Goal: Task Accomplishment & Management: Manage account settings

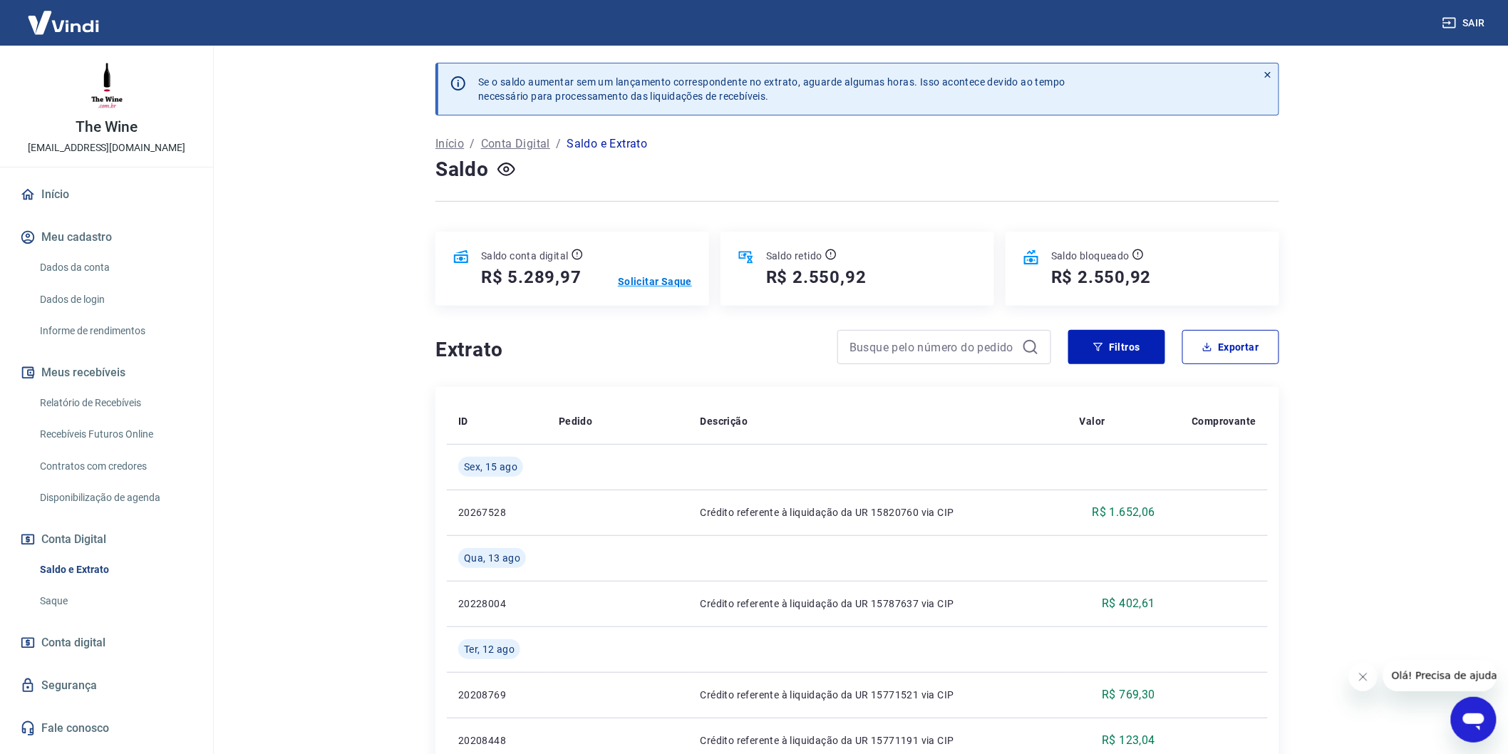
click at [675, 283] on p "Solicitar Saque" at bounding box center [655, 281] width 74 height 14
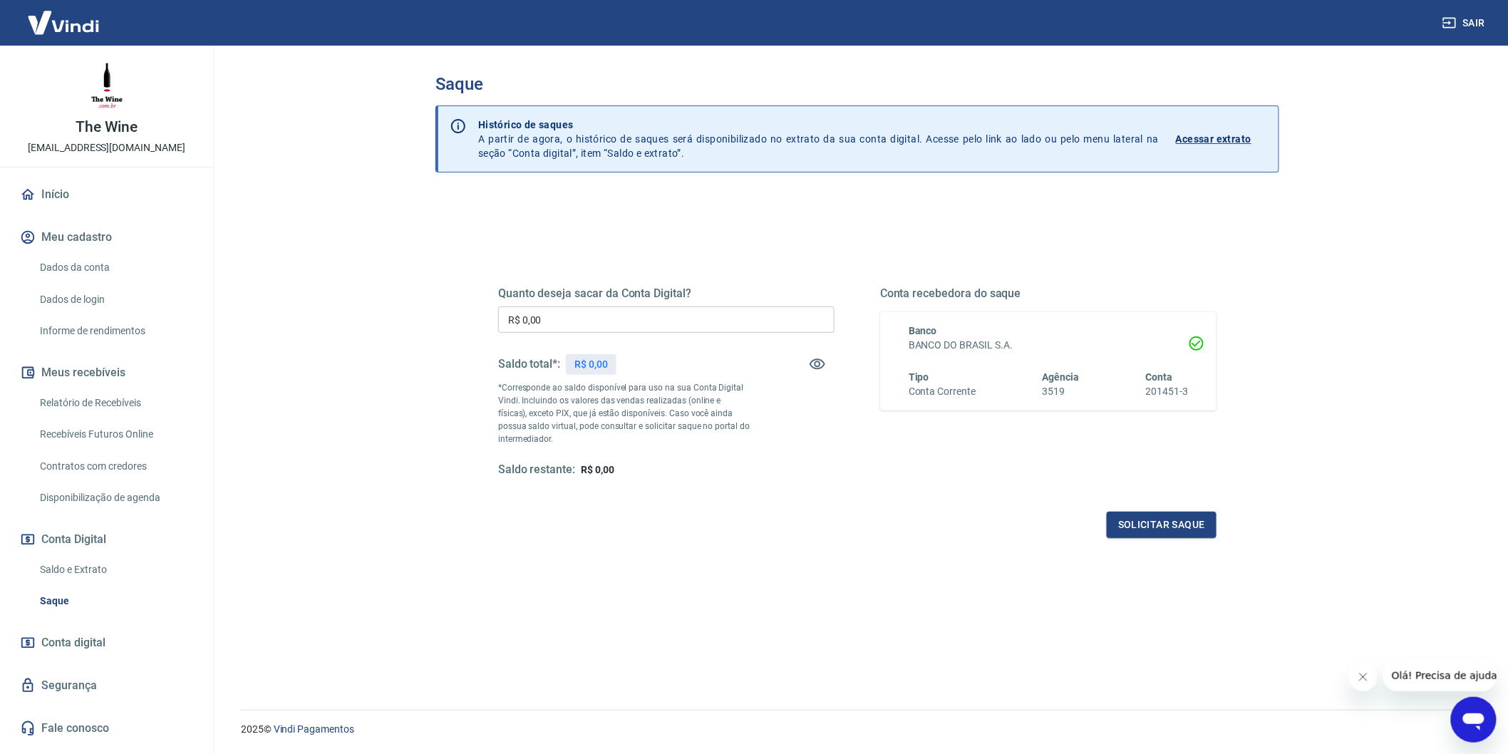
click at [621, 329] on input "R$ 0,00" at bounding box center [666, 319] width 336 height 26
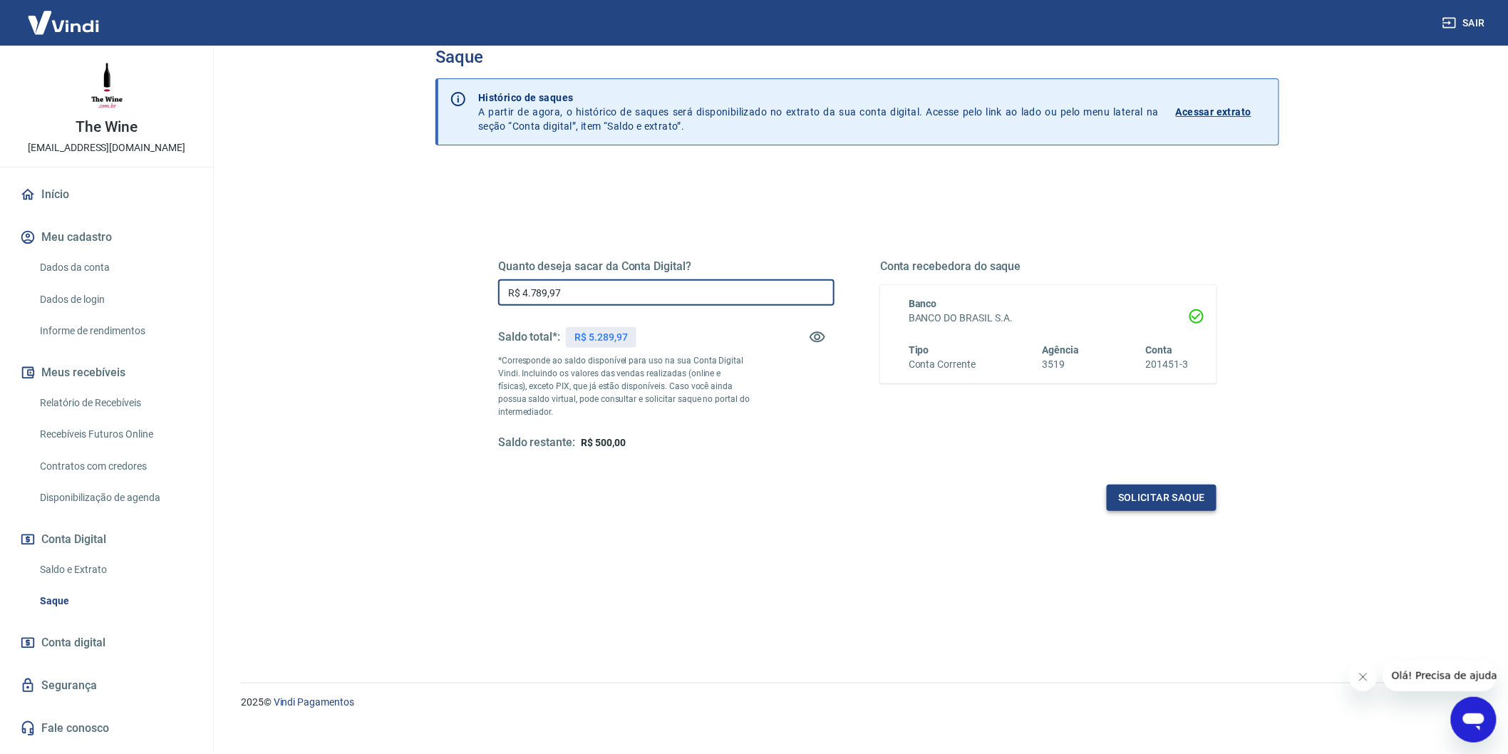
scroll to position [43, 0]
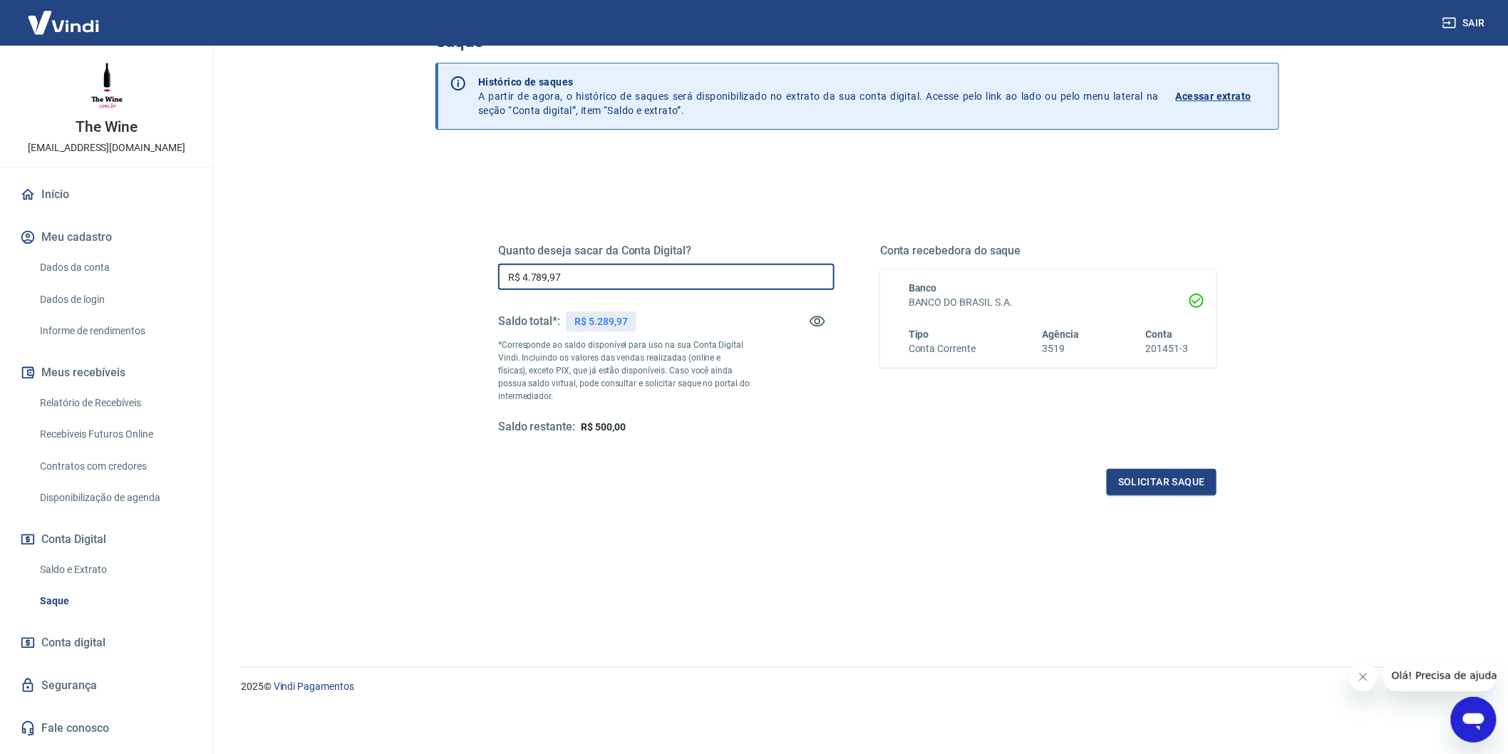
click at [627, 271] on input "R$ 4.789,97" at bounding box center [666, 277] width 336 height 26
type input "R$ 4.789,97"
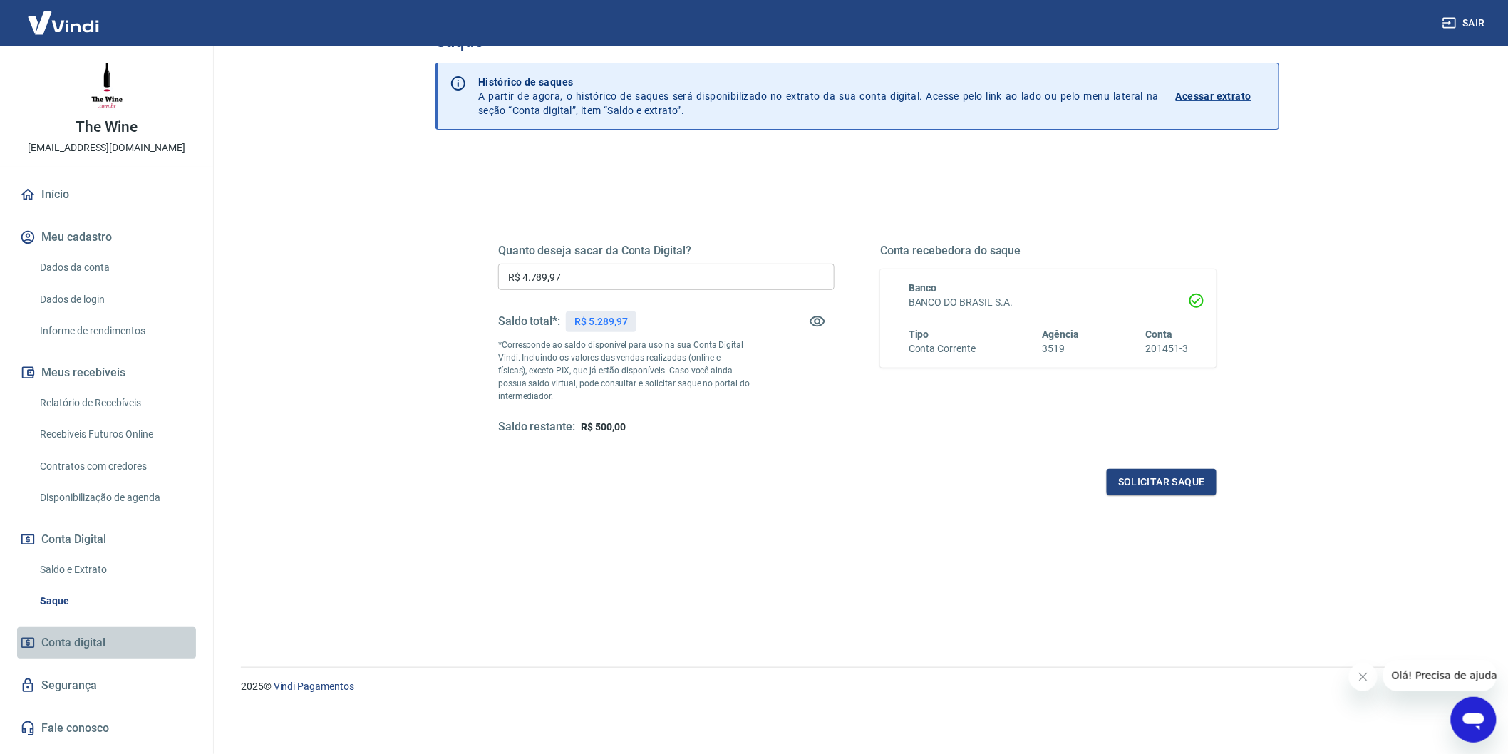
click at [97, 638] on span "Conta digital" at bounding box center [73, 643] width 64 height 20
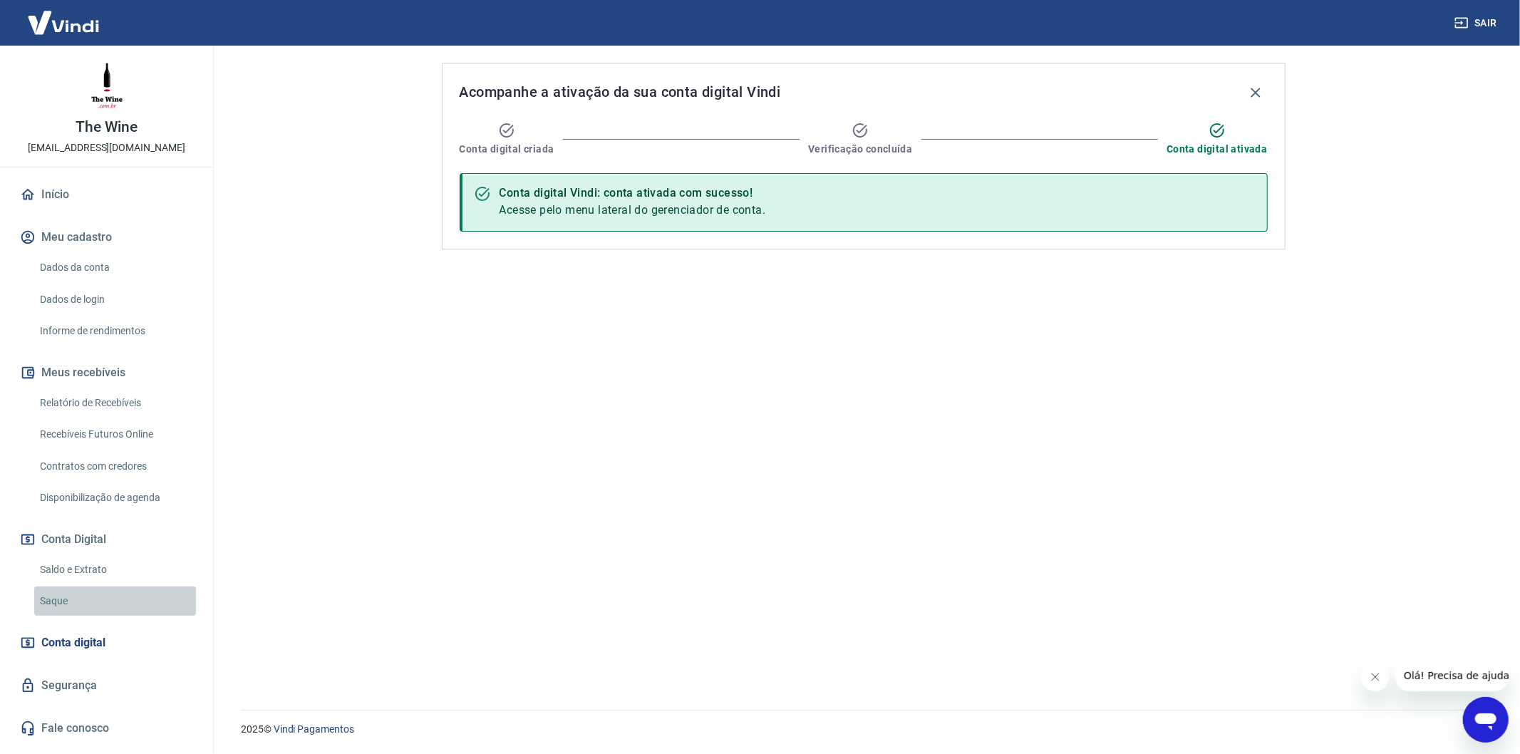
click at [89, 606] on link "Saque" at bounding box center [115, 600] width 162 height 29
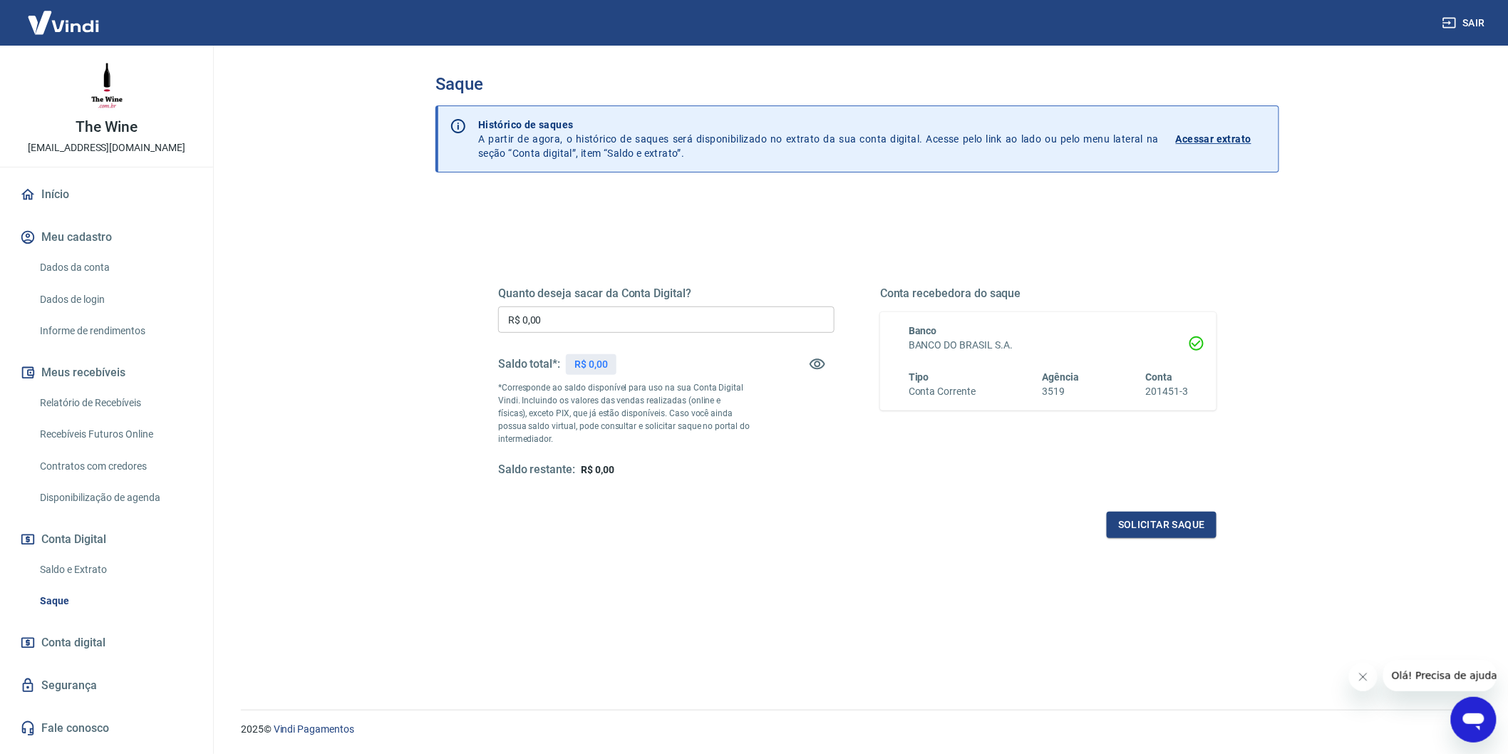
click at [89, 571] on link "Saldo e Extrato" at bounding box center [115, 569] width 162 height 29
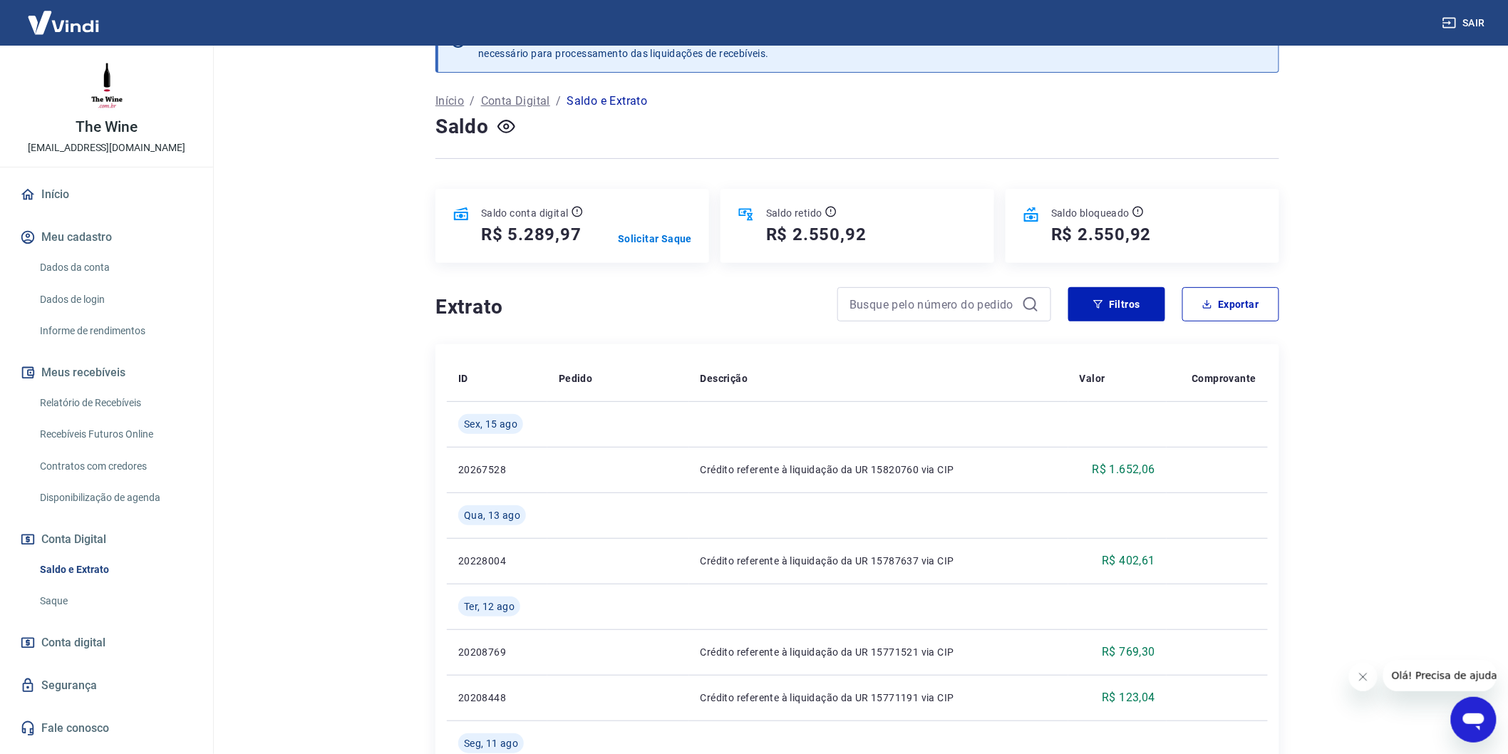
scroll to position [79, 0]
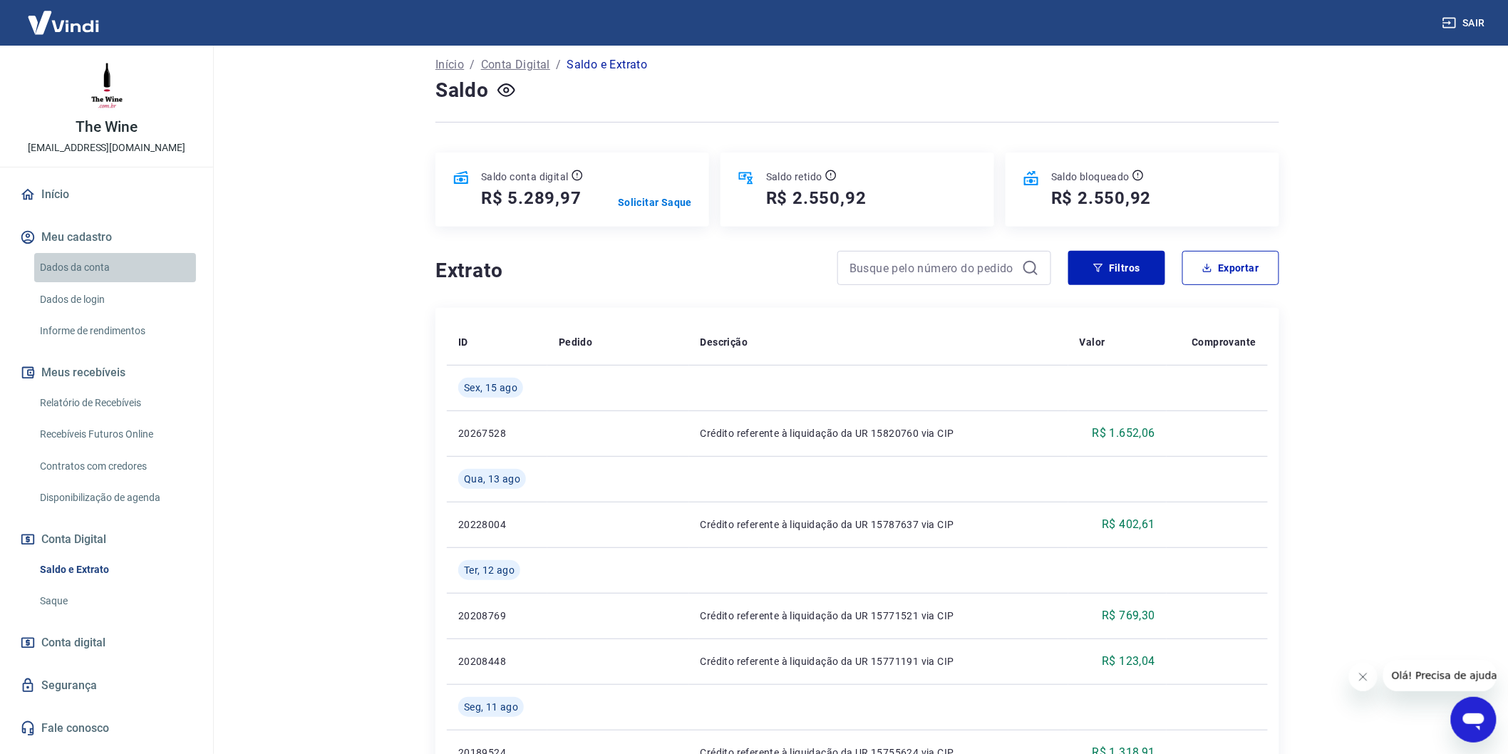
click at [133, 266] on link "Dados da conta" at bounding box center [115, 267] width 162 height 29
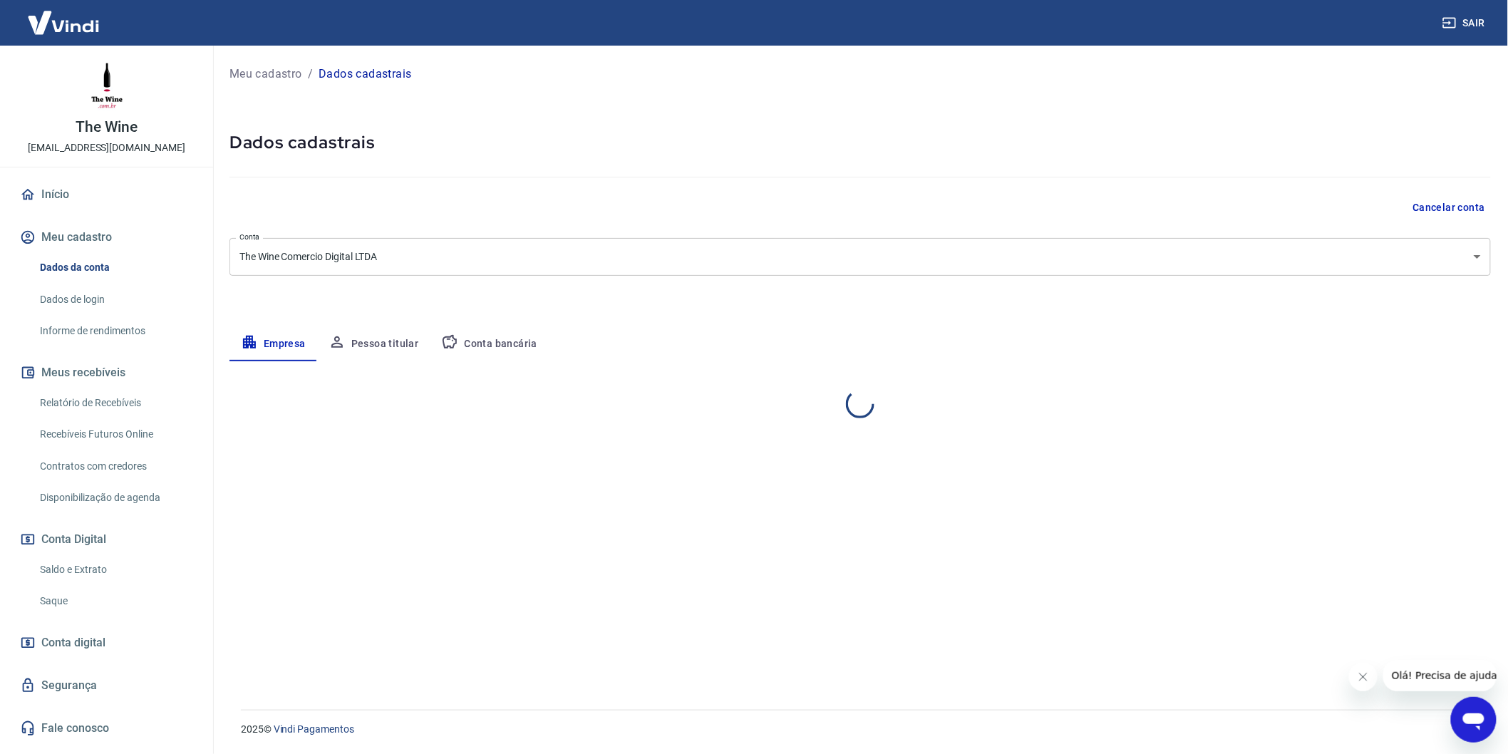
select select "RJ"
select select "business"
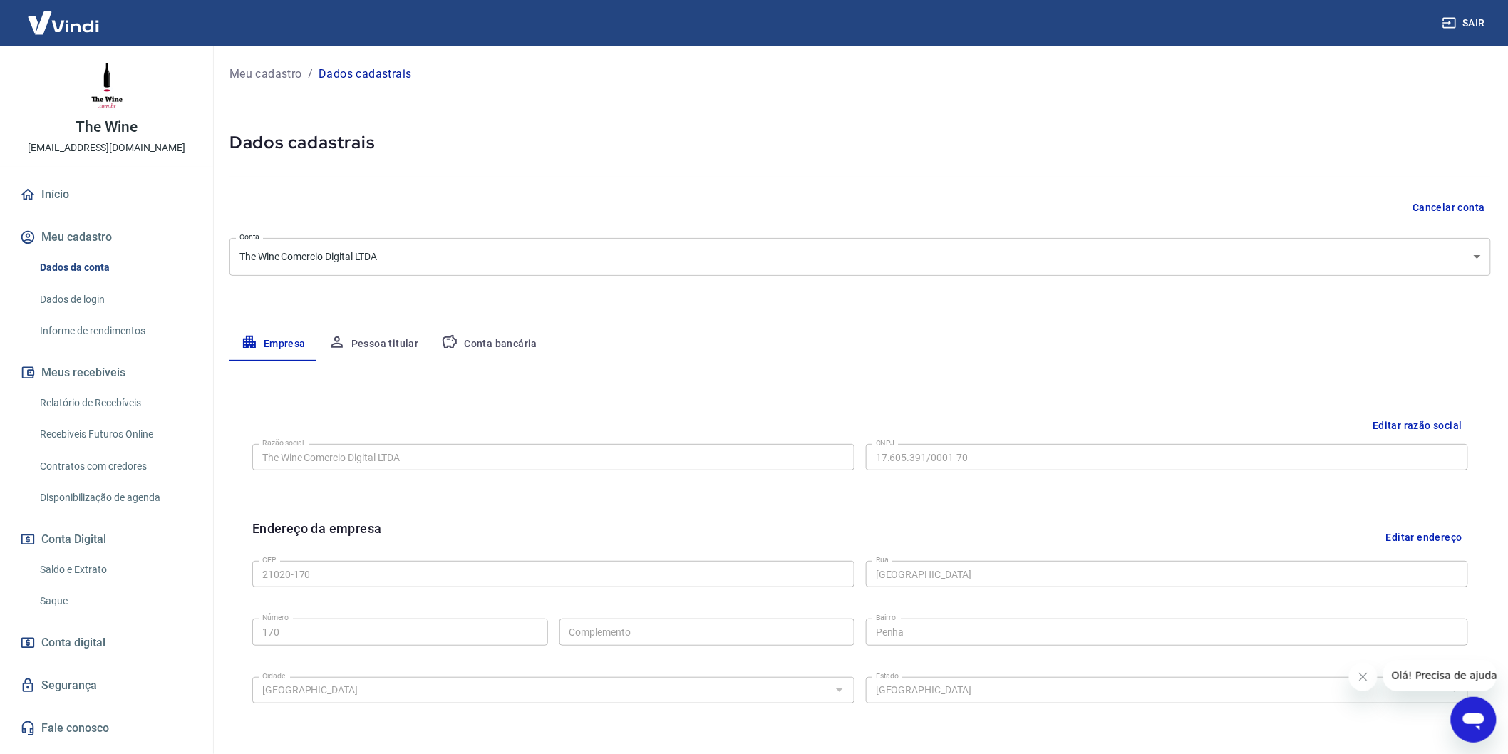
click at [450, 333] on icon "button" at bounding box center [449, 341] width 17 height 17
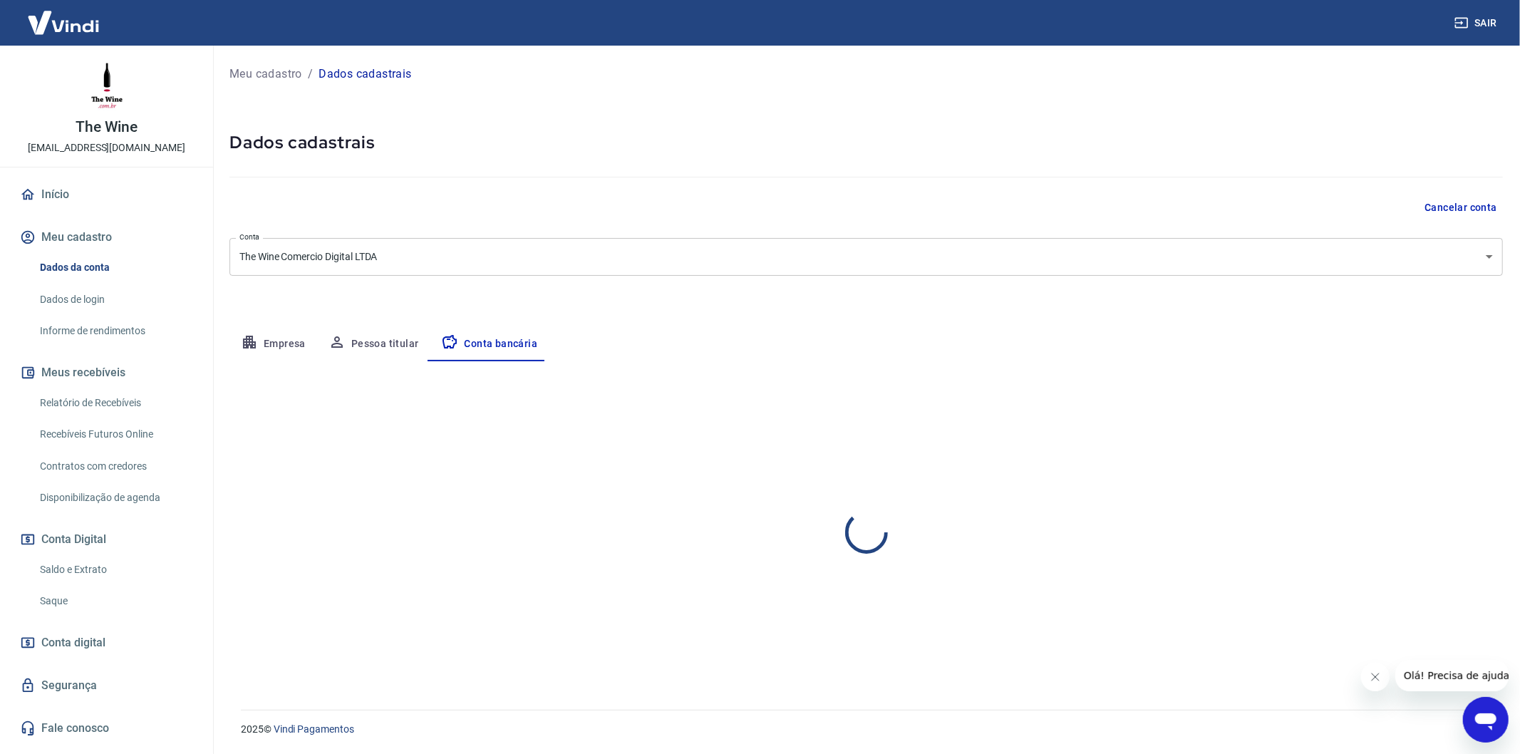
select select "1"
click at [420, 252] on body "Sair The Wine contato@thewine.com.br Início Meu cadastro Dados da conta Dados d…" at bounding box center [760, 377] width 1520 height 754
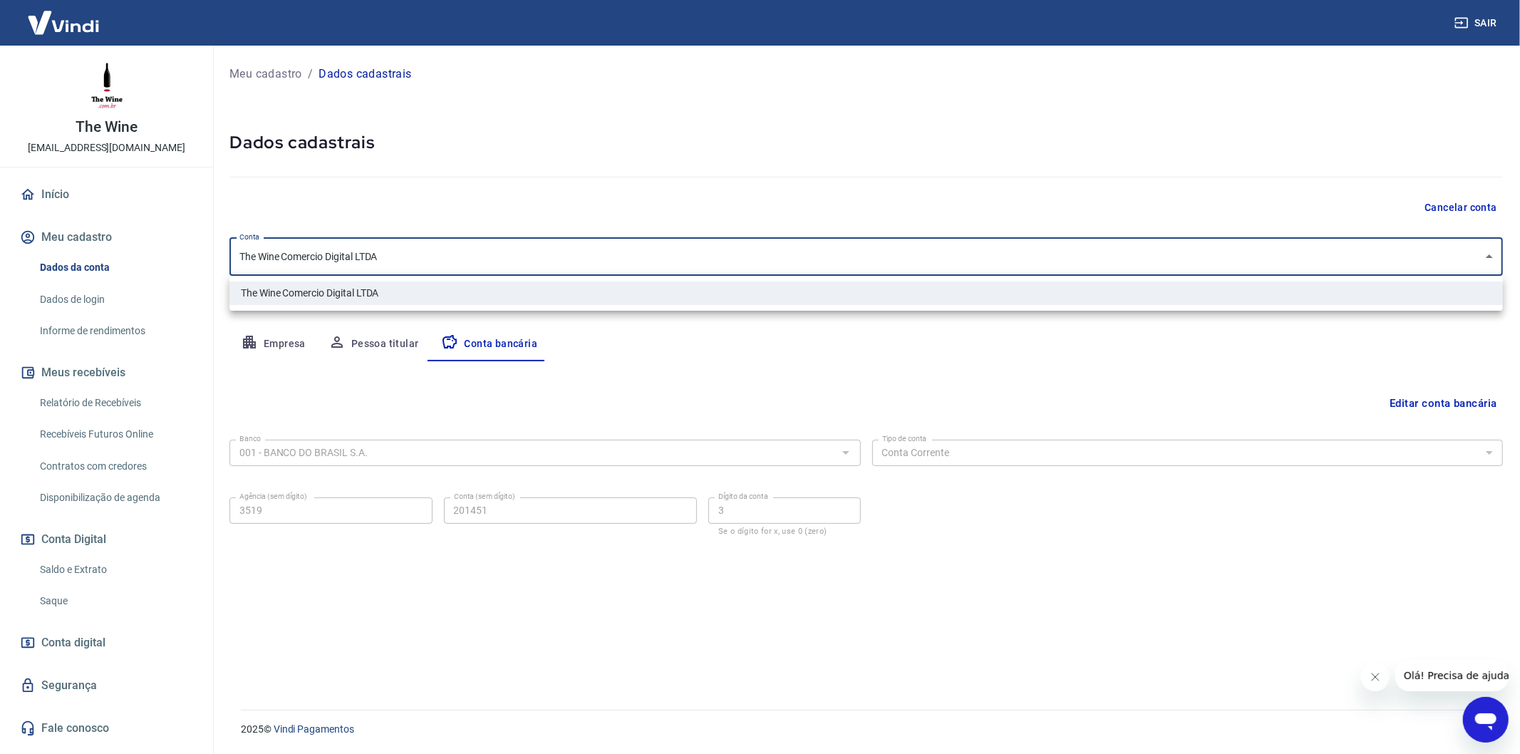
click at [420, 252] on div at bounding box center [760, 377] width 1520 height 754
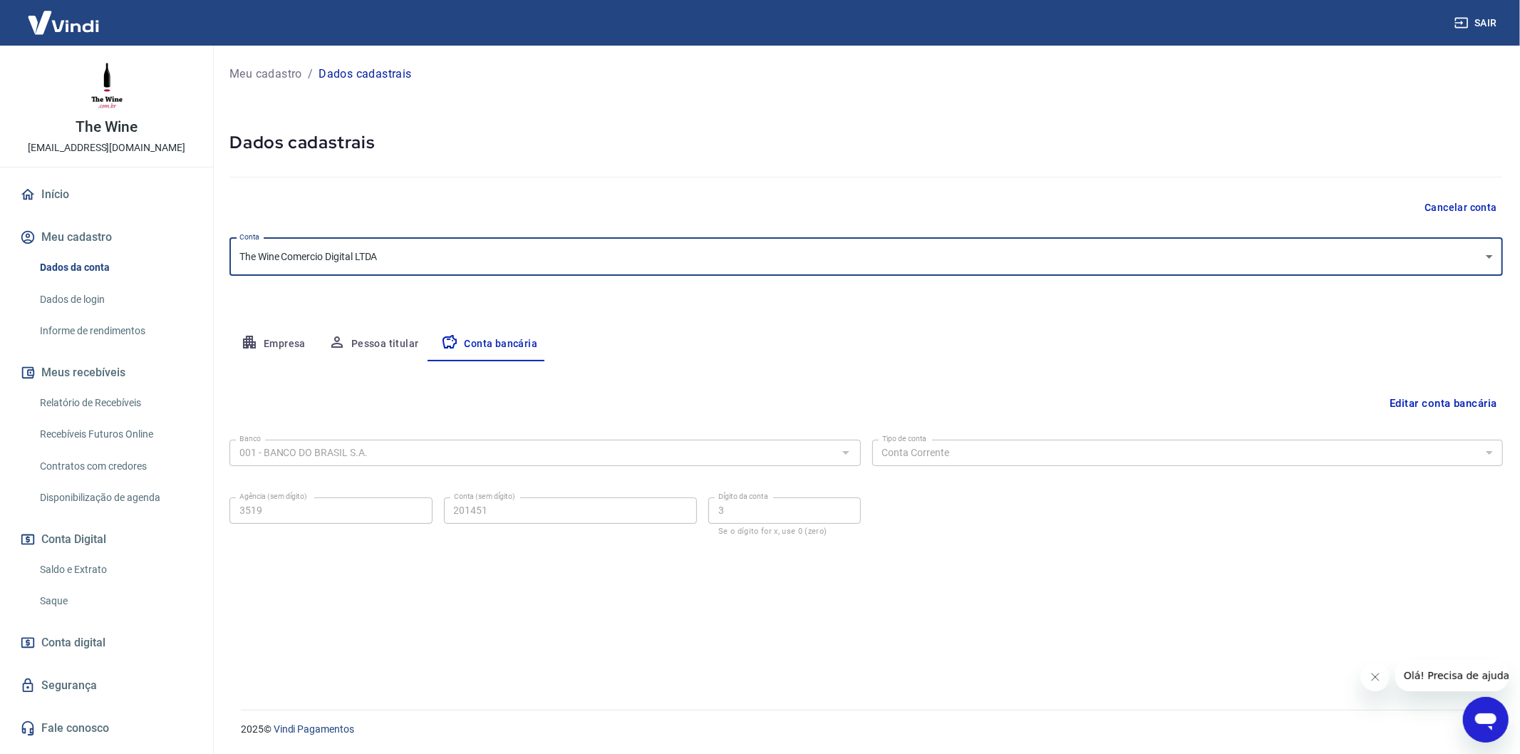
click at [1464, 408] on button "Editar conta bancária" at bounding box center [1443, 403] width 119 height 27
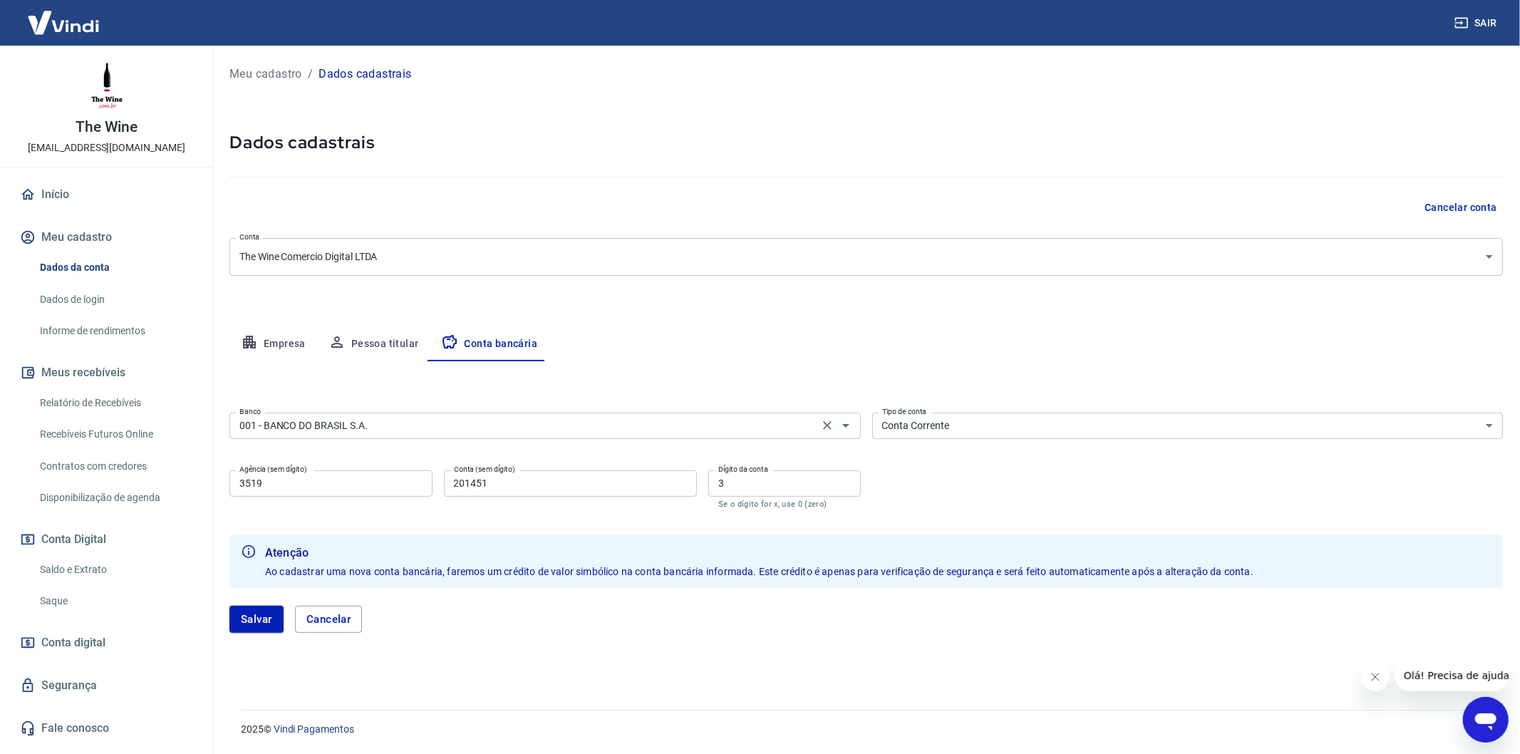
click at [379, 432] on input "001 - BANCO DO BRASIL S.A." at bounding box center [524, 426] width 581 height 18
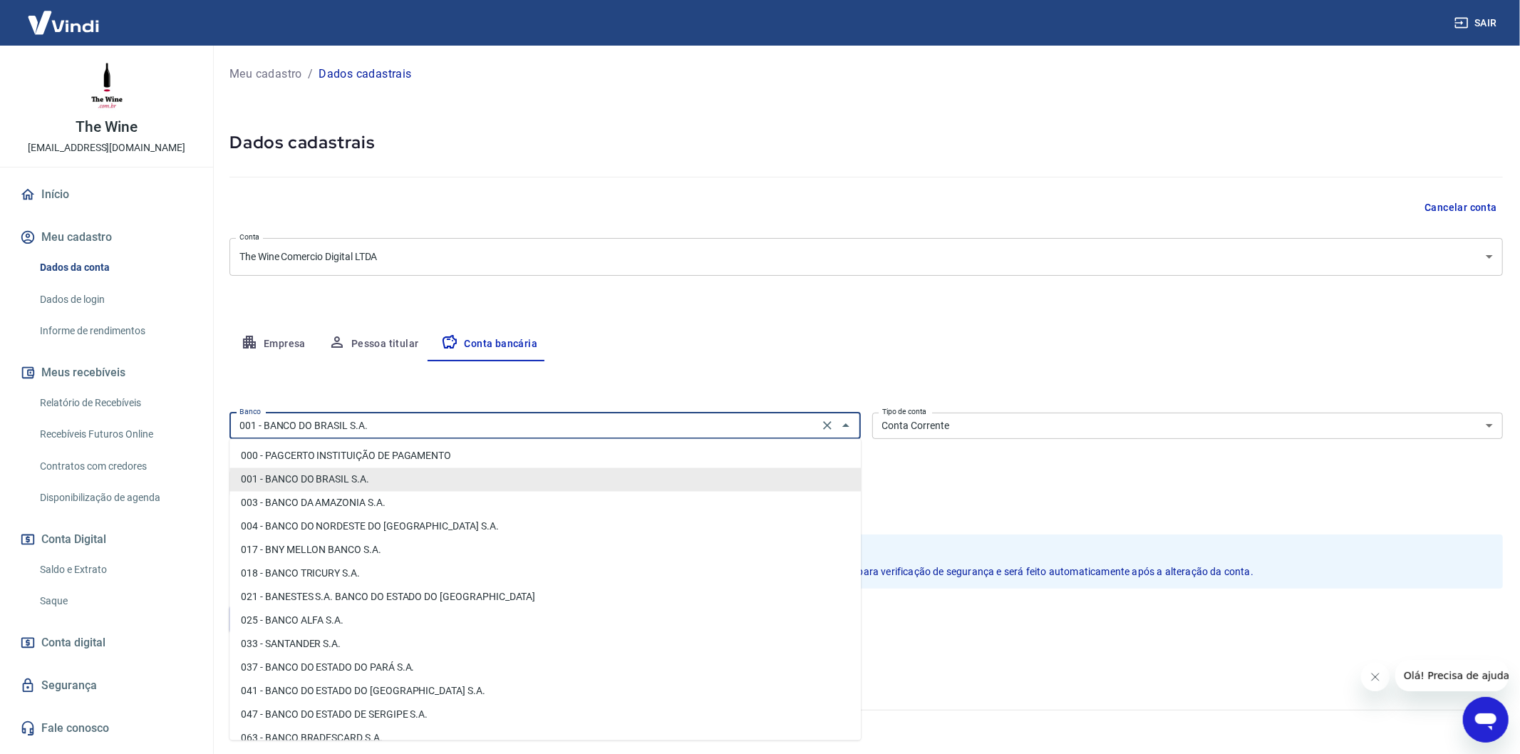
click at [379, 432] on input "001 - BANCO DO BRASIL S.A." at bounding box center [524, 426] width 581 height 18
click at [394, 343] on button "Pessoa titular" at bounding box center [373, 344] width 113 height 34
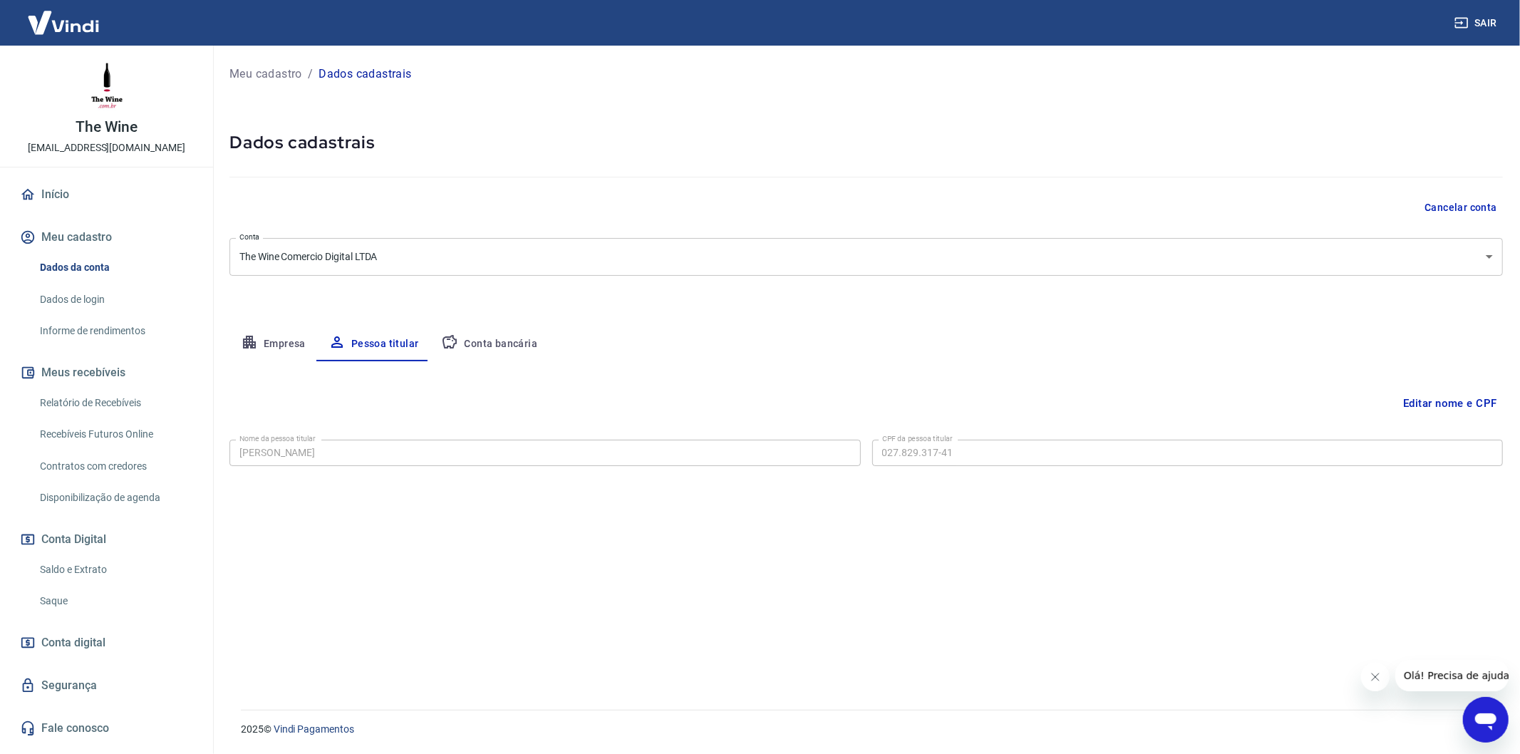
click at [441, 335] on icon "button" at bounding box center [449, 341] width 17 height 17
select select "1"
click at [1461, 393] on button "Editar conta bancária" at bounding box center [1443, 403] width 119 height 27
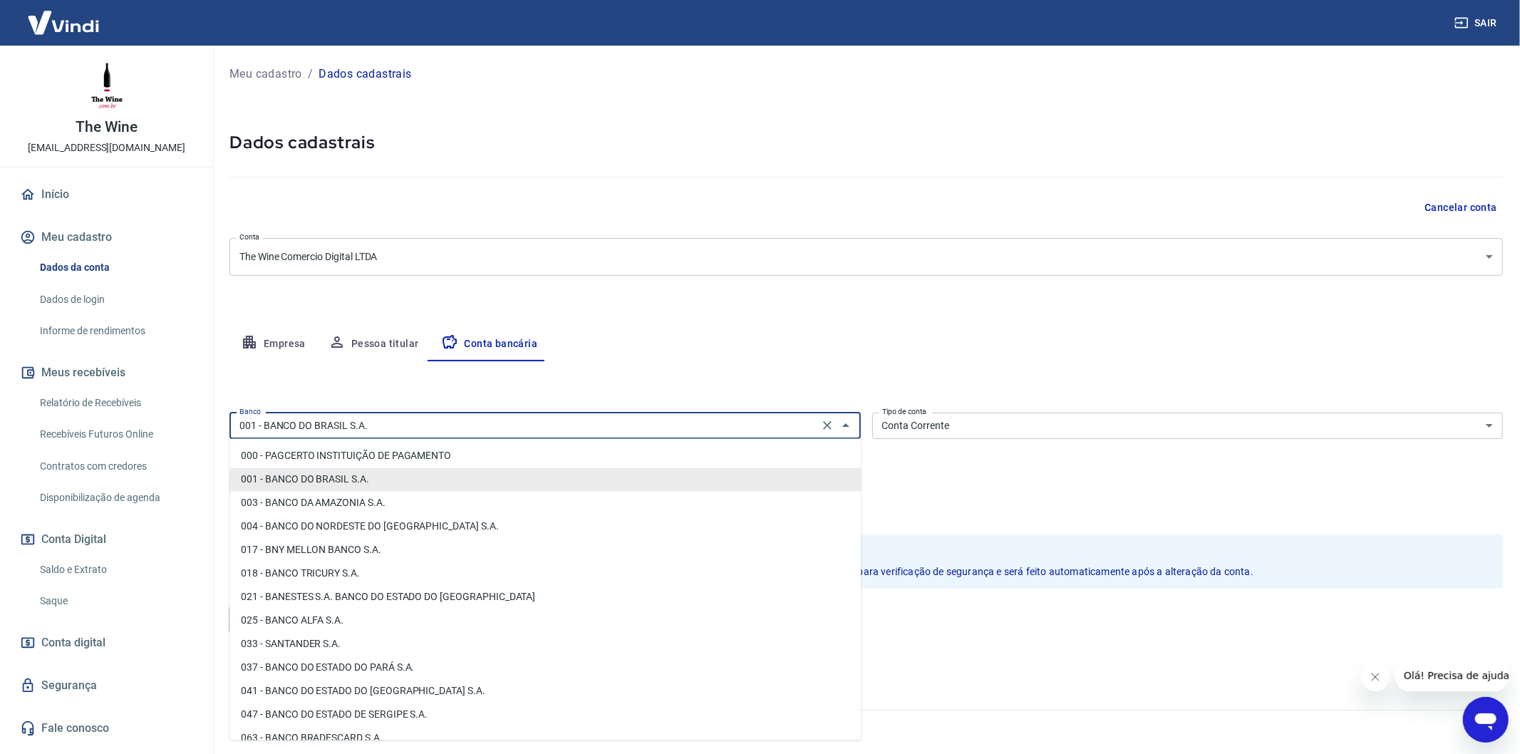
click at [609, 430] on input "001 - BANCO DO BRASIL S.A." at bounding box center [524, 426] width 581 height 18
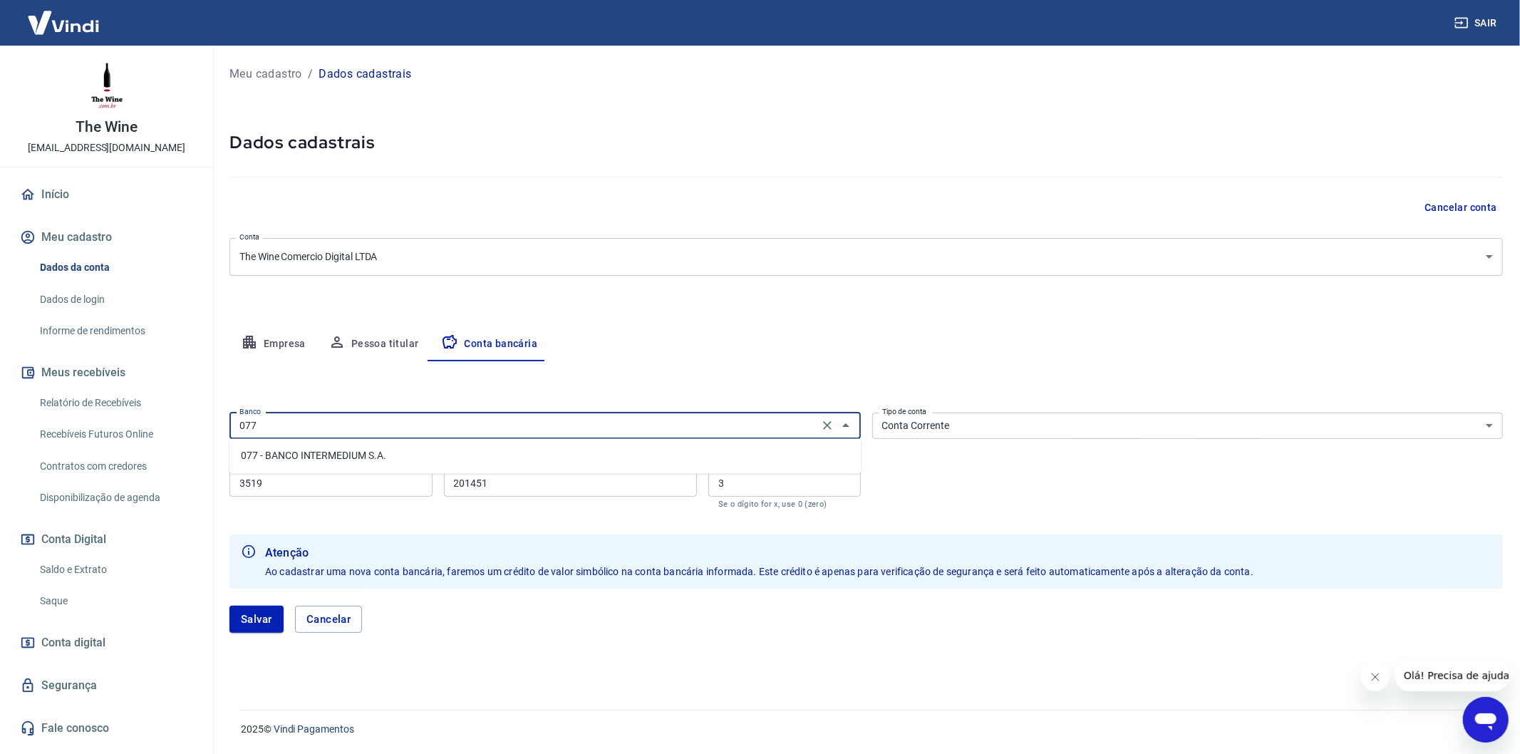
click at [597, 465] on li "077 - BANCO INTERMEDIUM S.A." at bounding box center [544, 457] width 631 height 24
type input "077 - BANCO INTERMEDIUM S.A."
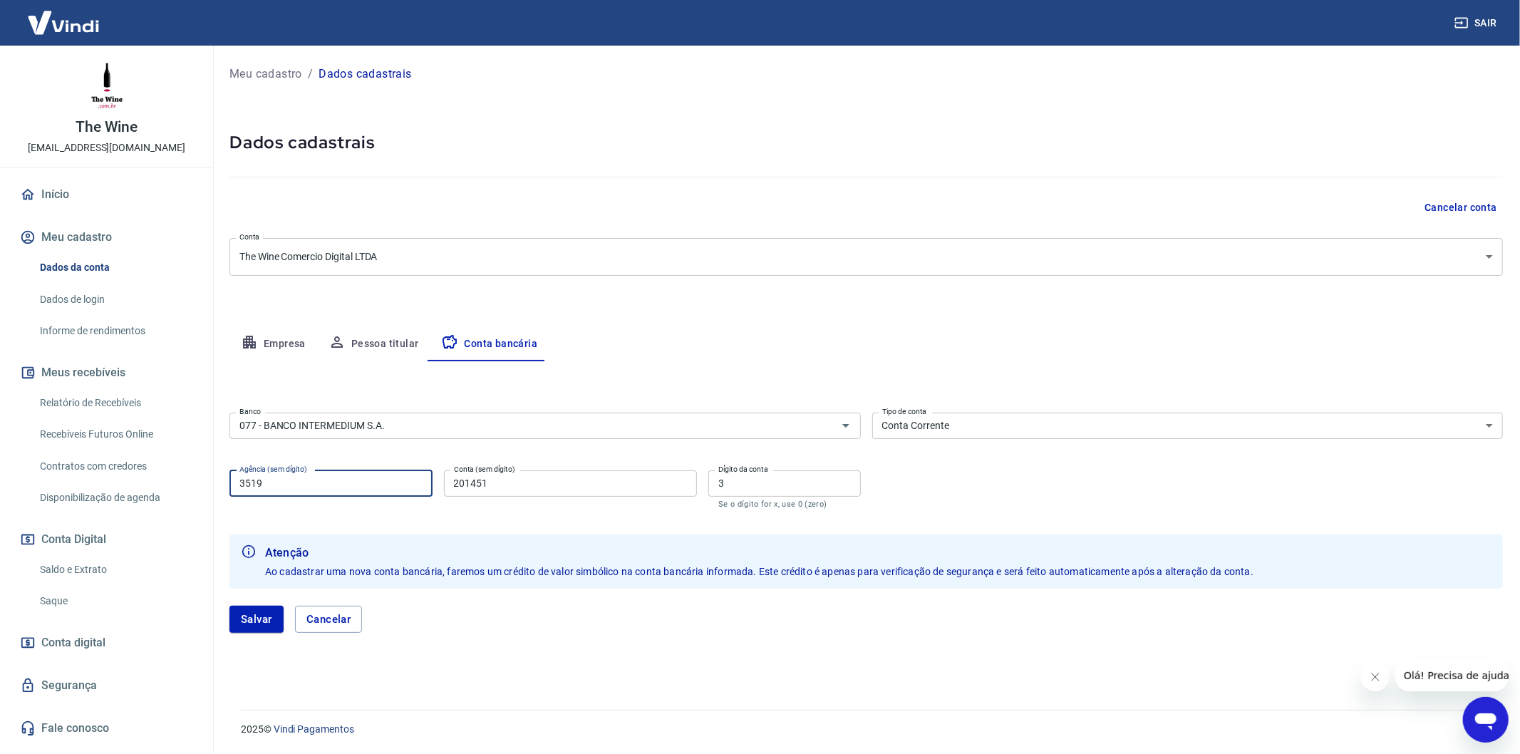
drag, startPoint x: 379, startPoint y: 488, endPoint x: 210, endPoint y: 510, distance: 170.3
click at [210, 510] on div "Sair The Wine contato@thewine.com.br Início Meu cadastro Dados da conta Dados d…" at bounding box center [760, 377] width 1520 height 754
type input "0001"
type input "46294171"
drag, startPoint x: 780, startPoint y: 490, endPoint x: 707, endPoint y: 497, distance: 73.0
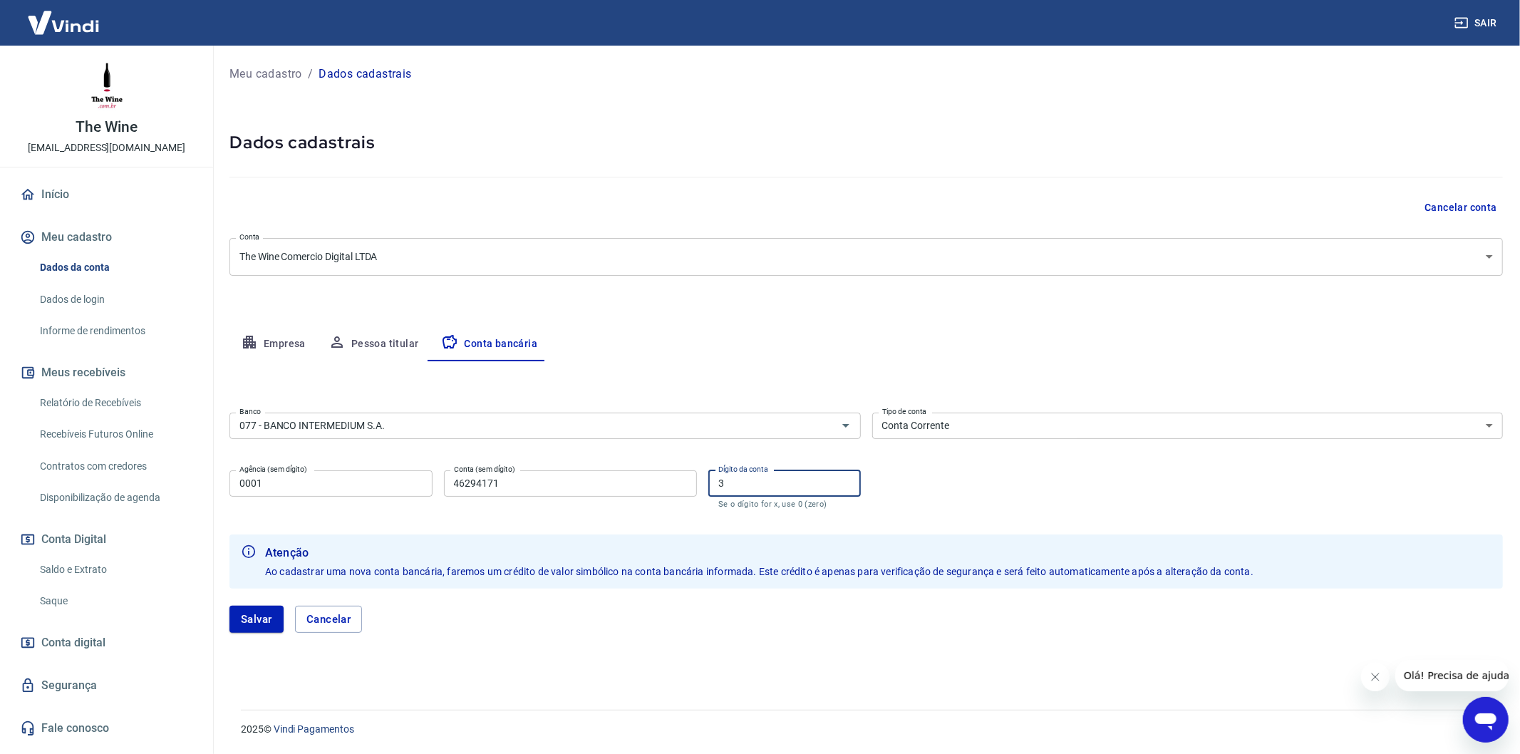
click at [707, 497] on div "Agência (sem dígito) 0001 Agência (sem dígito) Conta (sem dígito) 46294171 Cont…" at bounding box center [544, 488] width 631 height 47
click at [246, 618] on button "Salvar" at bounding box center [256, 619] width 54 height 27
click at [778, 492] on input "Dígito da conta" at bounding box center [784, 483] width 152 height 26
type input "0"
type input "1"
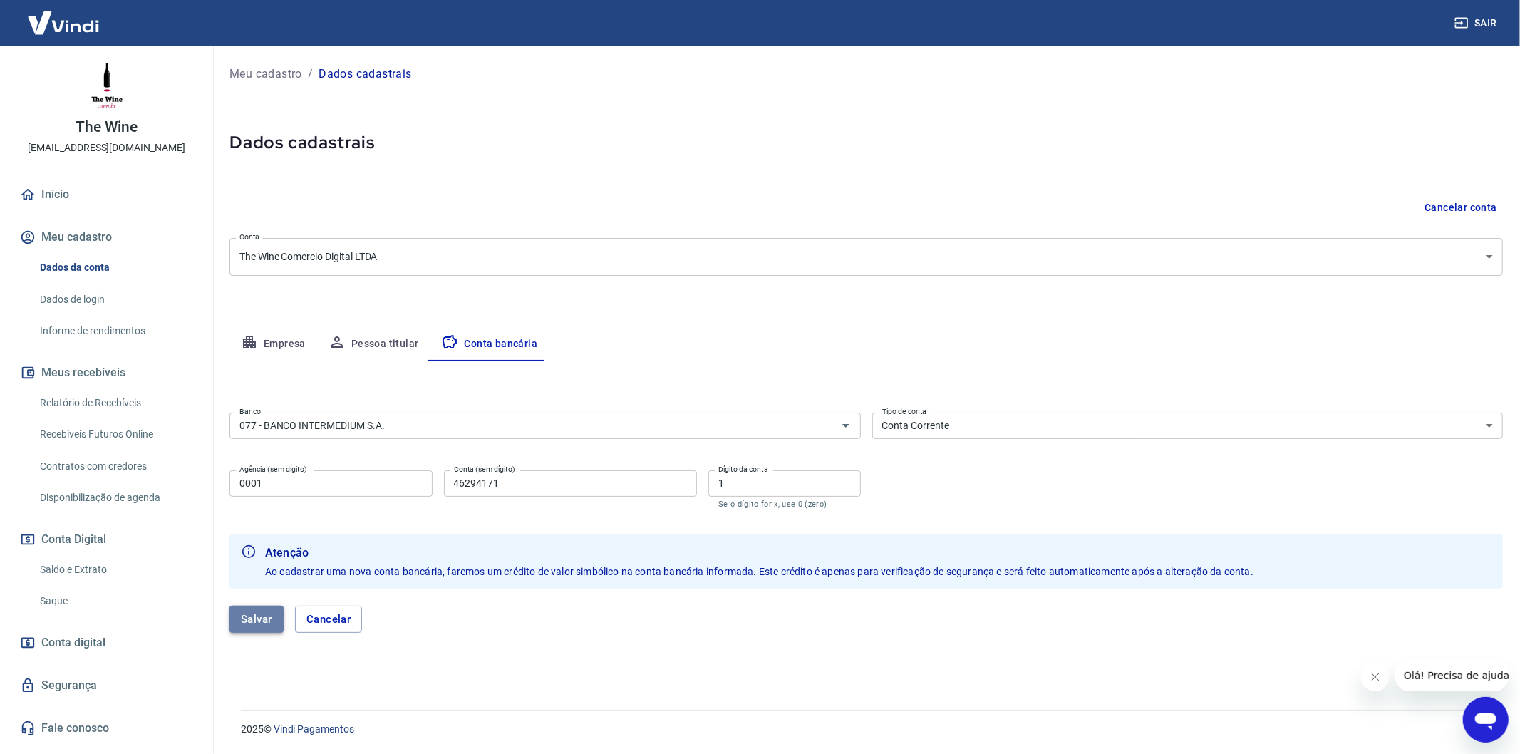
click at [278, 623] on button "Salvar" at bounding box center [256, 619] width 54 height 27
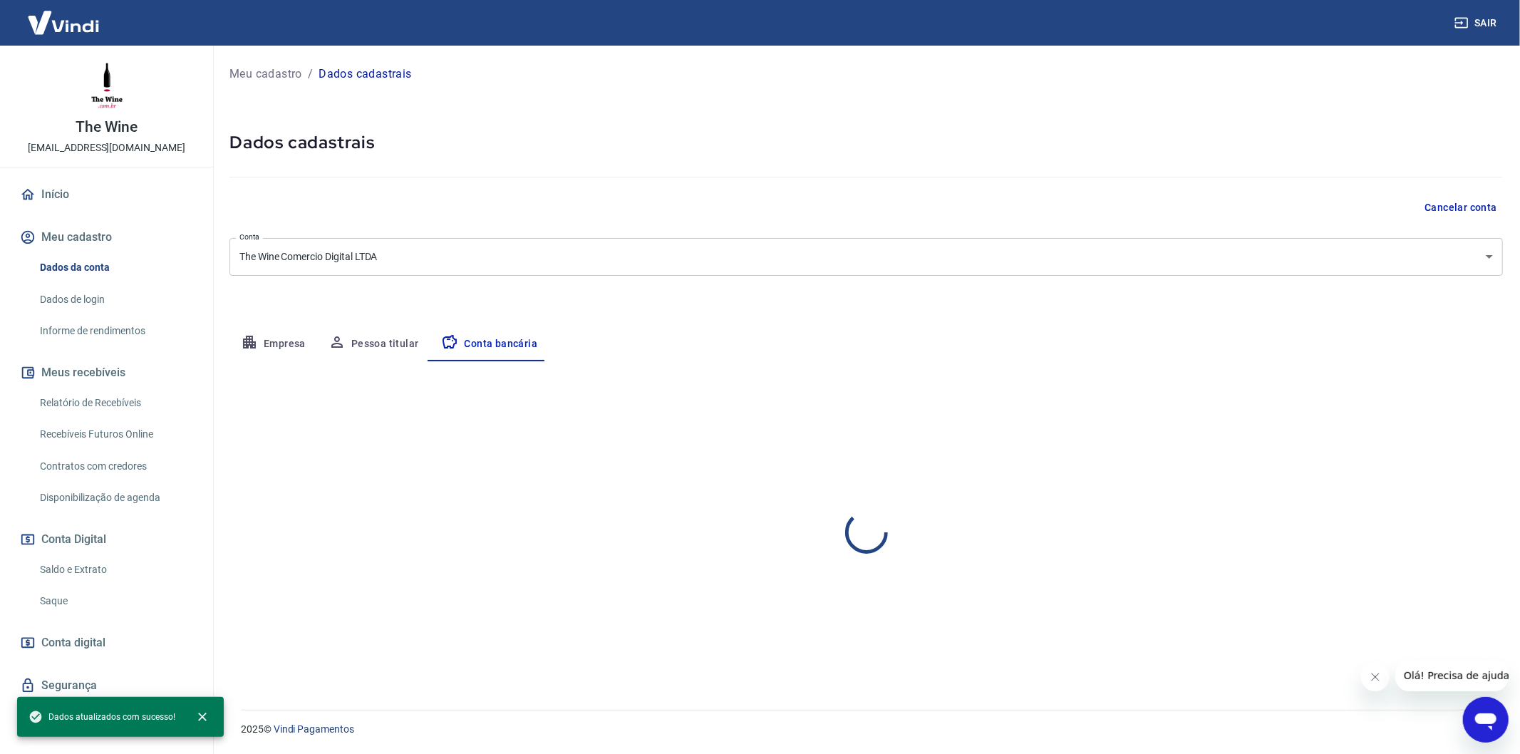
select select "1"
click at [1379, 681] on button "Fechar mensagem da empresa" at bounding box center [1374, 676] width 29 height 29
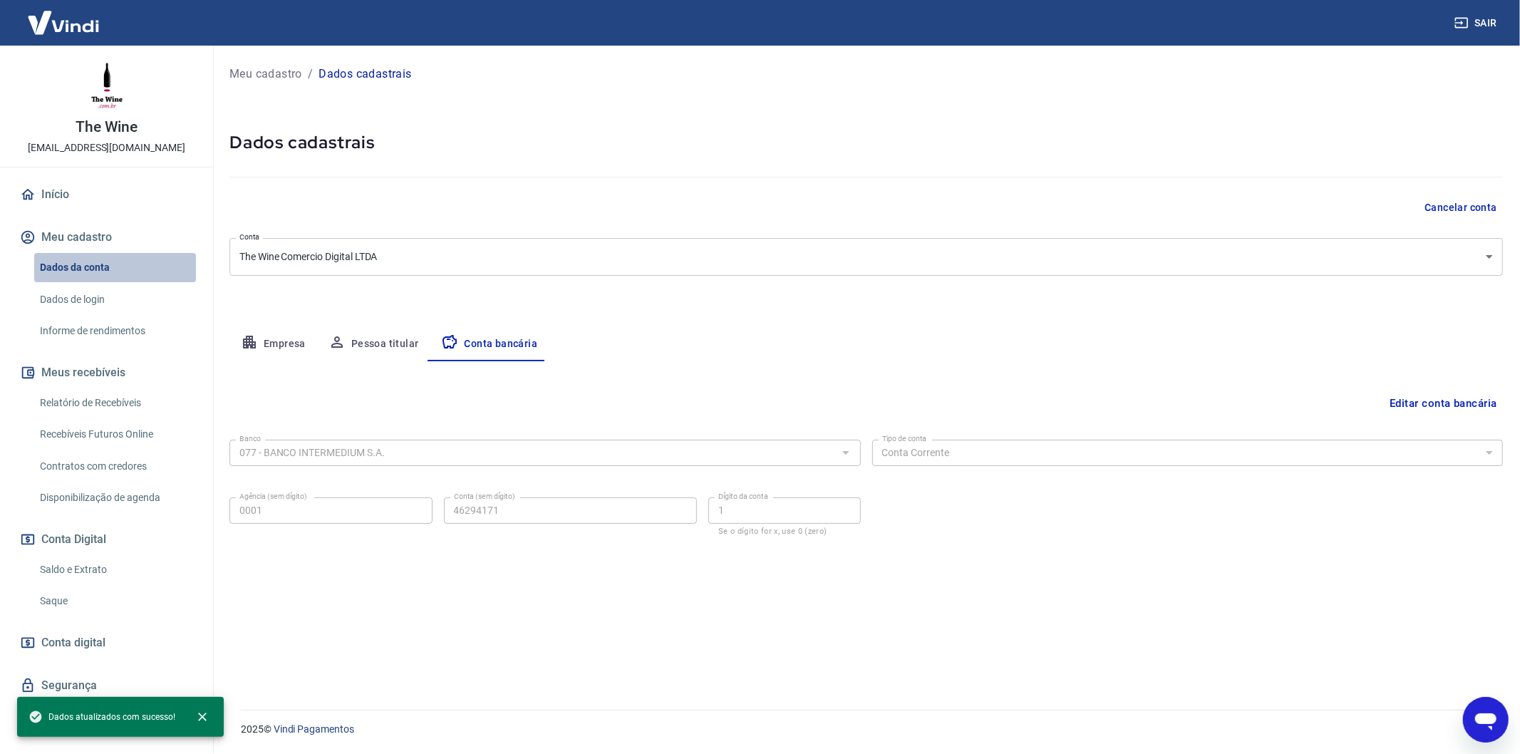
click at [108, 259] on link "Dados da conta" at bounding box center [115, 267] width 162 height 29
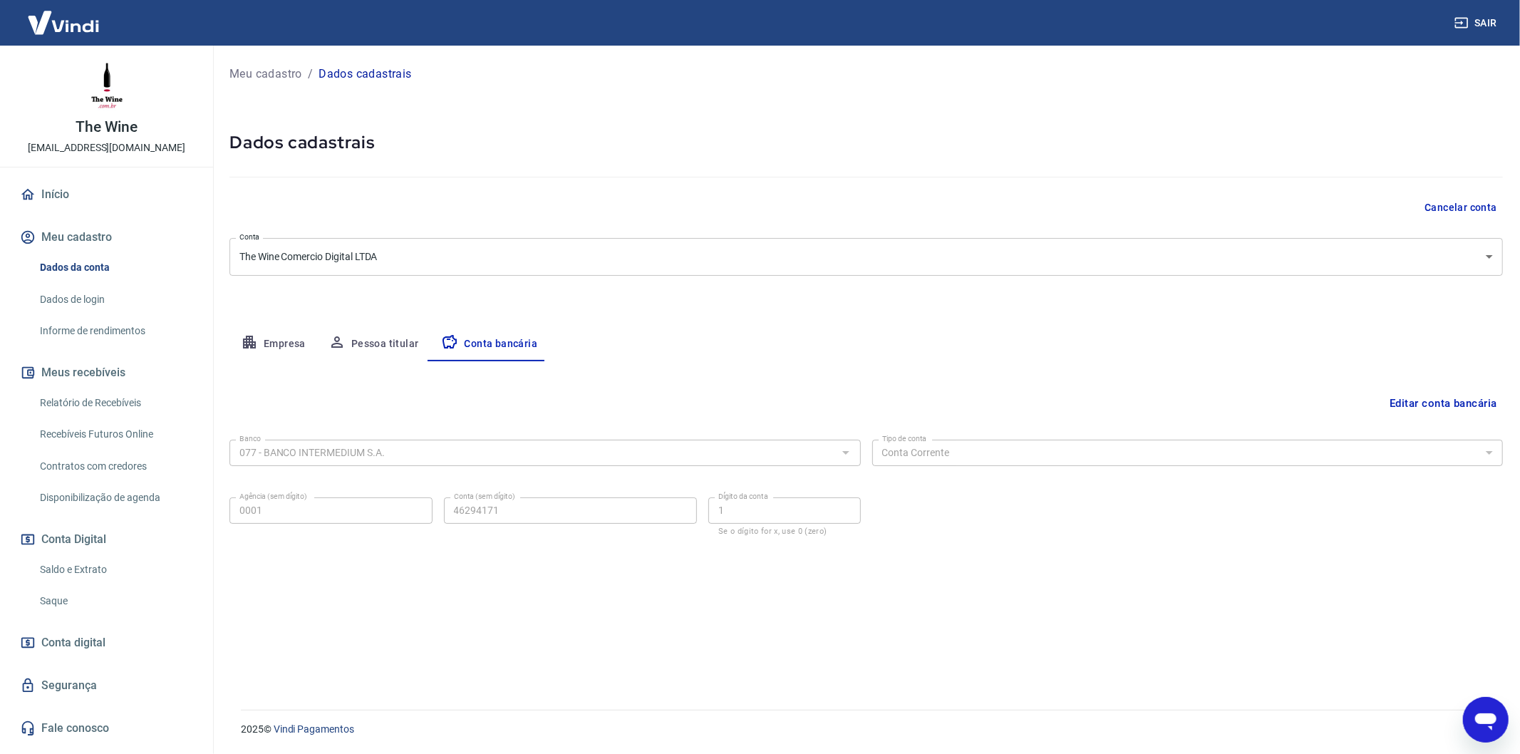
click at [147, 565] on link "Saldo e Extrato" at bounding box center [115, 569] width 162 height 29
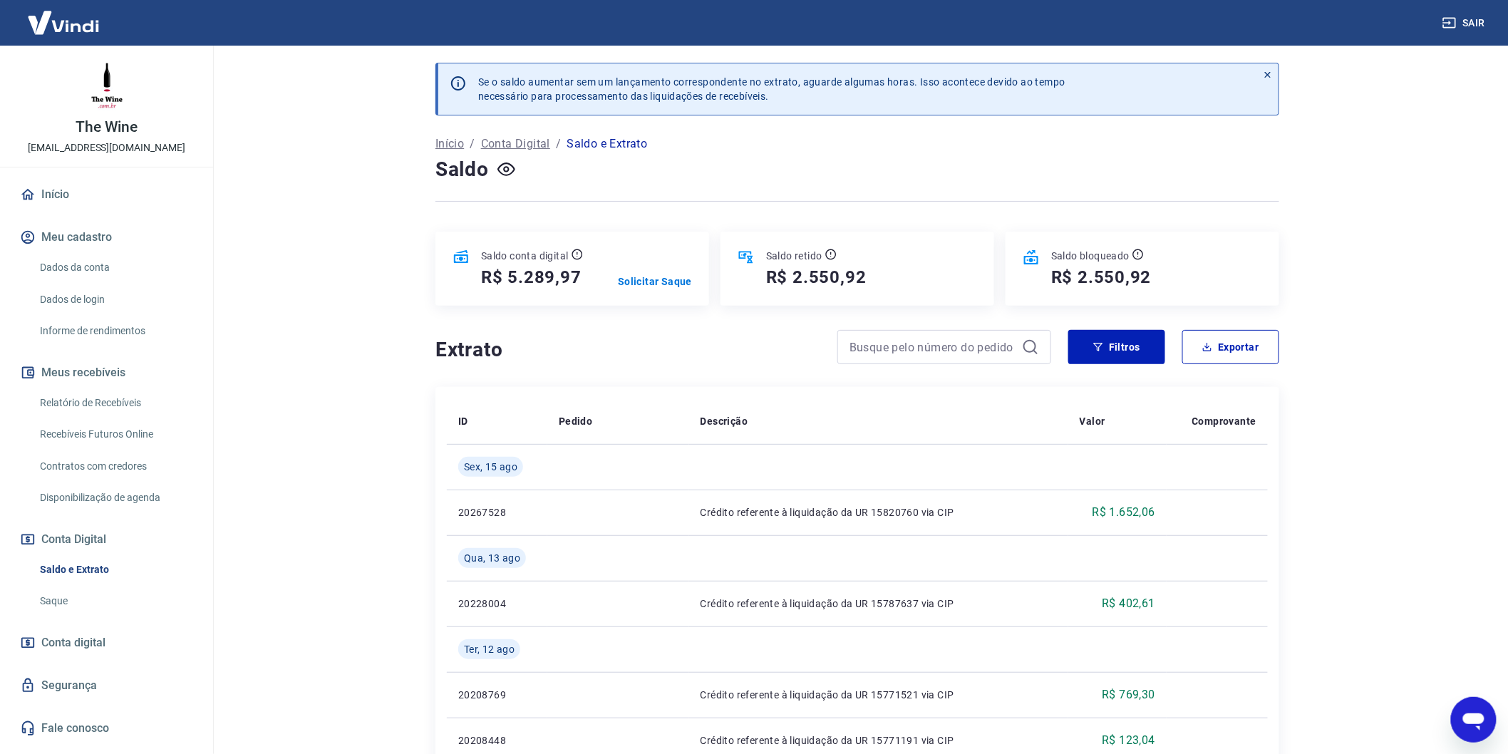
click at [122, 596] on link "Saque" at bounding box center [115, 600] width 162 height 29
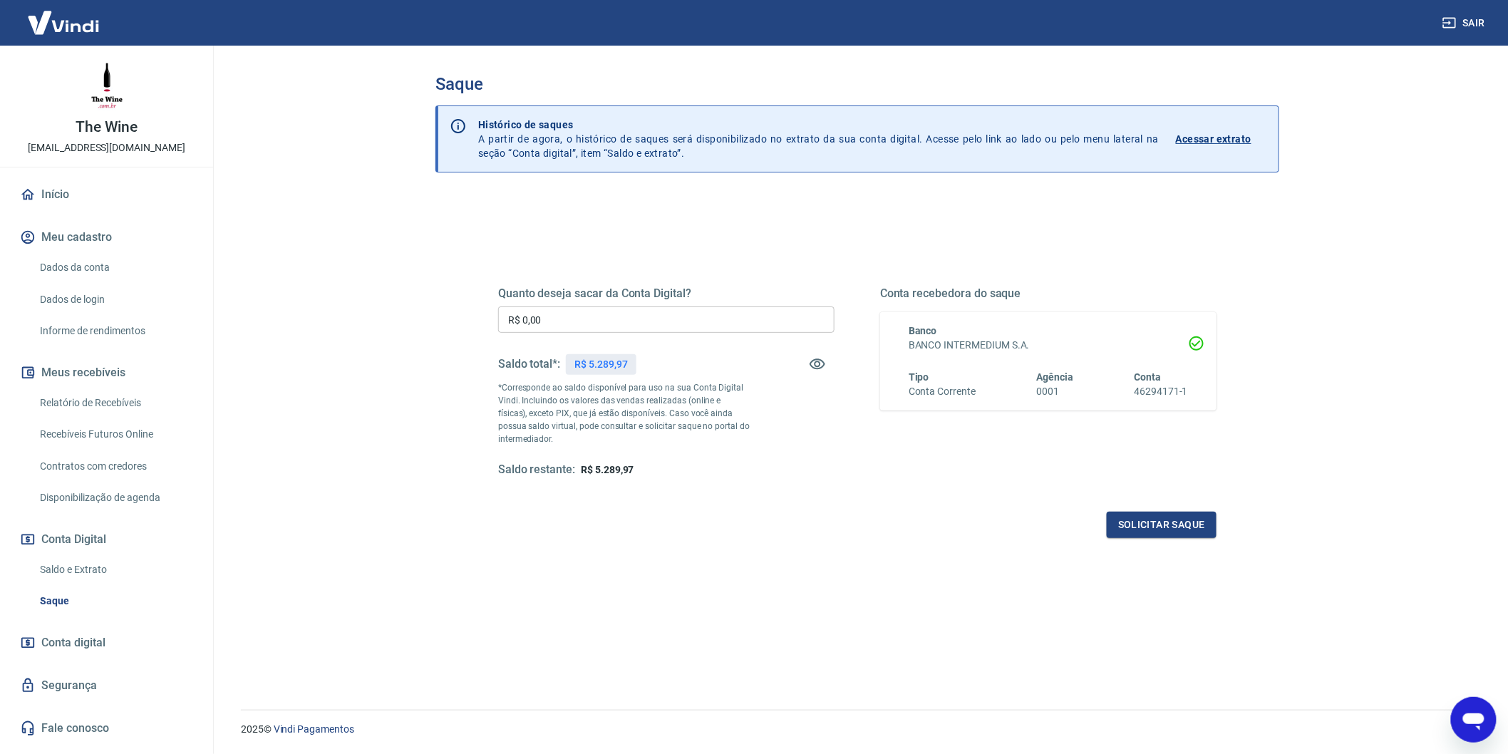
click at [103, 262] on link "Dados da conta" at bounding box center [115, 267] width 162 height 29
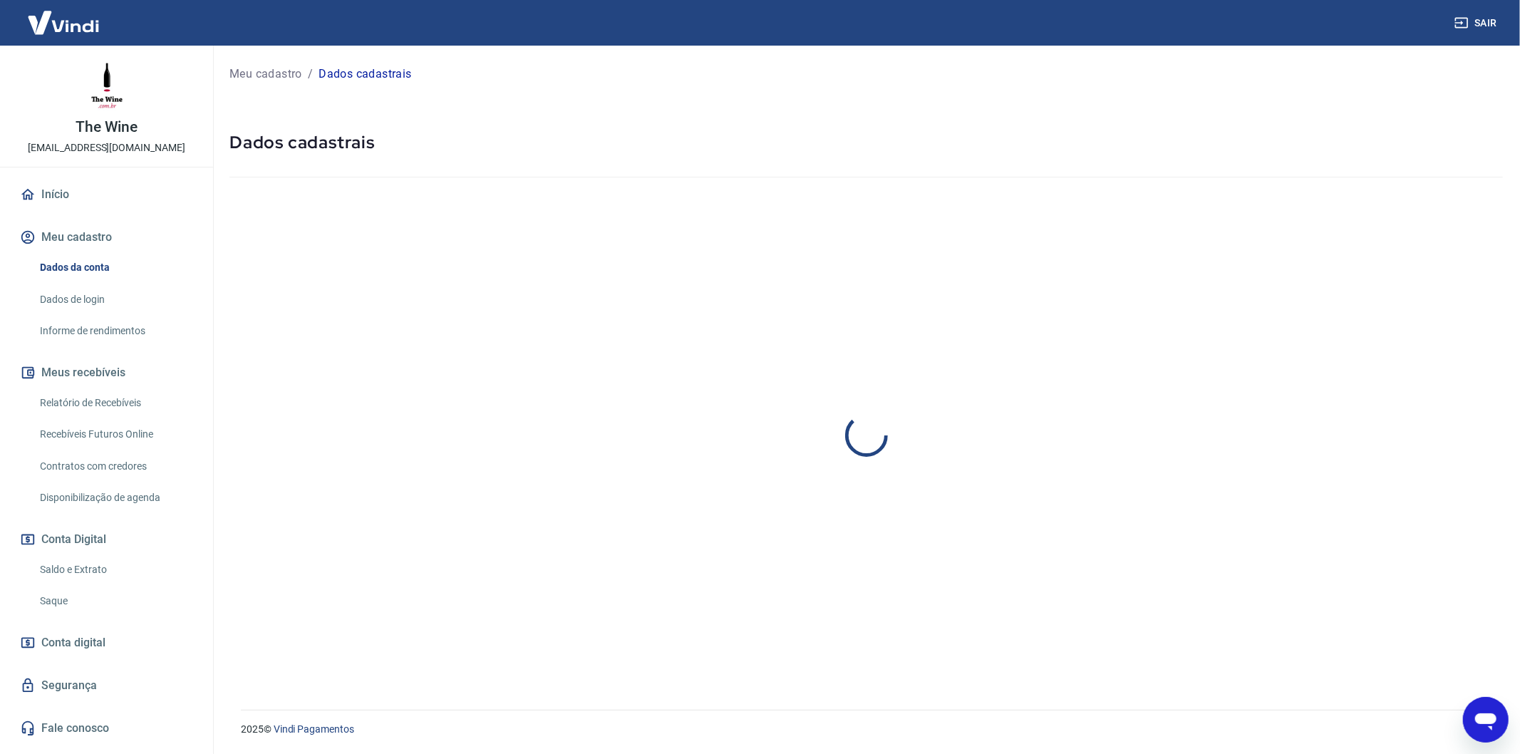
select select "RJ"
select select "business"
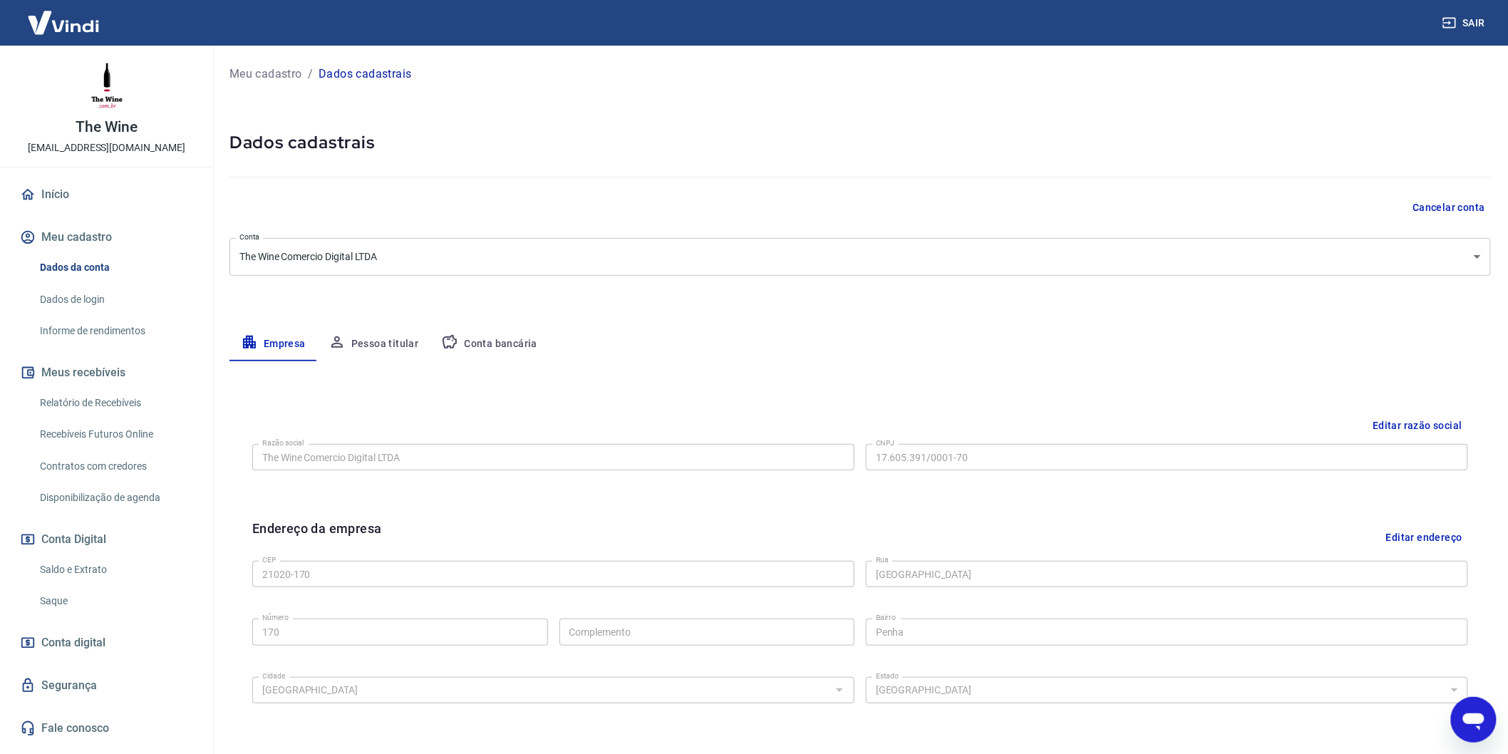
click at [537, 344] on button "Conta bancária" at bounding box center [489, 344] width 119 height 34
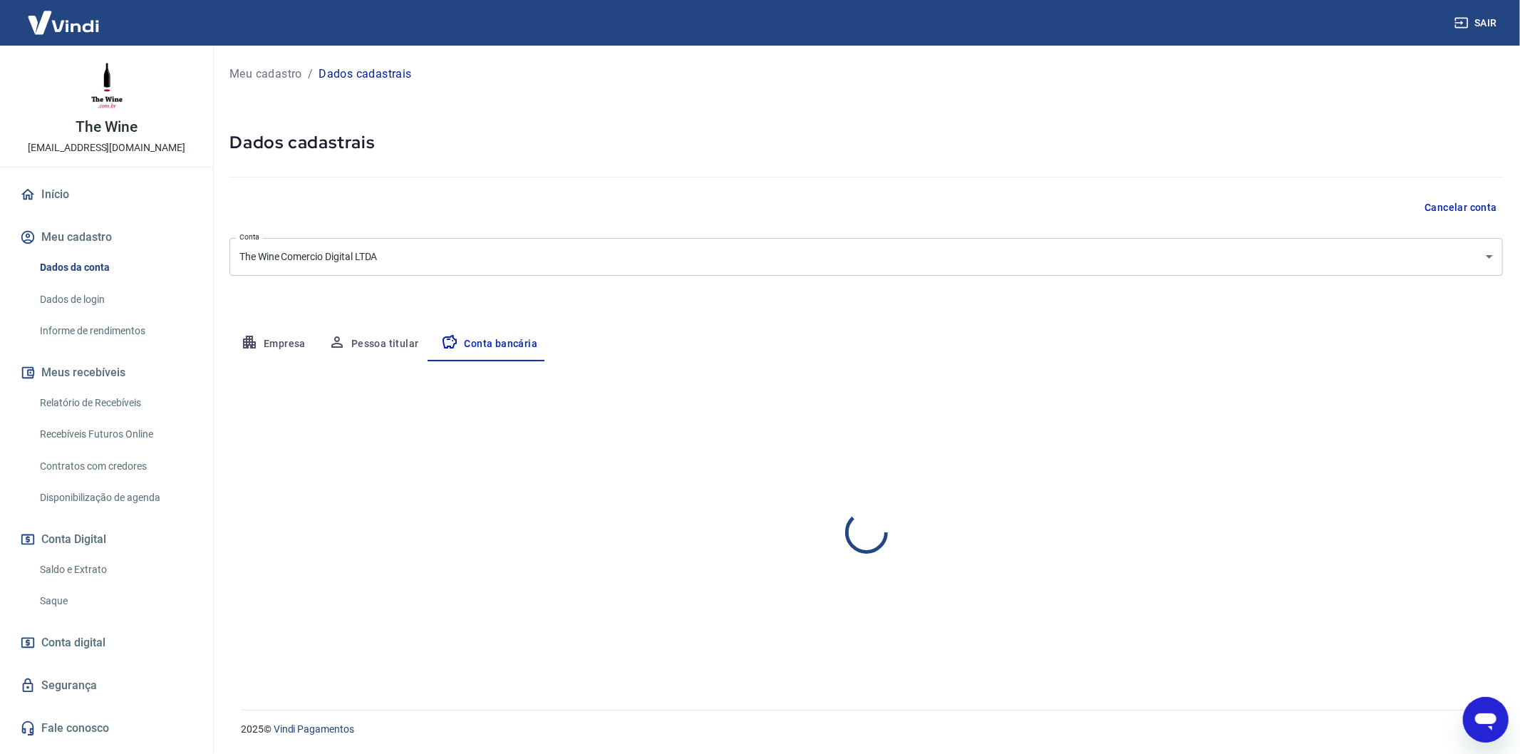
select select "1"
click at [90, 609] on link "Saque" at bounding box center [115, 600] width 162 height 29
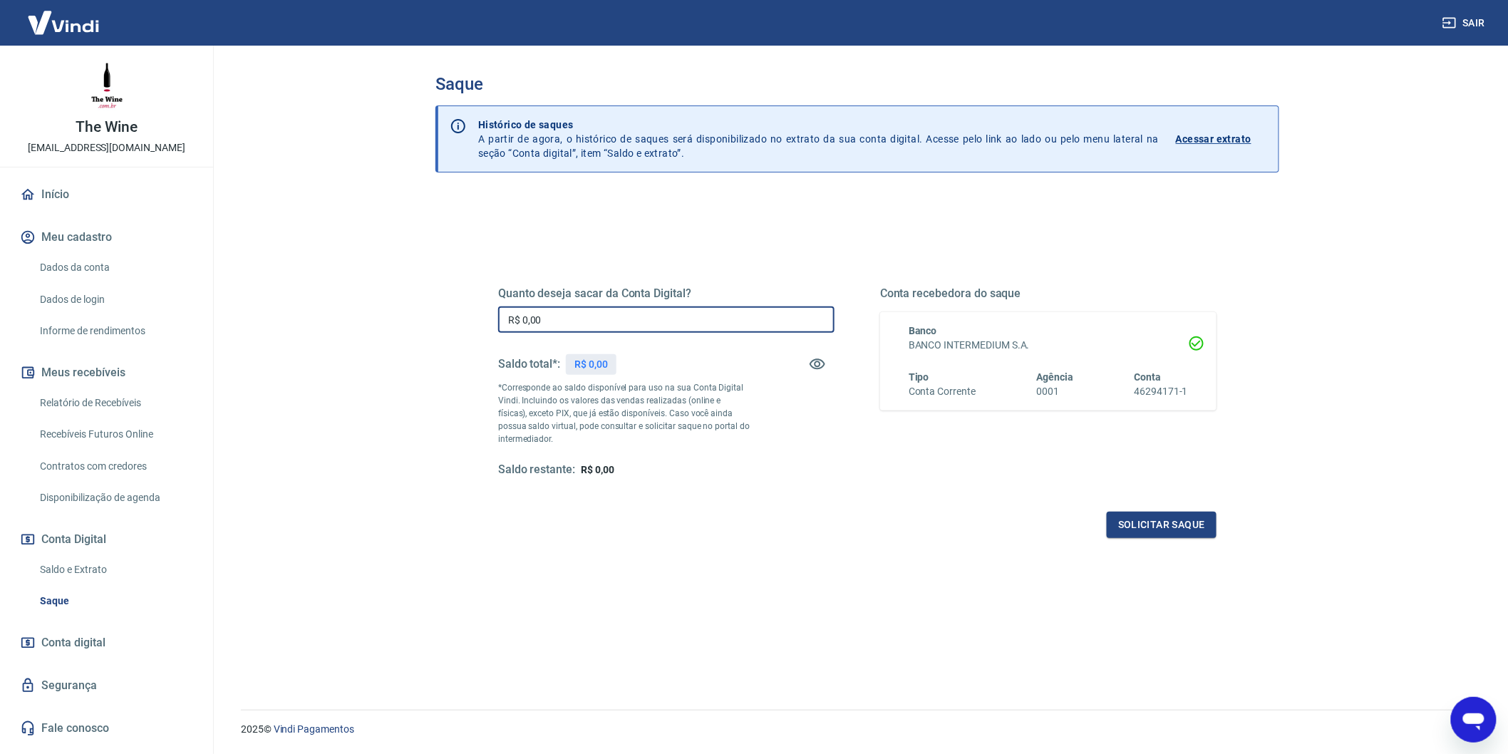
drag, startPoint x: 561, startPoint y: 326, endPoint x: 430, endPoint y: 361, distance: 136.4
click at [430, 361] on div "Saque Histórico de saques A partir de agora, o histórico de saques será disponi…" at bounding box center [857, 369] width 878 height 647
type input "R$ 1,00"
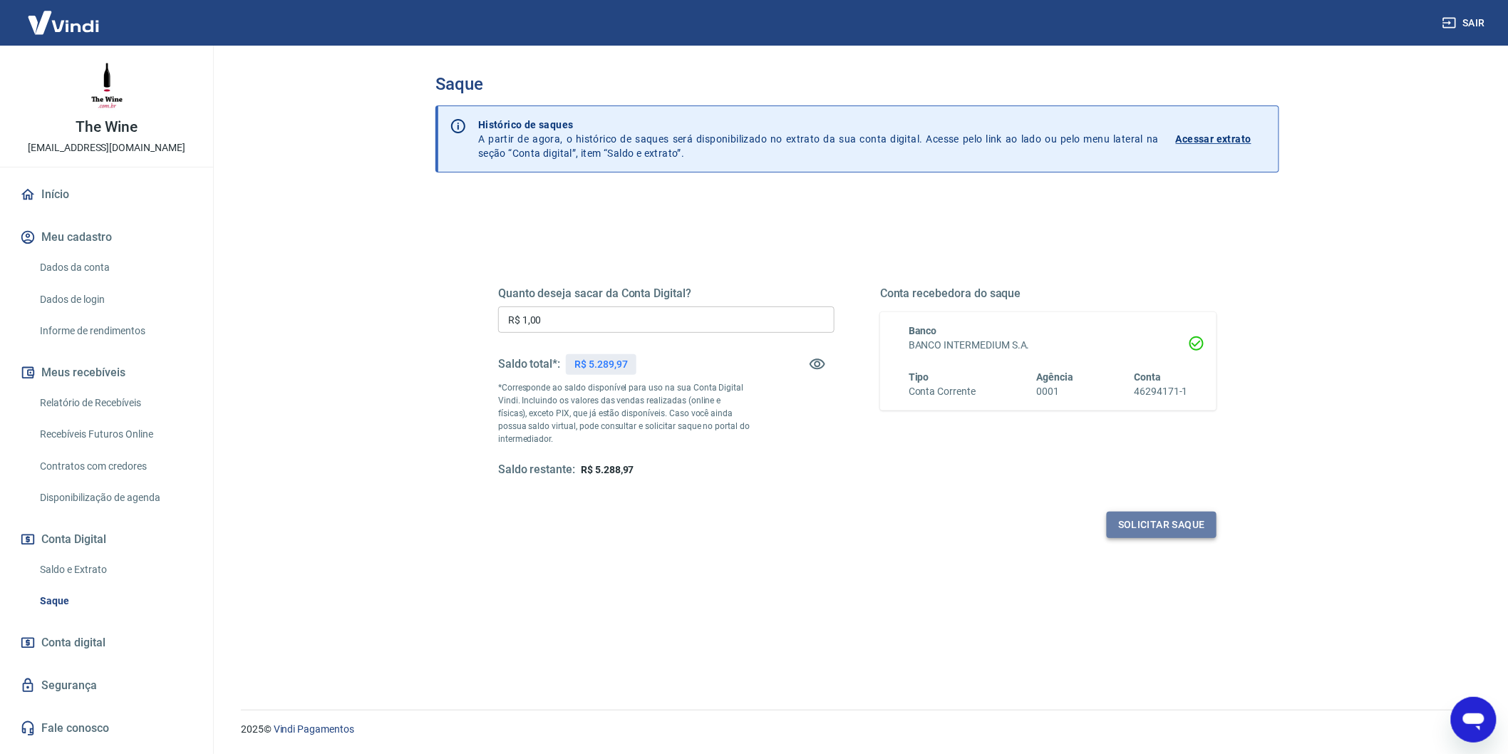
click at [1138, 529] on button "Solicitar saque" at bounding box center [1162, 525] width 110 height 26
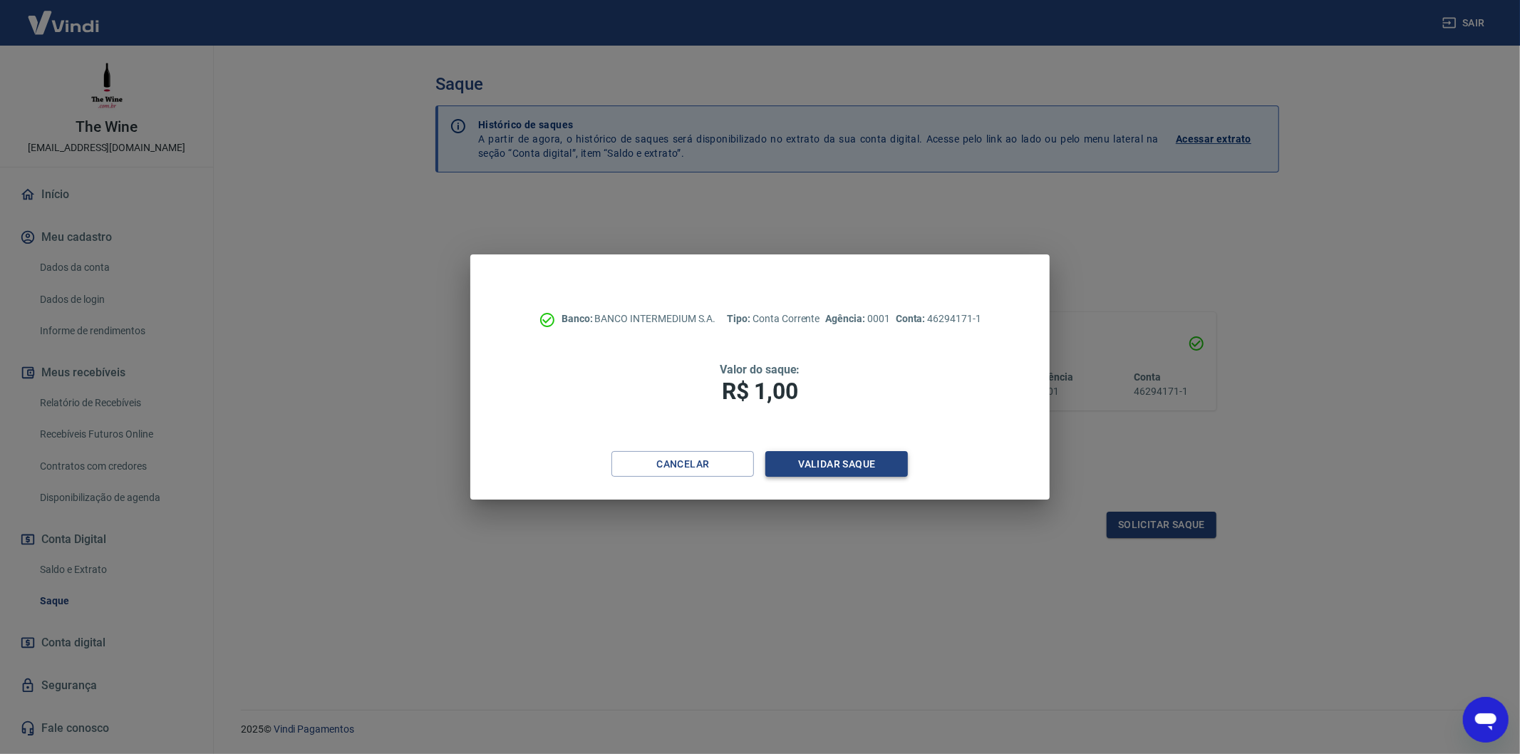
click at [805, 457] on button "Validar saque" at bounding box center [836, 464] width 143 height 26
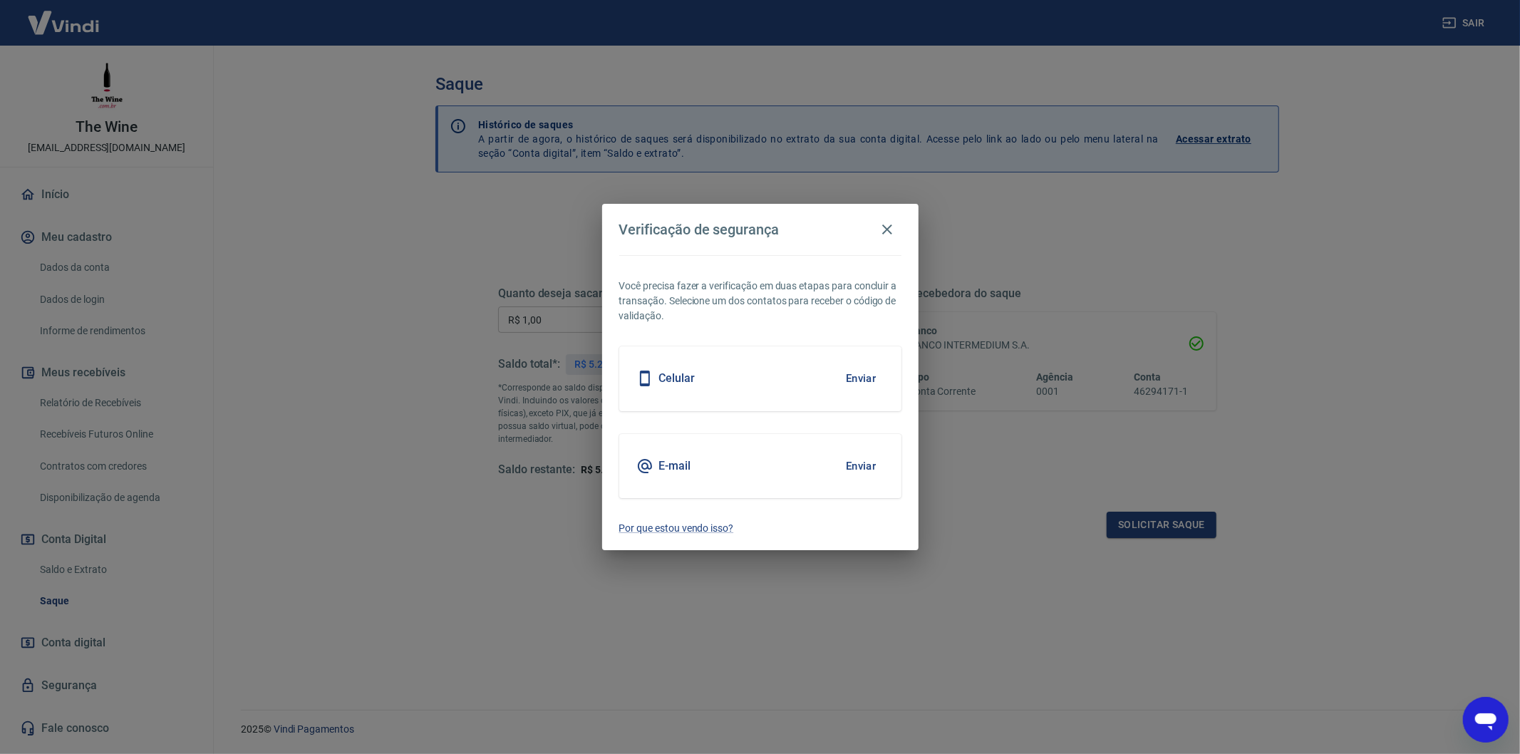
drag, startPoint x: 865, startPoint y: 461, endPoint x: 866, endPoint y: 453, distance: 8.0
click at [866, 460] on button "Enviar" at bounding box center [861, 466] width 46 height 30
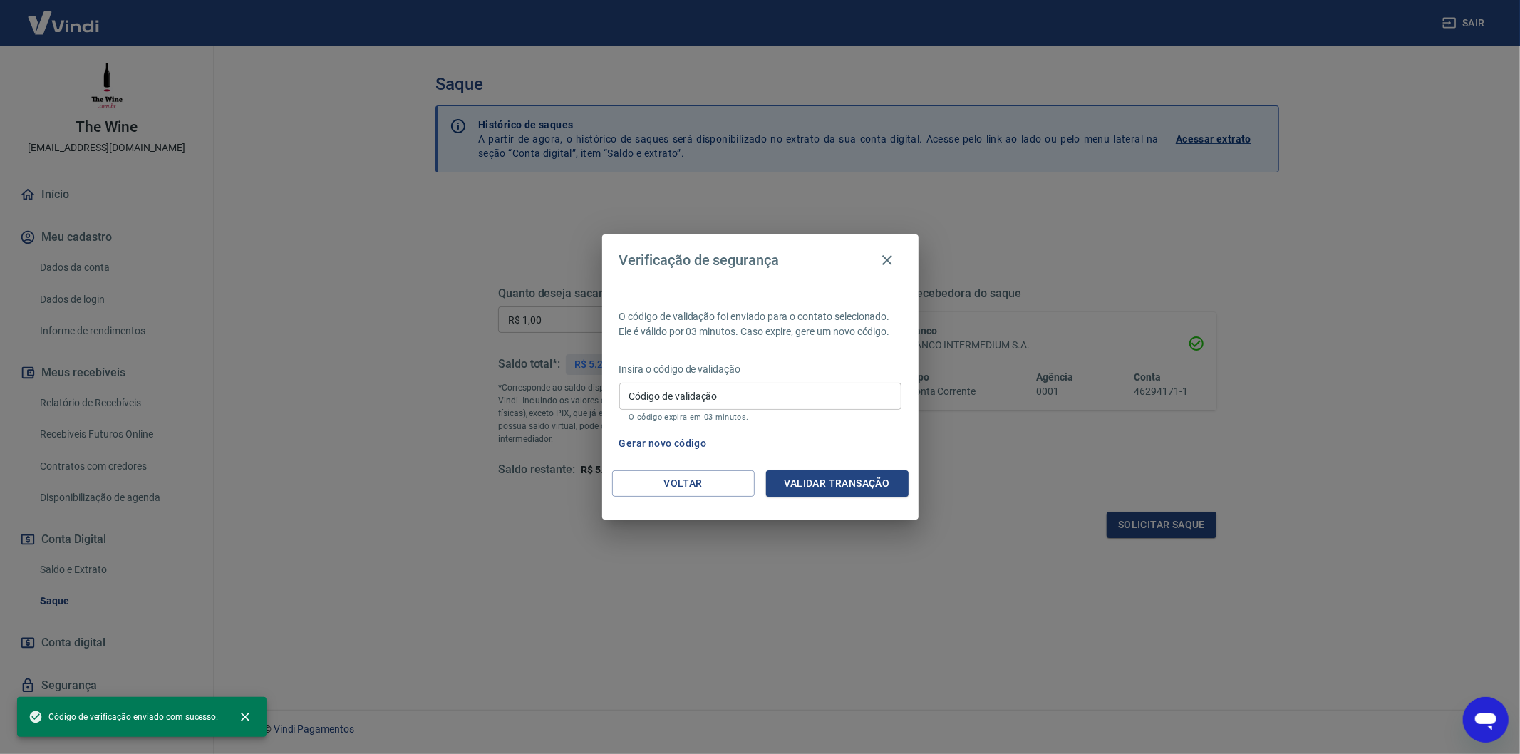
click at [710, 396] on input "Código de validação" at bounding box center [760, 396] width 282 height 26
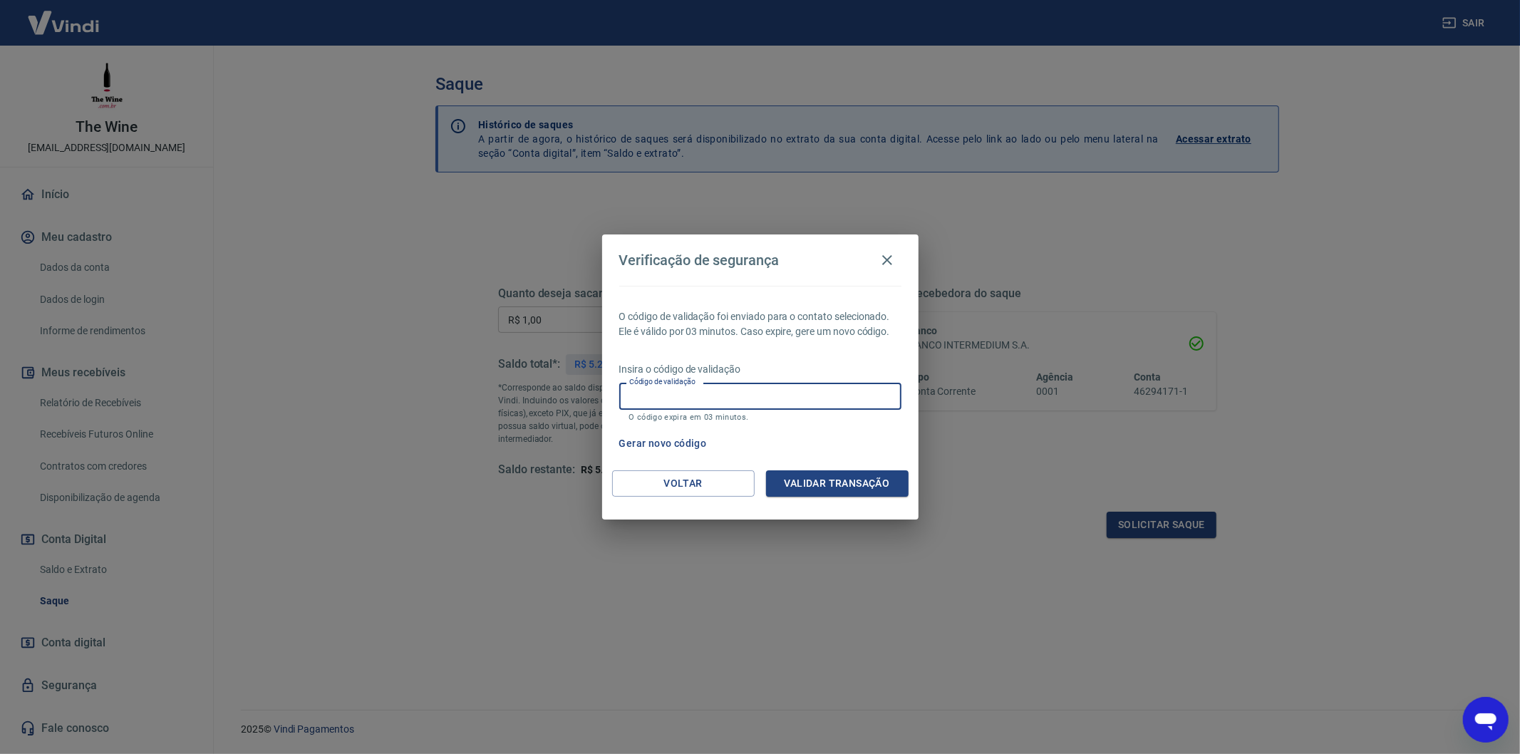
paste input "315614"
type input "315614"
click at [829, 478] on button "Validar transação" at bounding box center [837, 483] width 143 height 26
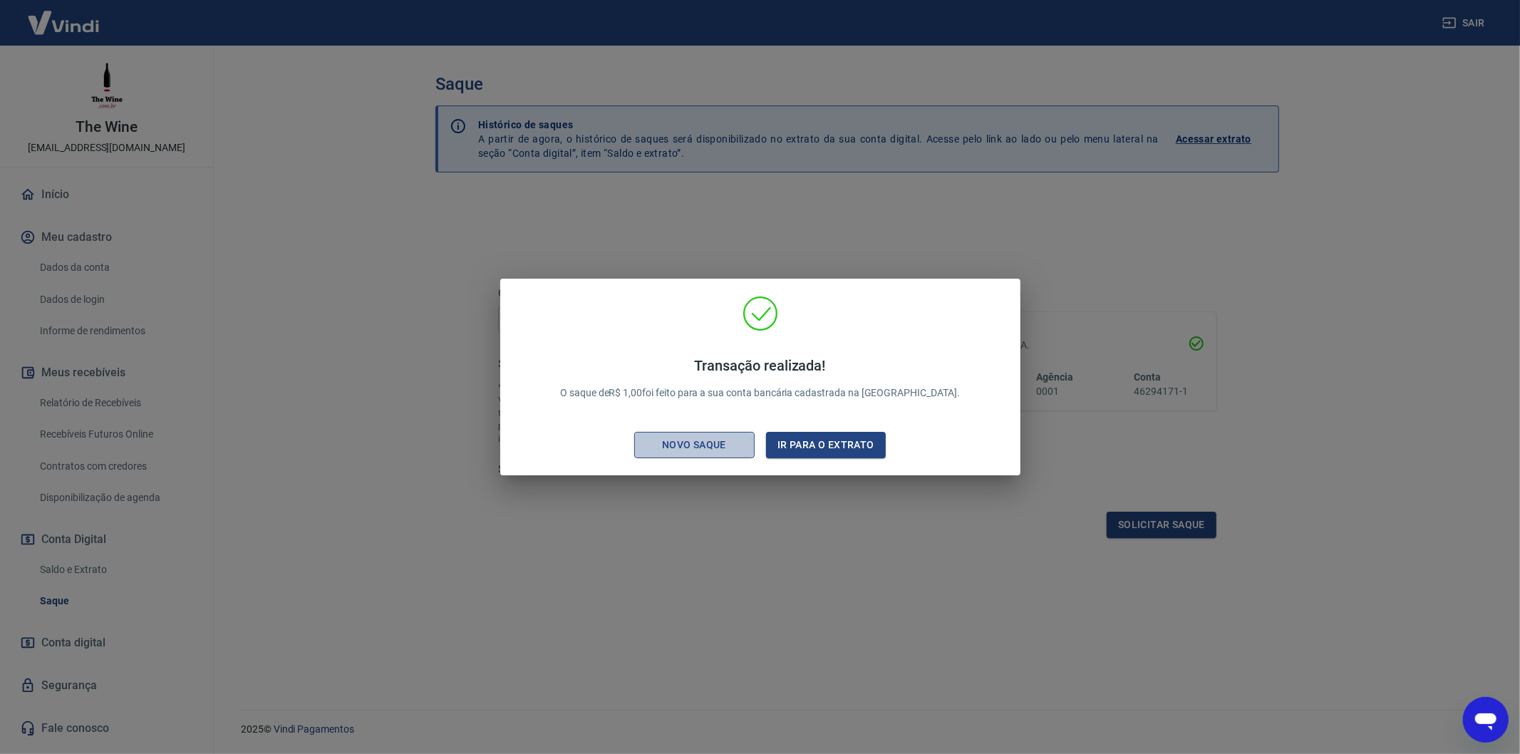
click at [725, 447] on div "Novo saque" at bounding box center [694, 445] width 98 height 18
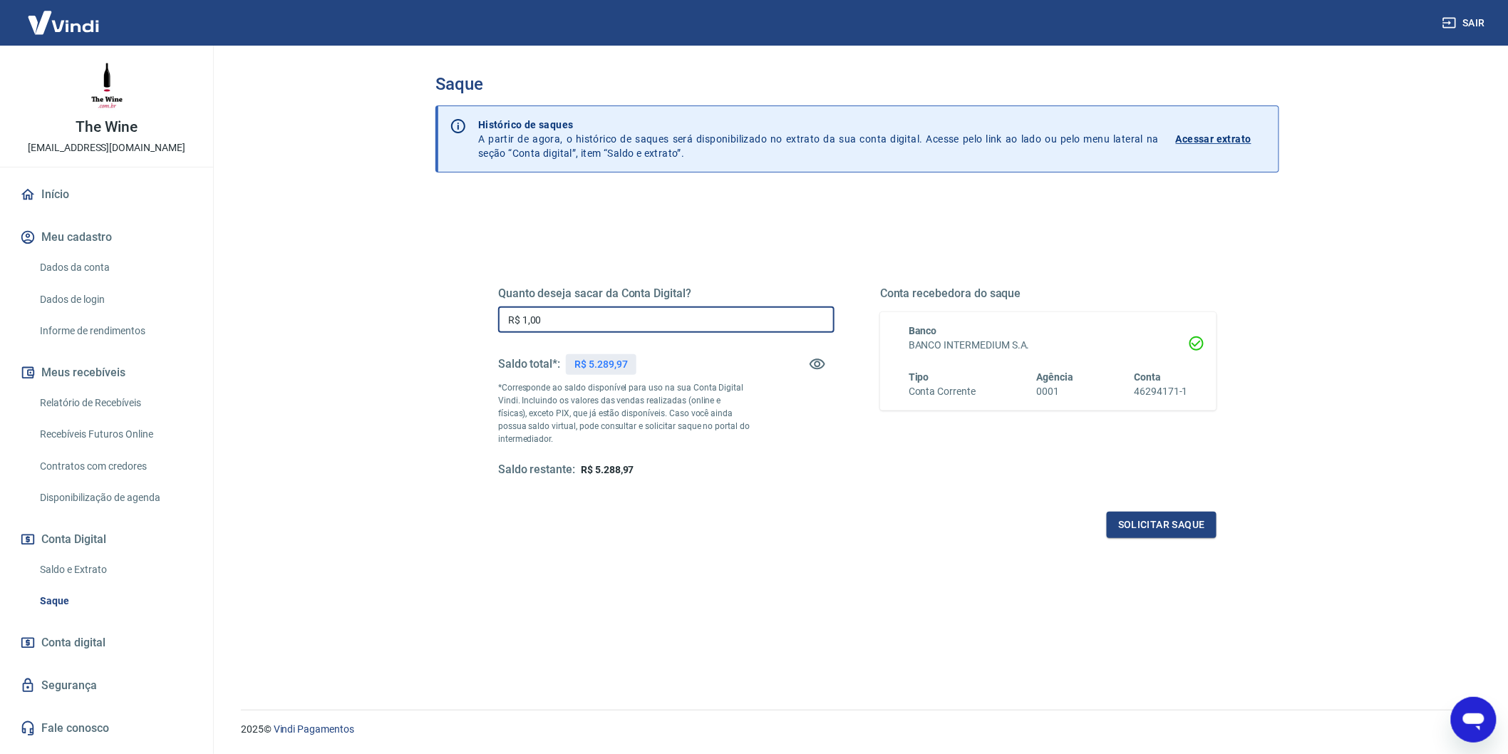
drag, startPoint x: 554, startPoint y: 326, endPoint x: 487, endPoint y: 338, distance: 67.5
click at [487, 338] on div "Quanto deseja sacar da Conta Digital? R$ 1,00 ​ Saldo total*: R$ 5.289,97 *Corr…" at bounding box center [857, 389] width 752 height 331
type input "R$ 0,00"
click at [67, 596] on link "Saque" at bounding box center [115, 600] width 162 height 29
click at [70, 564] on link "Saldo e Extrato" at bounding box center [115, 569] width 162 height 29
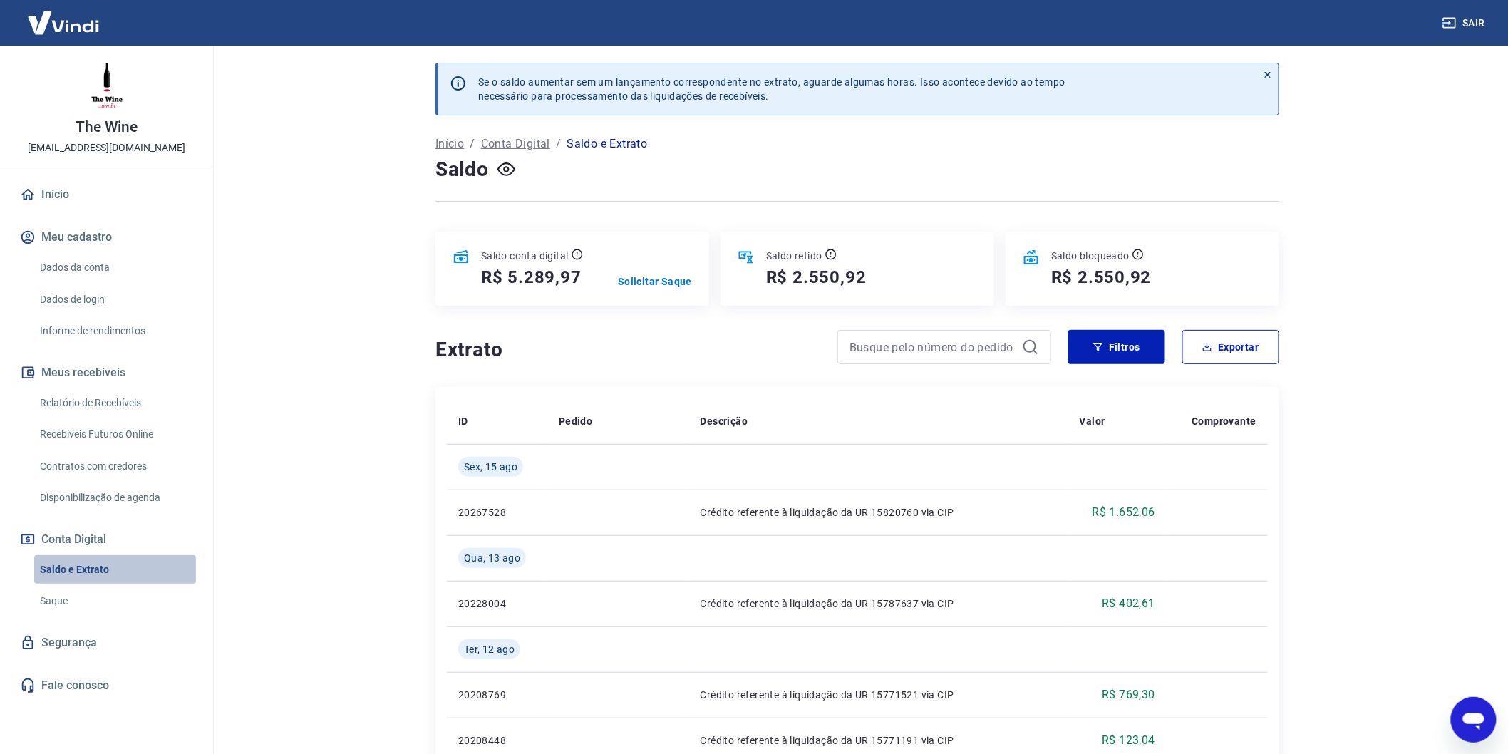
click at [88, 573] on link "Saldo e Extrato" at bounding box center [115, 569] width 162 height 29
click at [75, 599] on link "Saque" at bounding box center [115, 600] width 162 height 29
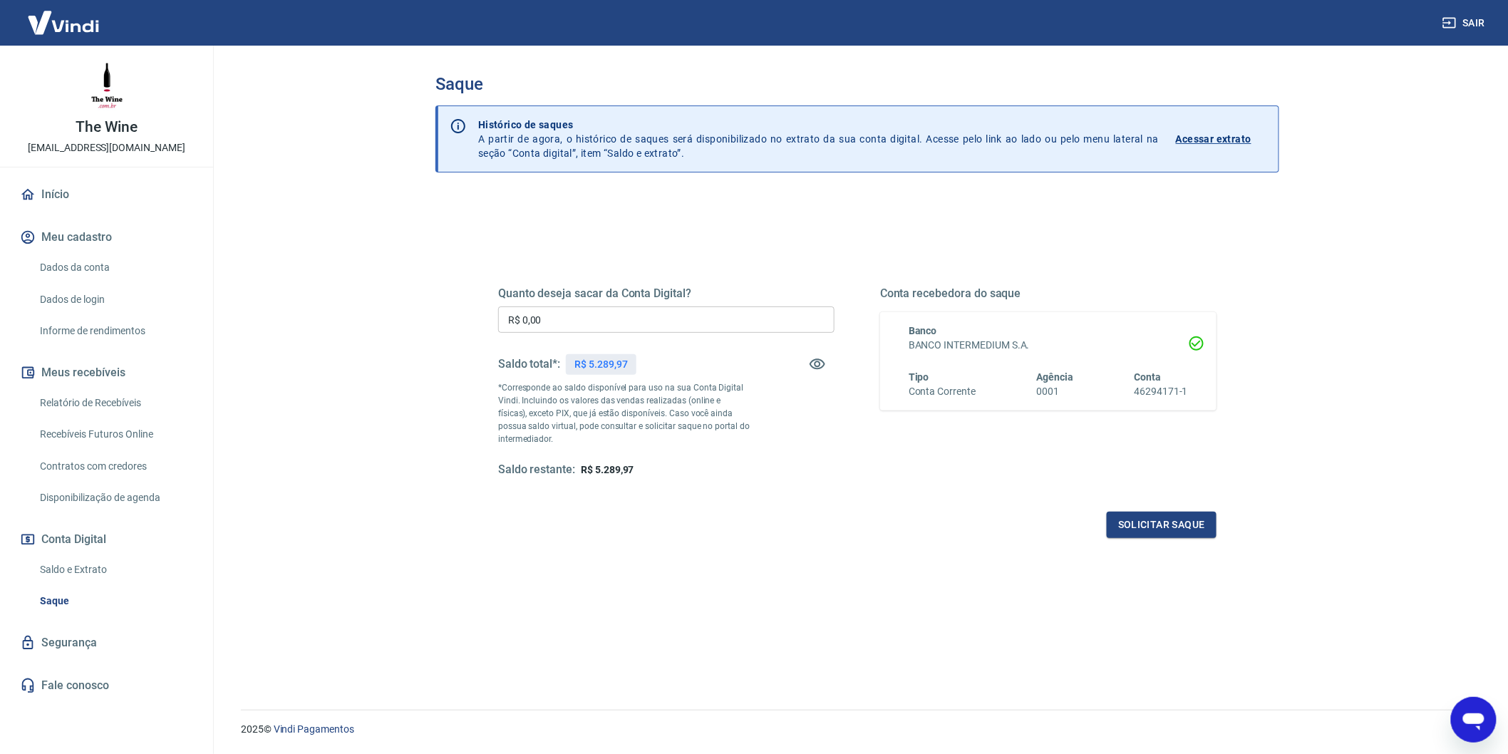
click at [1211, 140] on p "Acessar extrato" at bounding box center [1214, 139] width 76 height 14
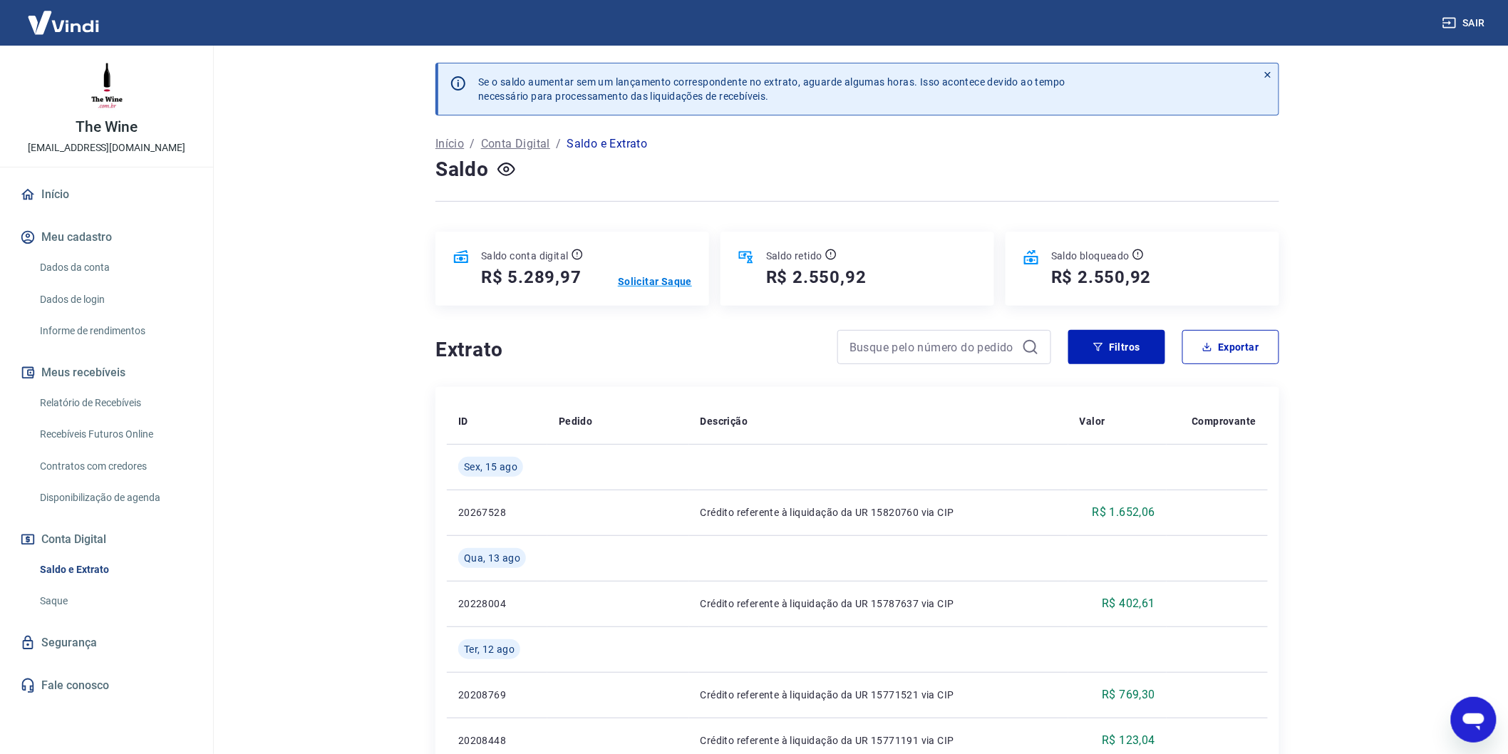
click at [667, 283] on p "Solicitar Saque" at bounding box center [655, 281] width 74 height 14
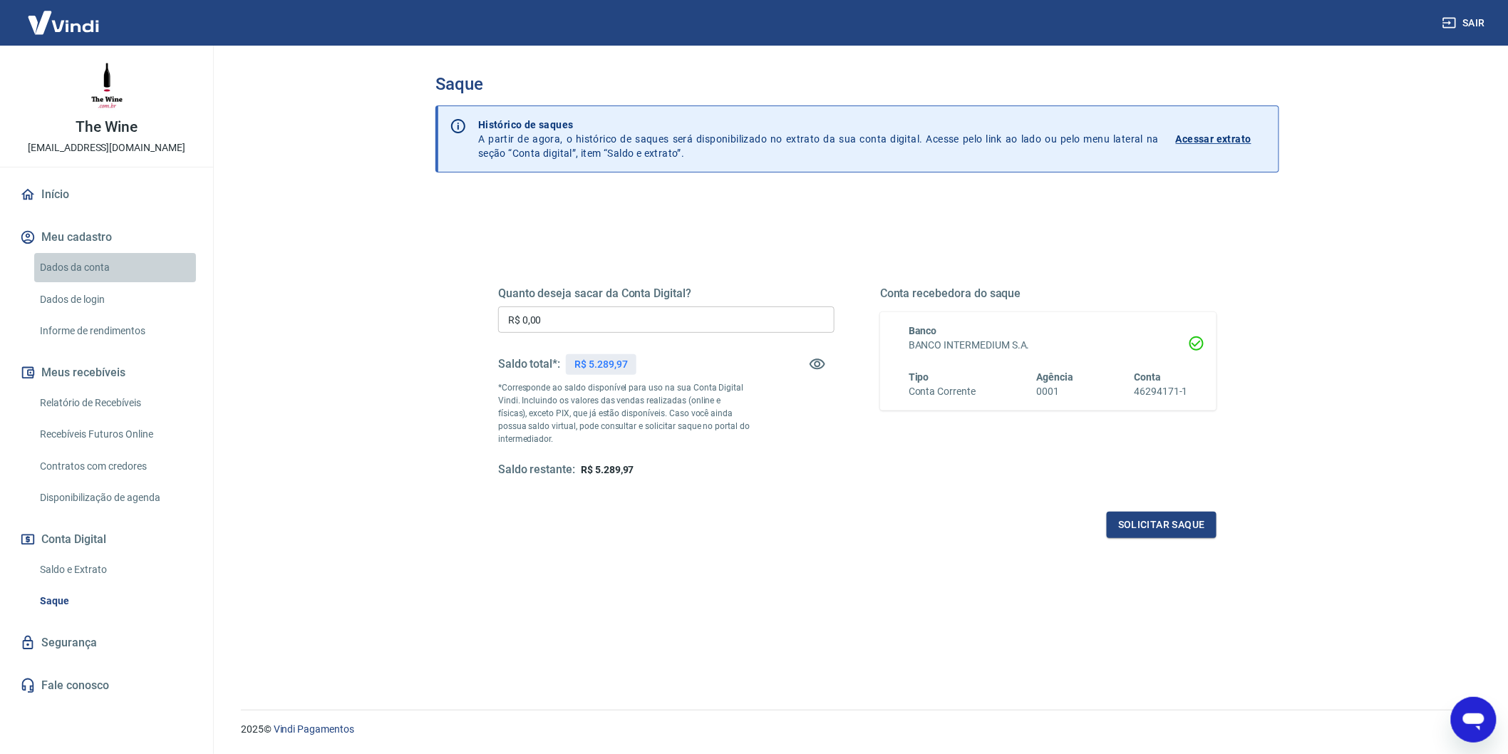
click at [130, 267] on link "Dados da conta" at bounding box center [115, 267] width 162 height 29
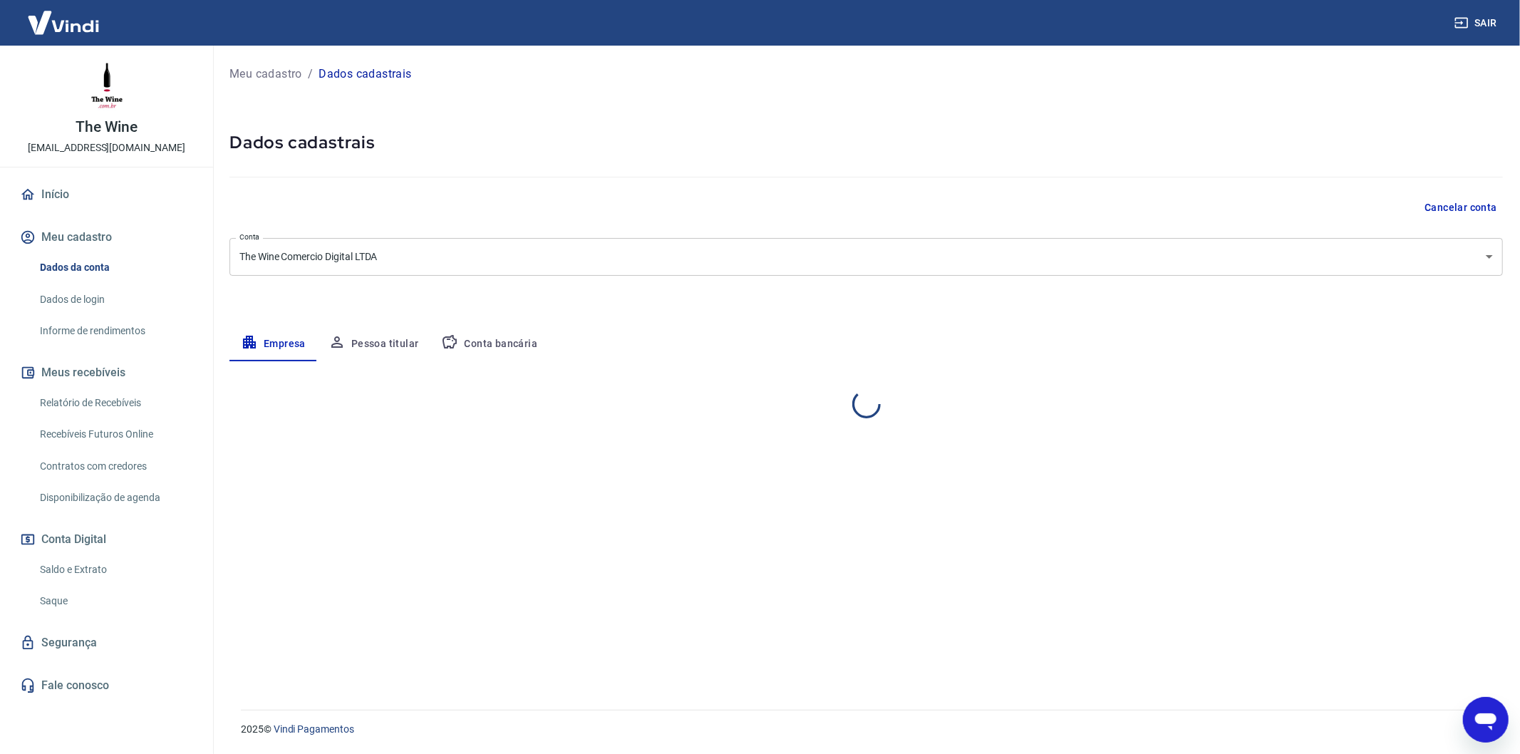
select select "RJ"
select select "business"
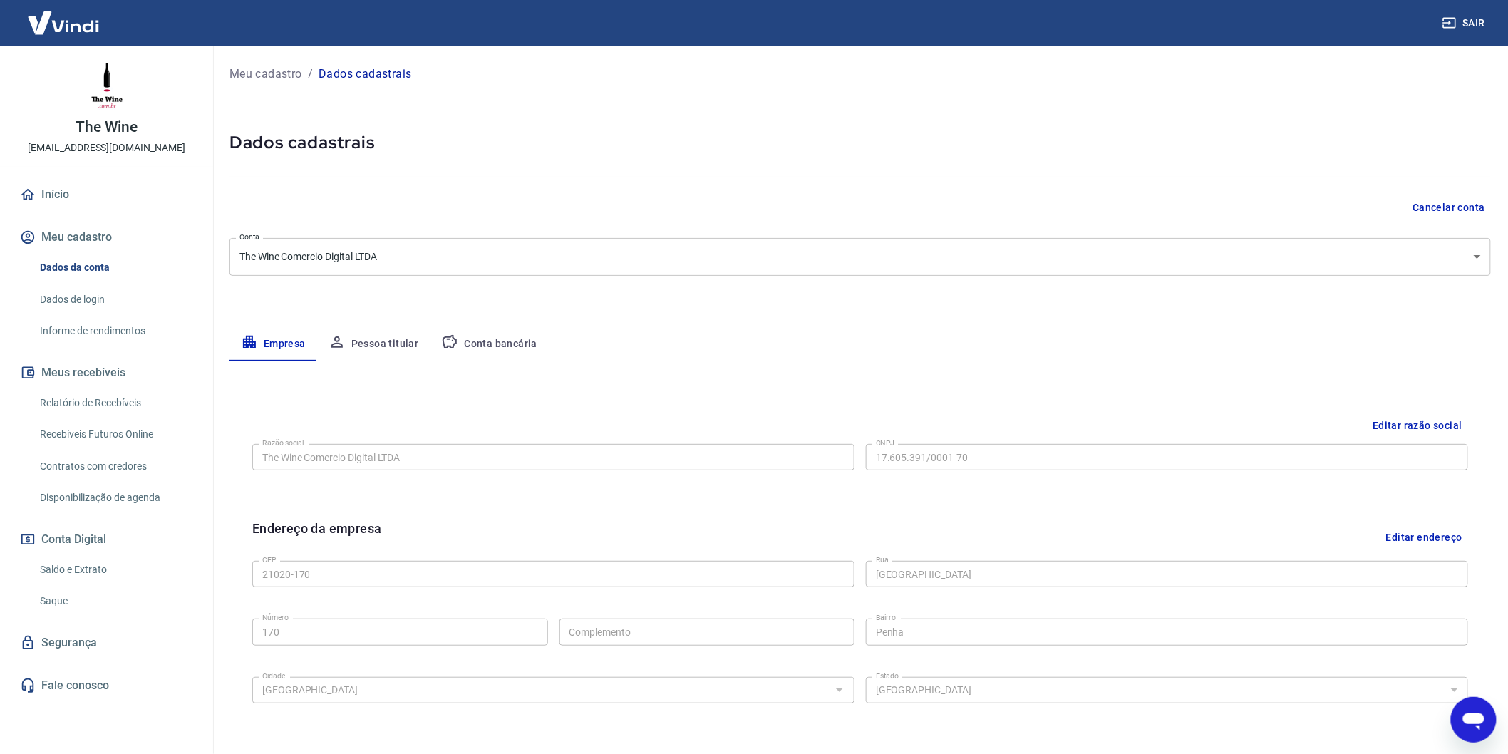
click at [512, 343] on button "Conta bancária" at bounding box center [489, 344] width 119 height 34
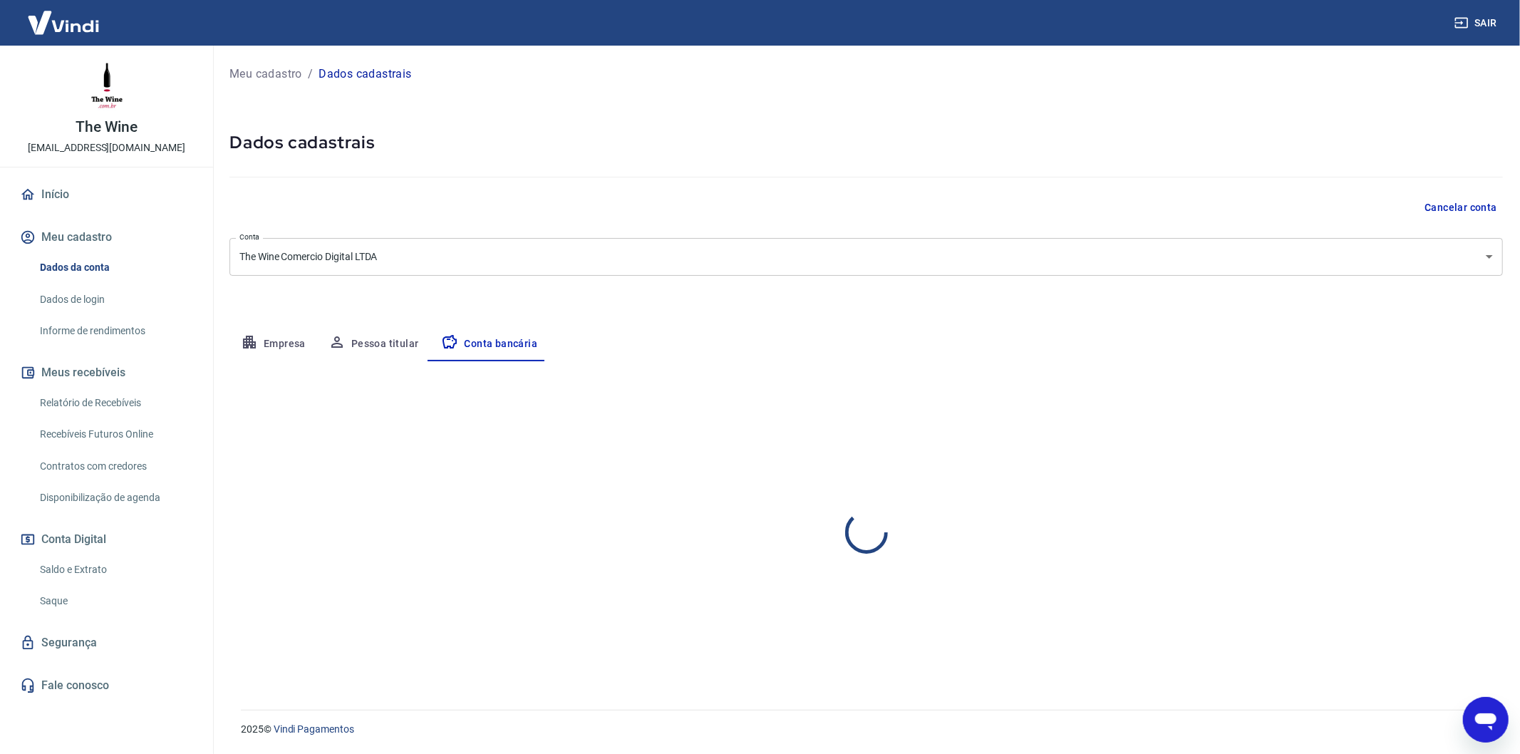
select select "1"
click at [1447, 410] on button "Editar conta bancária" at bounding box center [1443, 403] width 119 height 27
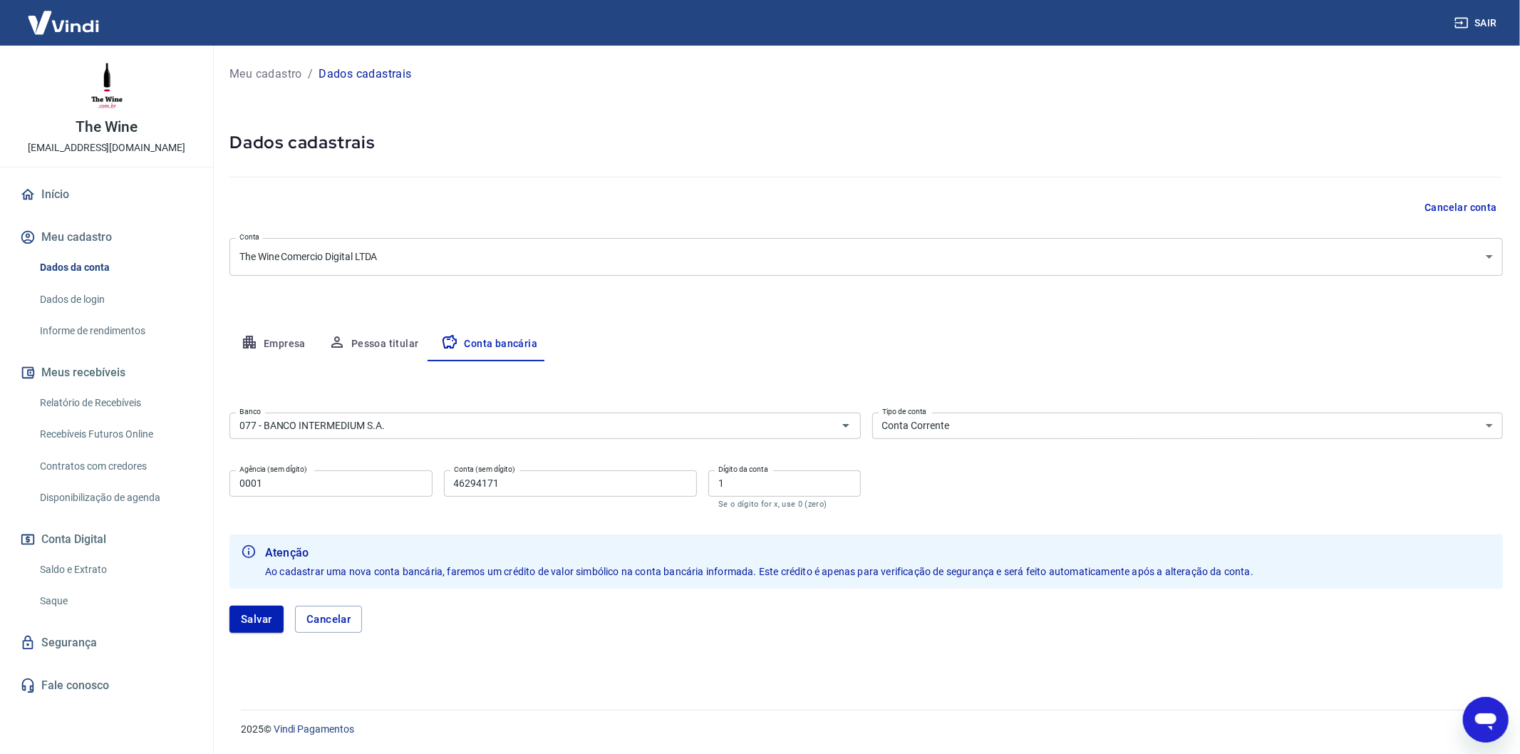
click at [532, 494] on input "46294171" at bounding box center [571, 483] width 254 height 26
type input "4629417"
click at [251, 623] on button "Salvar" at bounding box center [256, 619] width 54 height 27
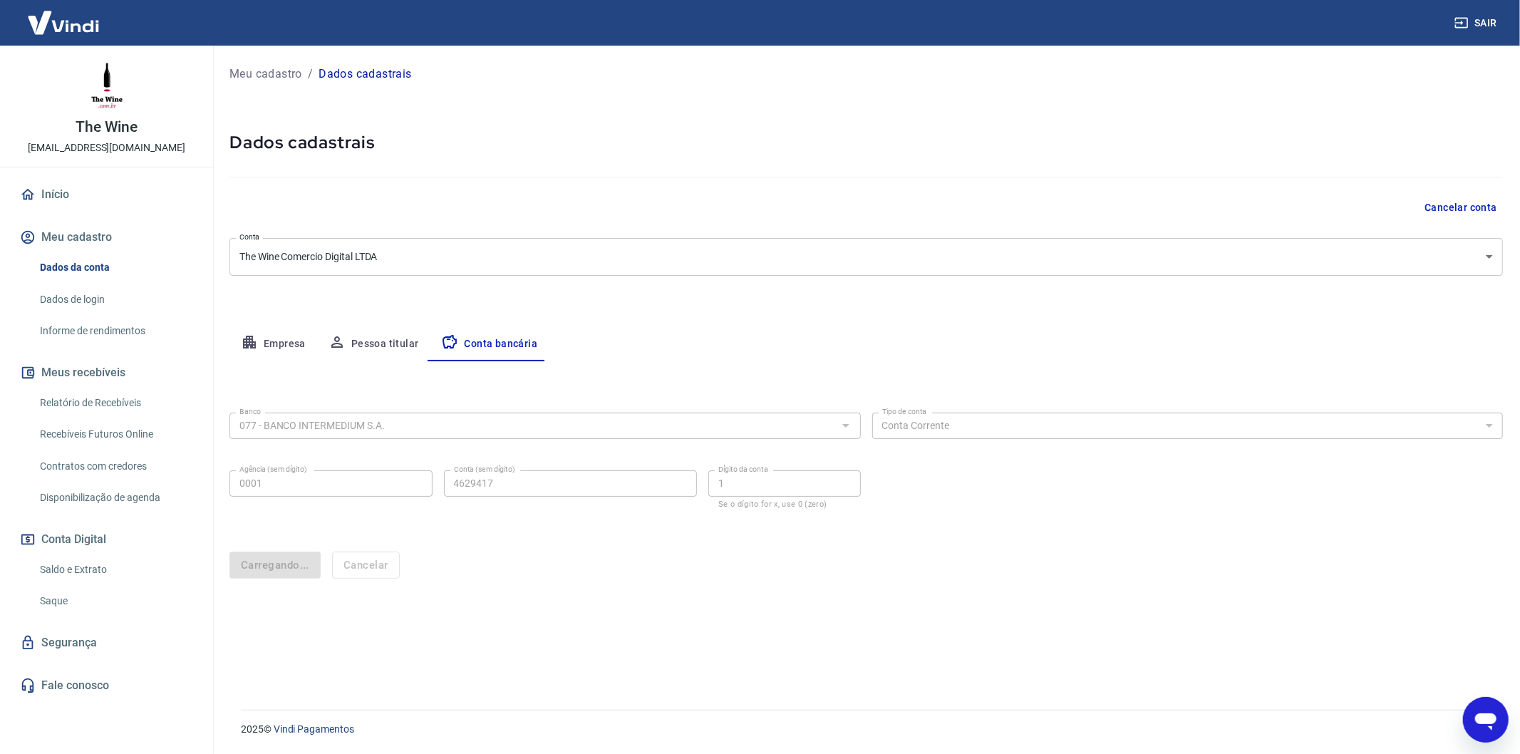
select select "1"
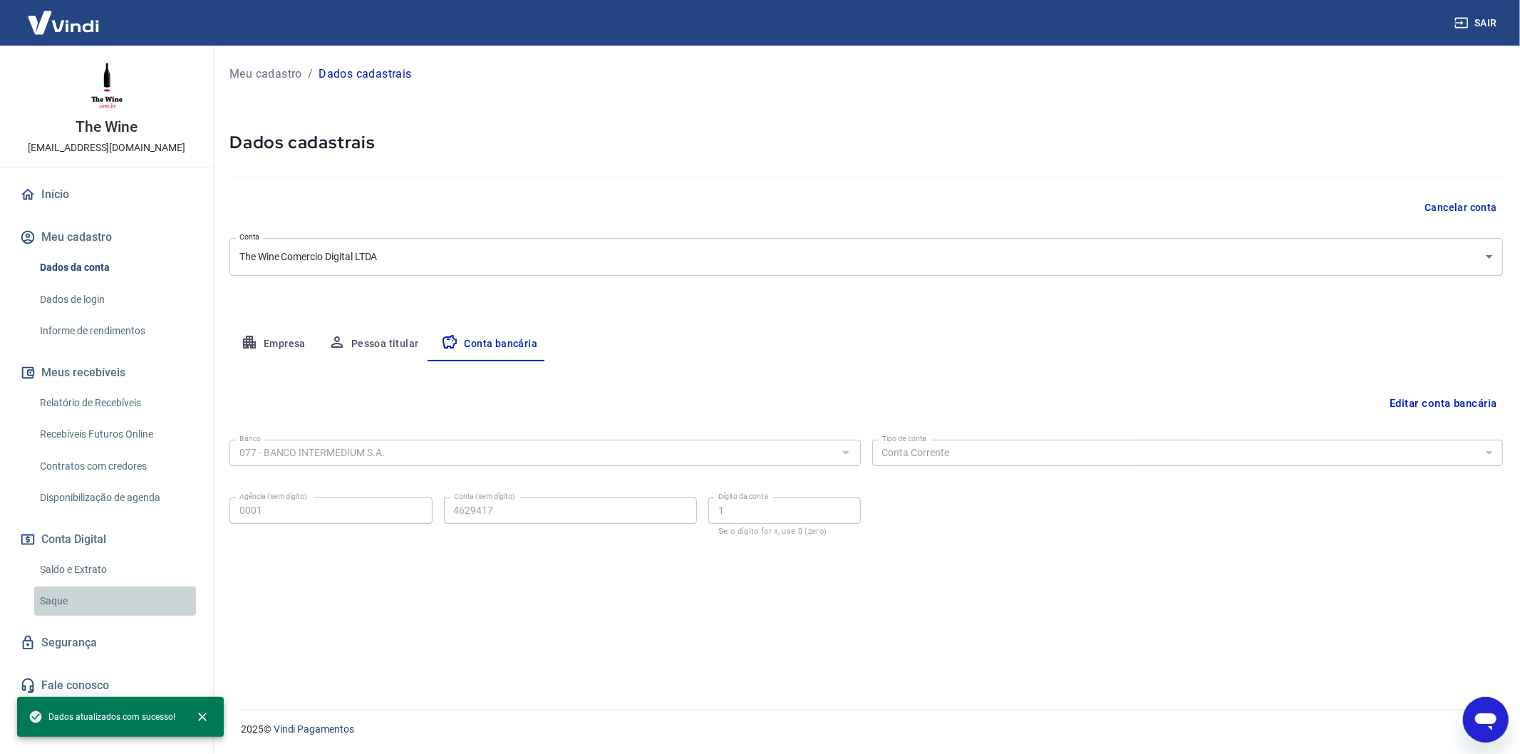
click at [76, 593] on link "Saque" at bounding box center [115, 600] width 162 height 29
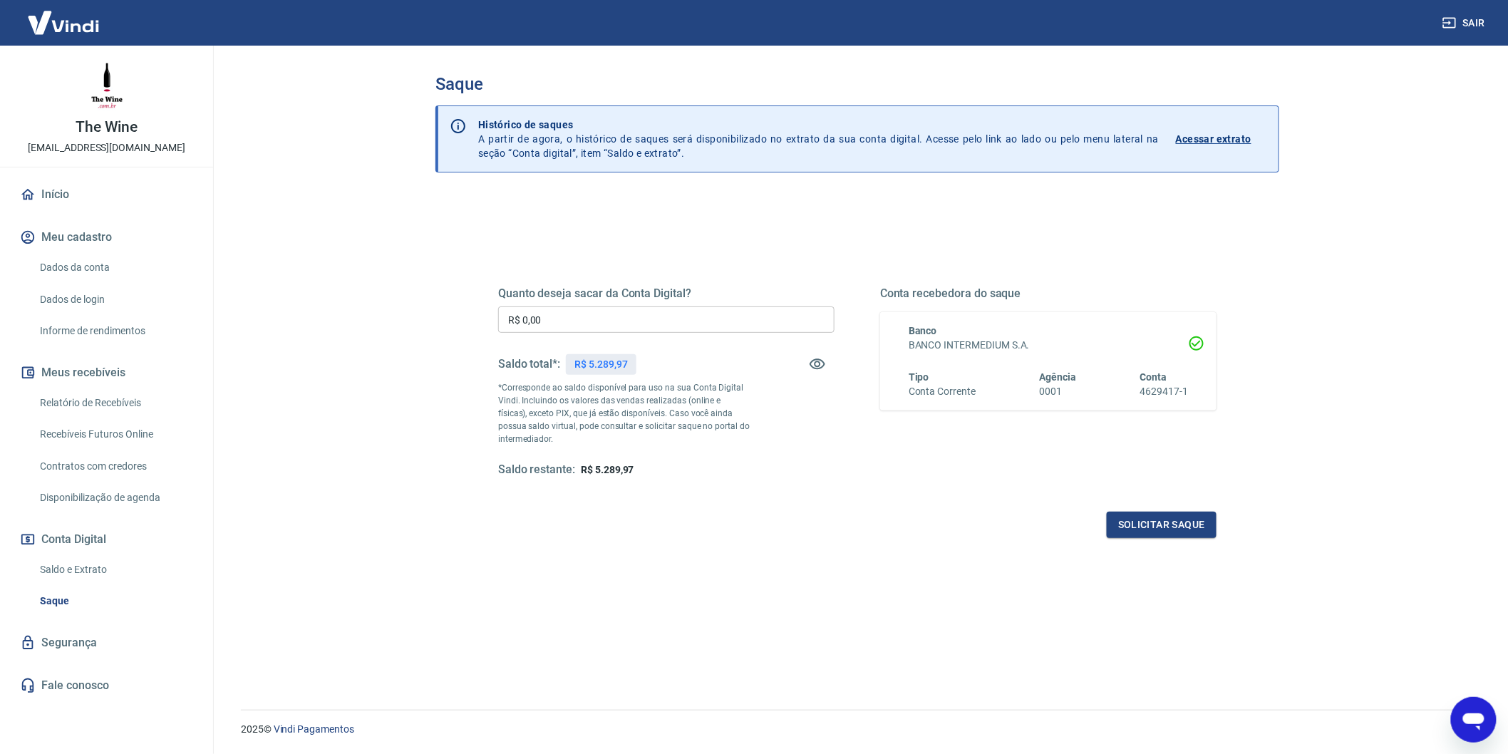
click at [629, 318] on input "R$ 0,00" at bounding box center [666, 319] width 336 height 26
type input "R$ 1,00"
click at [1179, 529] on button "Solicitar saque" at bounding box center [1162, 525] width 110 height 26
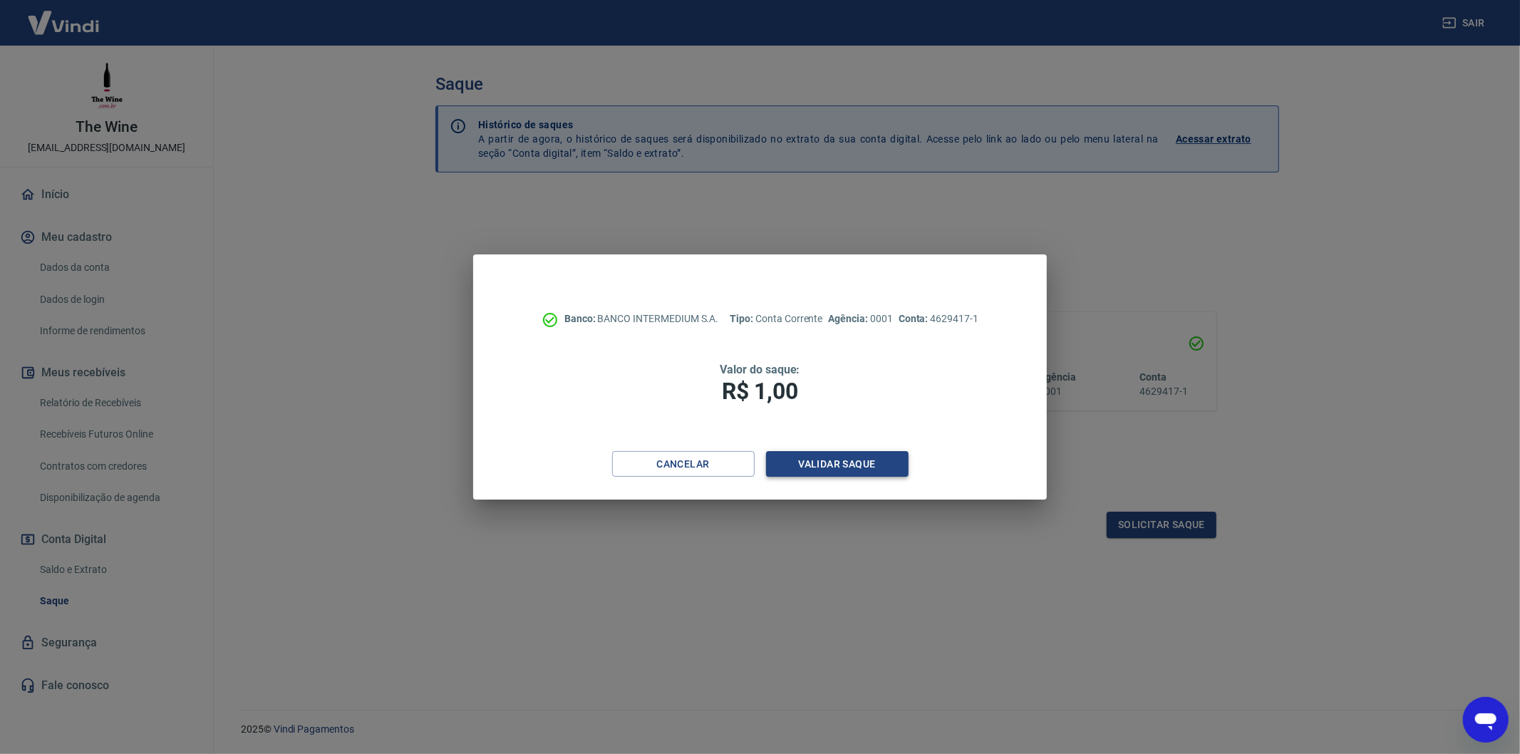
click at [880, 462] on button "Validar saque" at bounding box center [837, 464] width 143 height 26
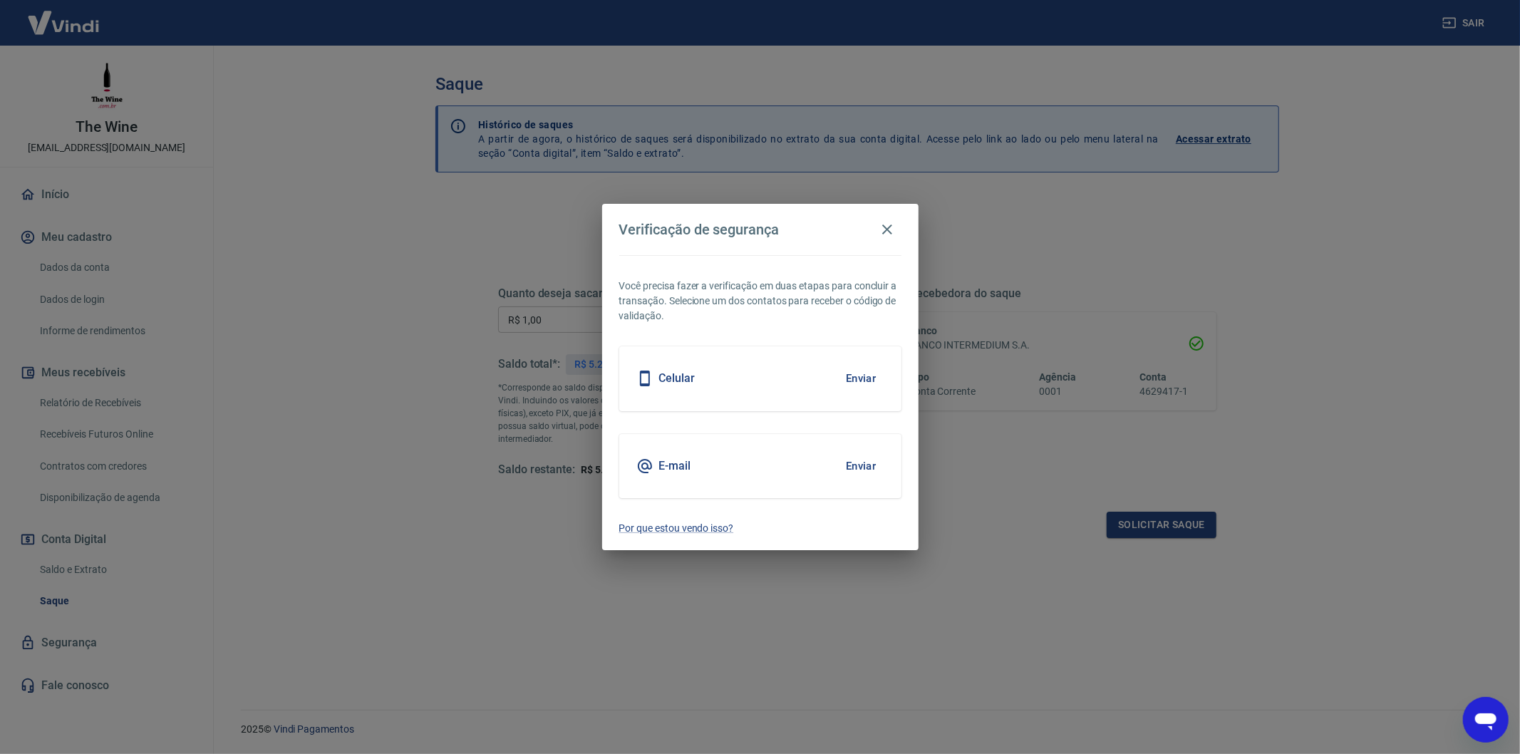
click at [847, 468] on button "Enviar" at bounding box center [861, 466] width 46 height 30
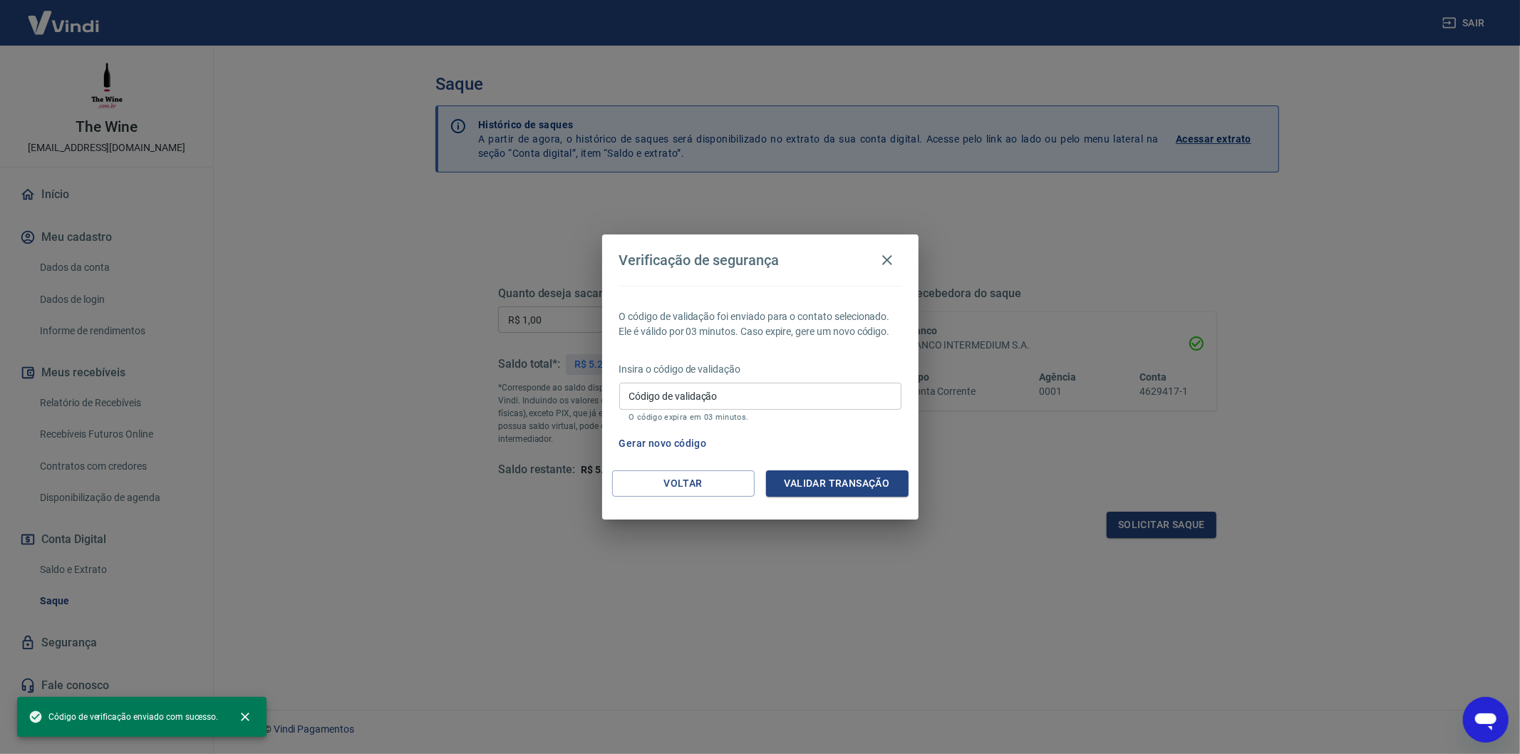
click at [780, 362] on div "O código de validação foi enviado para o contato selecionado. Ele é válido por …" at bounding box center [760, 378] width 316 height 185
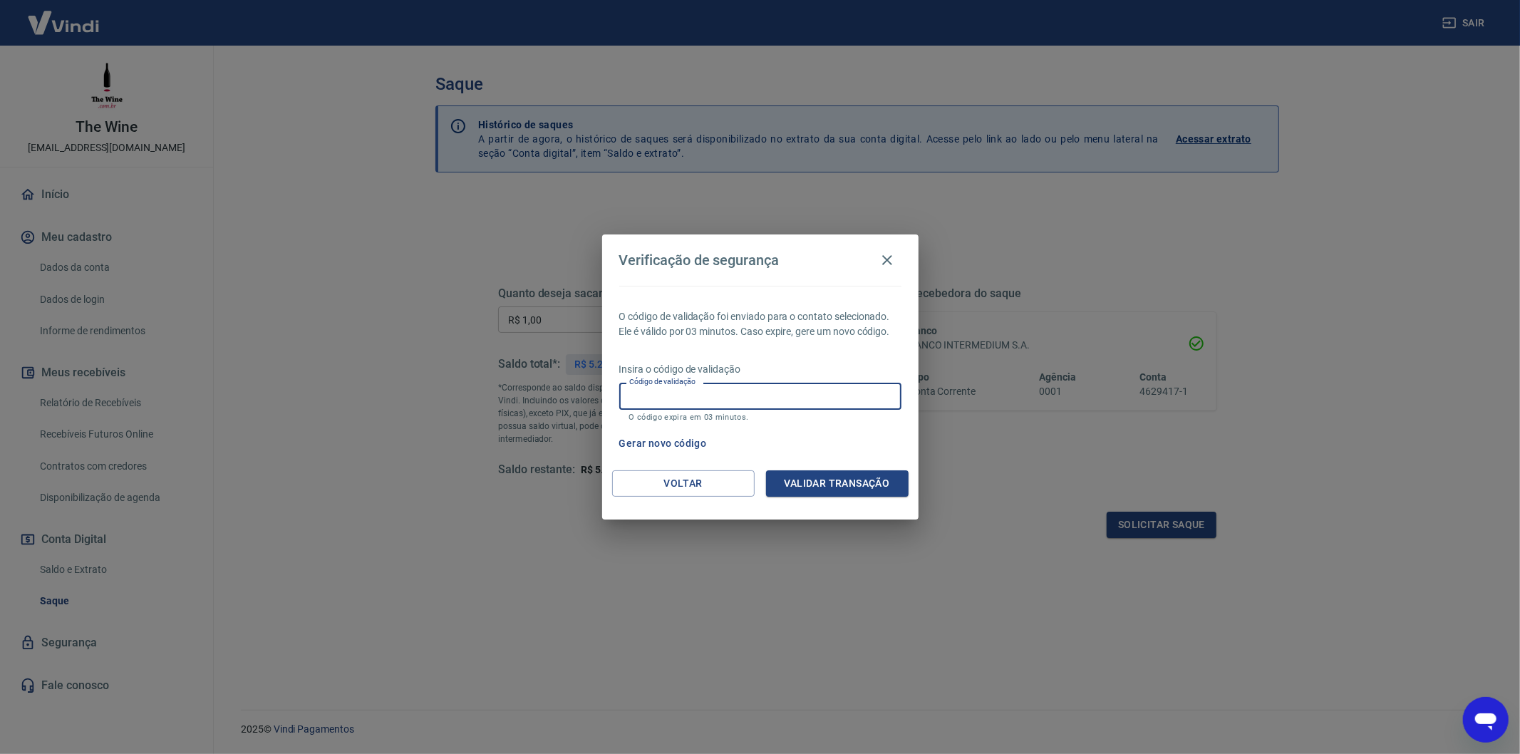
drag, startPoint x: 779, startPoint y: 395, endPoint x: 780, endPoint y: 408, distance: 12.9
click at [779, 395] on input "Código de validação" at bounding box center [760, 396] width 282 height 26
paste input "968211"
type input "968211"
click at [830, 492] on button "Validar transação" at bounding box center [837, 483] width 143 height 26
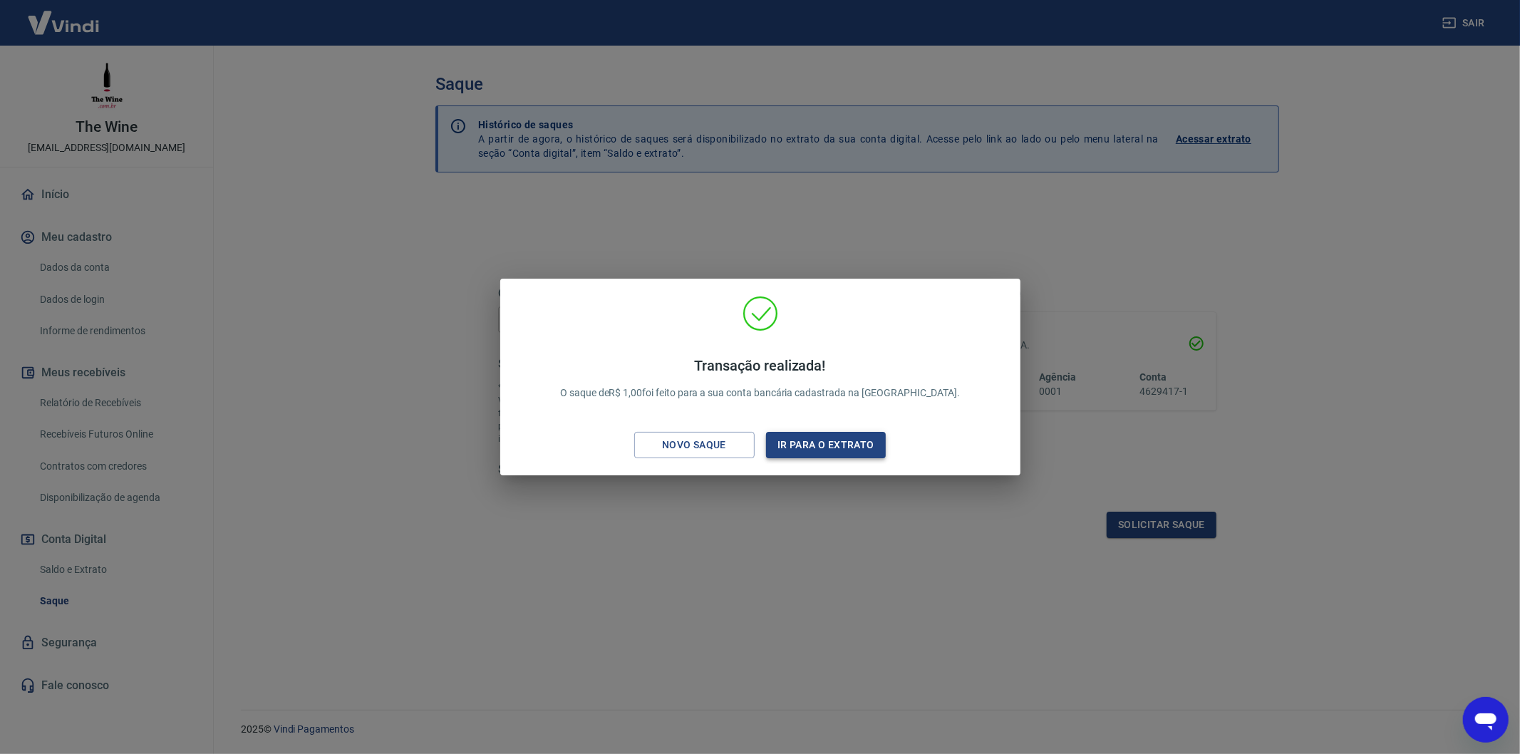
click at [813, 450] on button "Ir para o extrato" at bounding box center [826, 445] width 120 height 26
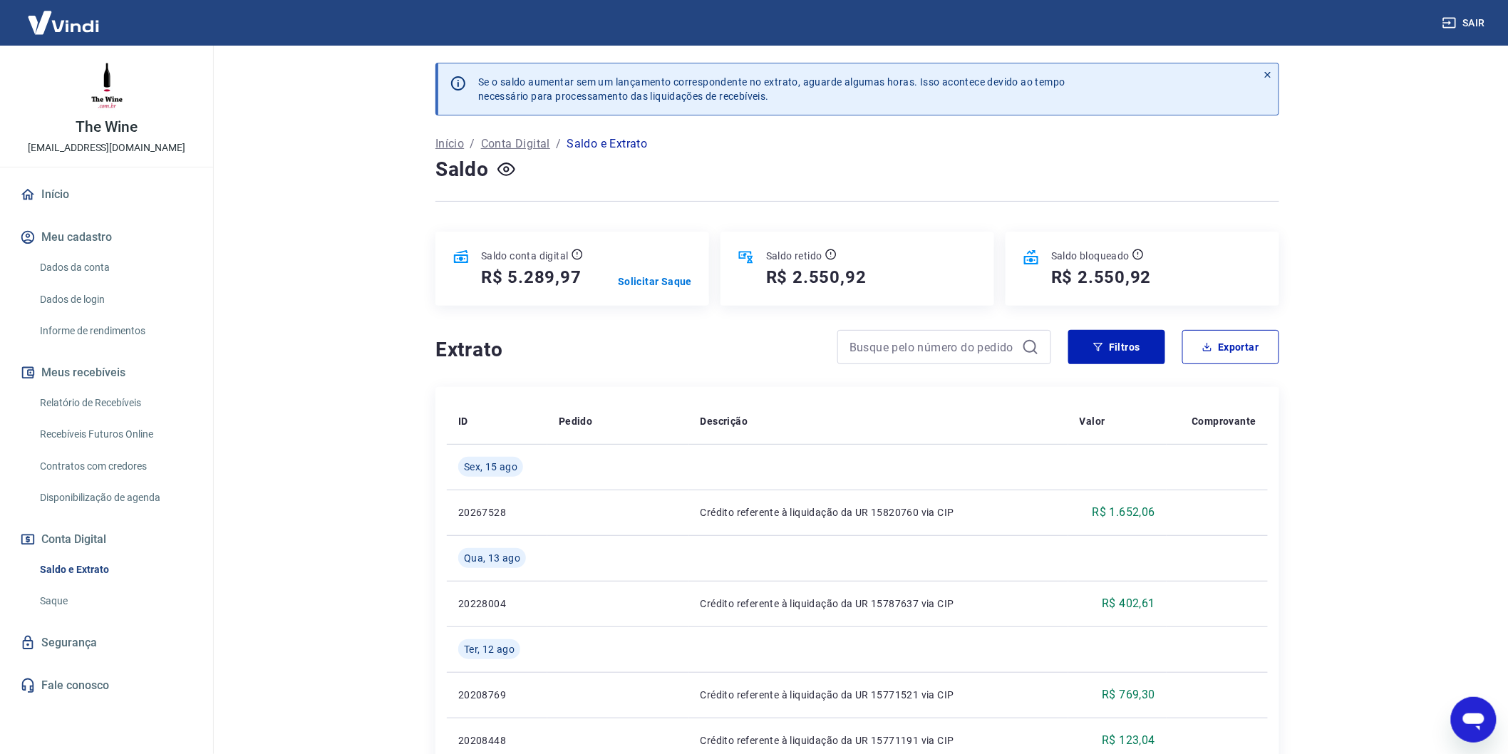
click at [64, 571] on link "Saldo e Extrato" at bounding box center [115, 569] width 162 height 29
click at [84, 638] on link "Segurança" at bounding box center [106, 642] width 179 height 31
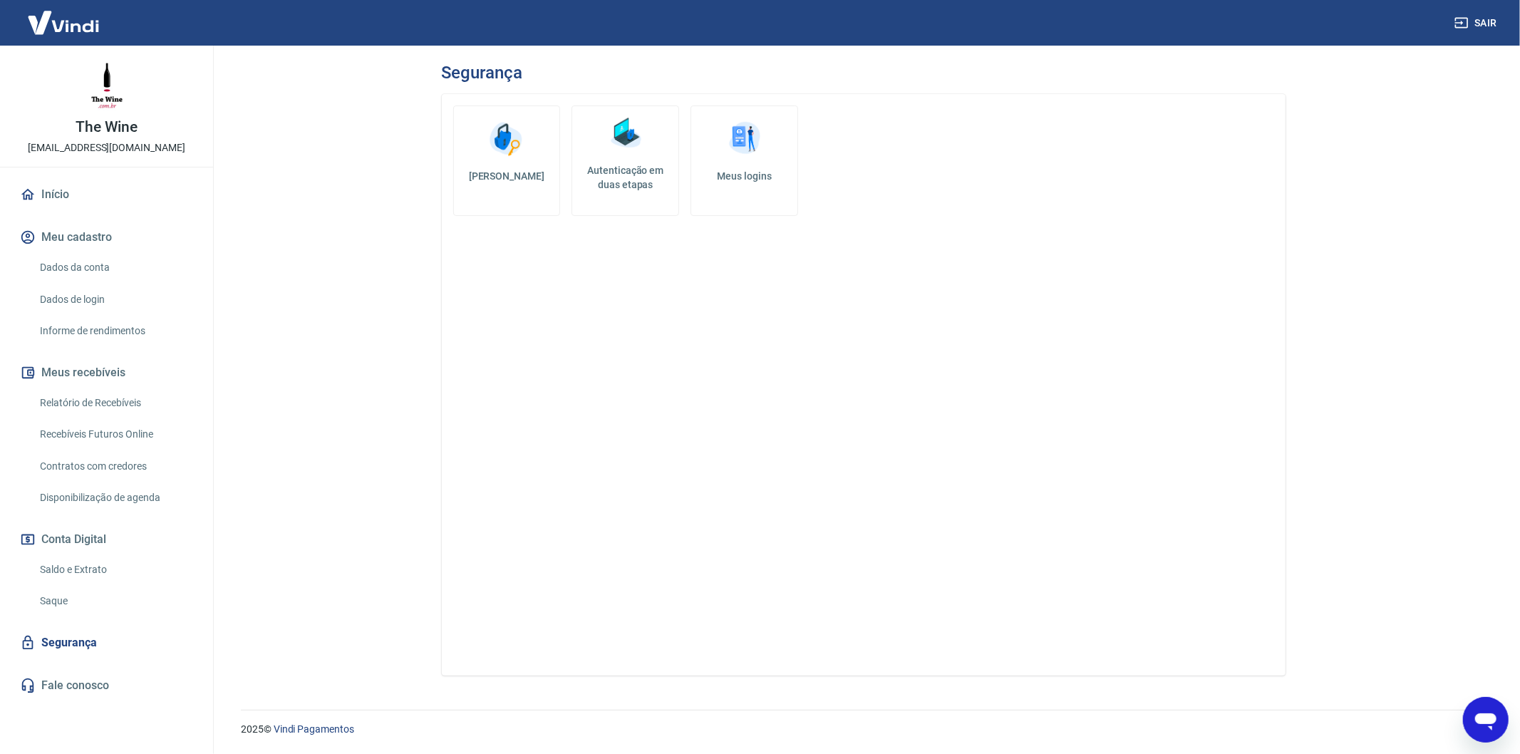
click at [70, 596] on link "Saque" at bounding box center [115, 600] width 162 height 29
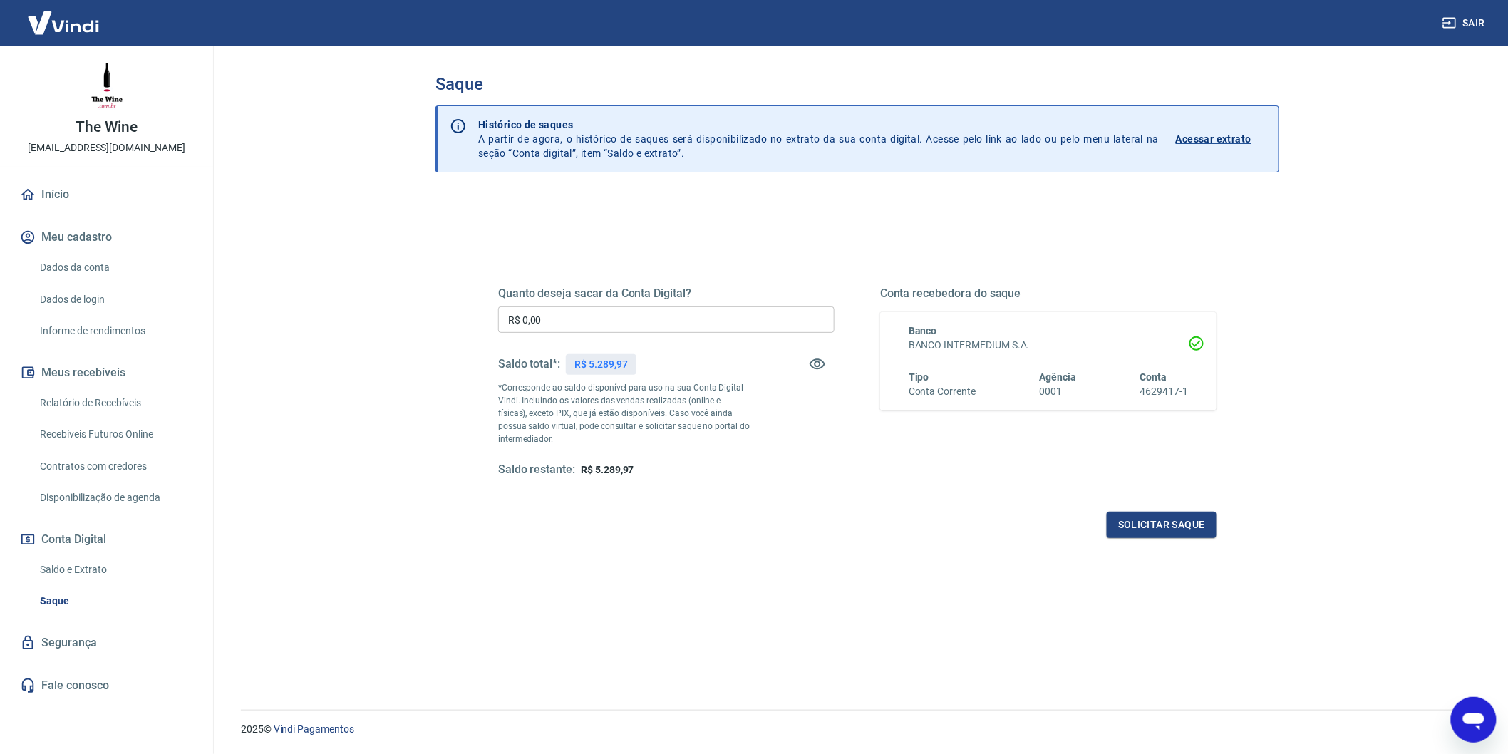
click at [108, 279] on link "Dados da conta" at bounding box center [115, 267] width 162 height 29
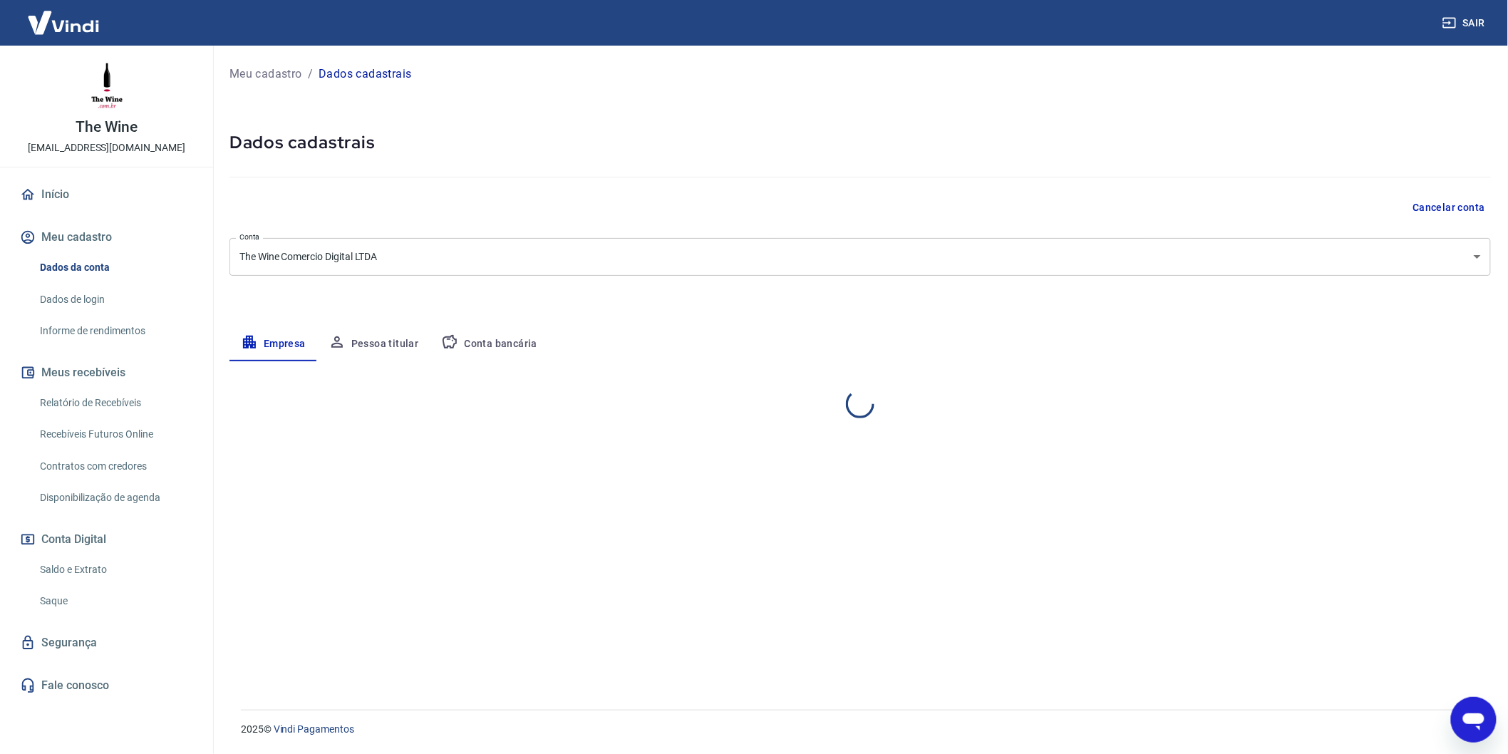
select select "RJ"
select select "business"
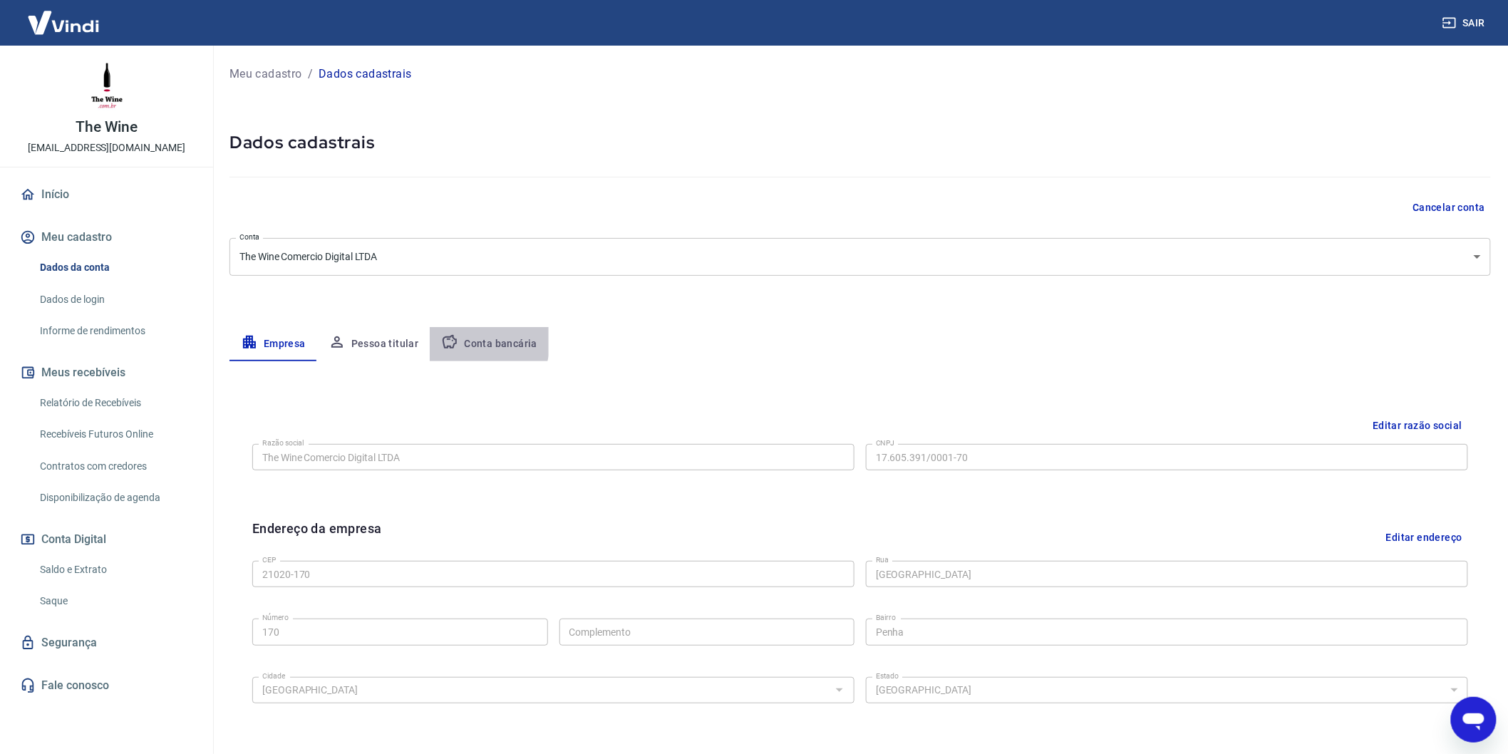
click at [442, 336] on icon "button" at bounding box center [449, 341] width 17 height 17
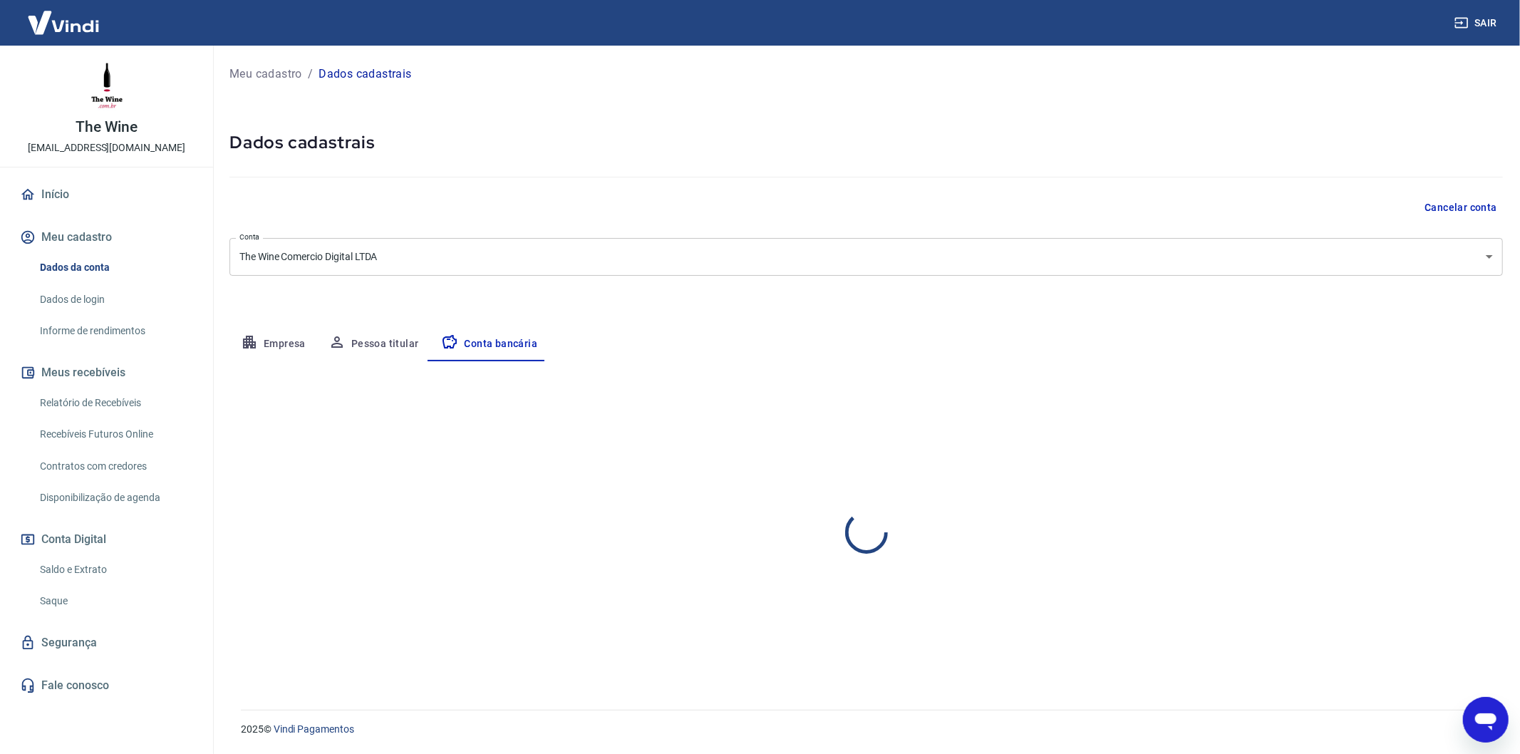
select select "1"
click at [1466, 402] on button "Editar conta bancária" at bounding box center [1443, 403] width 119 height 27
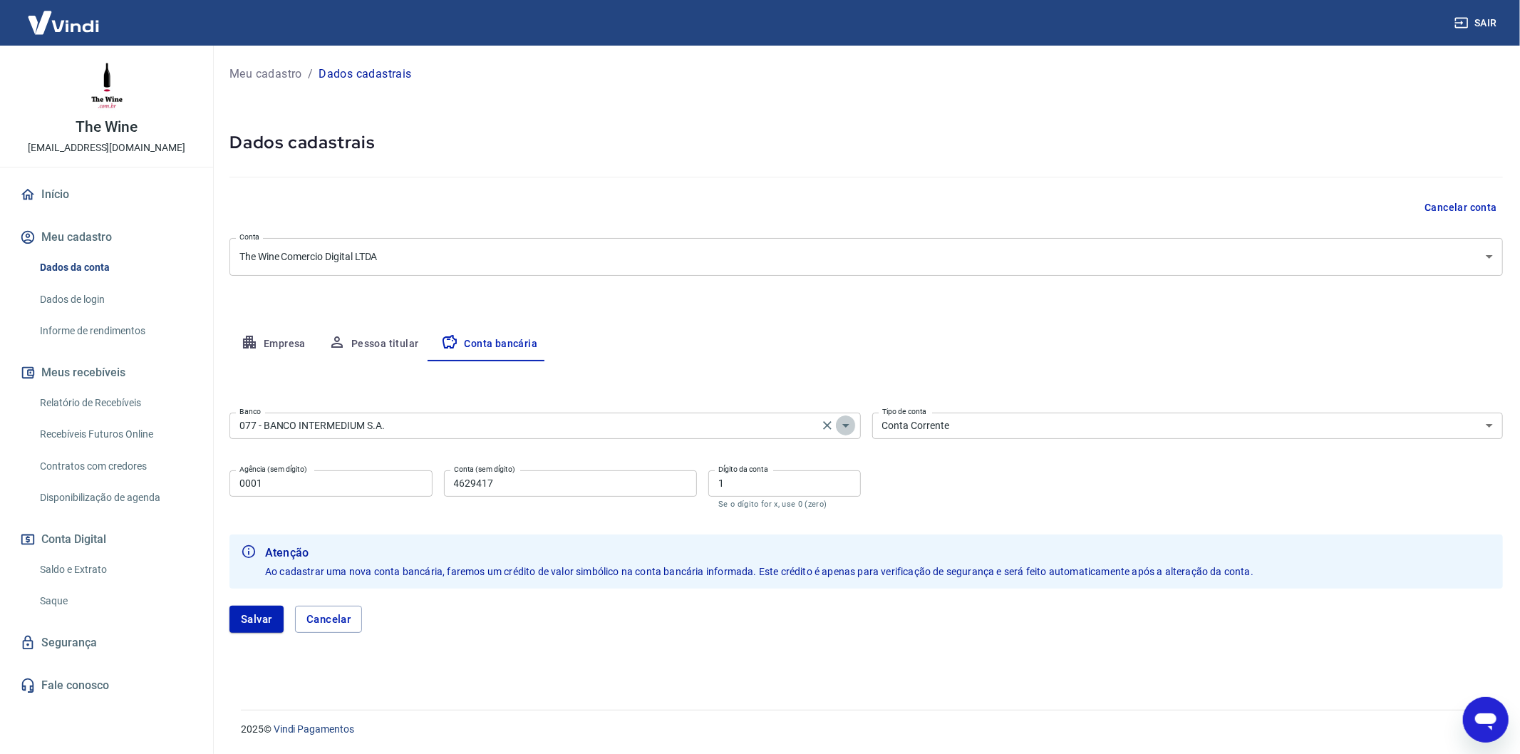
click at [852, 423] on icon "Abrir" at bounding box center [845, 425] width 17 height 17
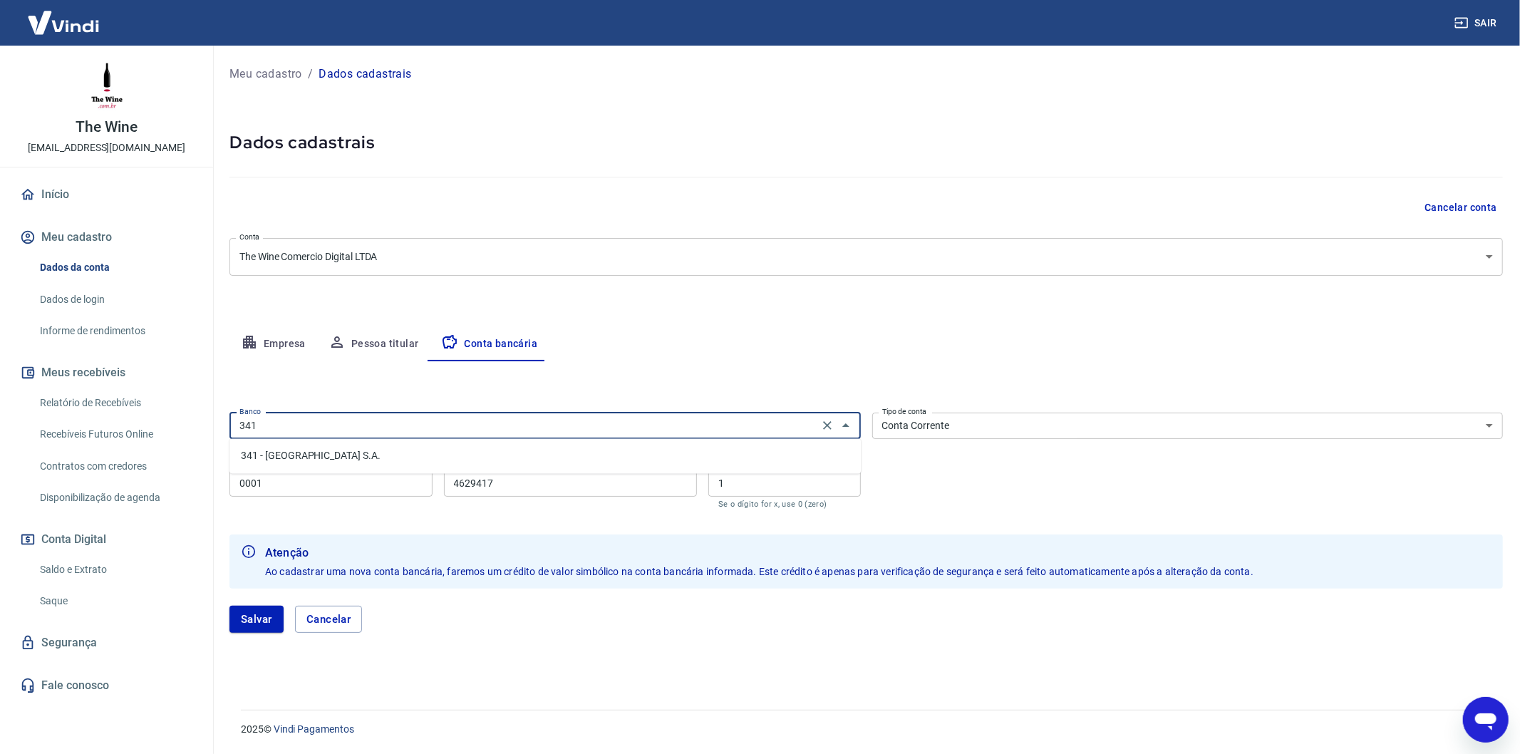
click at [781, 463] on li "341 - [GEOGRAPHIC_DATA] S.A." at bounding box center [544, 457] width 631 height 24
type input "341 - [GEOGRAPHIC_DATA] S.A."
click at [349, 477] on input "0001" at bounding box center [330, 483] width 203 height 26
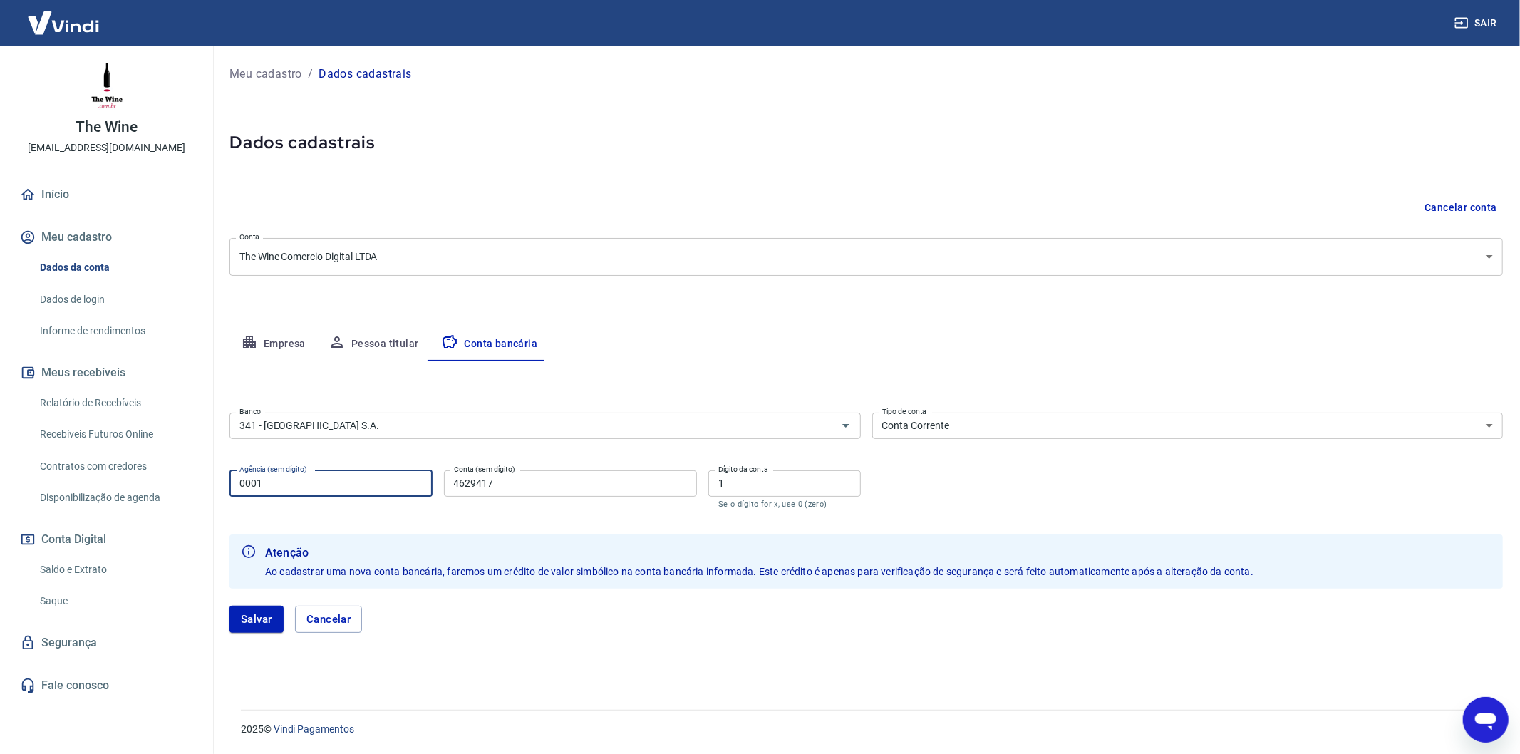
click at [349, 477] on input "0001" at bounding box center [330, 483] width 203 height 26
type input "7038"
type input "41035"
click at [789, 480] on input "1" at bounding box center [784, 483] width 152 height 26
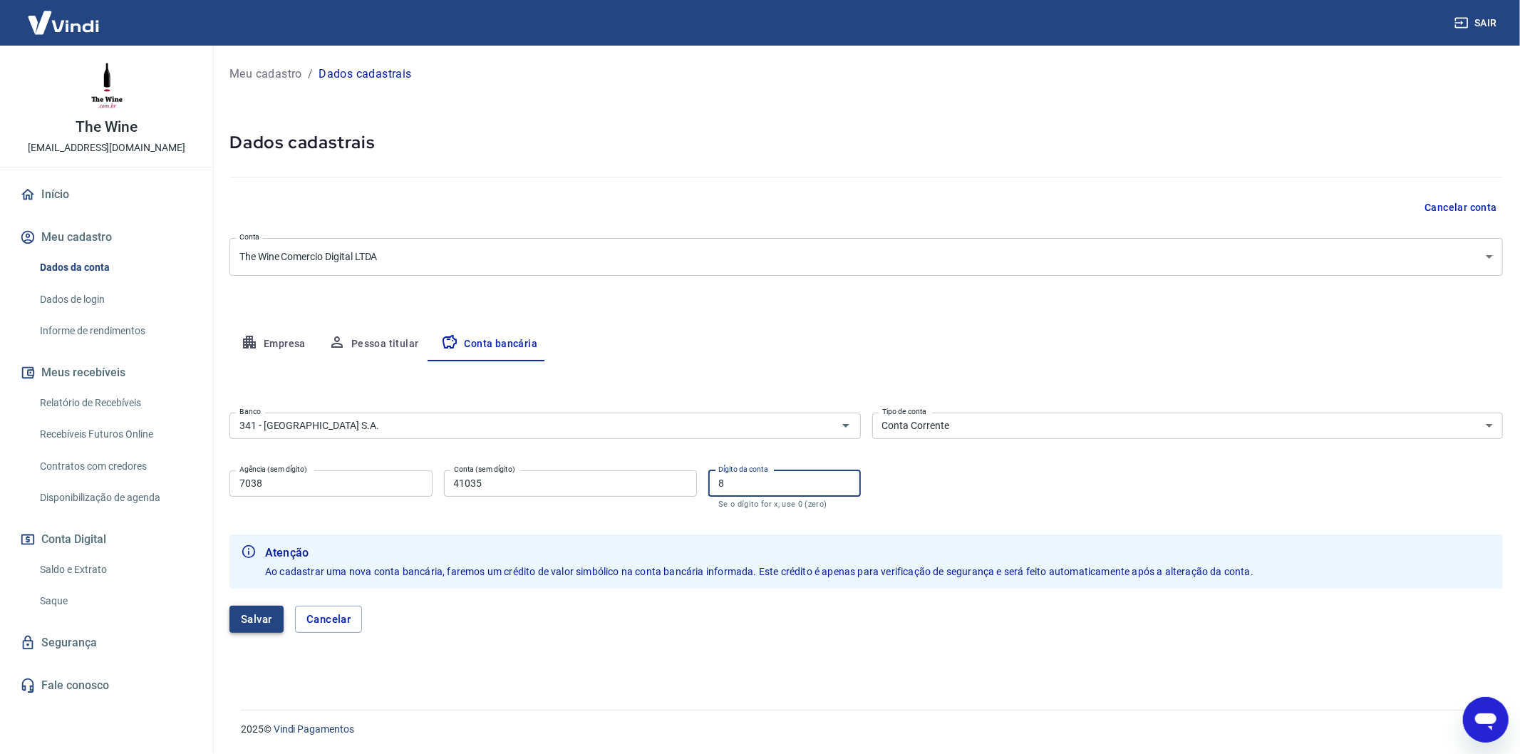
type input "8"
click at [235, 618] on button "Salvar" at bounding box center [256, 619] width 54 height 27
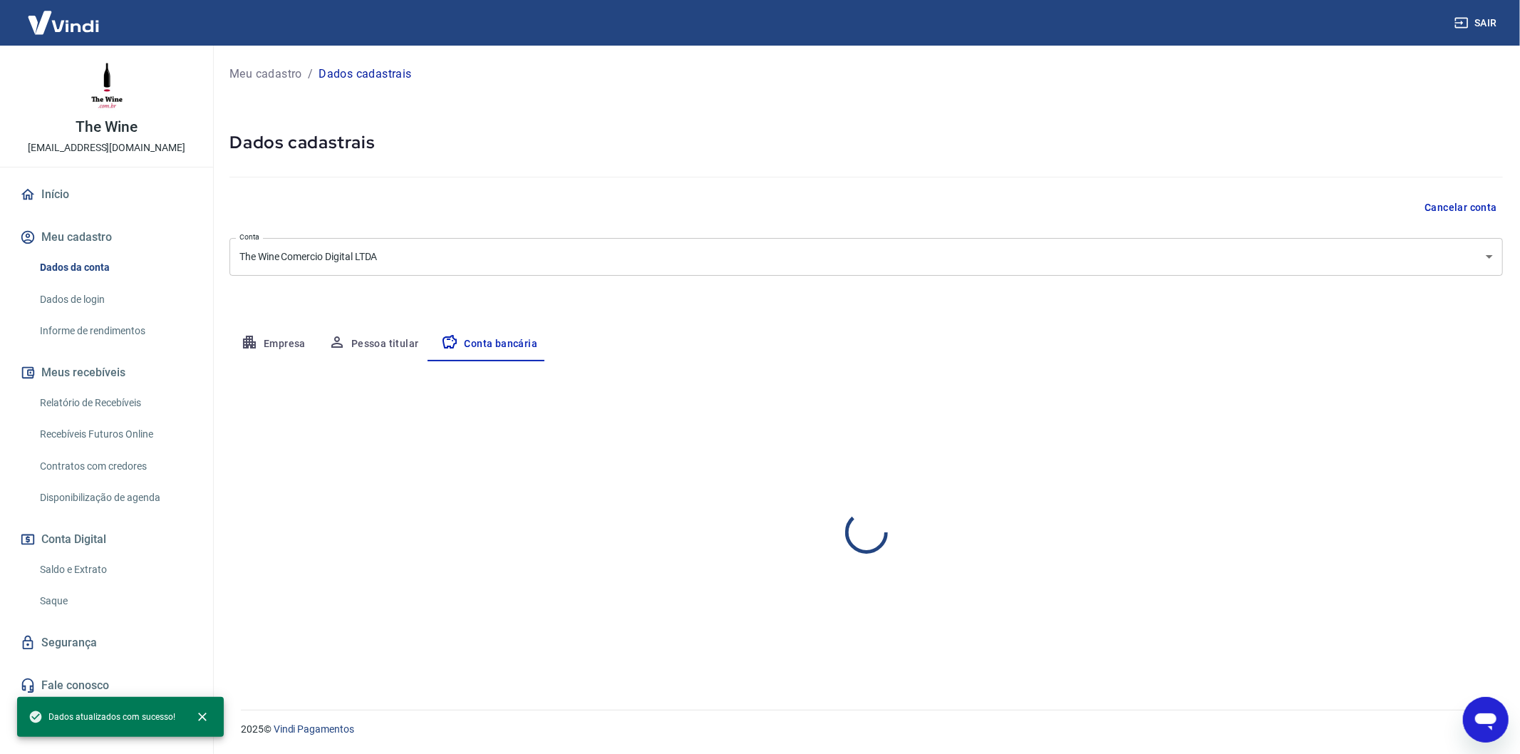
select select "1"
click at [138, 556] on link "Saldo e Extrato" at bounding box center [115, 569] width 162 height 29
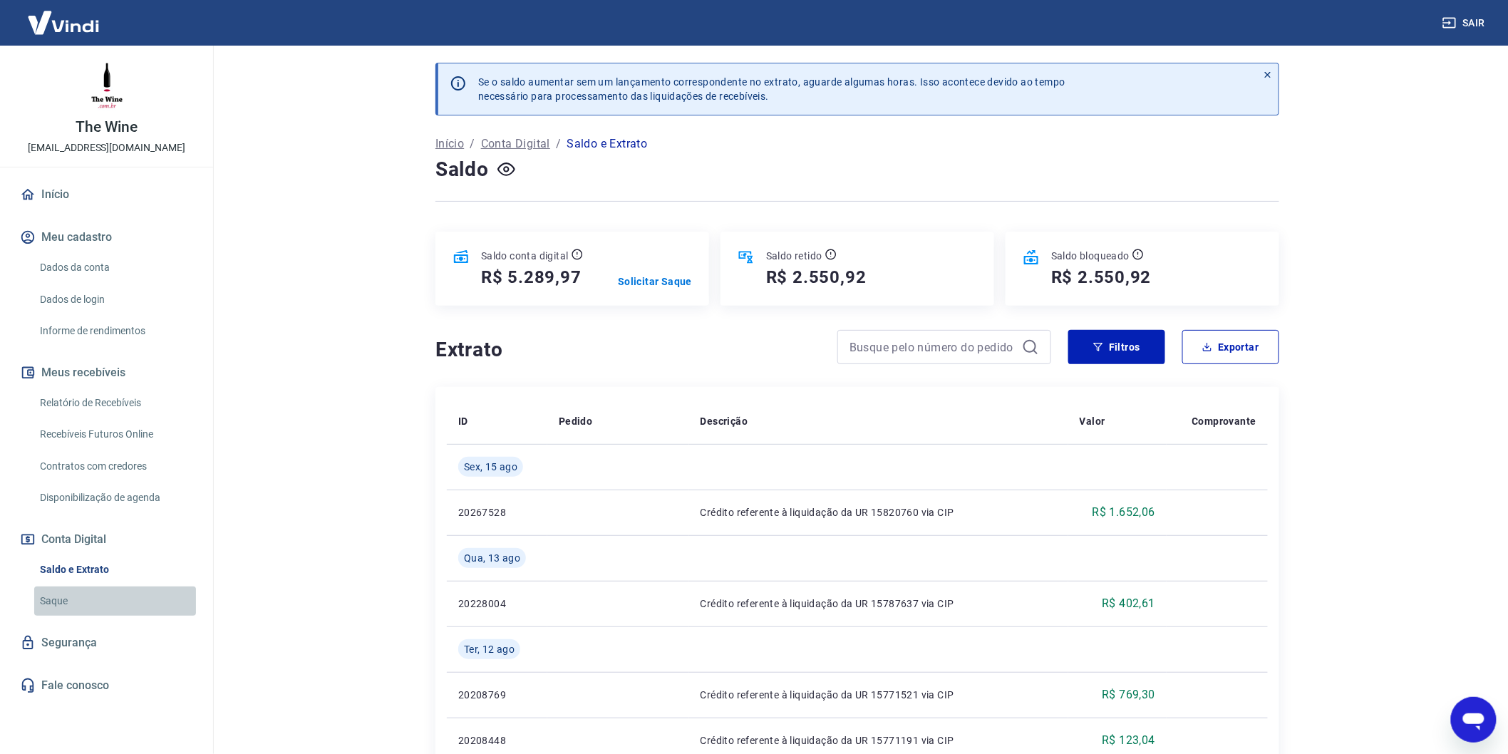
click at [62, 606] on link "Saque" at bounding box center [115, 600] width 162 height 29
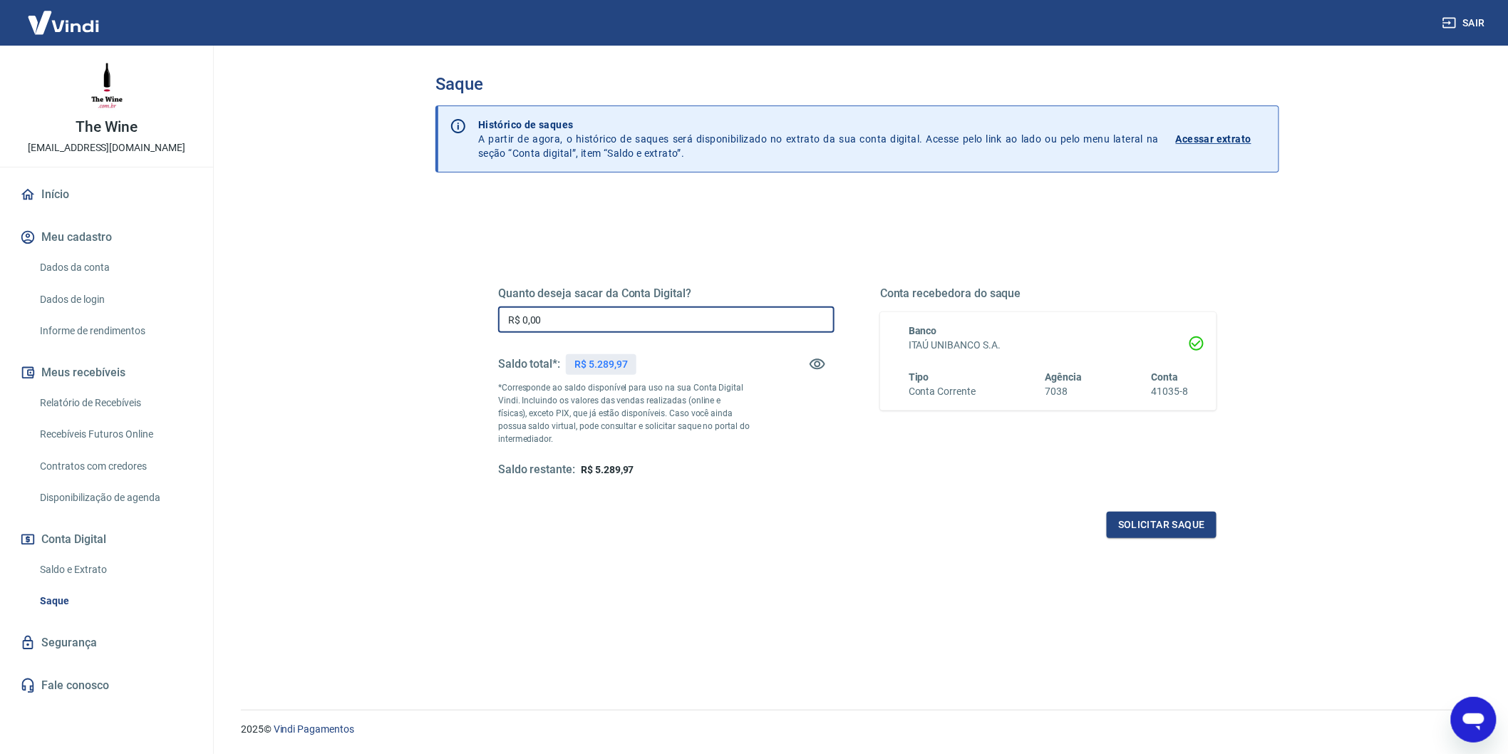
click at [609, 328] on input "R$ 0,00" at bounding box center [666, 319] width 336 height 26
drag, startPoint x: 593, startPoint y: 328, endPoint x: 507, endPoint y: 336, distance: 85.8
click at [507, 336] on div "Quanto deseja sacar da Conta Digital? R$ 0,00 ​ Saldo total*: R$ 5.289,97 *Corr…" at bounding box center [666, 381] width 336 height 191
type input "R$ 4.789,97"
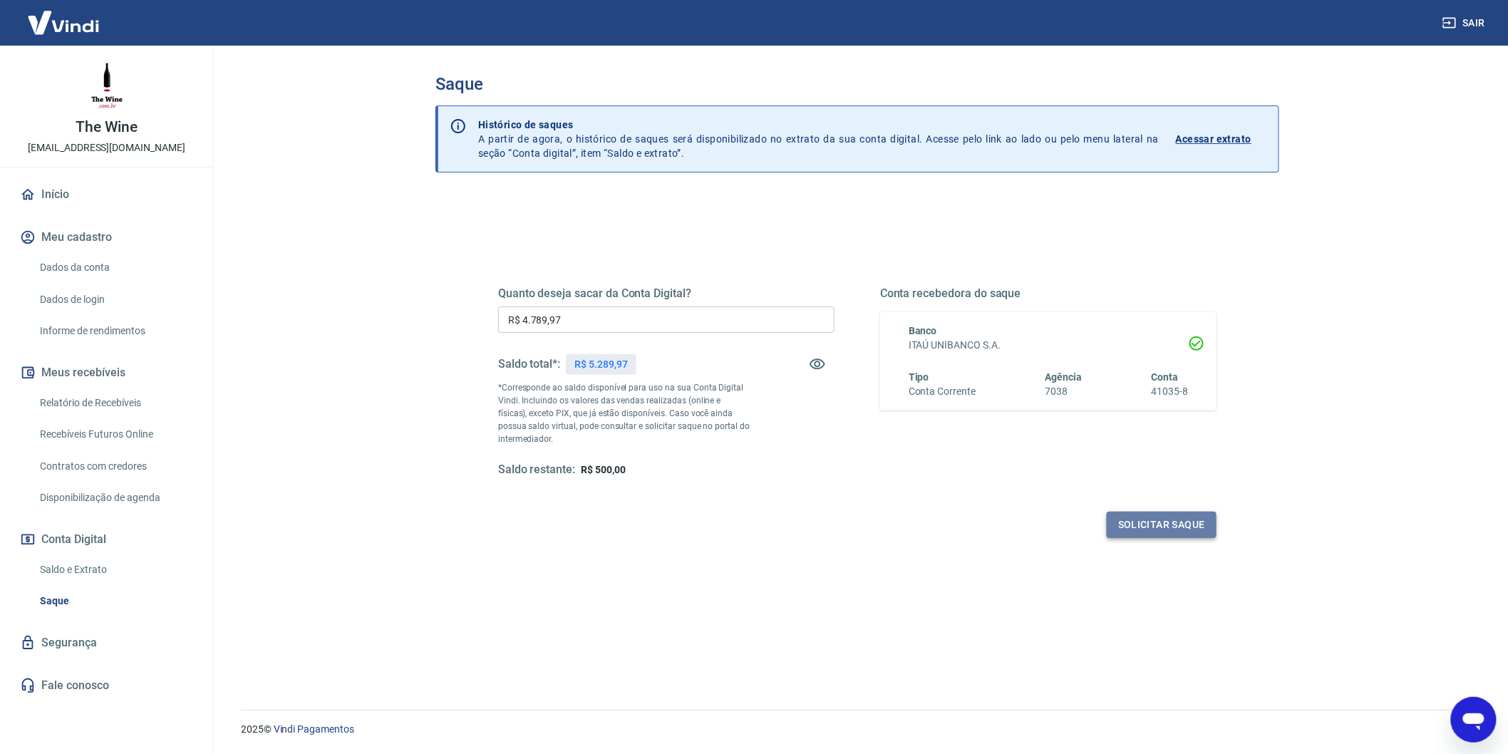
click at [1166, 531] on button "Solicitar saque" at bounding box center [1162, 525] width 110 height 26
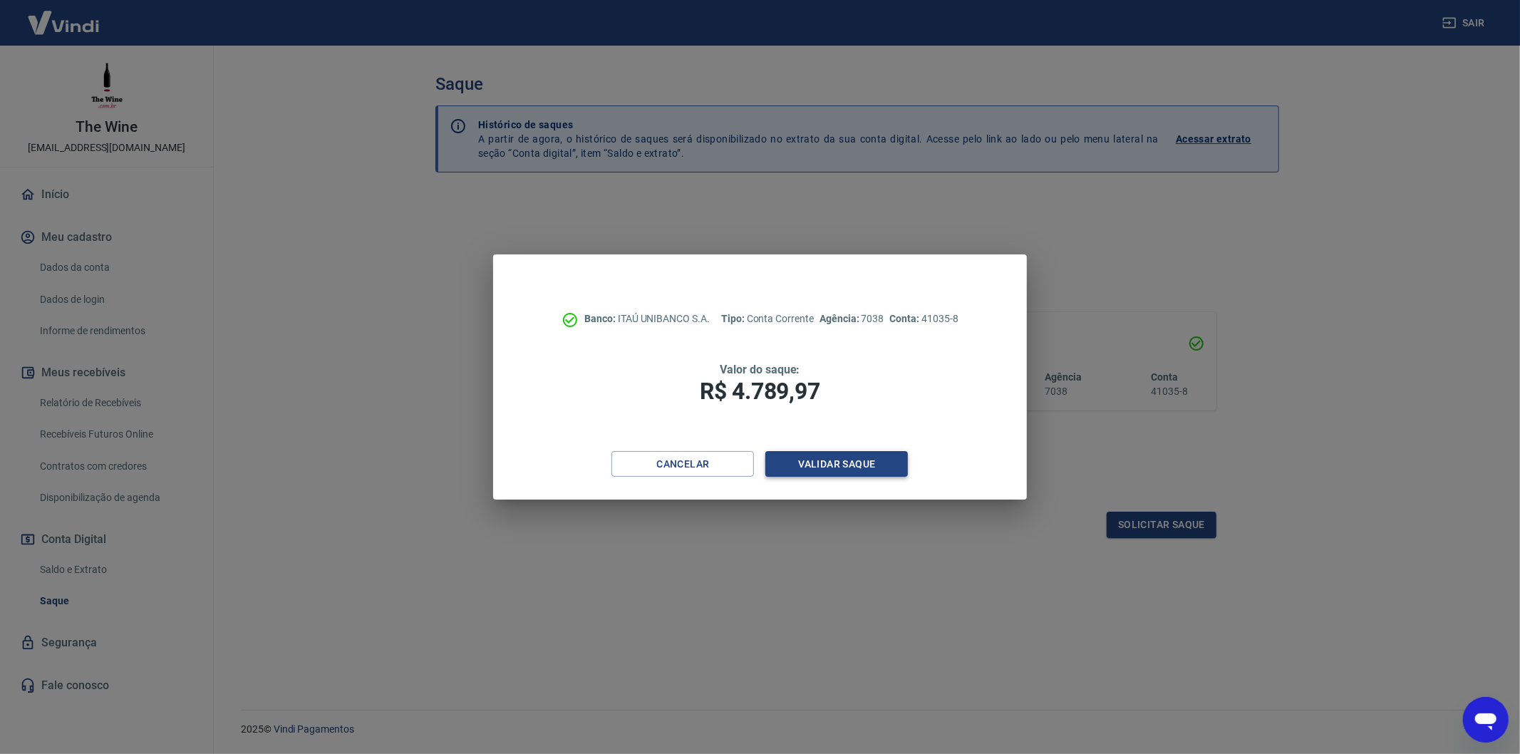
click at [876, 467] on button "Validar saque" at bounding box center [836, 464] width 143 height 26
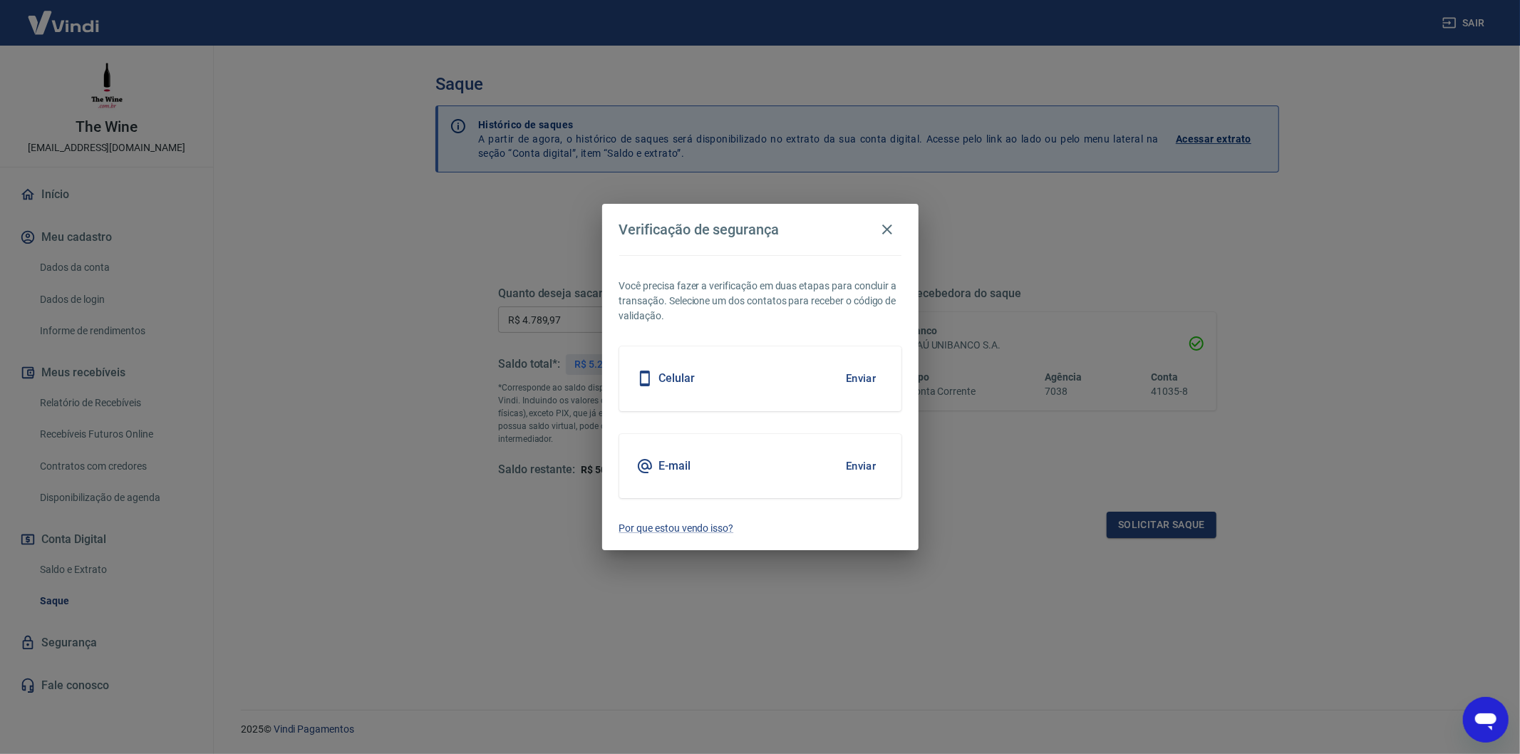
click at [773, 458] on div "E-mail Enviar" at bounding box center [760, 466] width 282 height 64
click at [848, 459] on button "Enviar" at bounding box center [861, 466] width 46 height 30
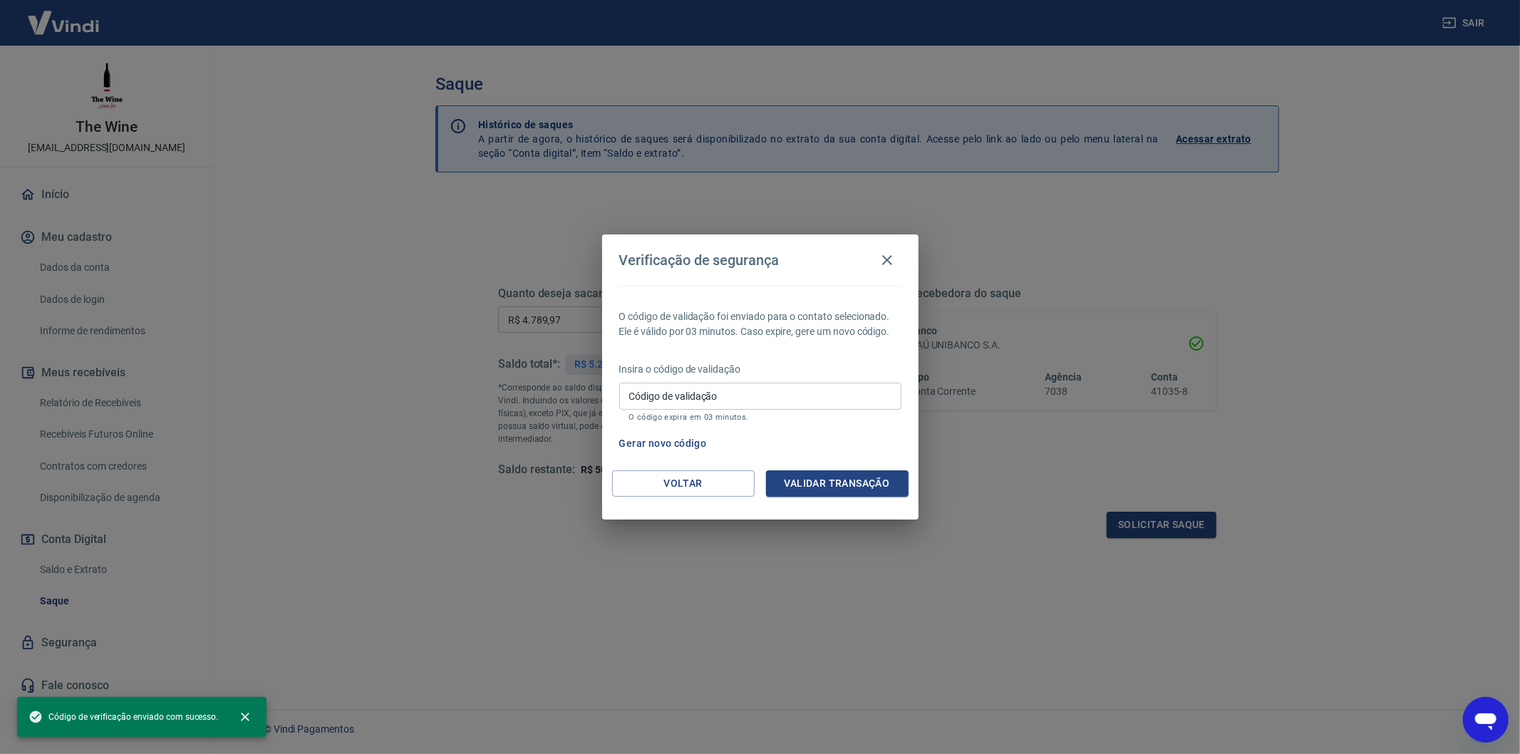
click at [770, 381] on div "Insira o código de validação Código de validação Código de validação O código e…" at bounding box center [760, 393] width 282 height 62
click at [770, 398] on input "Código de validação" at bounding box center [760, 396] width 282 height 26
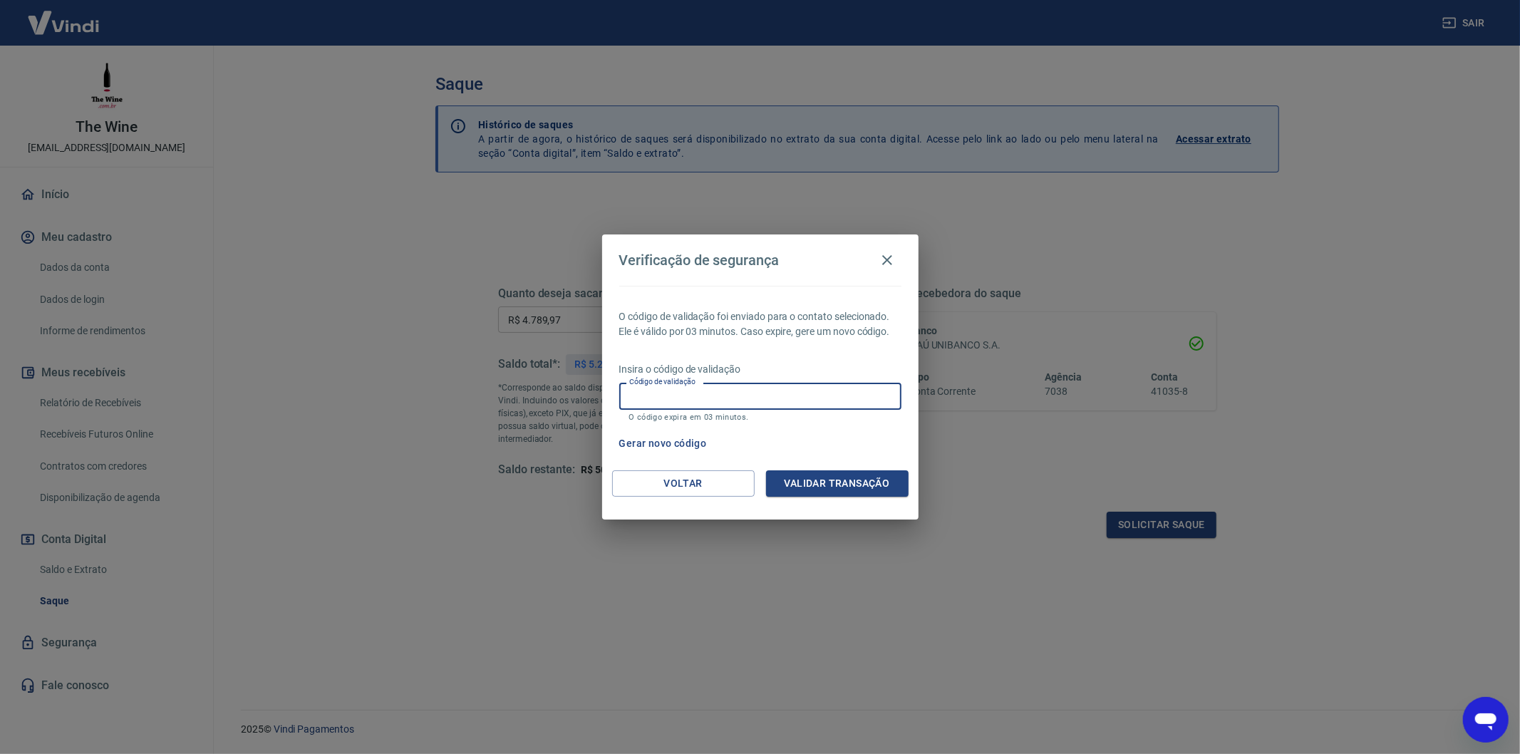
paste input "415375"
type input "415375"
click at [847, 475] on button "Validar transação" at bounding box center [837, 483] width 143 height 26
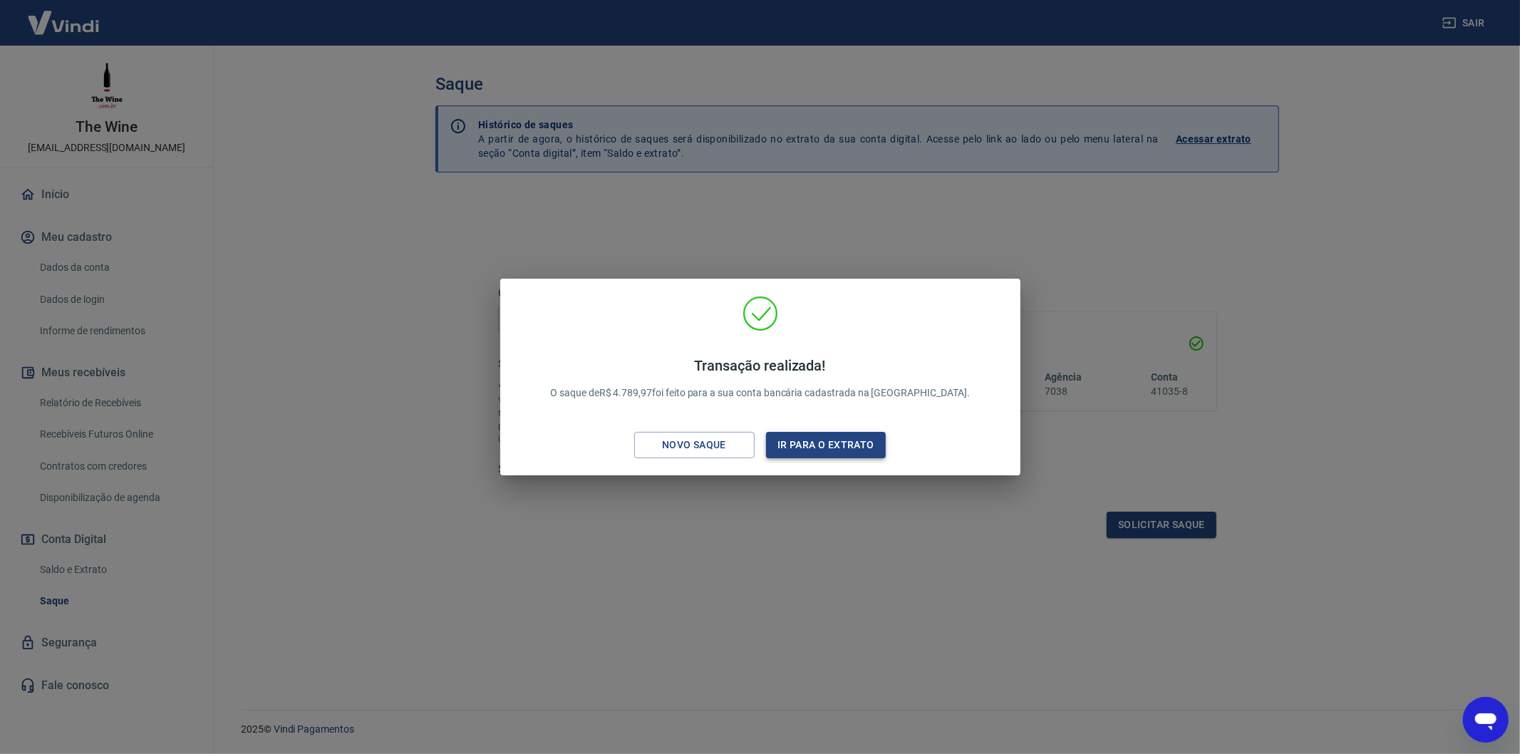
click at [822, 438] on button "Ir para o extrato" at bounding box center [826, 445] width 120 height 26
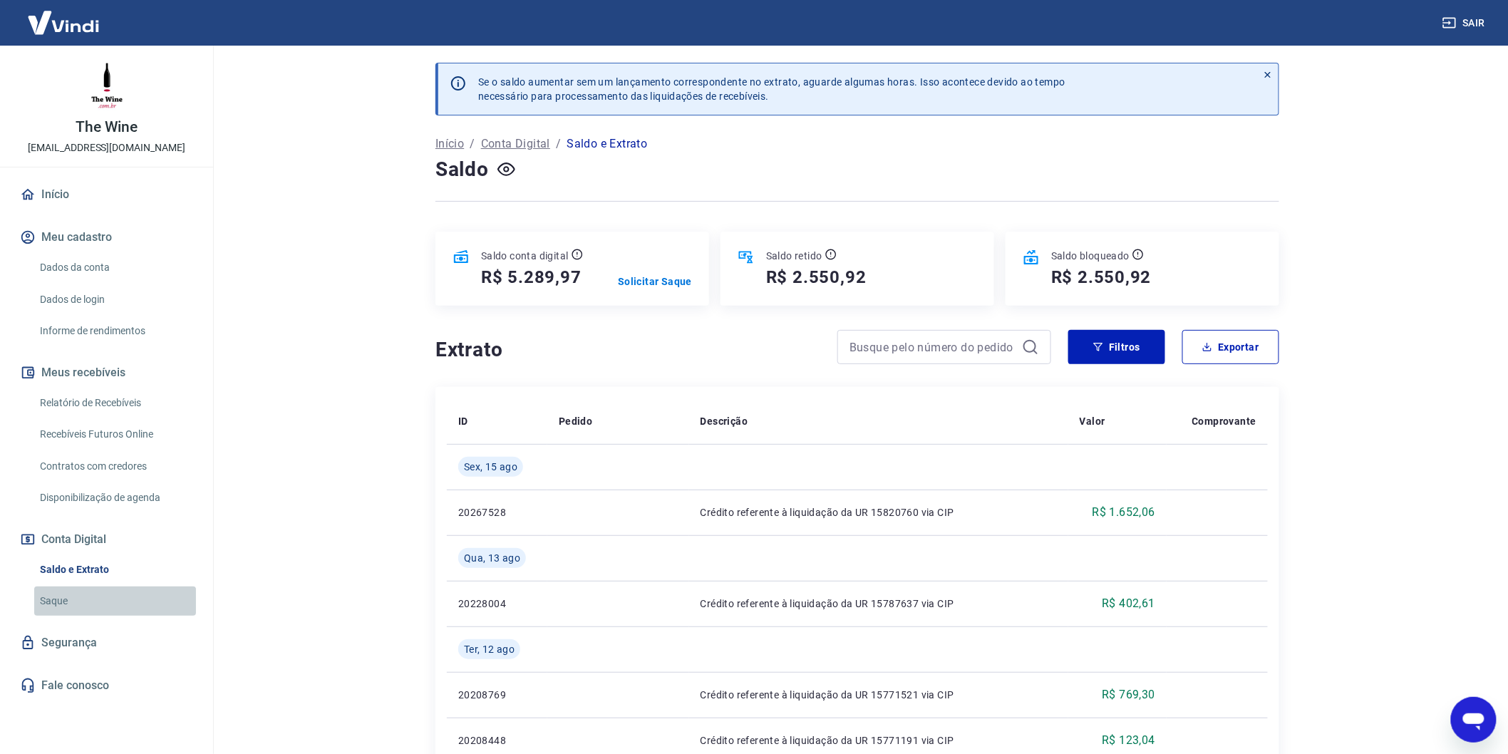
click at [68, 593] on link "Saque" at bounding box center [115, 600] width 162 height 29
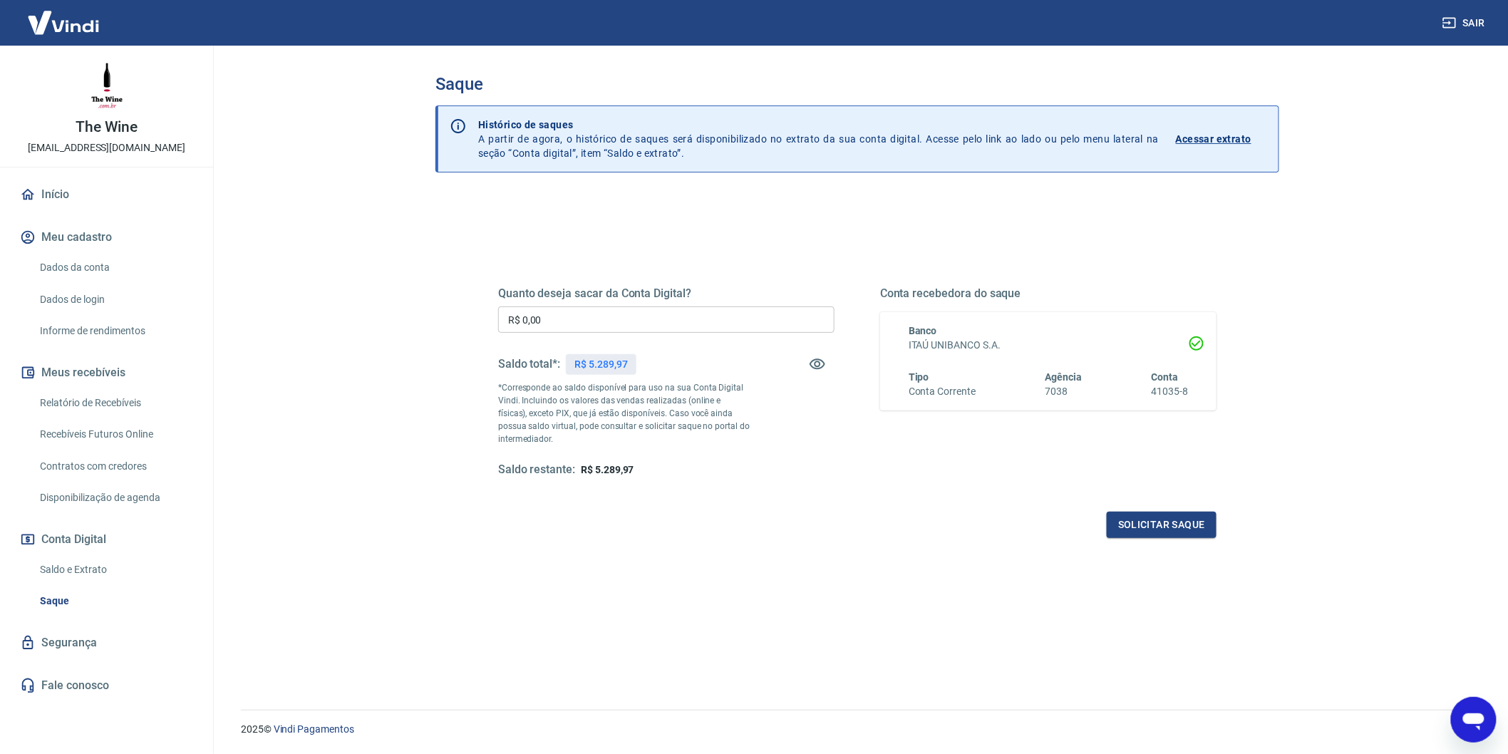
click at [90, 190] on link "Início" at bounding box center [106, 194] width 179 height 31
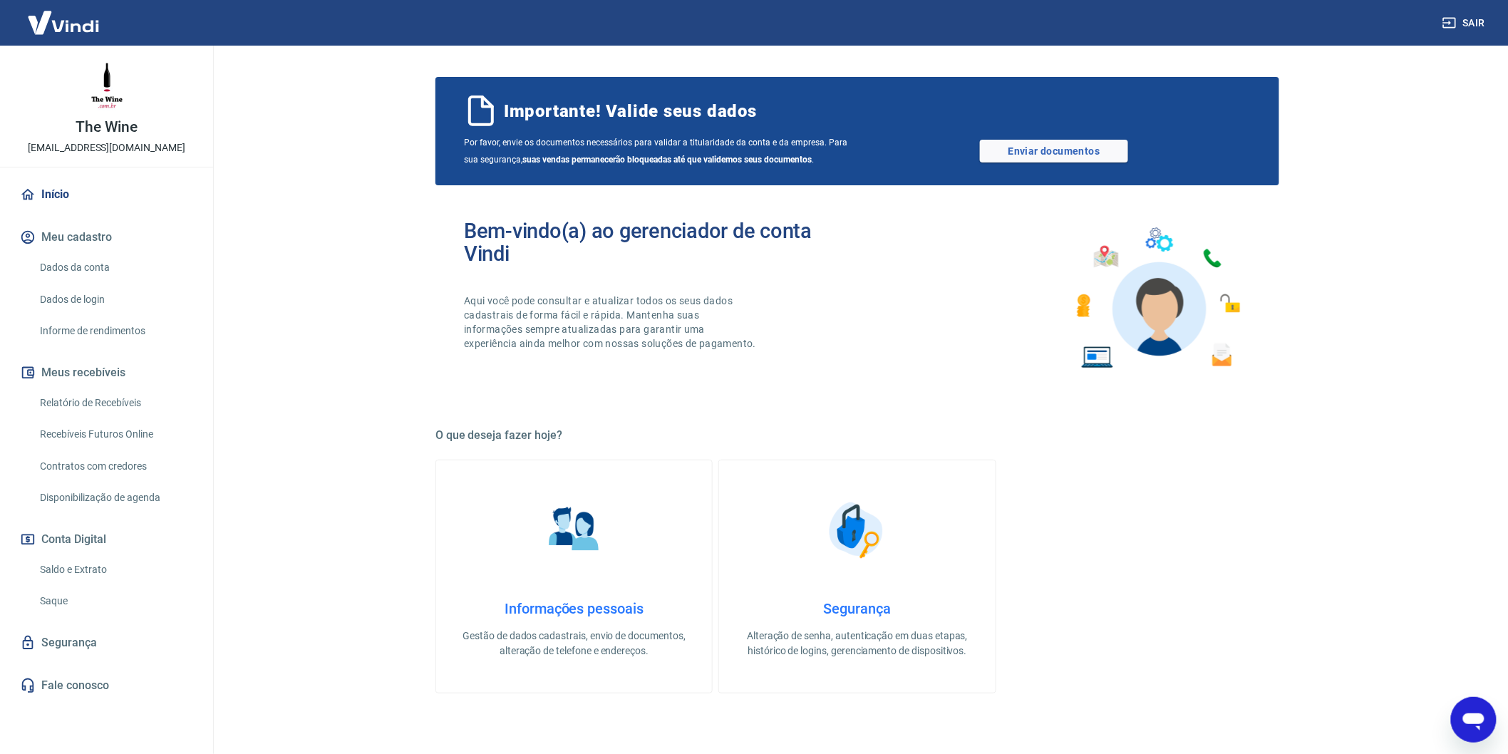
click at [100, 575] on link "Saldo e Extrato" at bounding box center [115, 569] width 162 height 29
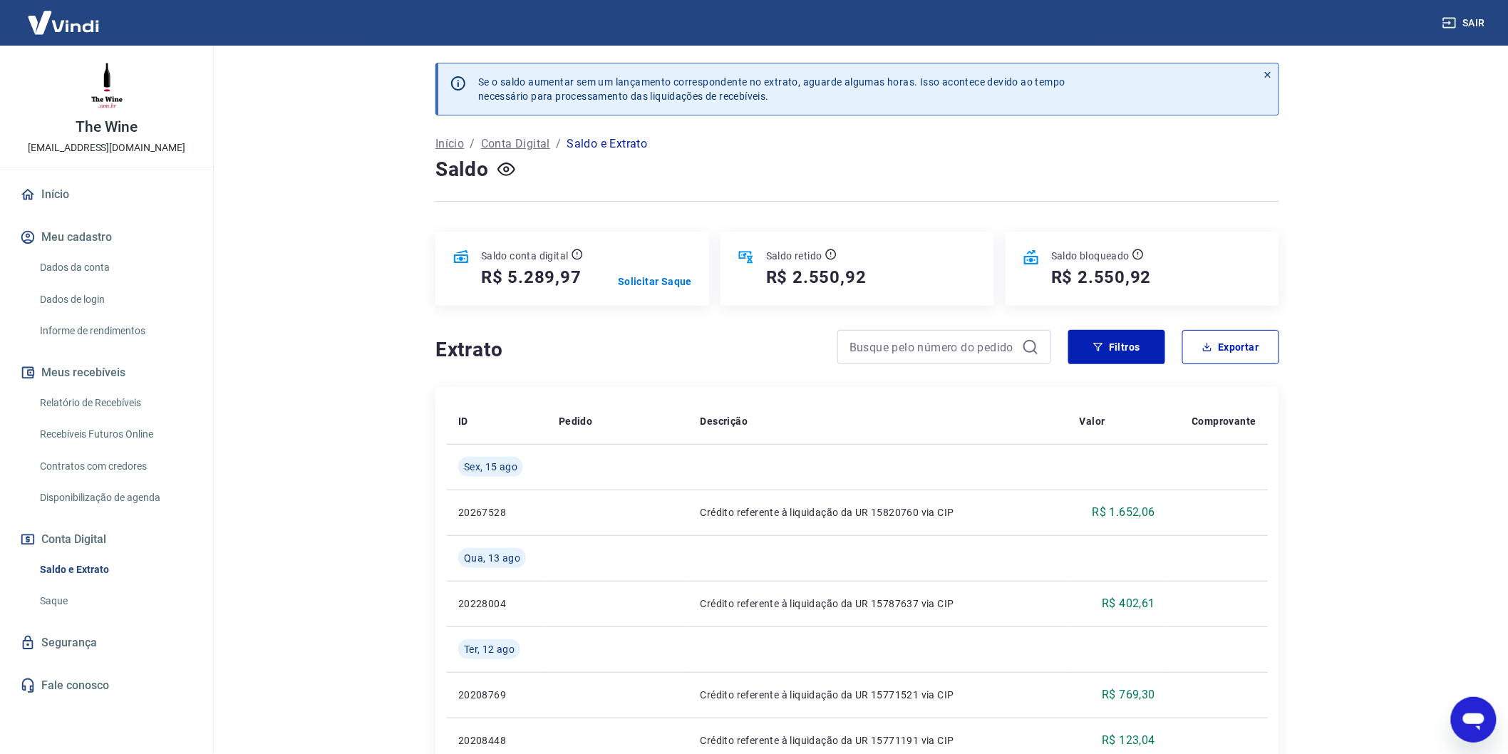
click at [90, 259] on link "Dados da conta" at bounding box center [115, 267] width 162 height 29
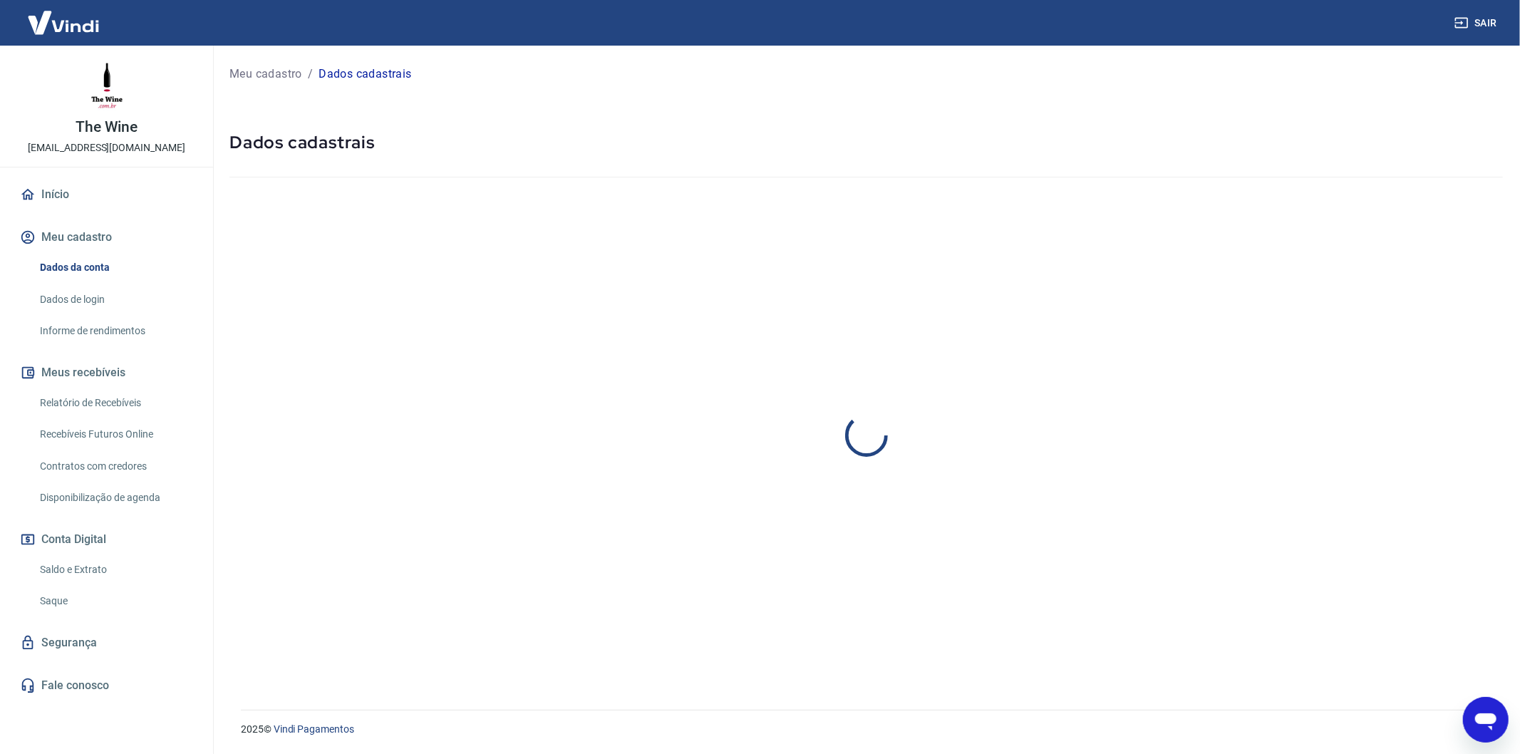
select select "RJ"
select select "business"
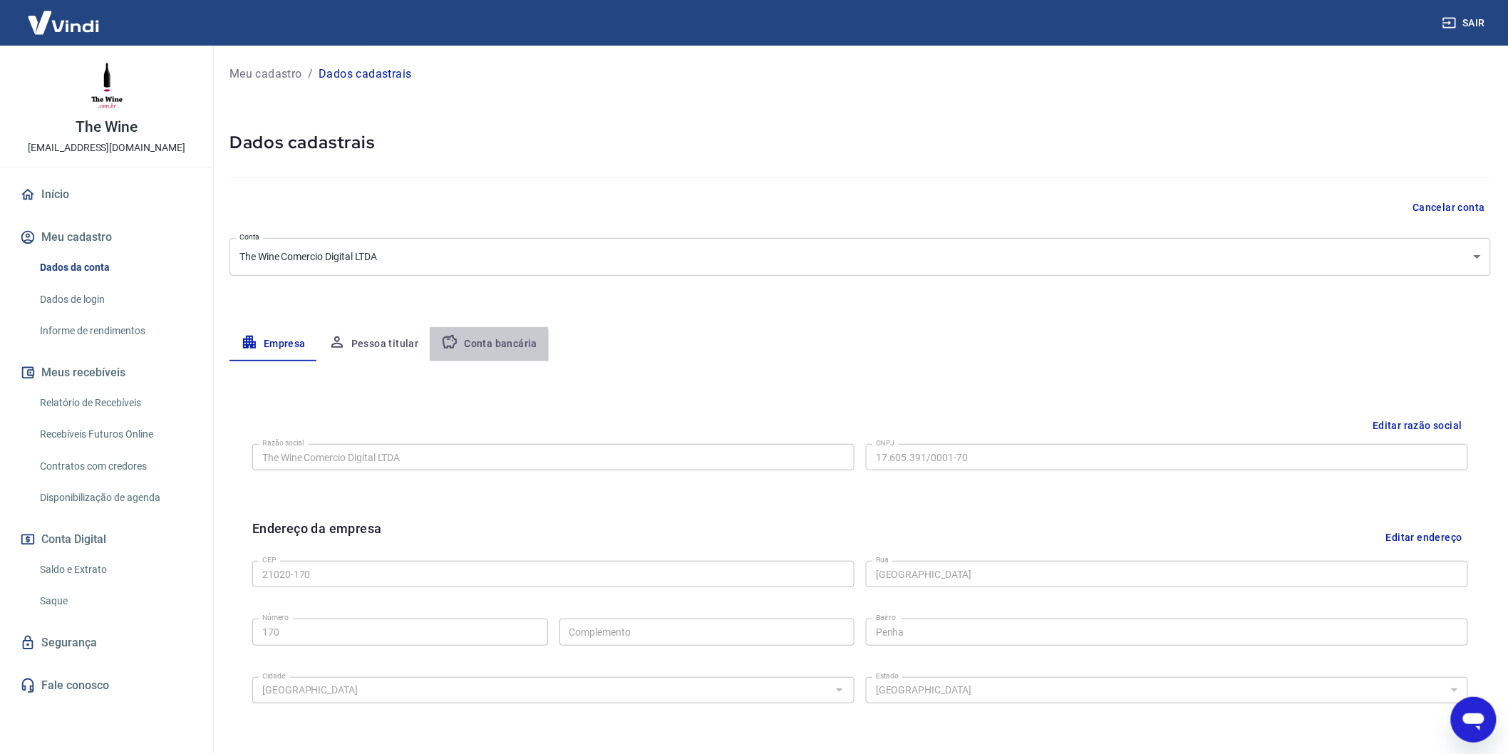
click at [481, 350] on button "Conta bancária" at bounding box center [489, 344] width 119 height 34
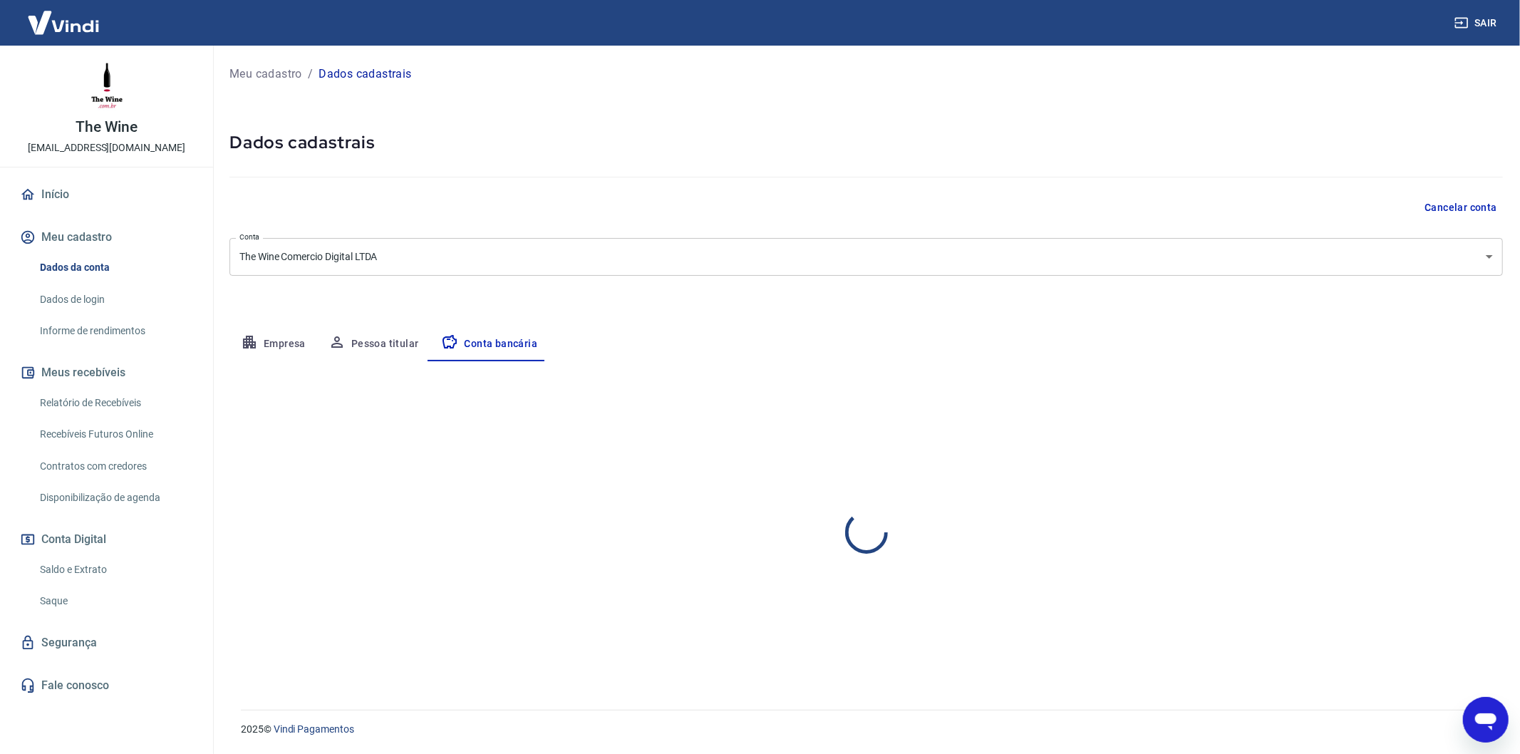
select select "1"
click at [1444, 398] on button "Editar conta bancária" at bounding box center [1443, 403] width 119 height 27
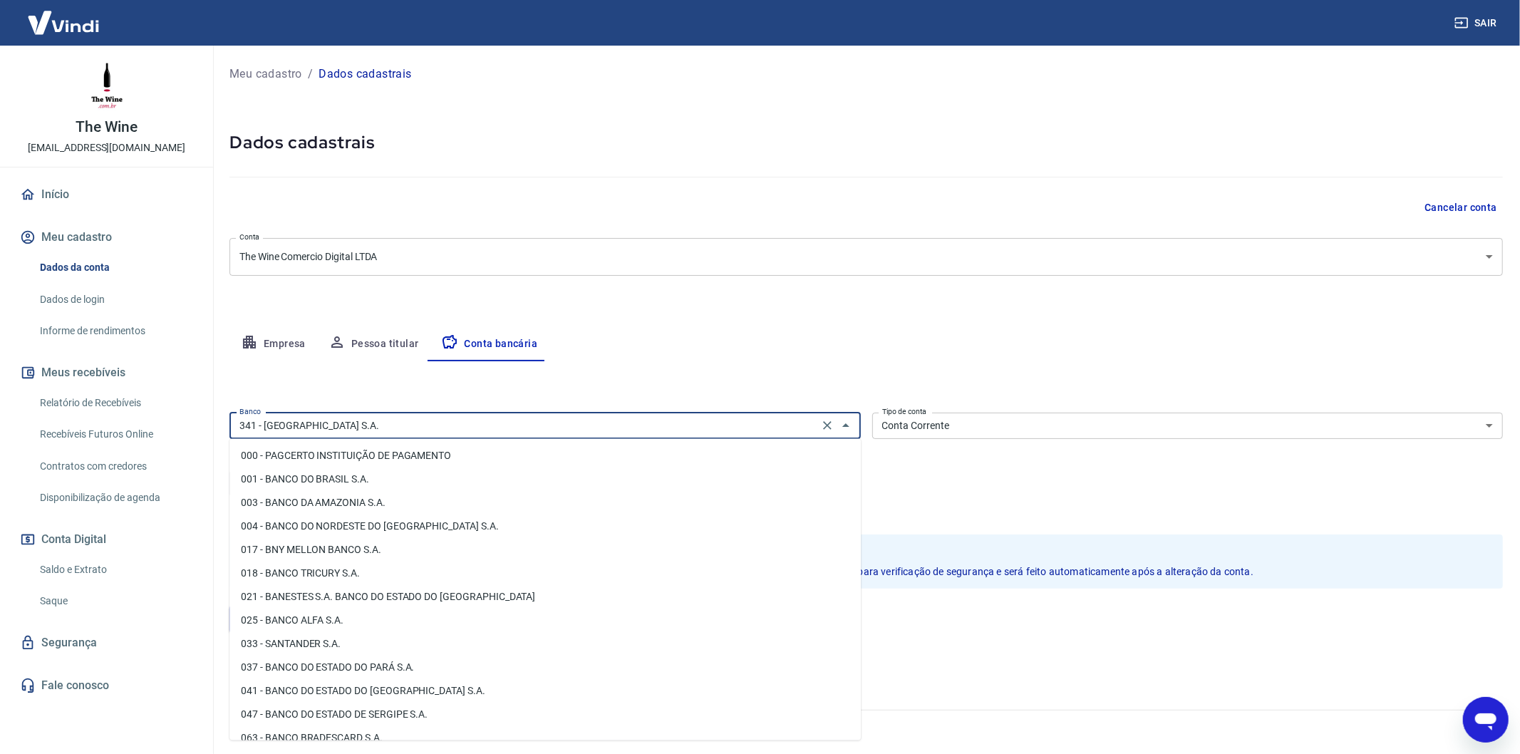
click at [524, 423] on input "341 - [GEOGRAPHIC_DATA] S.A." at bounding box center [524, 426] width 581 height 18
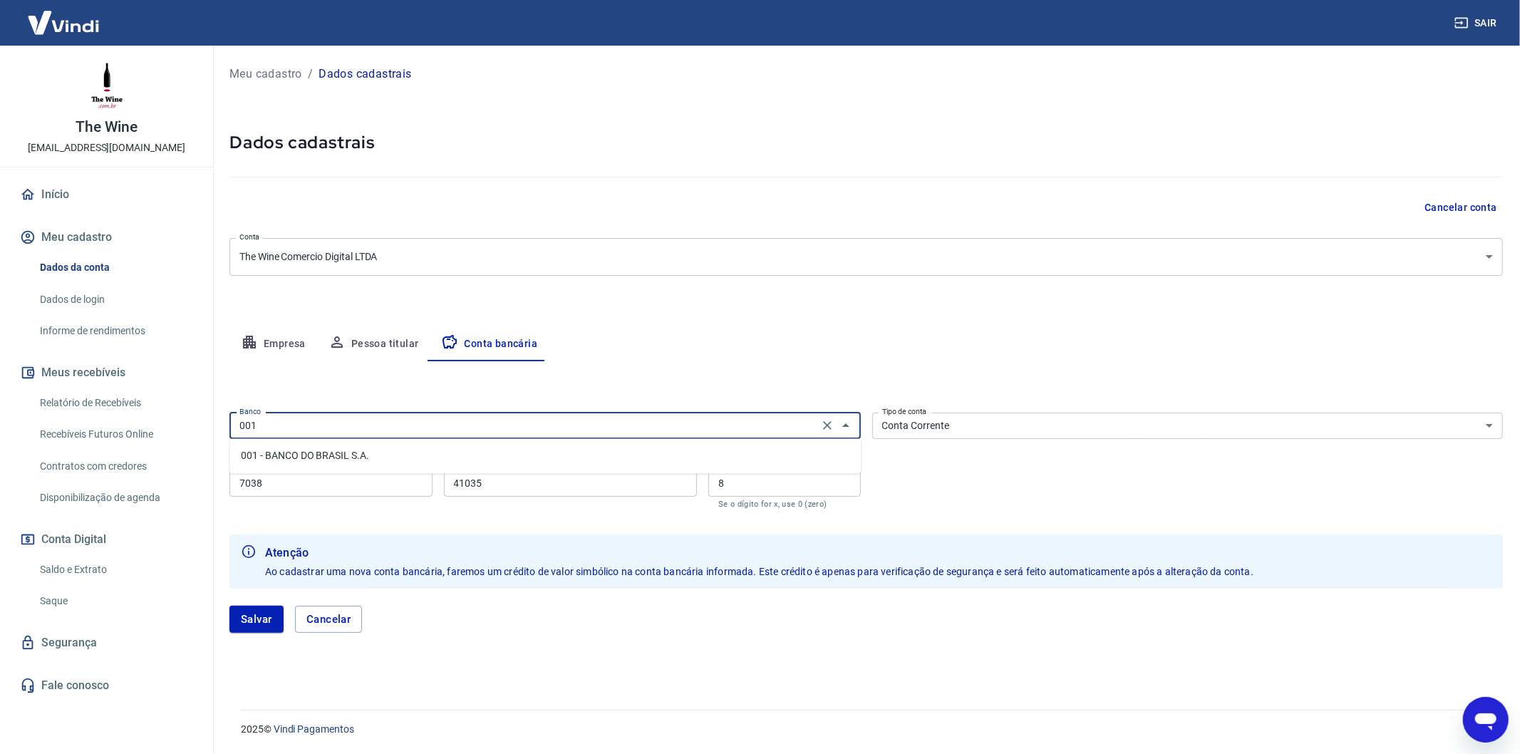
click at [514, 463] on li "001 - BANCO DO BRASIL S.A." at bounding box center [544, 457] width 631 height 24
type input "001 - BANCO DO BRASIL S.A."
click at [359, 478] on input "7038" at bounding box center [330, 483] width 203 height 26
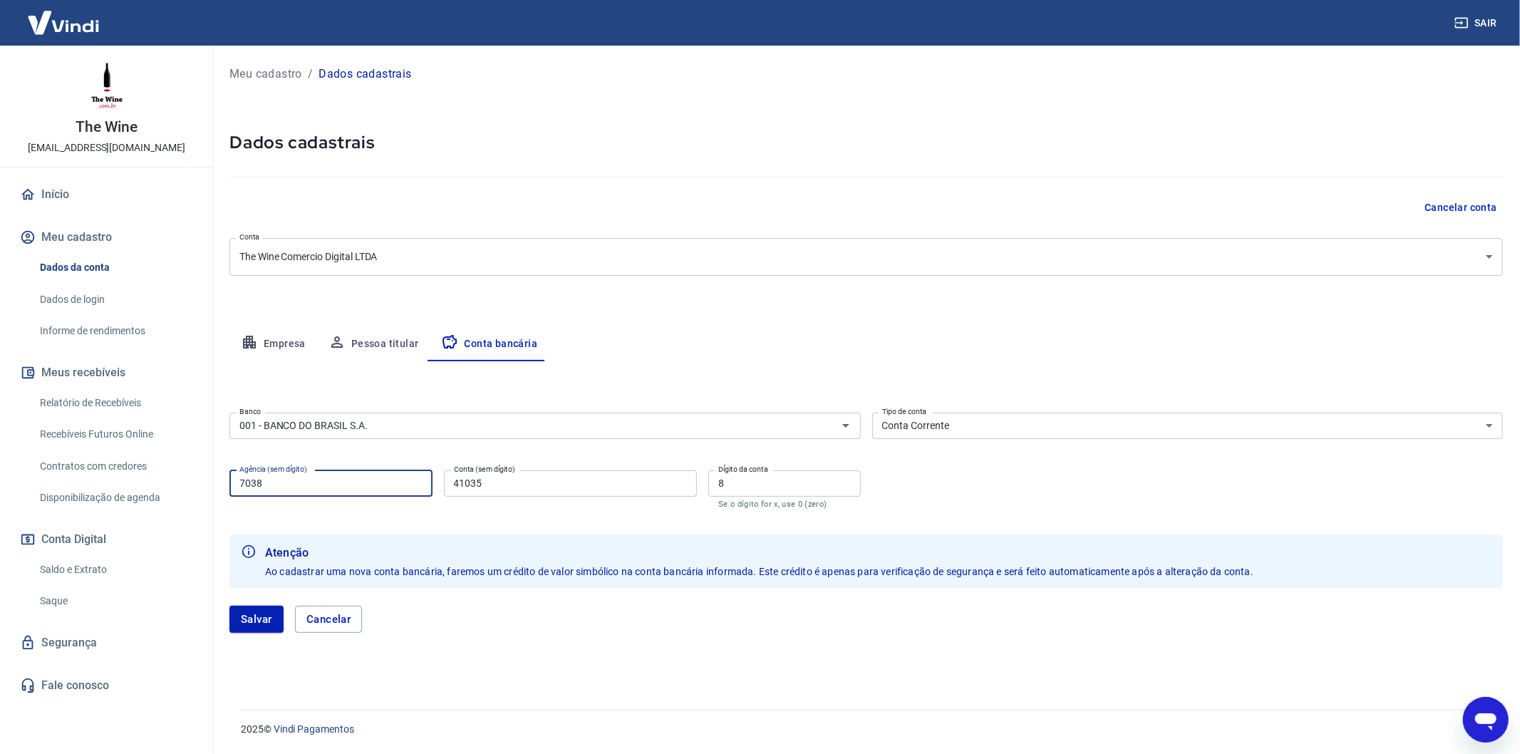
click at [359, 478] on input "7038" at bounding box center [330, 483] width 203 height 26
type input "4648"
click at [507, 495] on input "41035" at bounding box center [571, 483] width 254 height 26
type input "5292"
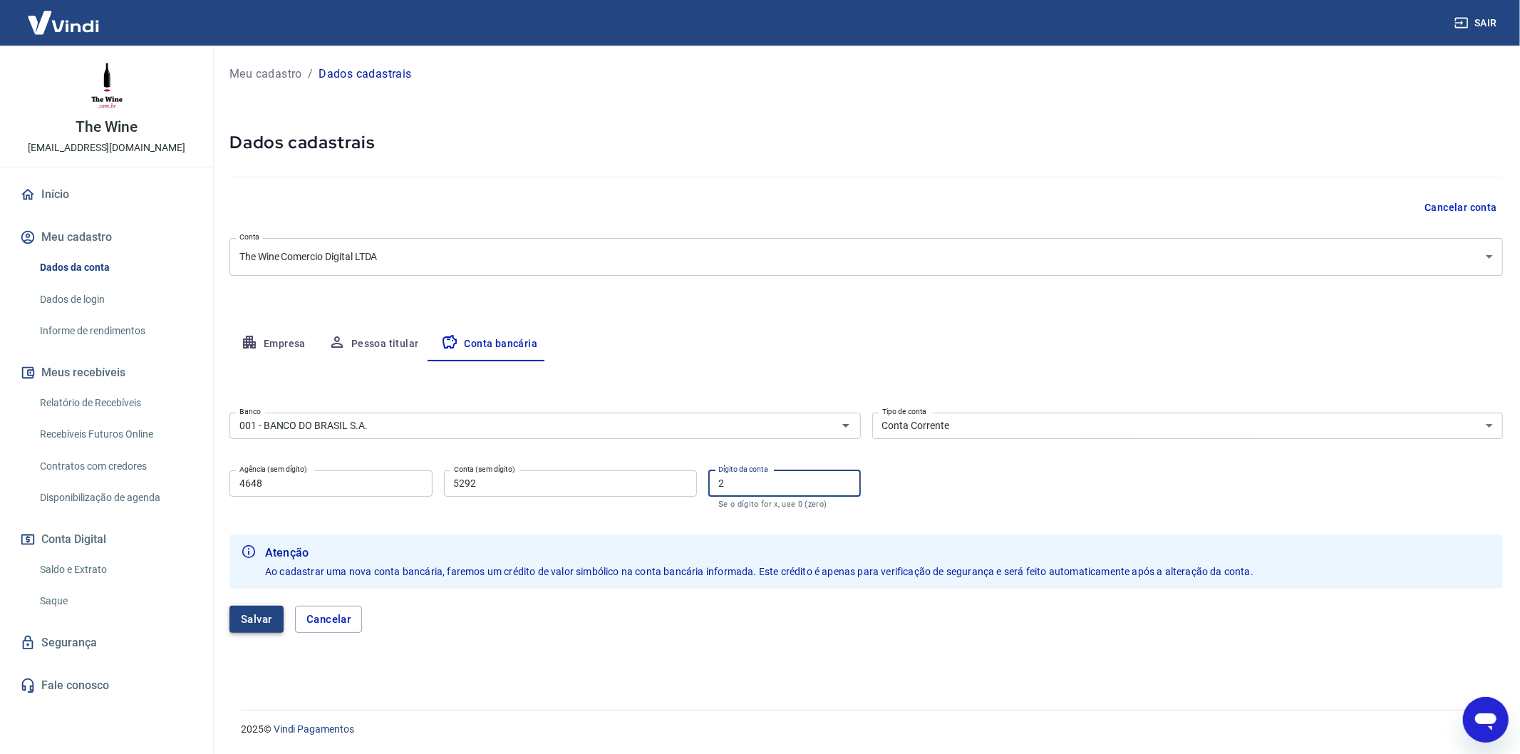
type input "2"
click at [236, 623] on button "Salvar" at bounding box center [256, 619] width 54 height 27
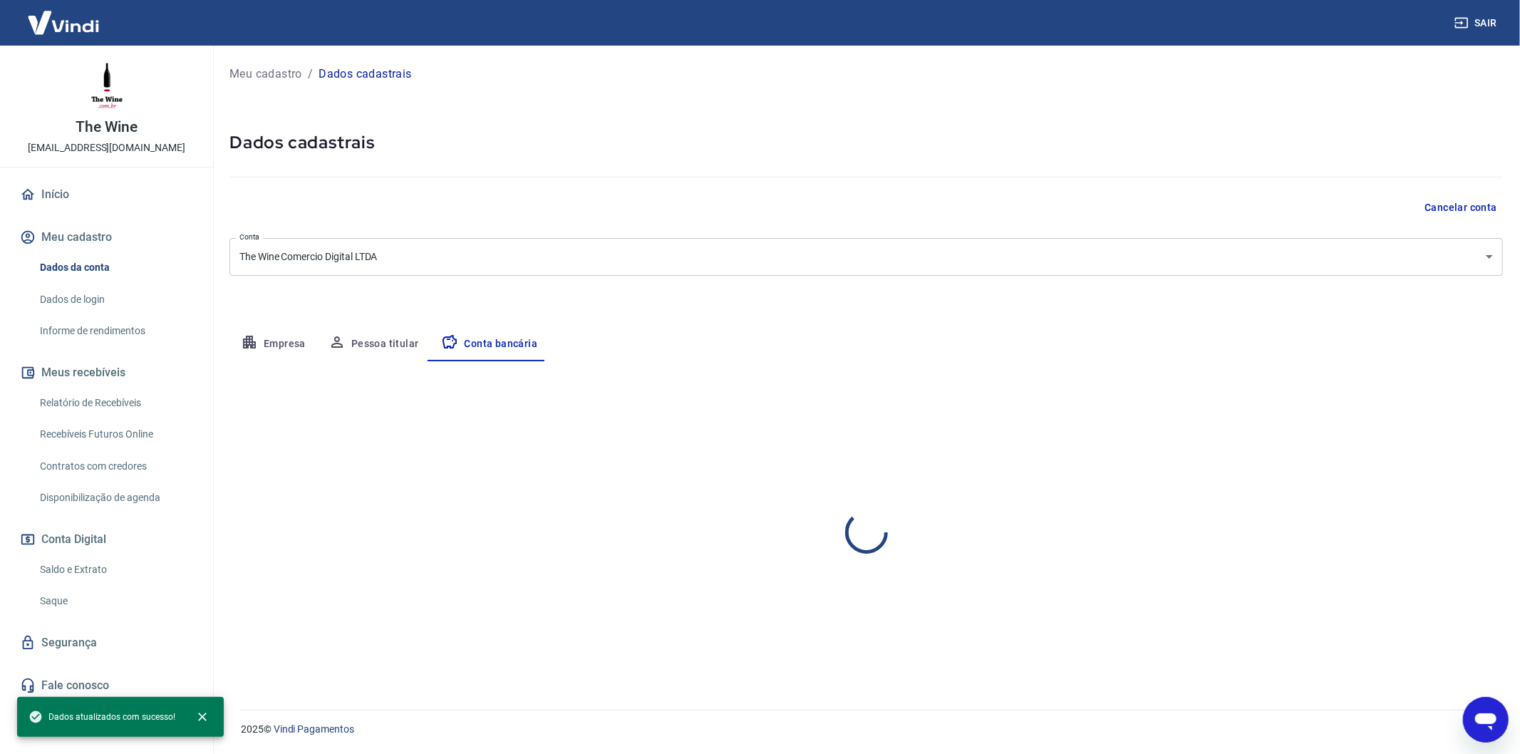
select select "1"
click at [125, 592] on link "Saque" at bounding box center [115, 600] width 162 height 29
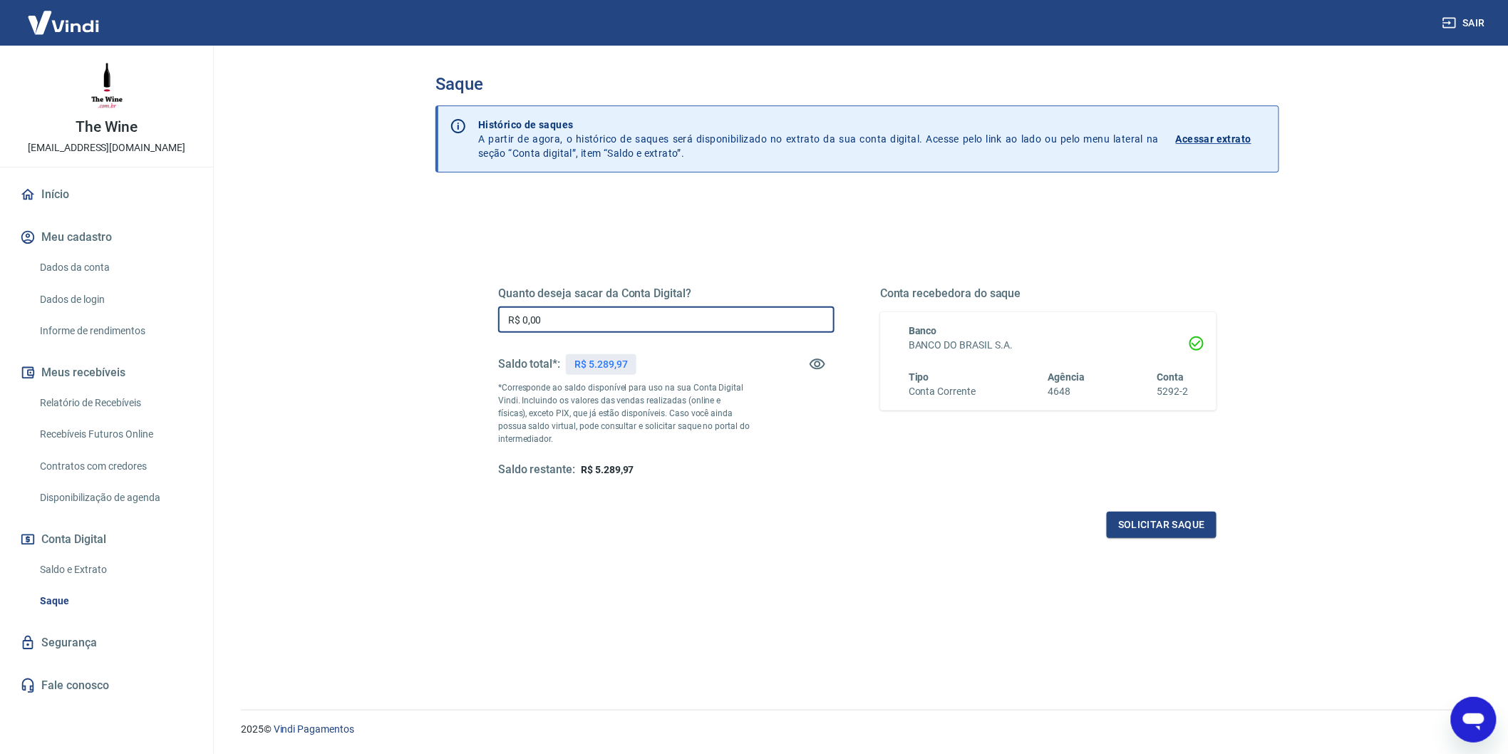
click at [559, 314] on input "R$ 0,00" at bounding box center [666, 319] width 336 height 26
click at [528, 318] on input "R$ 478,97" at bounding box center [666, 319] width 336 height 26
click at [532, 318] on input "R$ 4.978,97" at bounding box center [666, 319] width 336 height 26
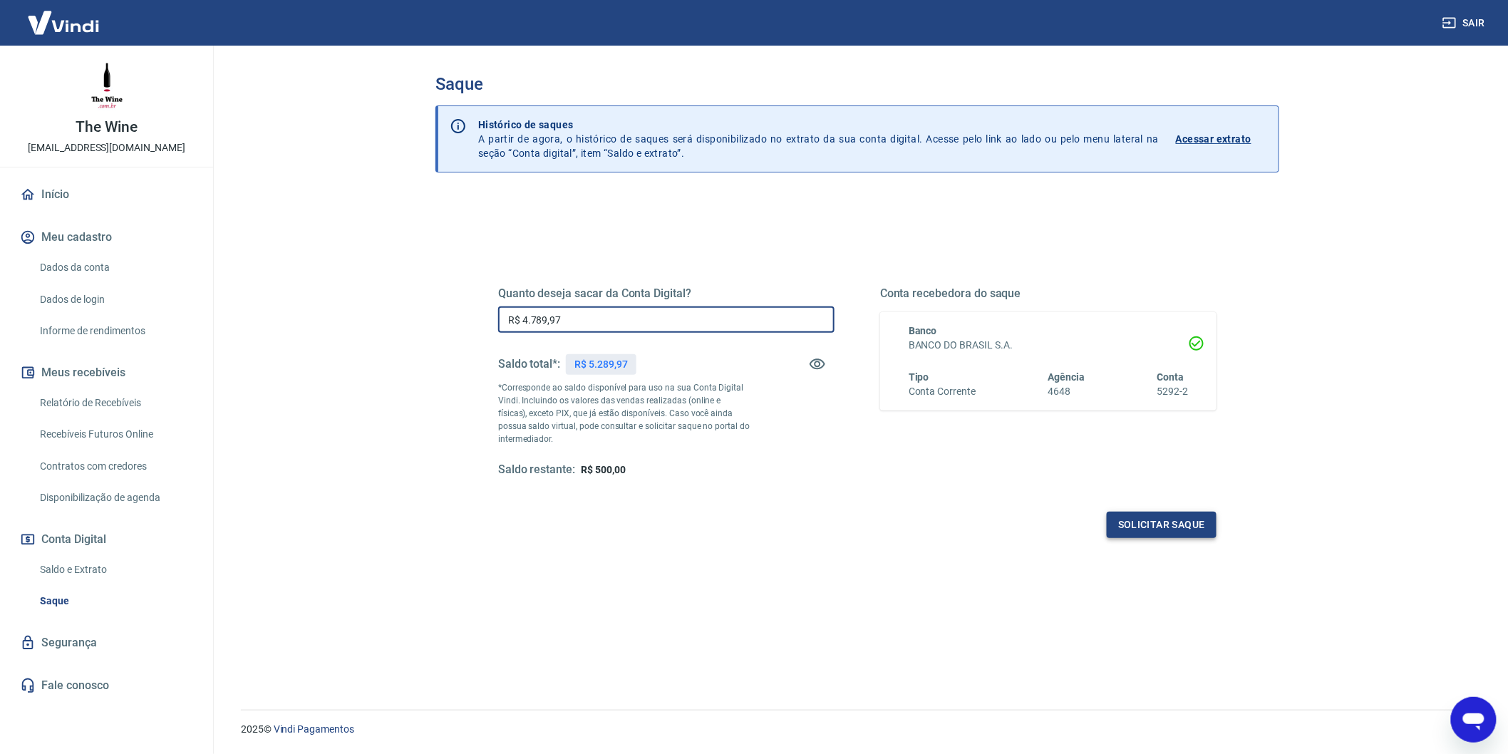
type input "R$ 4.789,97"
click at [1164, 532] on button "Solicitar saque" at bounding box center [1162, 525] width 110 height 26
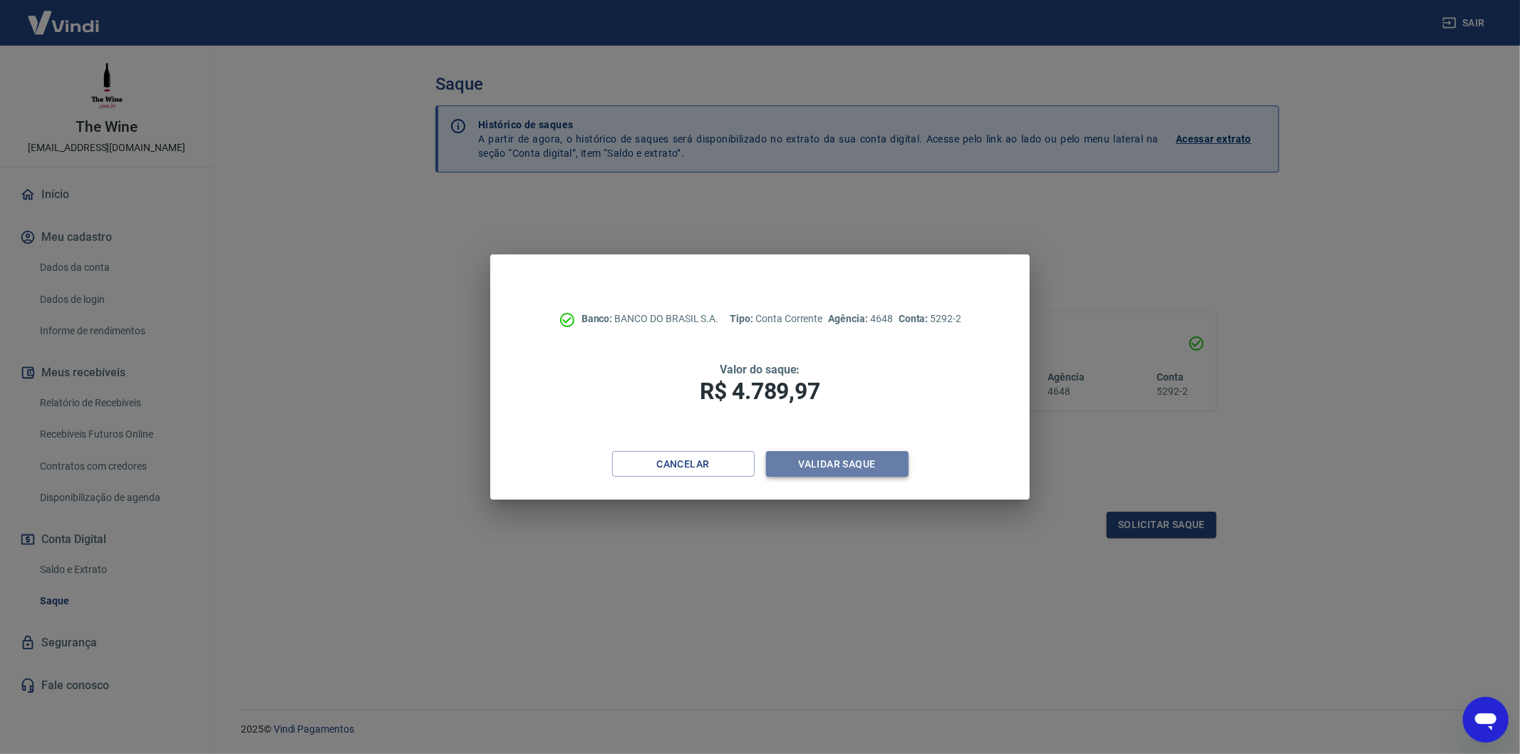
click at [874, 473] on button "Validar saque" at bounding box center [837, 464] width 143 height 26
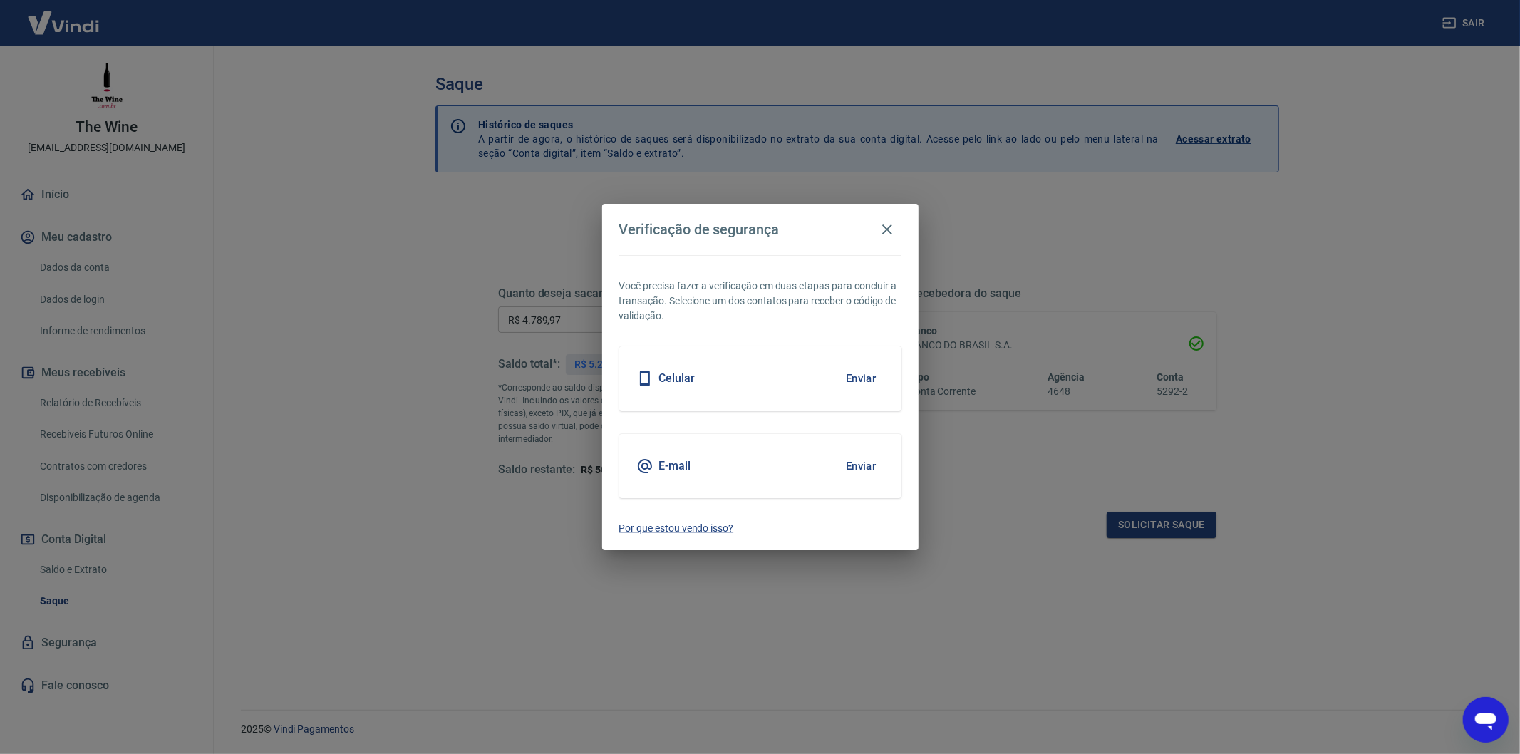
click at [861, 470] on button "Enviar" at bounding box center [861, 466] width 46 height 30
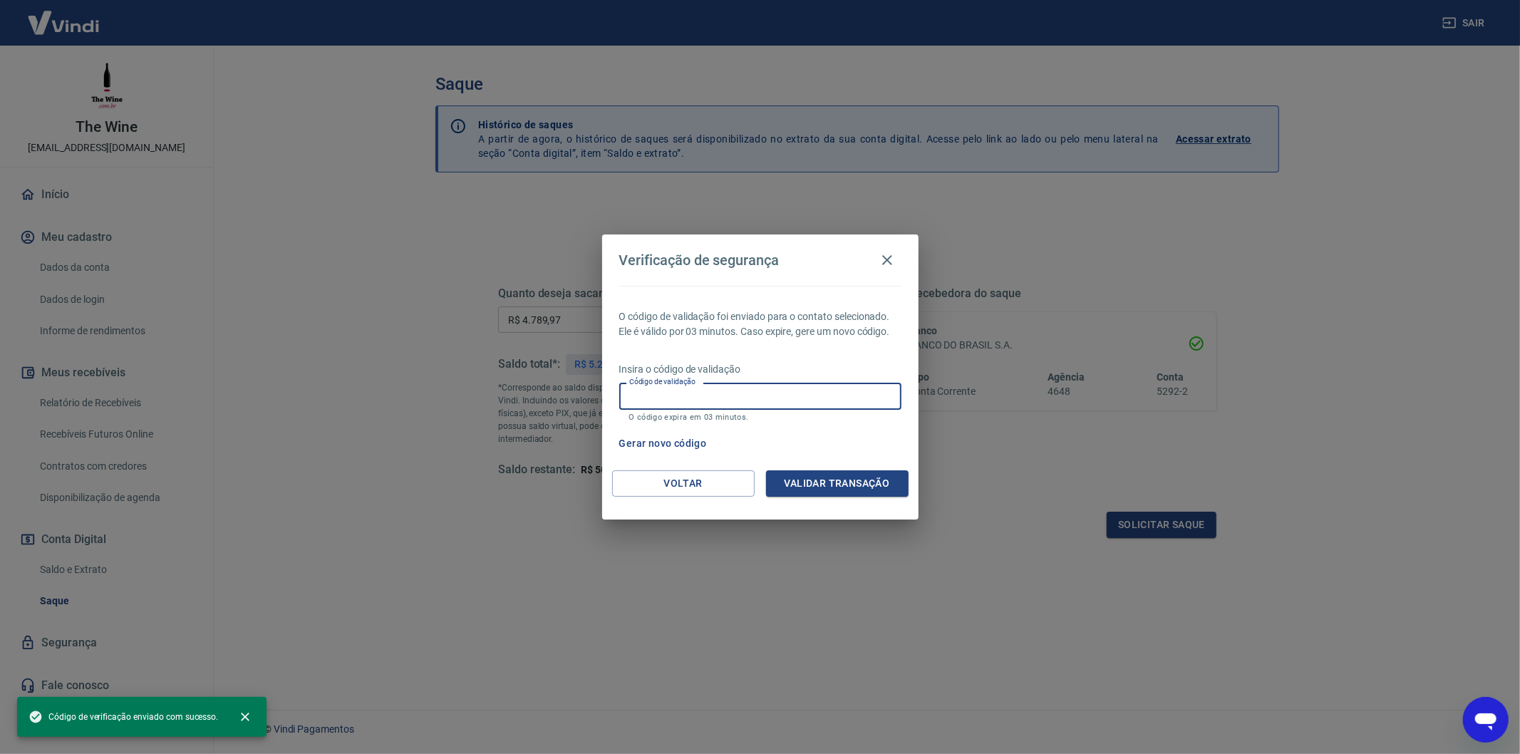
click at [774, 388] on input "Código de validação" at bounding box center [760, 396] width 282 height 26
paste input "162809"
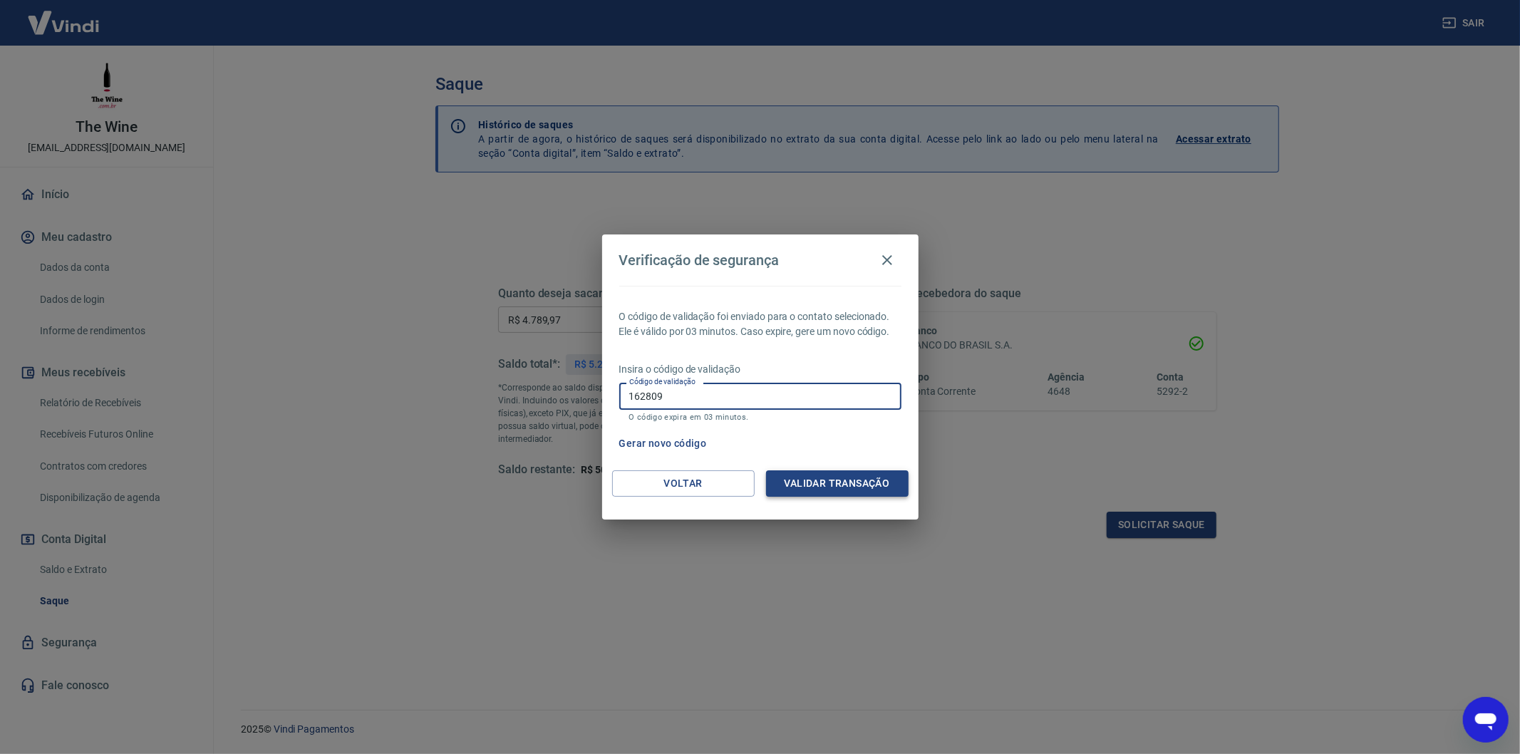
type input "162809"
click at [823, 480] on button "Validar transação" at bounding box center [837, 483] width 143 height 26
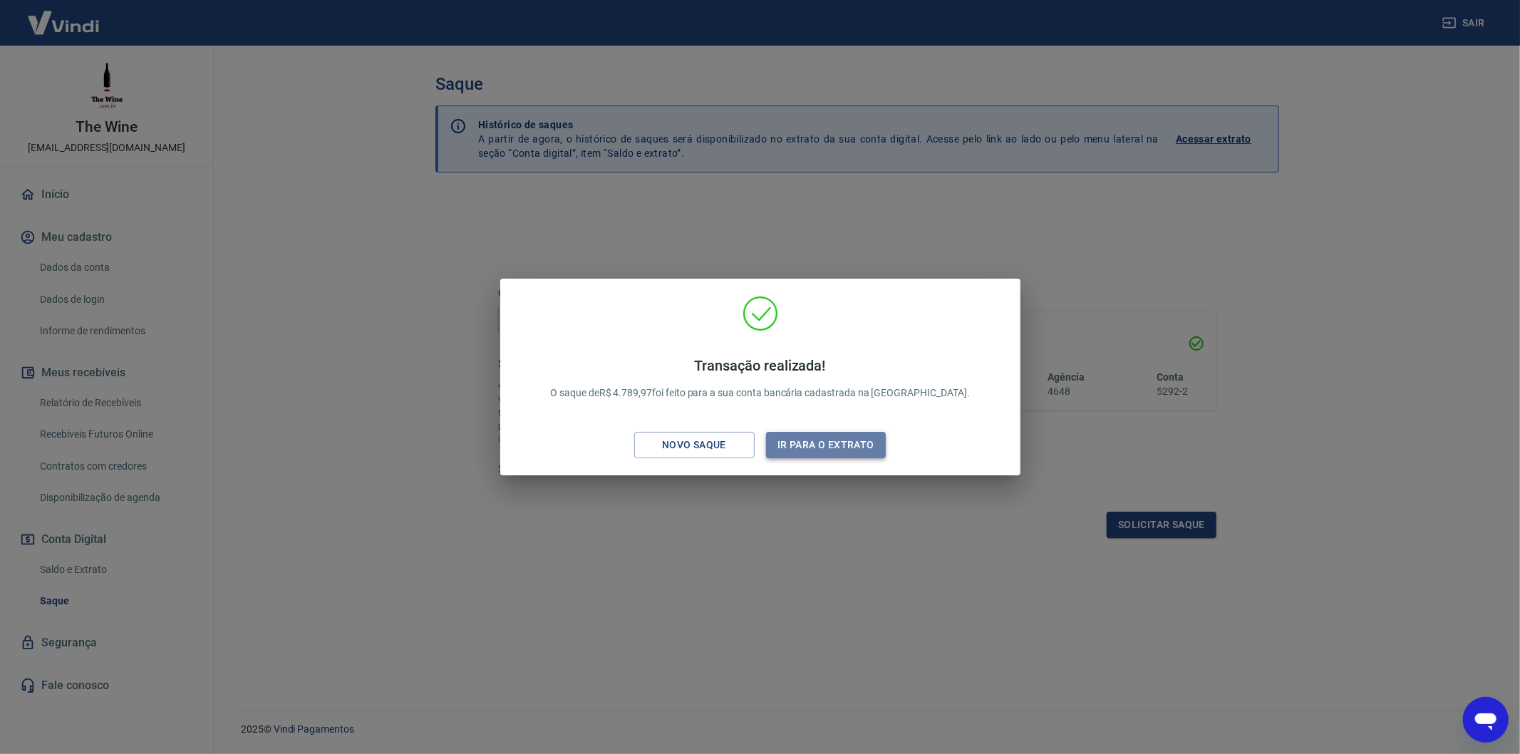
click at [834, 449] on button "Ir para o extrato" at bounding box center [826, 445] width 120 height 26
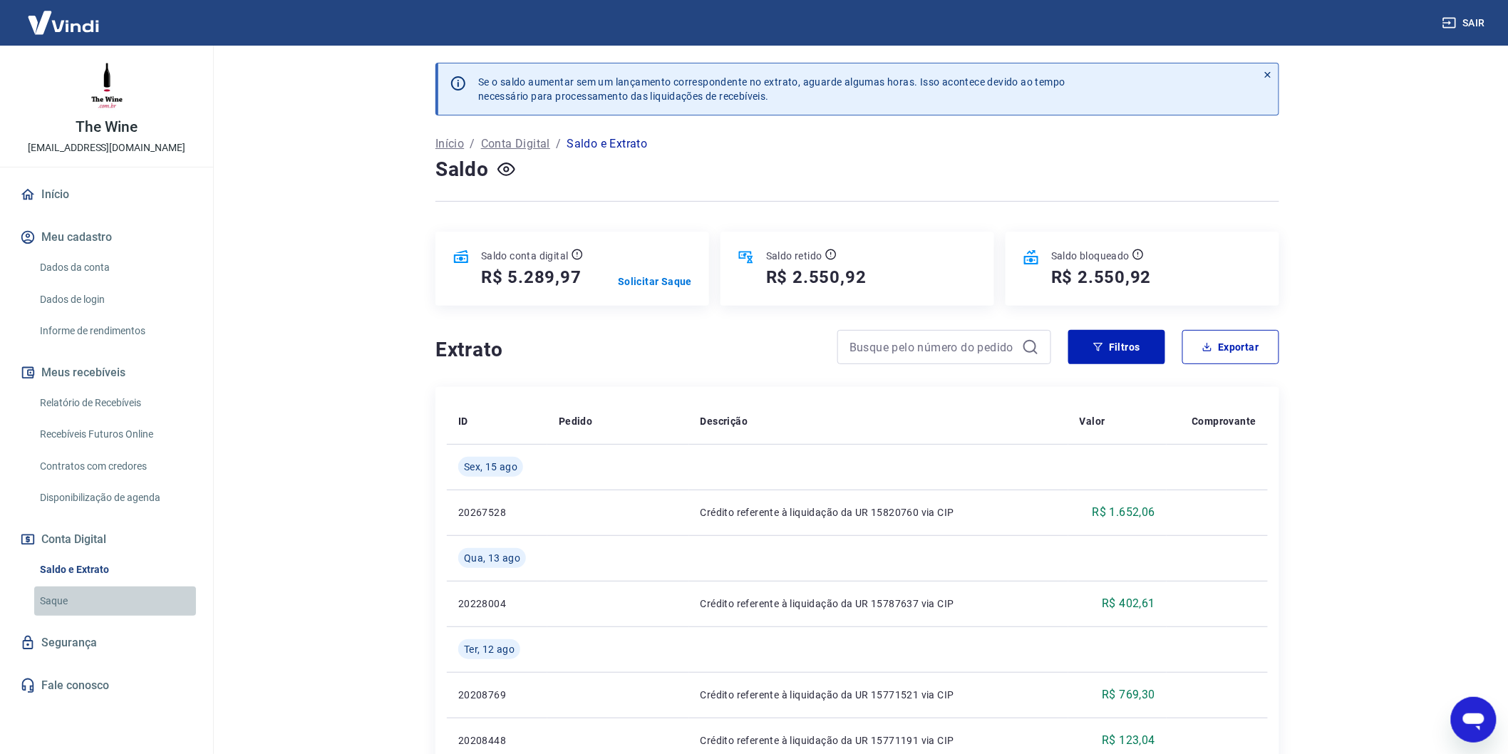
click at [66, 601] on link "Saque" at bounding box center [115, 600] width 162 height 29
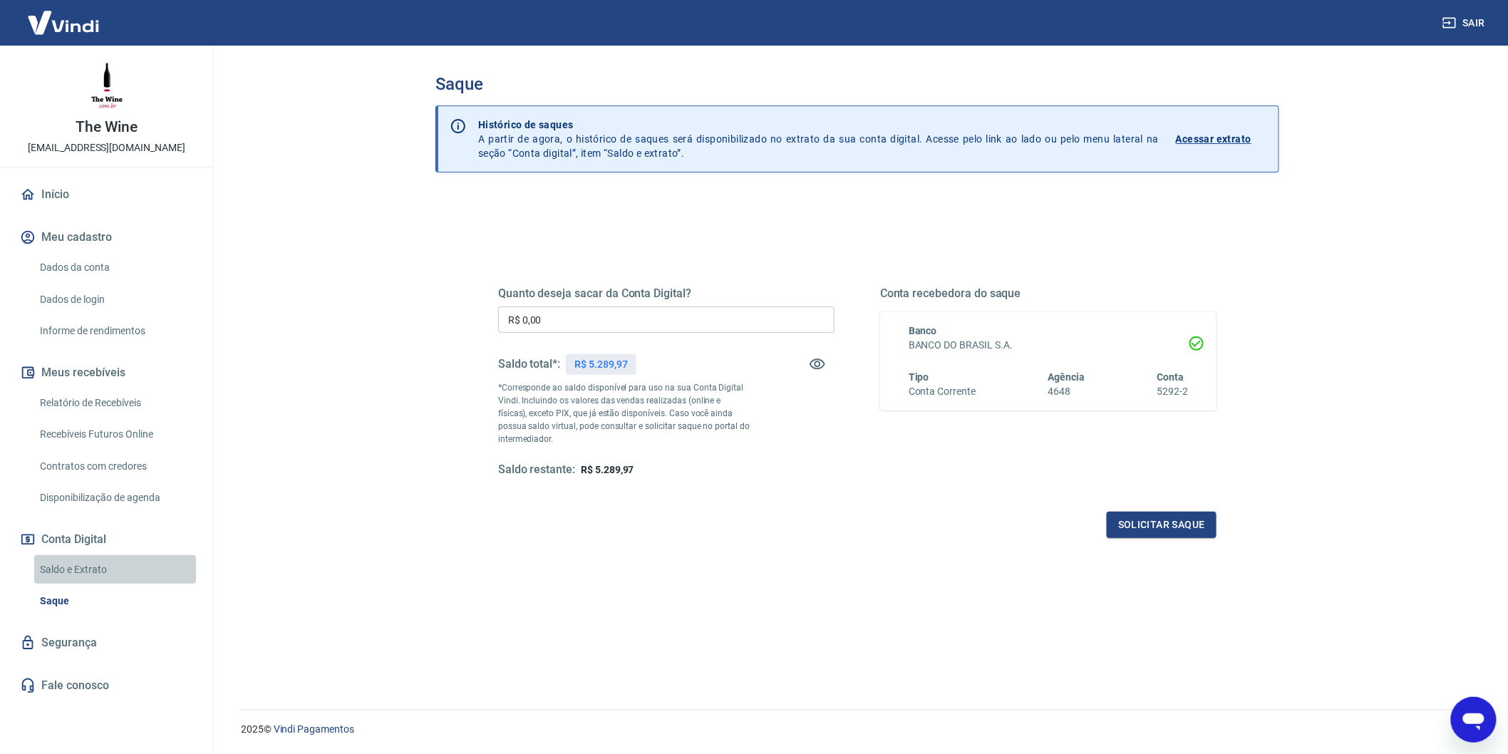
click at [102, 560] on link "Saldo e Extrato" at bounding box center [115, 569] width 162 height 29
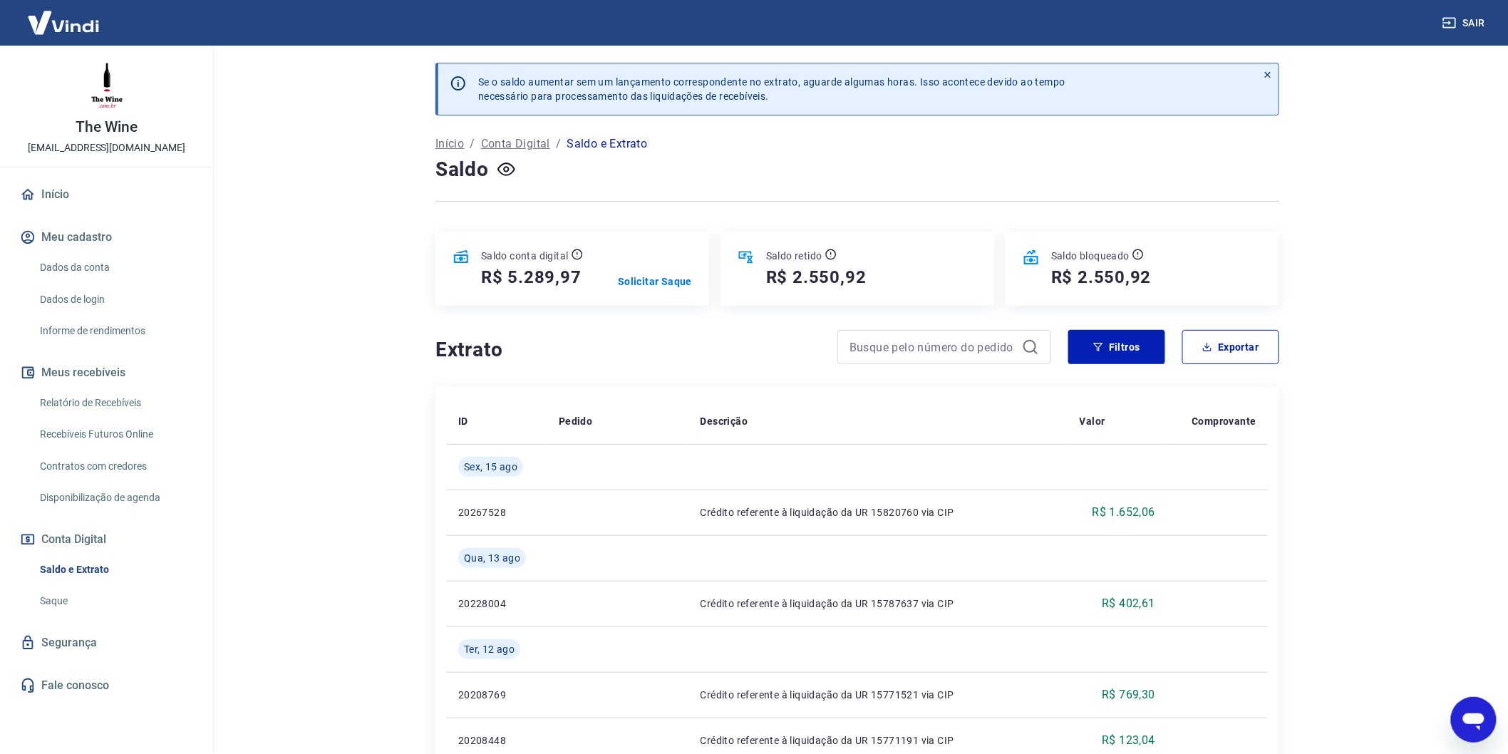
click at [95, 198] on link "Início" at bounding box center [106, 194] width 179 height 31
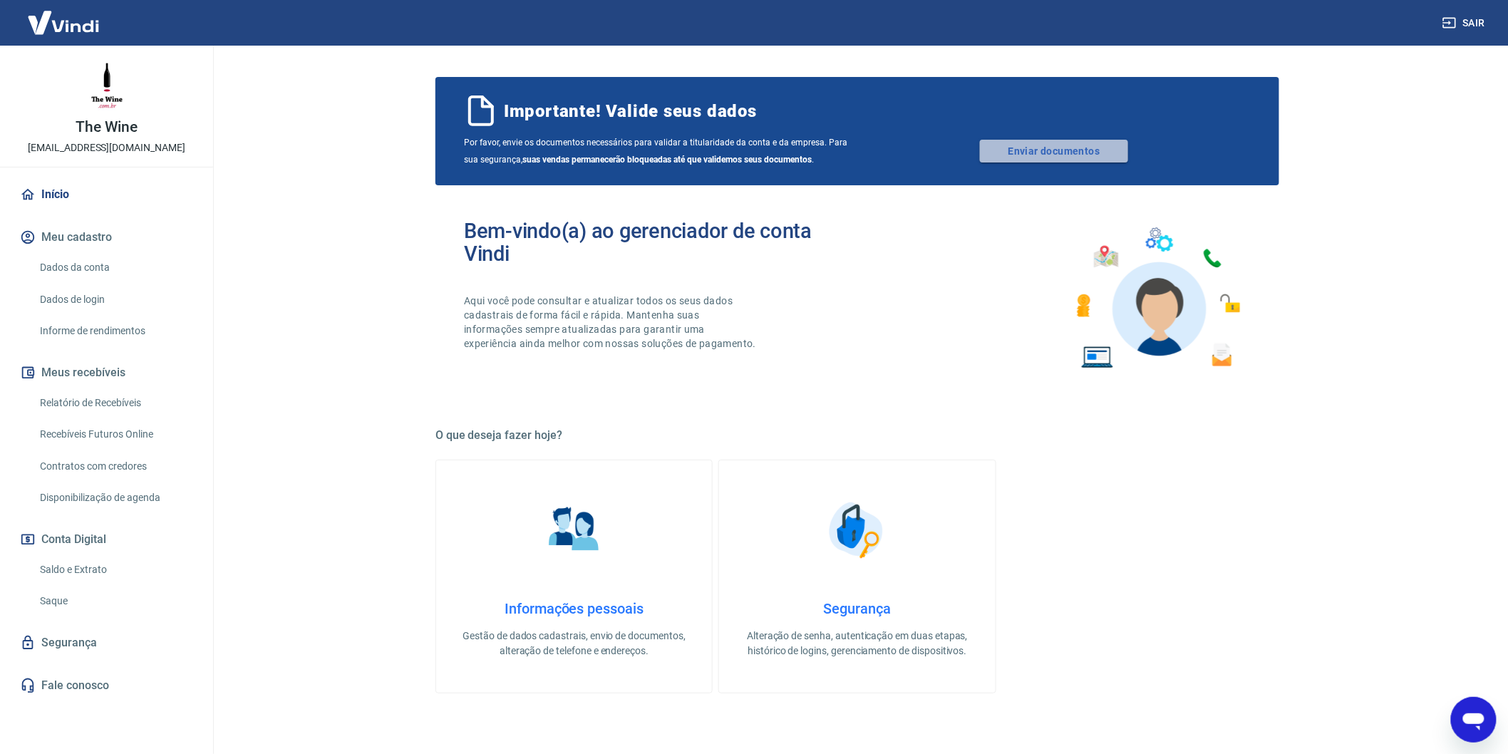
click at [1017, 150] on link "Enviar documentos" at bounding box center [1054, 151] width 148 height 23
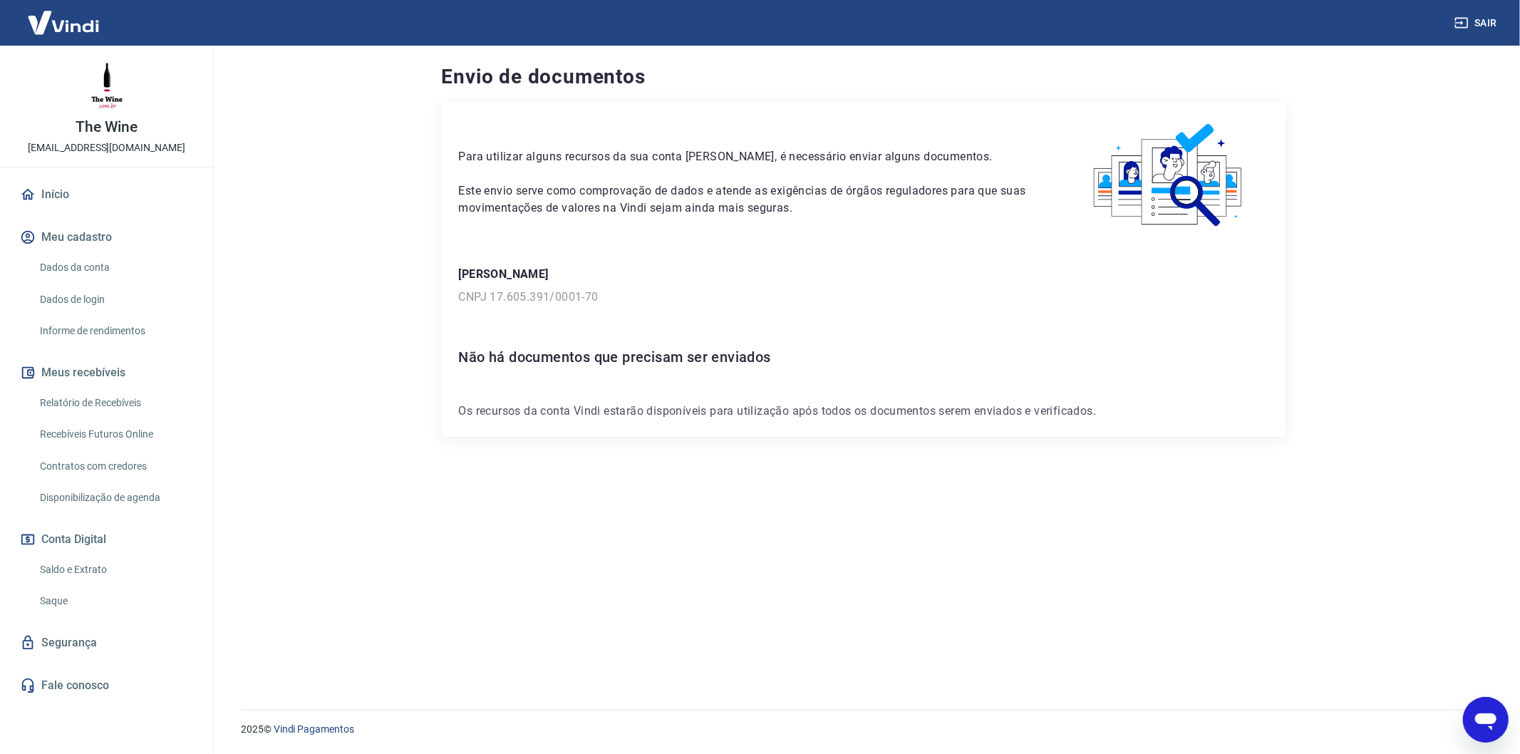
click at [513, 180] on div "Para utilizar alguns recursos da sua conta [PERSON_NAME], é necessário enviar a…" at bounding box center [747, 168] width 576 height 97
click at [64, 22] on img at bounding box center [63, 22] width 93 height 43
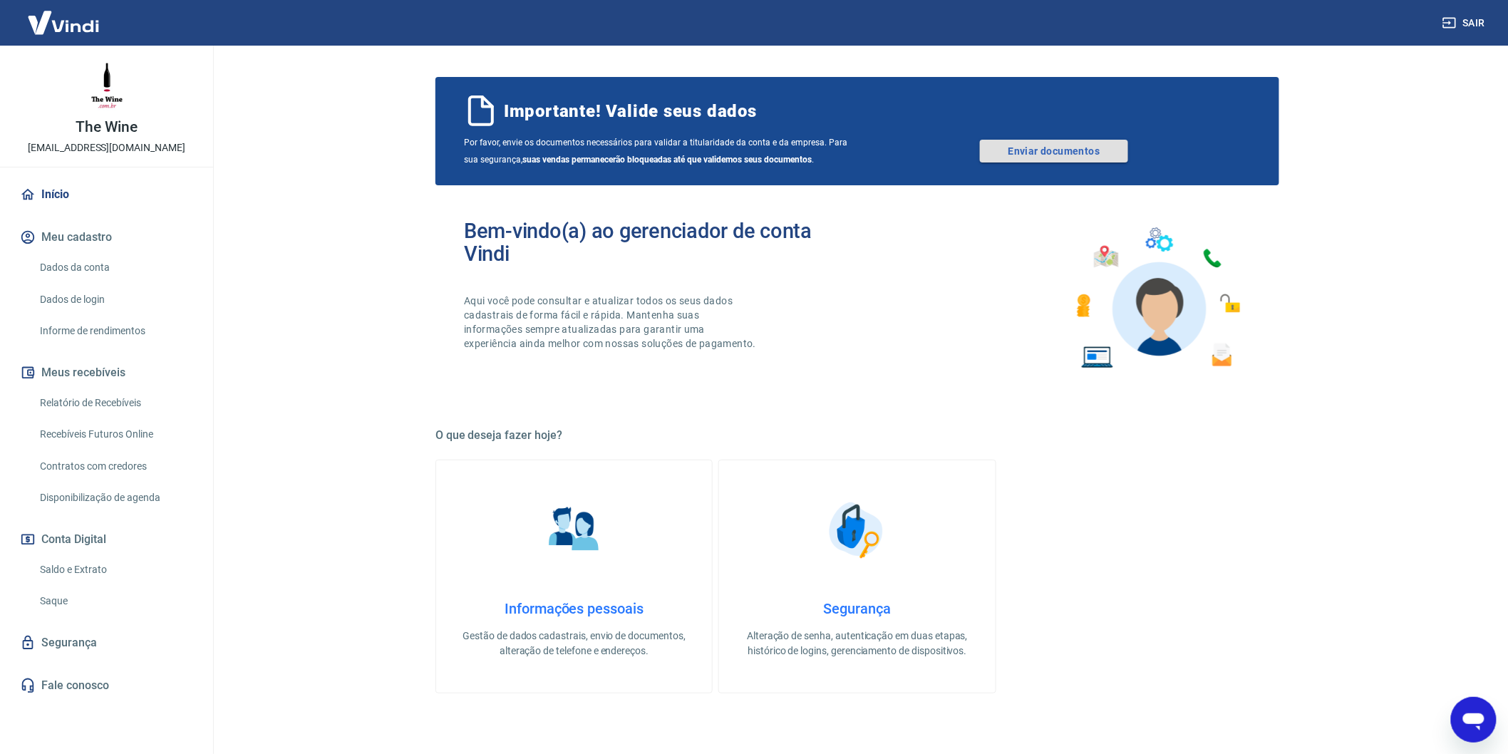
click at [1074, 151] on link "Enviar documentos" at bounding box center [1054, 151] width 148 height 23
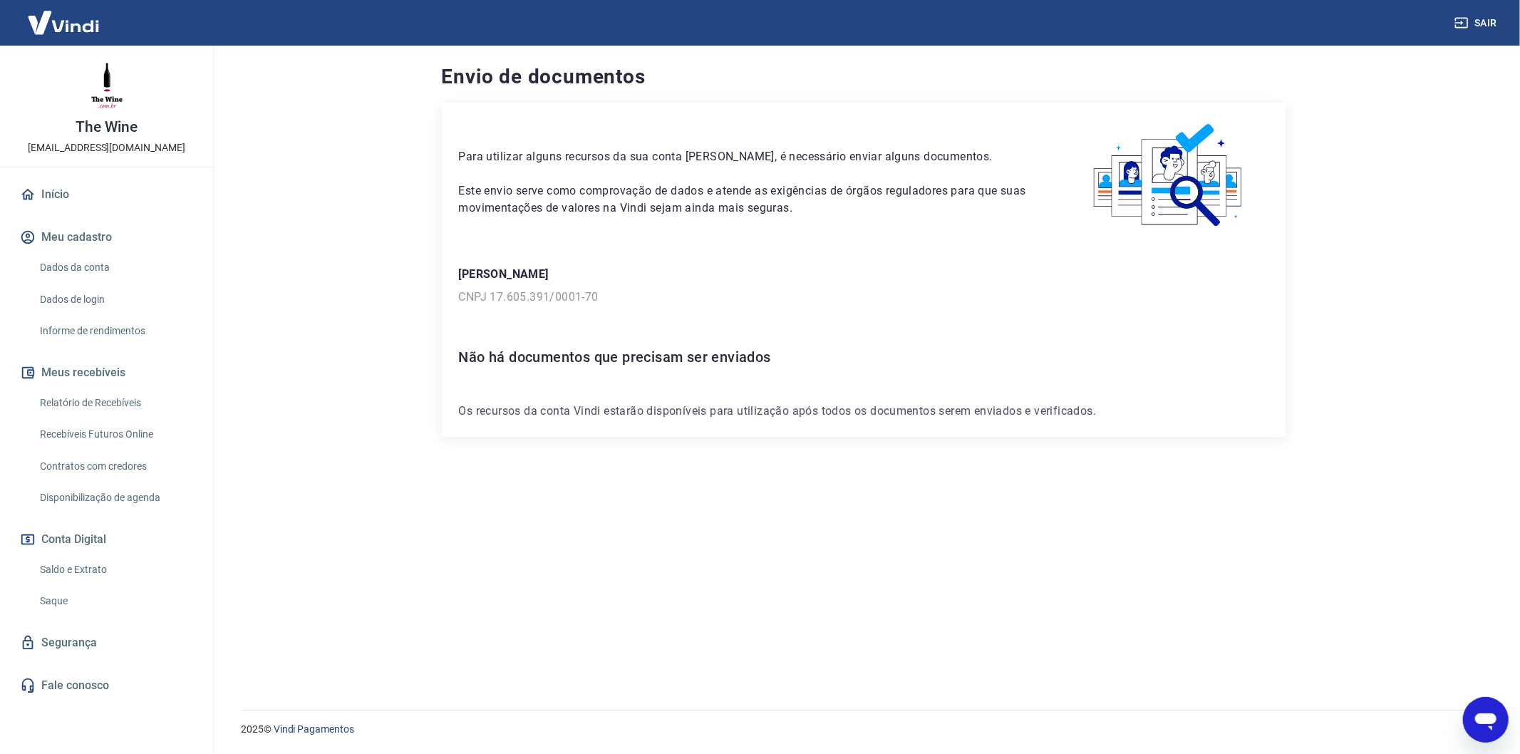
click at [95, 586] on link "Saque" at bounding box center [115, 600] width 162 height 29
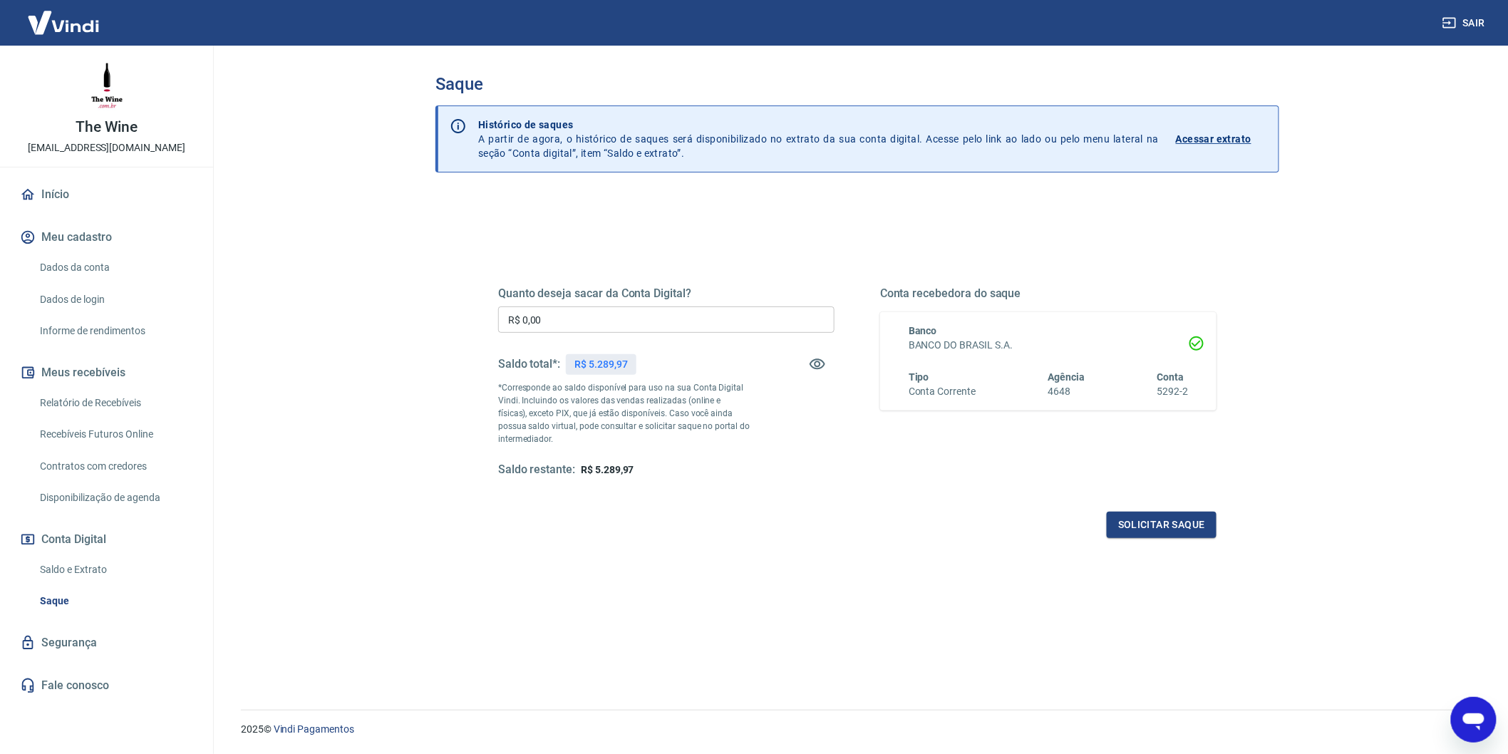
click at [76, 574] on link "Saldo e Extrato" at bounding box center [115, 569] width 162 height 29
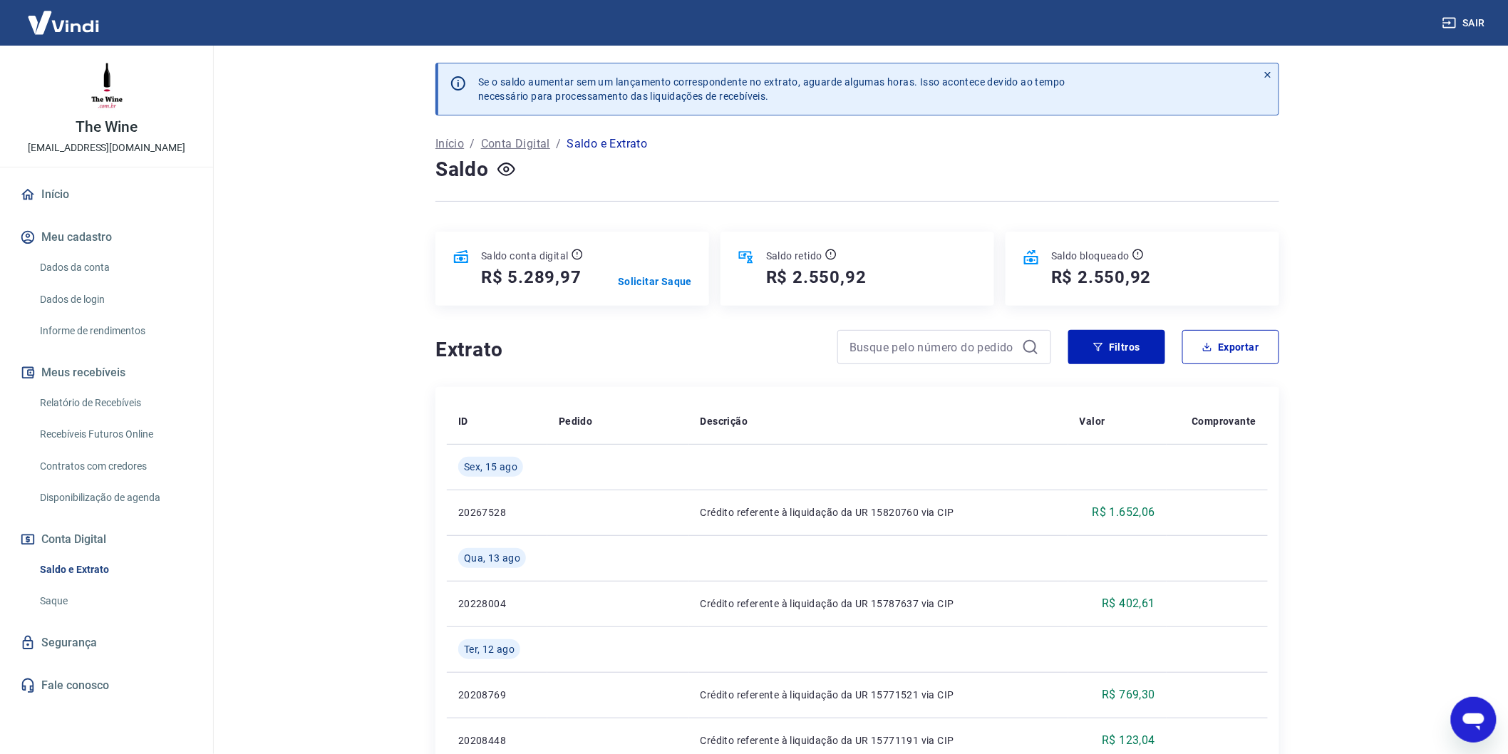
click at [1481, 723] on icon "Abrir janela de mensagens" at bounding box center [1473, 719] width 26 height 26
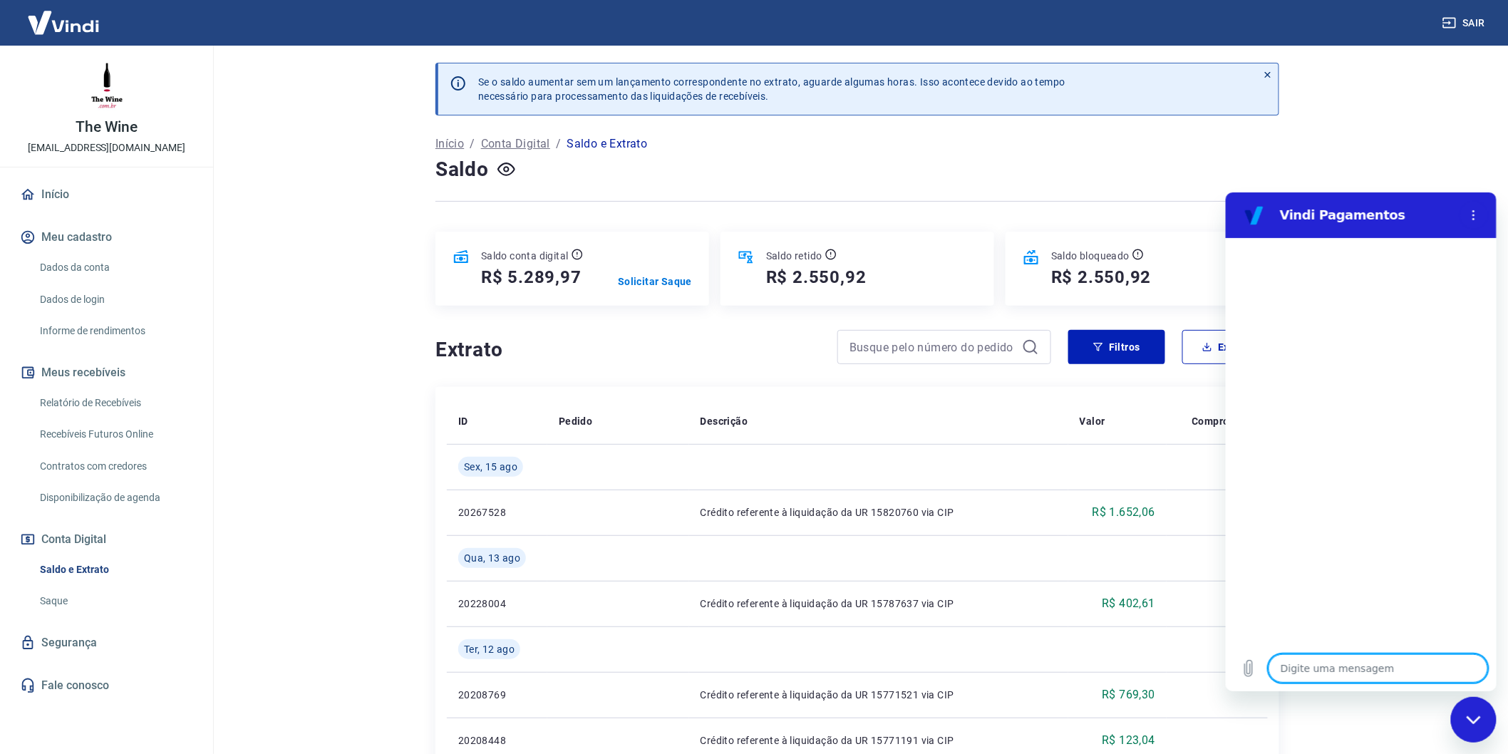
click at [1320, 663] on textarea at bounding box center [1377, 667] width 219 height 29
type textarea "B"
type textarea "x"
type textarea "Bo"
type textarea "x"
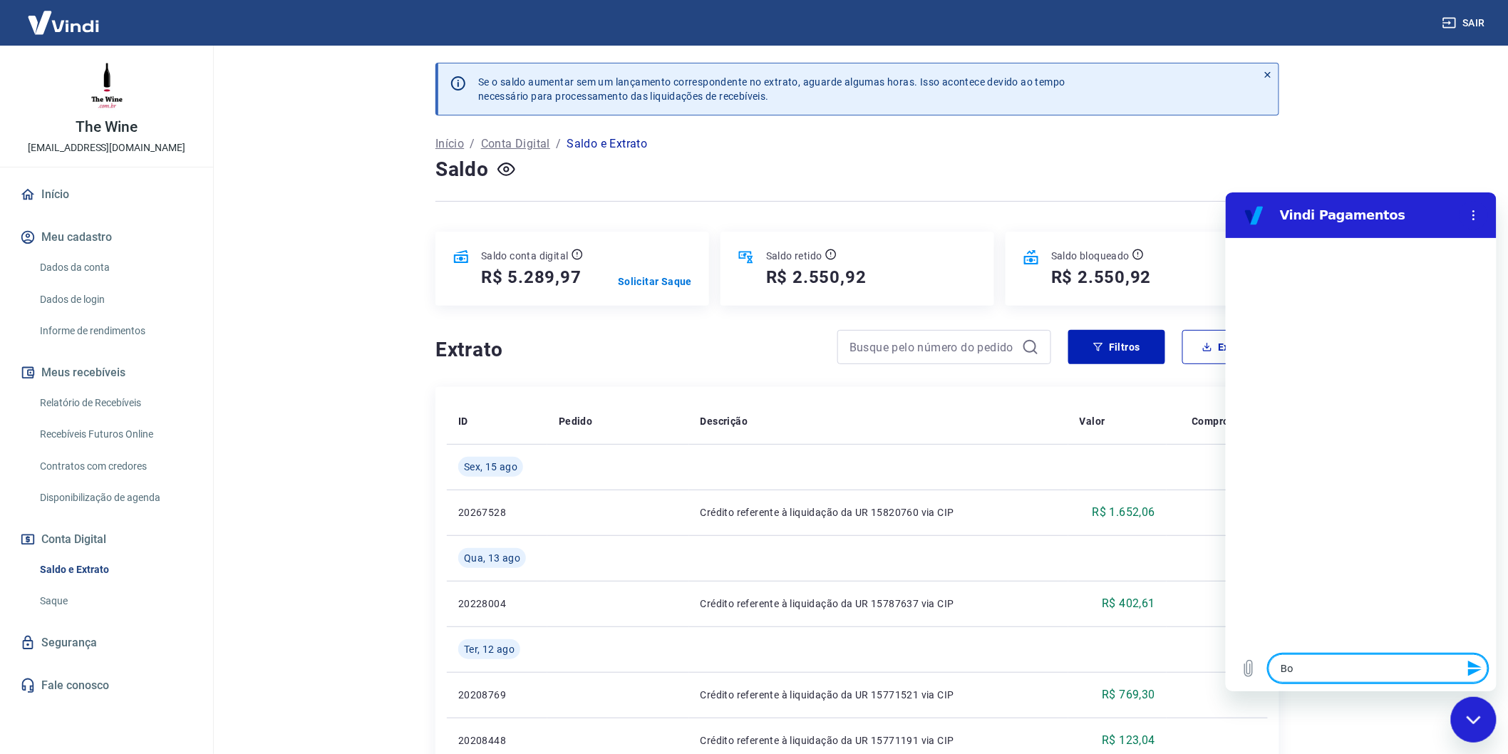
type textarea "Boa"
type textarea "x"
type textarea "Boa"
type textarea "x"
type textarea "Boa t"
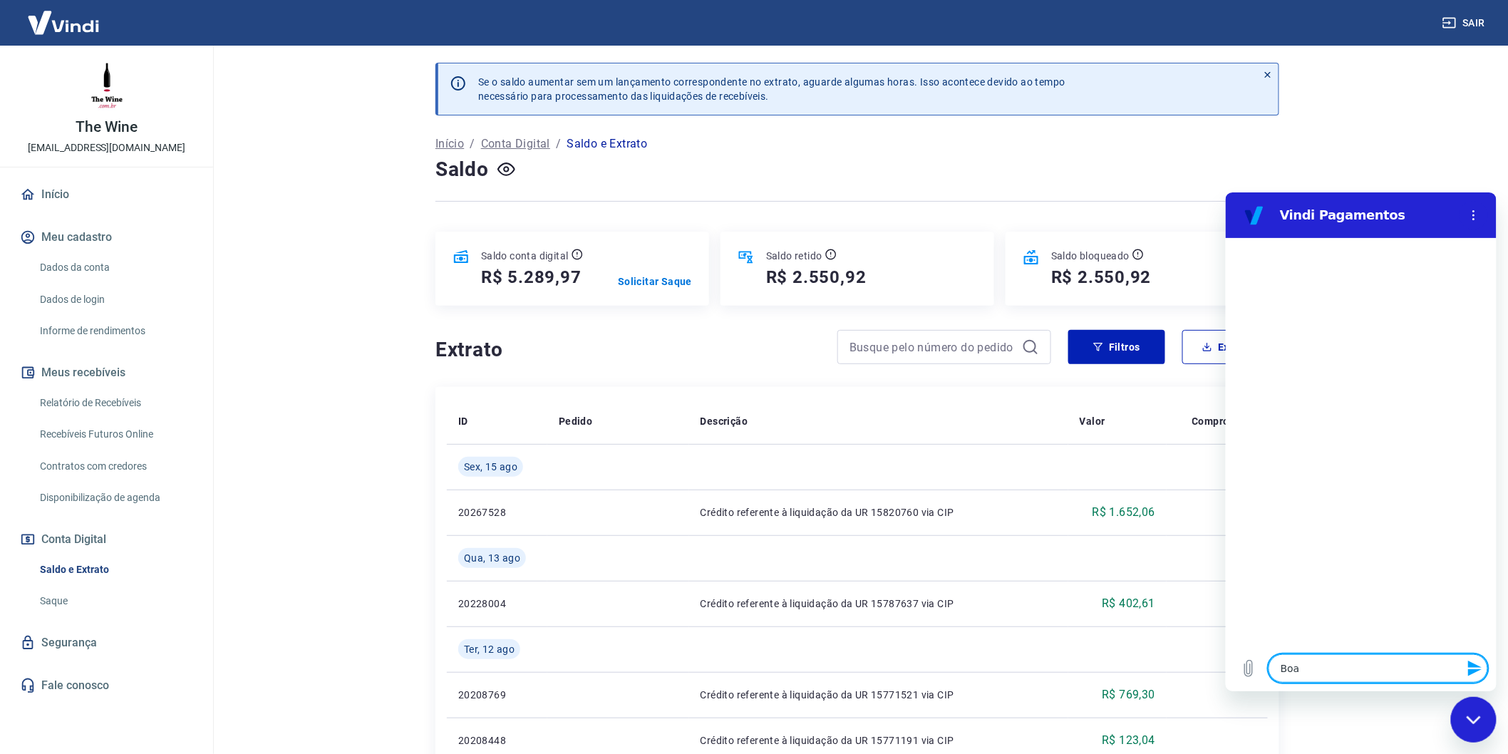
type textarea "x"
type textarea "Boa ta"
type textarea "x"
type textarea "Boa tar"
type textarea "x"
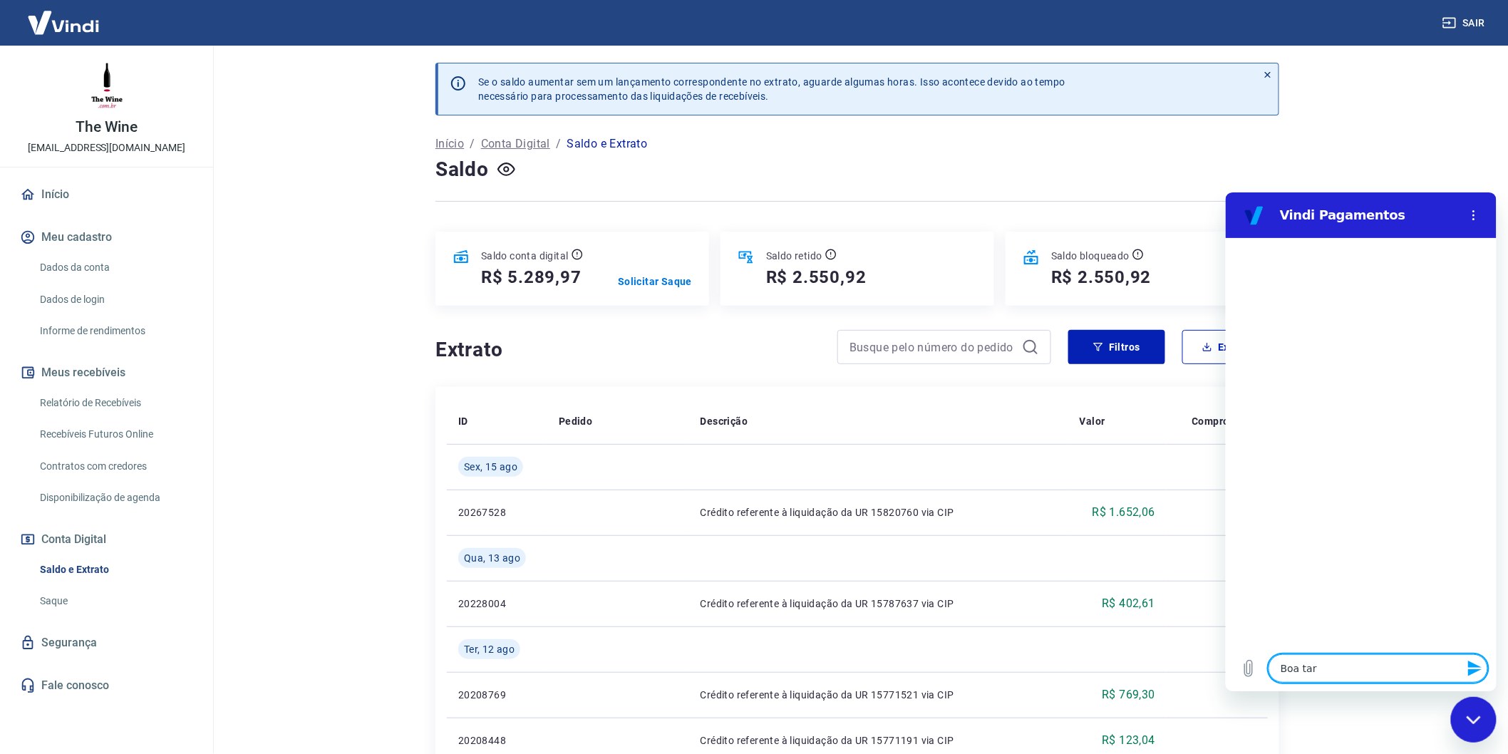
type textarea "Boa tard"
type textarea "x"
type textarea "Boa tarde"
type textarea "x"
type textarea "Boa tarde!"
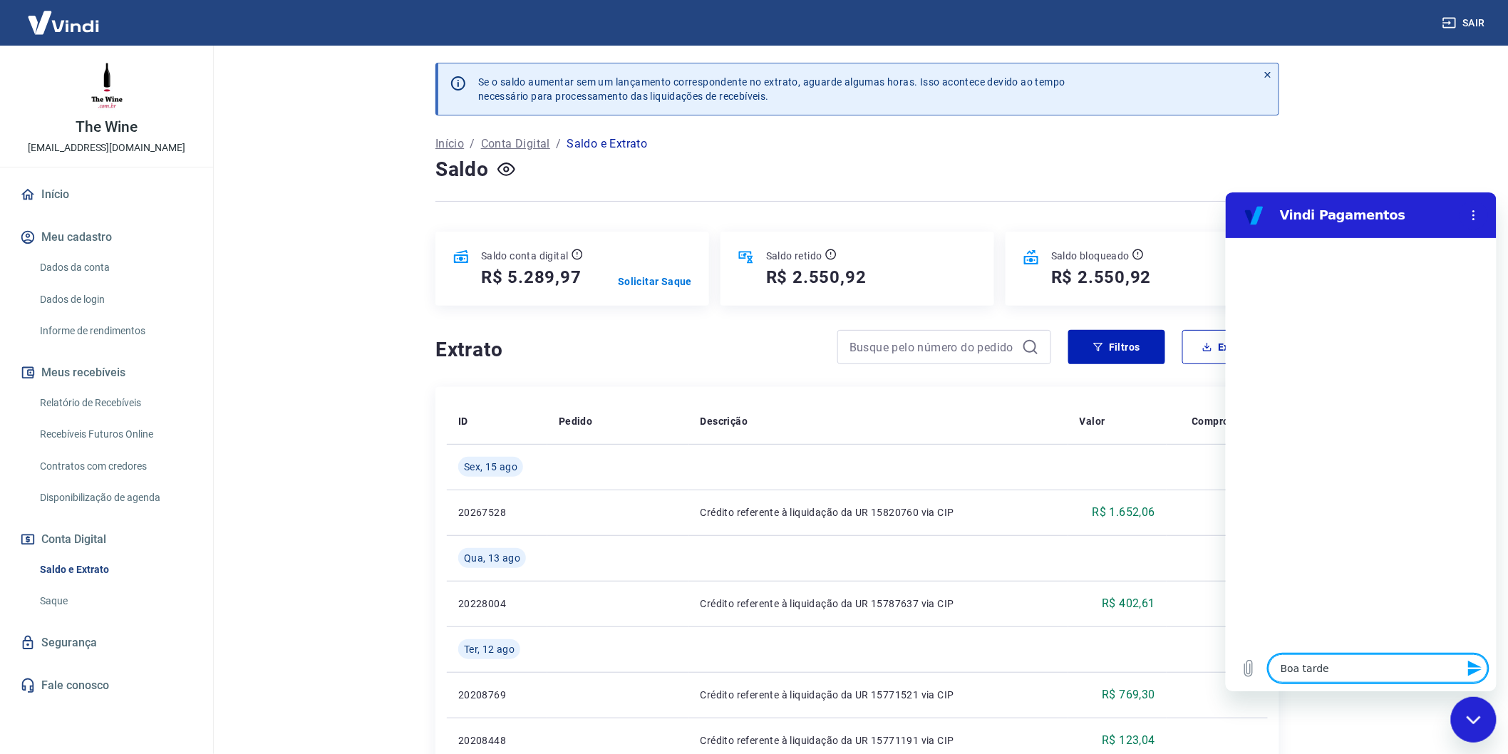
type textarea "x"
type textarea "Boa tarde!"
type textarea "x"
type textarea "Boa tarde!"
type textarea "x"
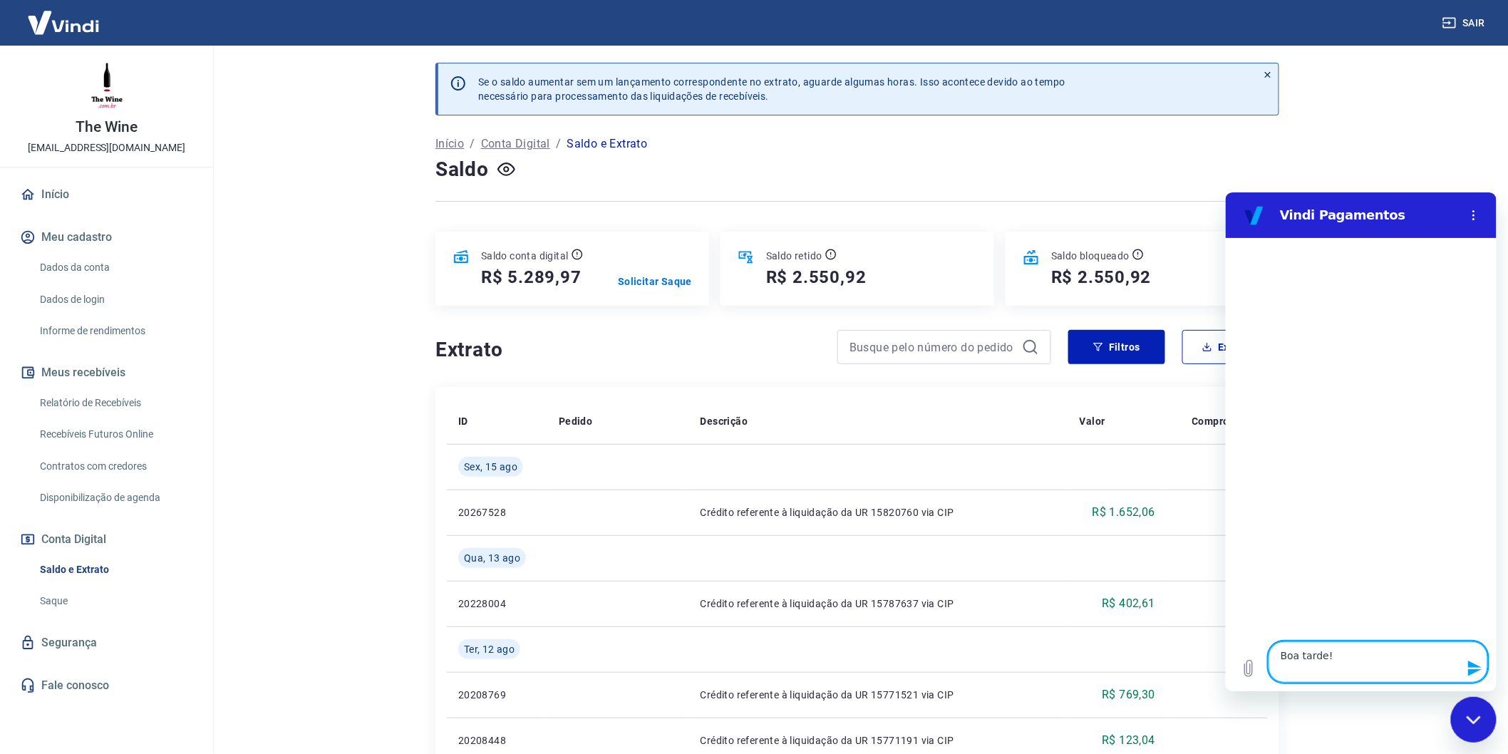
type textarea "Boa tarde! E"
type textarea "x"
type textarea "Boa tarde! Es"
type textarea "x"
type textarea "Boa tarde! Est"
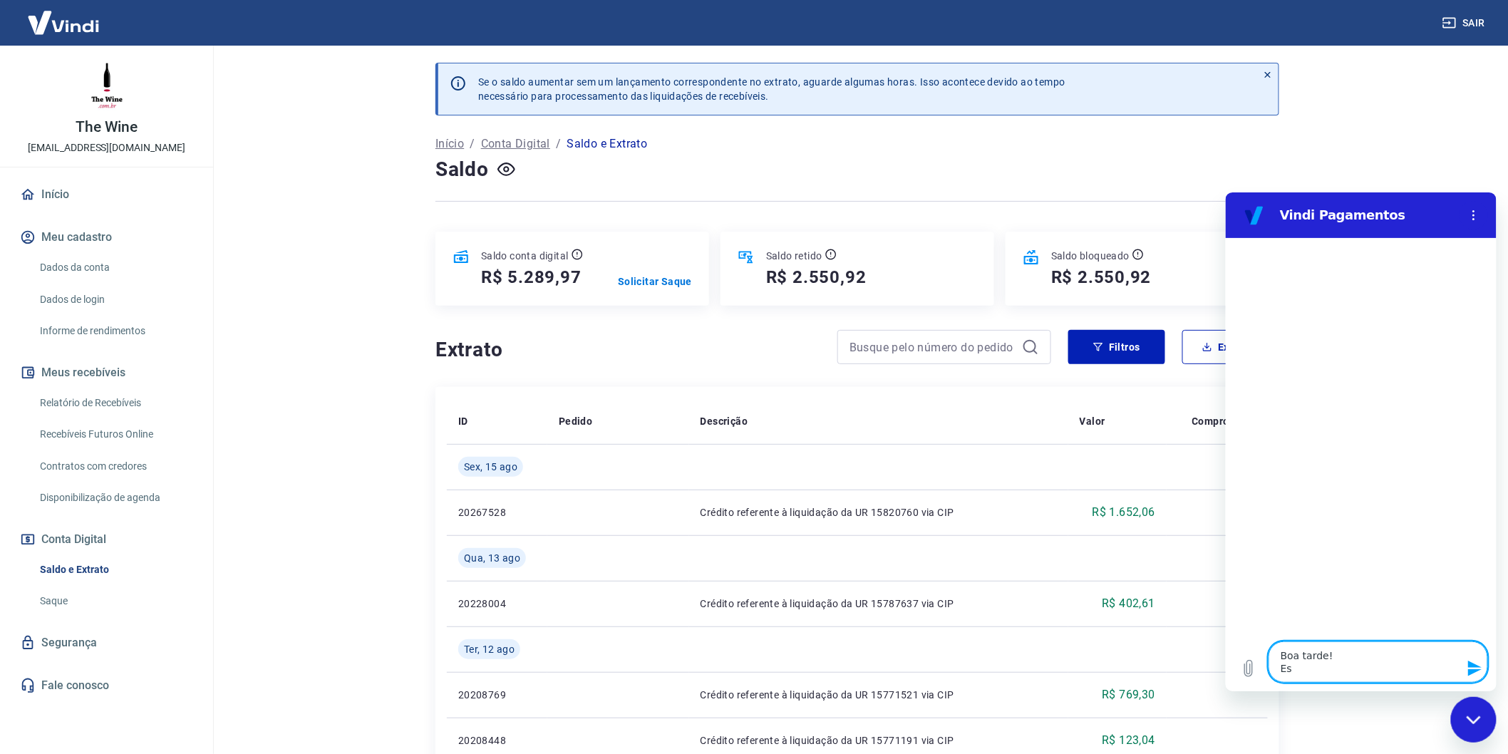
type textarea "x"
type textarea "Boa tarde! Esto"
type textarea "x"
type textarea "Boa tarde! Estou"
type textarea "x"
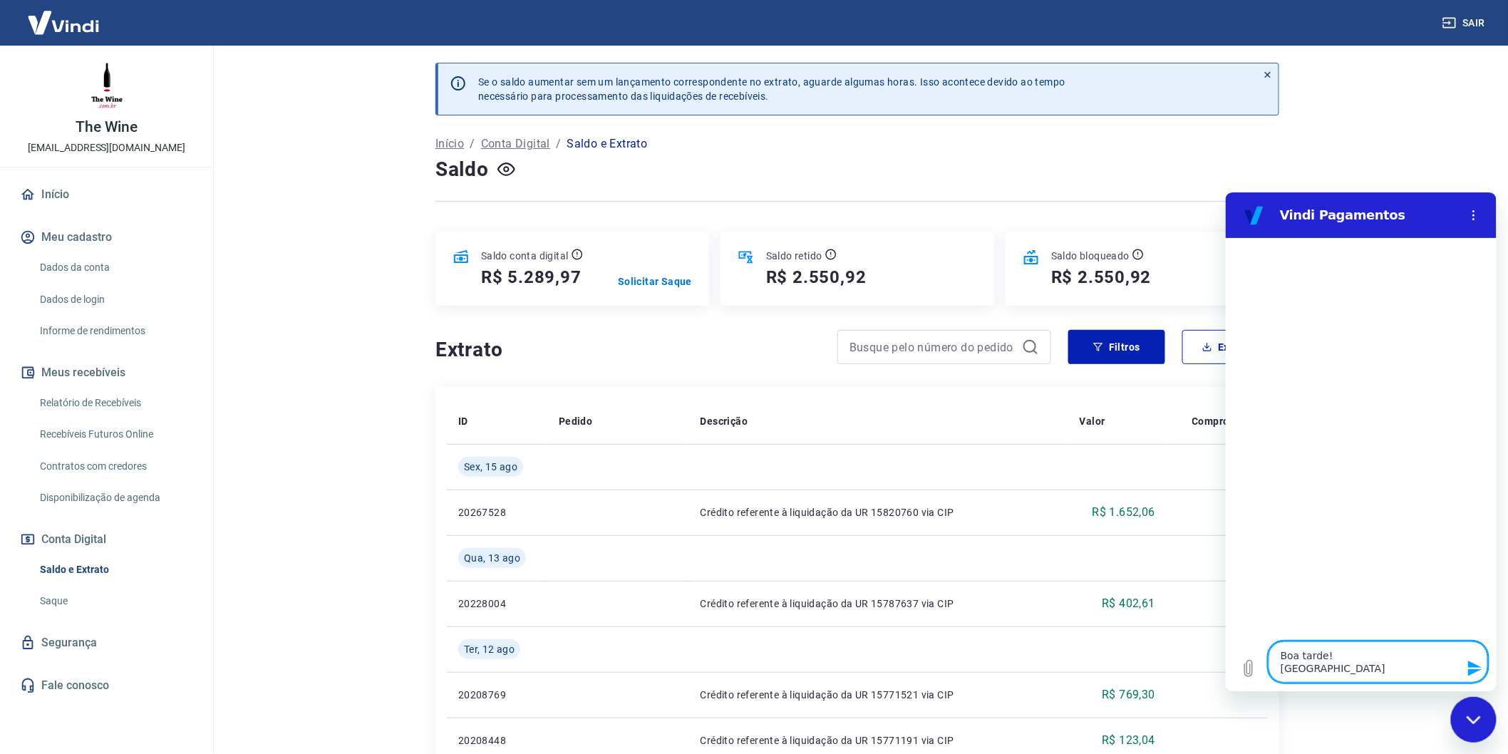
type textarea "Boa tarde! Estou"
type textarea "x"
type textarea "Boa tarde! Estou t"
type textarea "x"
type textarea "Boa tarde! Estou te"
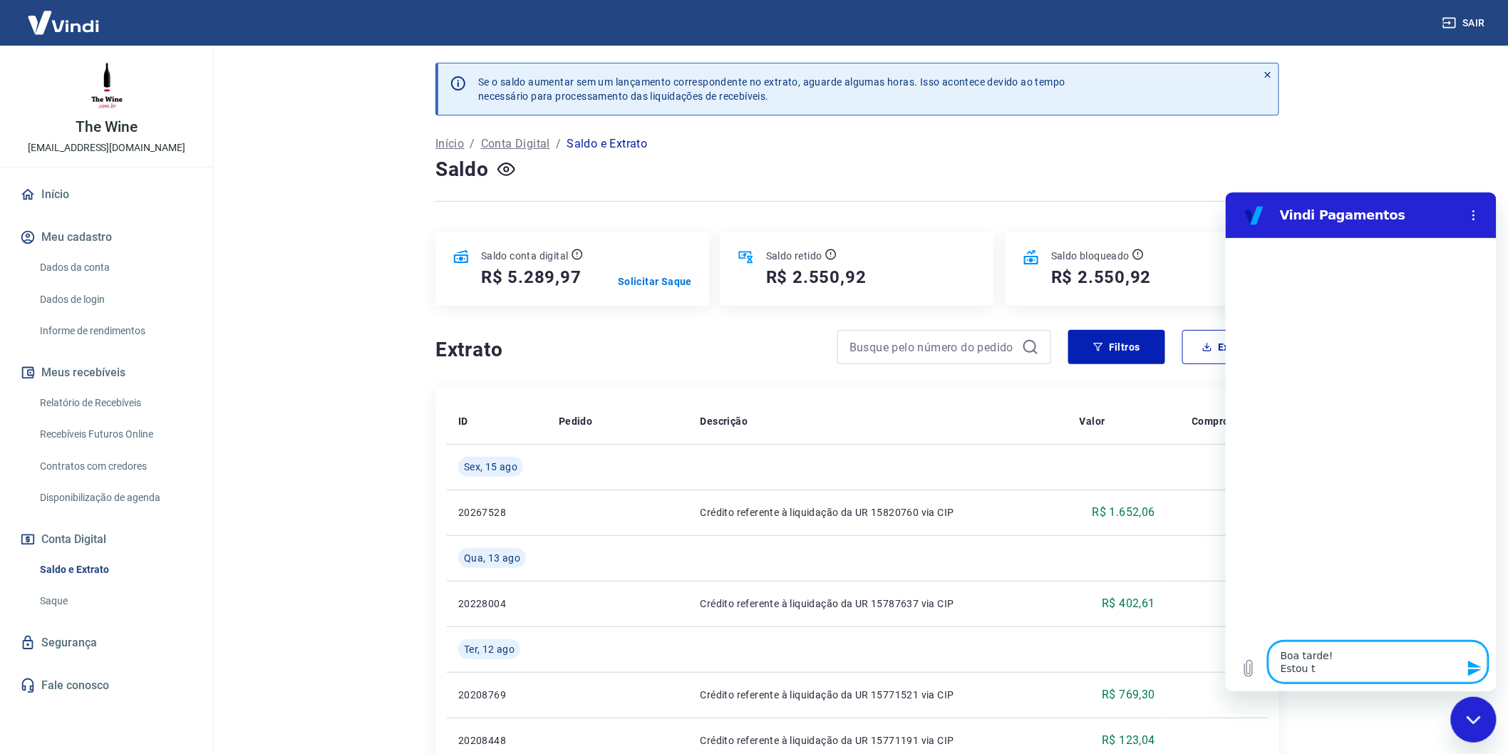
type textarea "x"
type textarea "Boa tarde! Estou ten"
type textarea "x"
type textarea "Boa tarde! Estou tent"
type textarea "x"
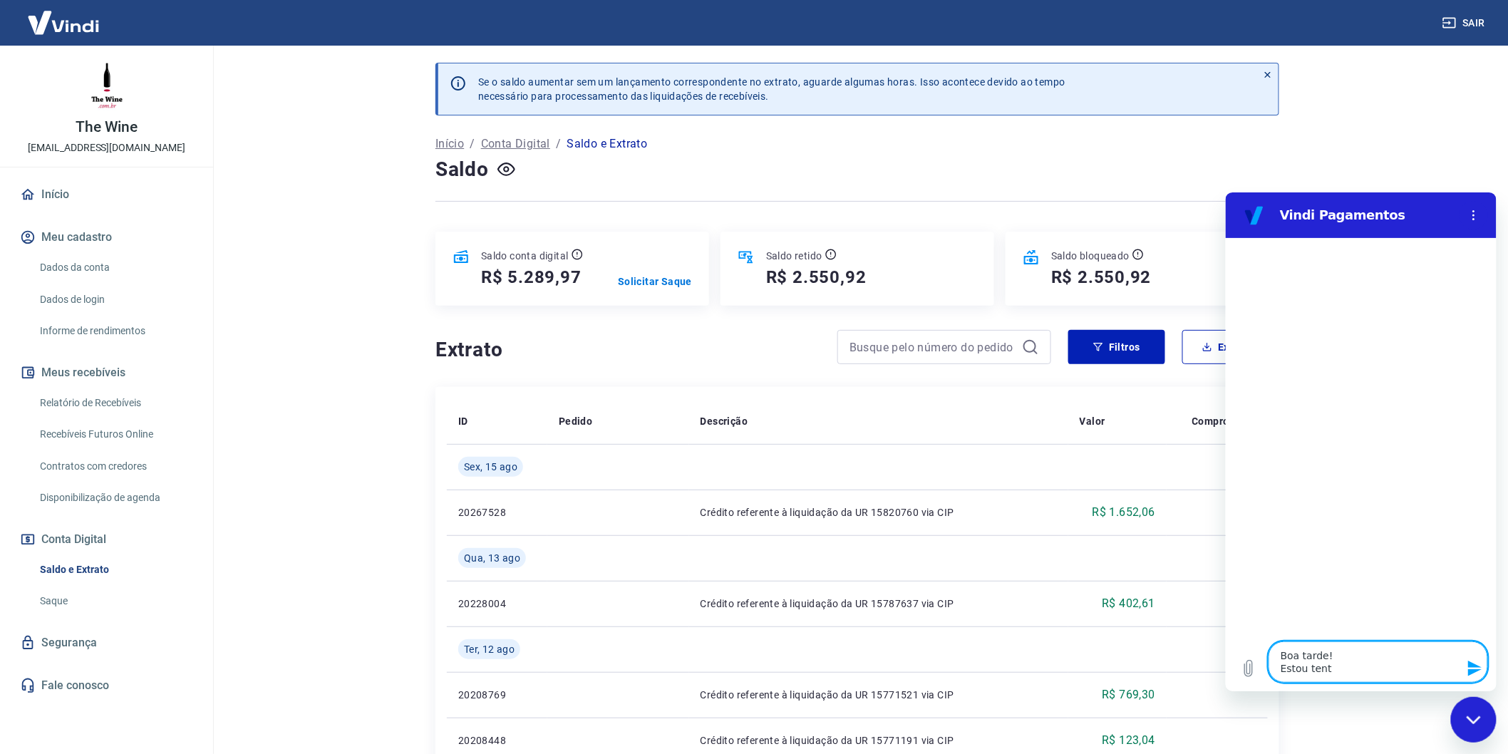
type textarea "Boa tarde! Estou tenta"
type textarea "x"
type textarea "Boa tarde! Estou tentan"
type textarea "x"
type textarea "Boa tarde! Estou tentand"
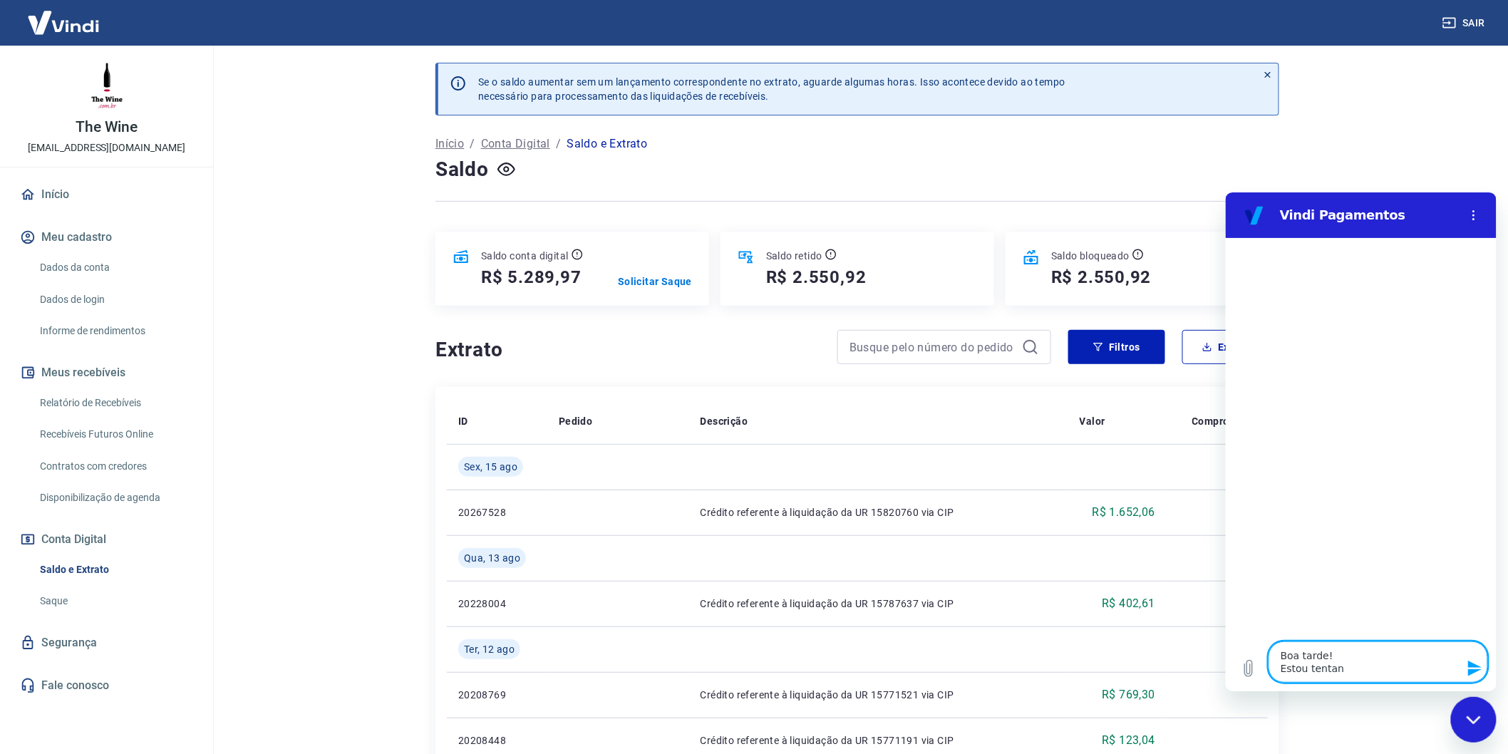
type textarea "x"
type textarea "Boa tarde! Estou tentando"
type textarea "x"
type textarea "Boa tarde! Estou tentando"
type textarea "x"
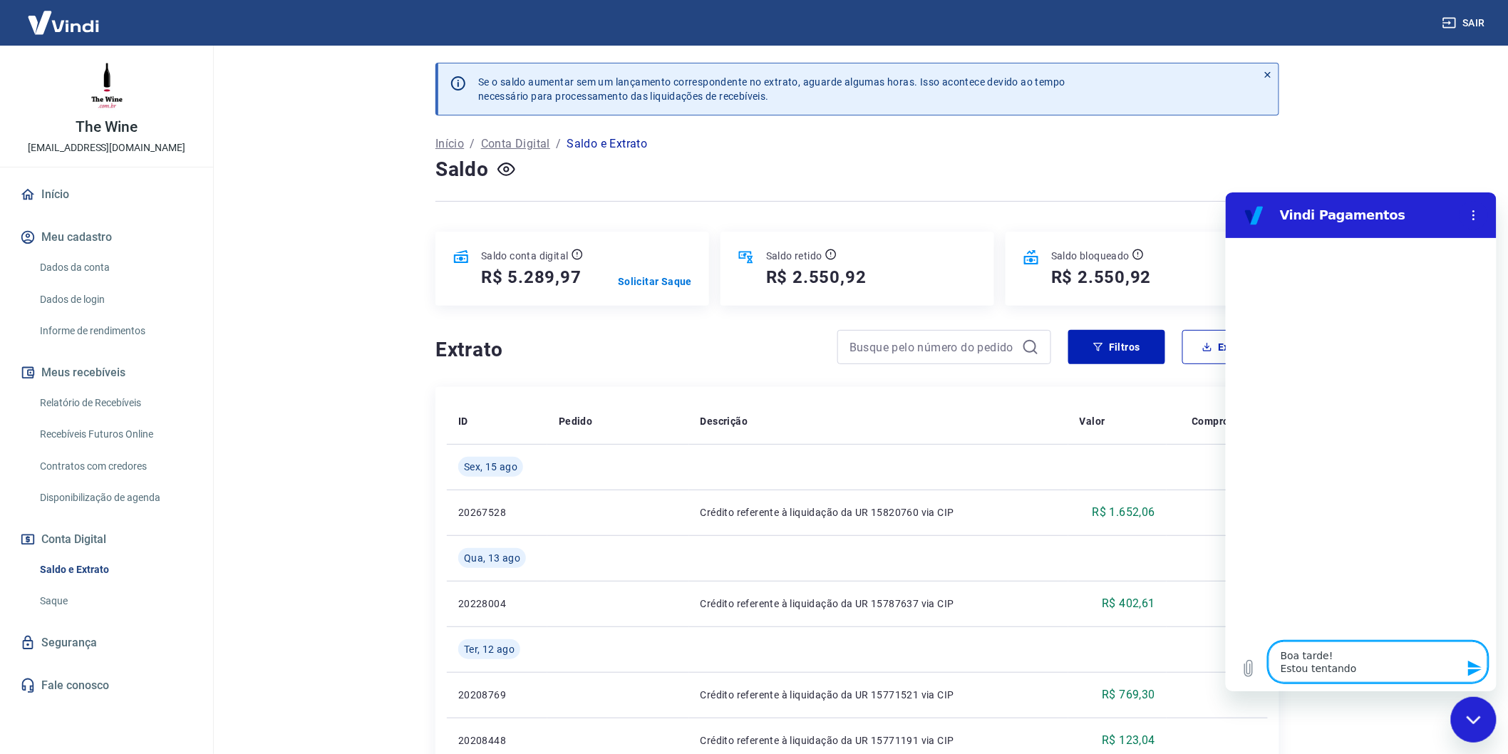
type textarea "Boa tarde! Estou tentando e"
type textarea "x"
type textarea "Boa tarde! Estou tentando"
type textarea "x"
type textarea "Boa tarde! Estou tentando r"
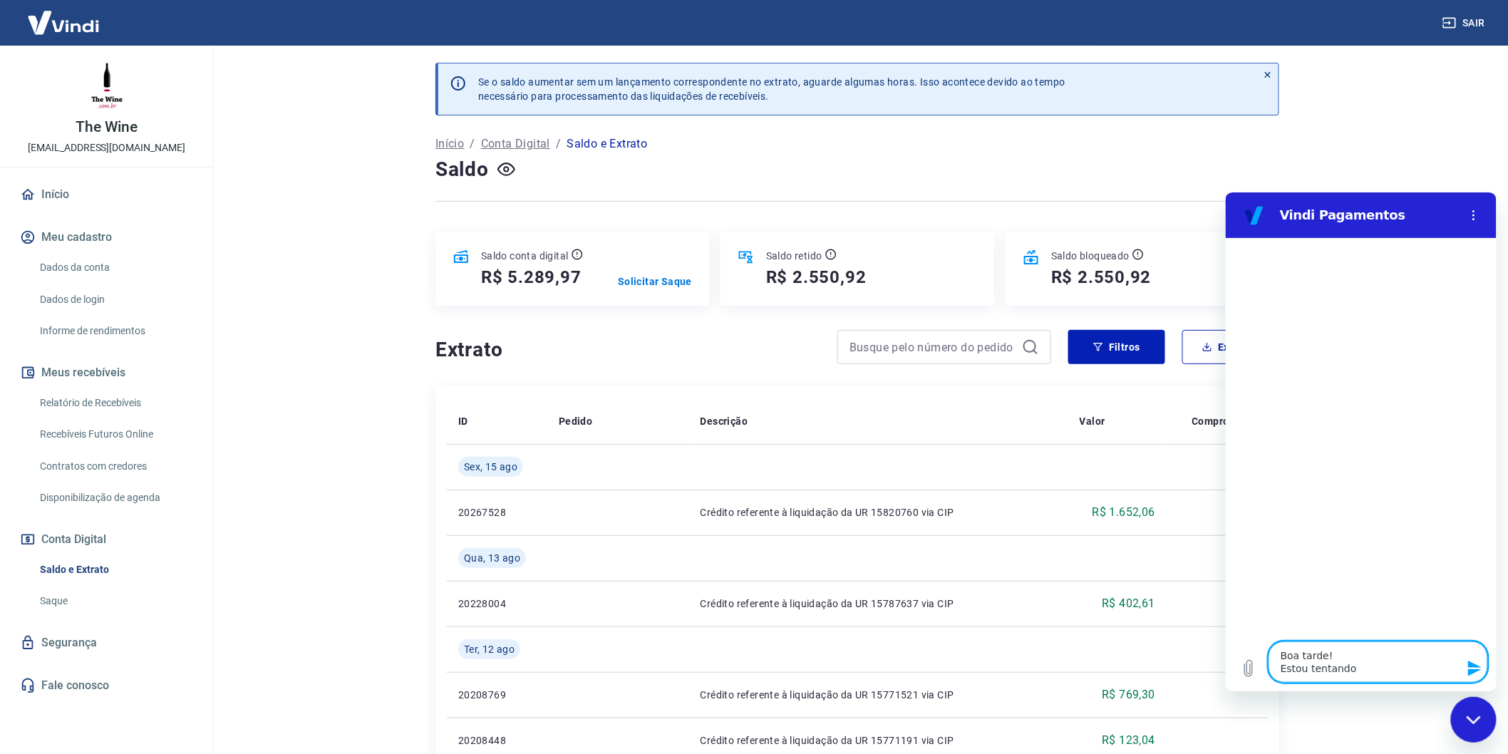
type textarea "x"
type textarea "Boa tarde! Estou tentando re"
type textarea "x"
type textarea "Boa tarde! Estou tentando rel"
type textarea "x"
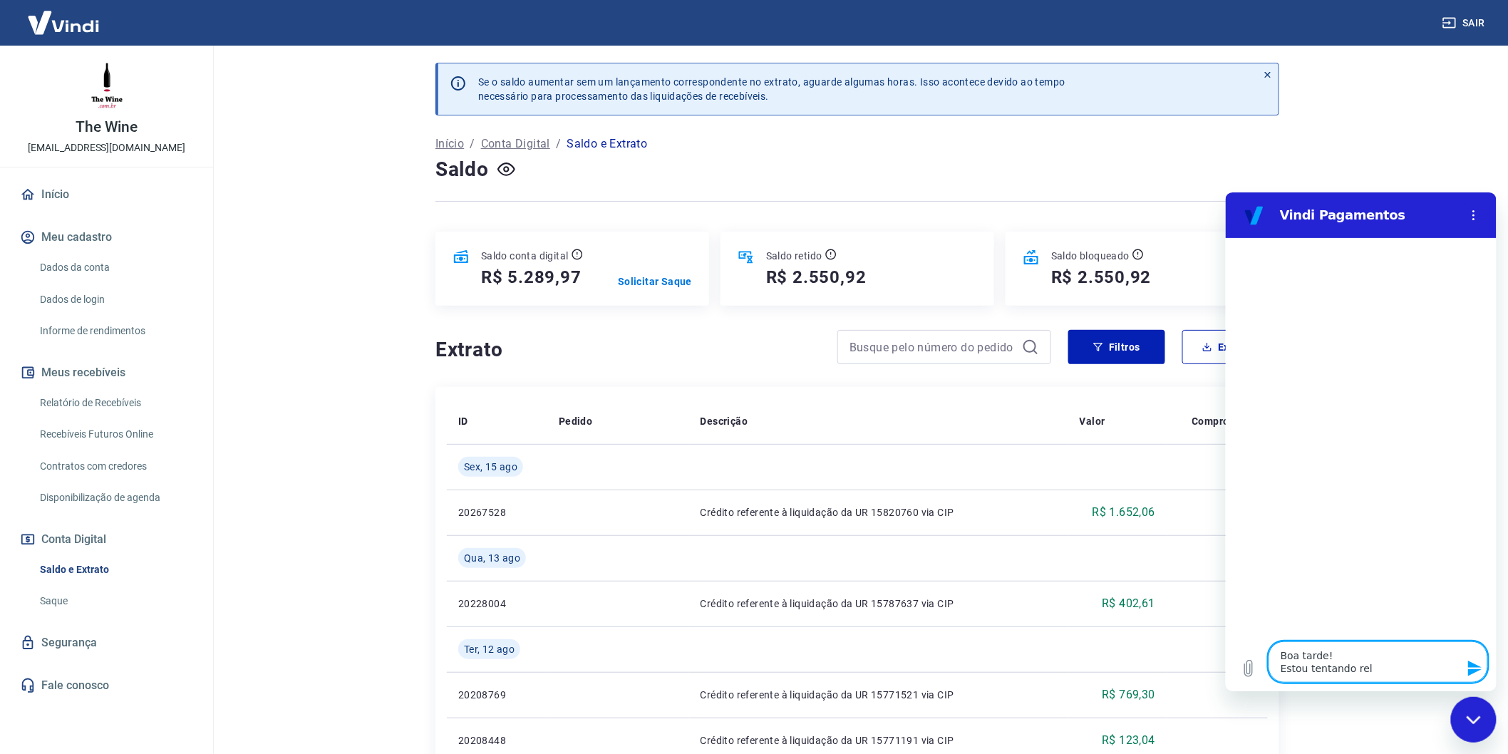
type textarea "Boa tarde! Estou tentando re"
type textarea "x"
type textarea "Boa tarde! Estou tentando rea"
type textarea "x"
type textarea "Boa tarde! Estou tentando real"
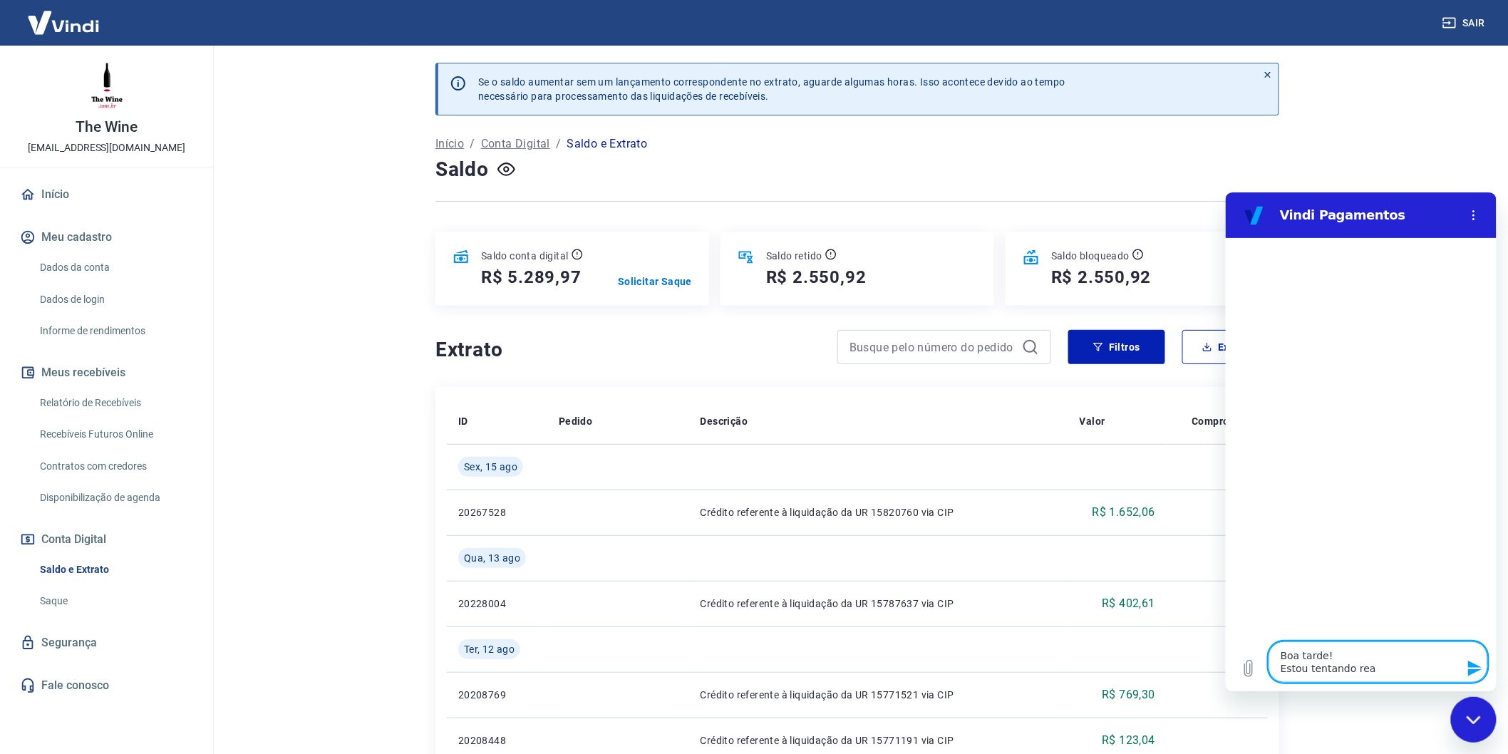
type textarea "x"
type textarea "Boa tarde! Estou tentando reali"
type textarea "x"
type textarea "Boa tarde! Estou tentando realiz"
type textarea "x"
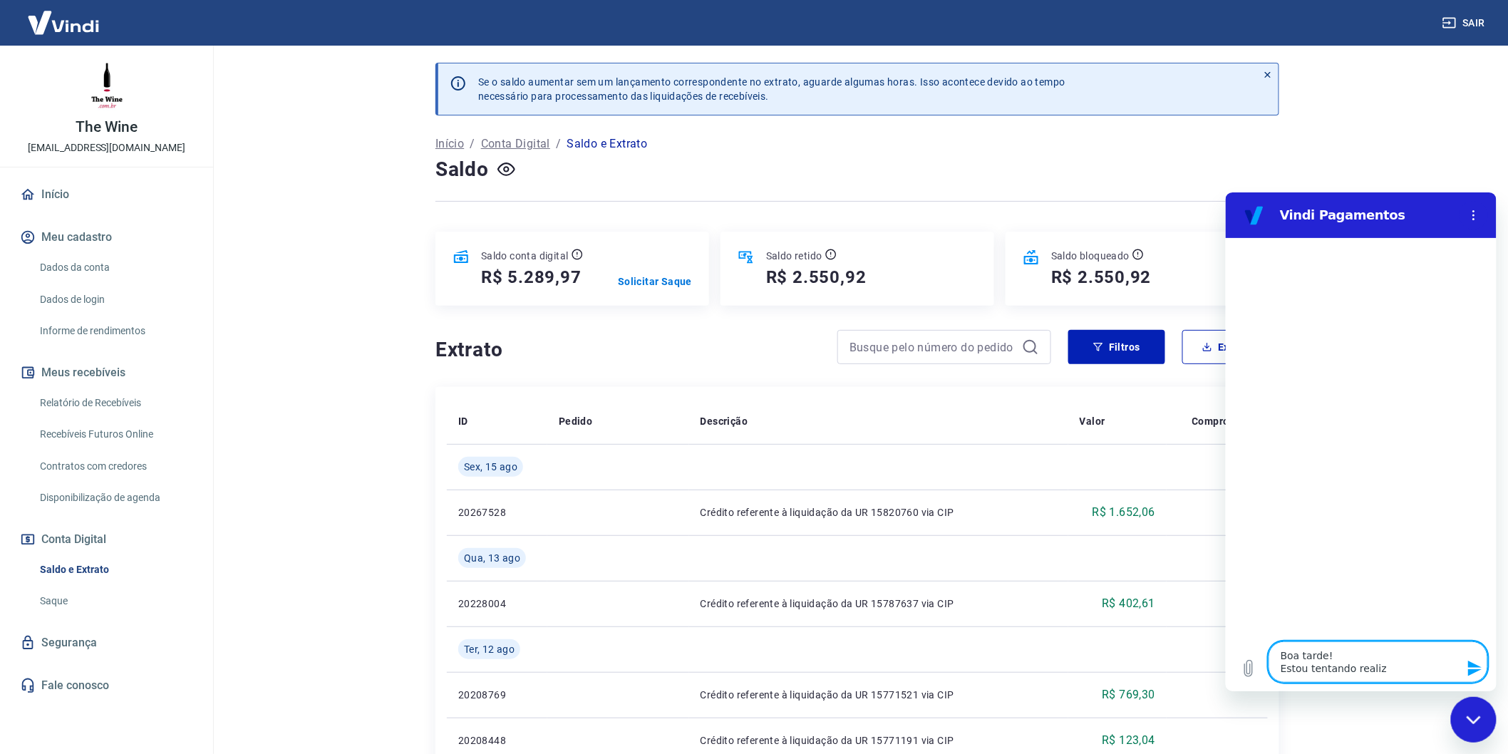
type textarea "Boa tarde! Estou tentando realiza"
type textarea "x"
type textarea "Boa tarde! Estou tentando realizar"
type textarea "x"
type textarea "Boa tarde! Estou tentando realizar"
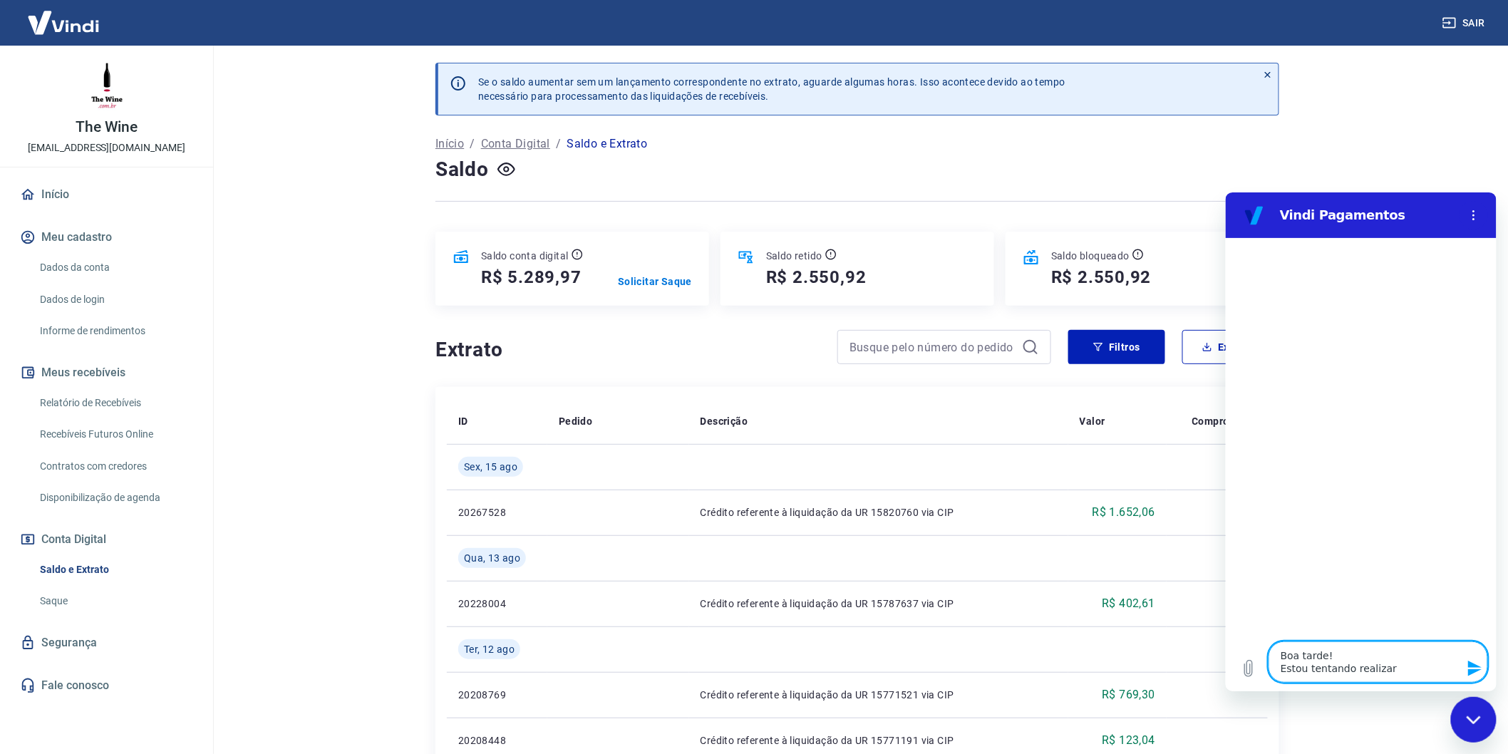
type textarea "x"
type textarea "Boa tarde! Estou tentando realizar s"
type textarea "x"
type textarea "Boa tarde! Estou tentando realizar sa"
type textarea "x"
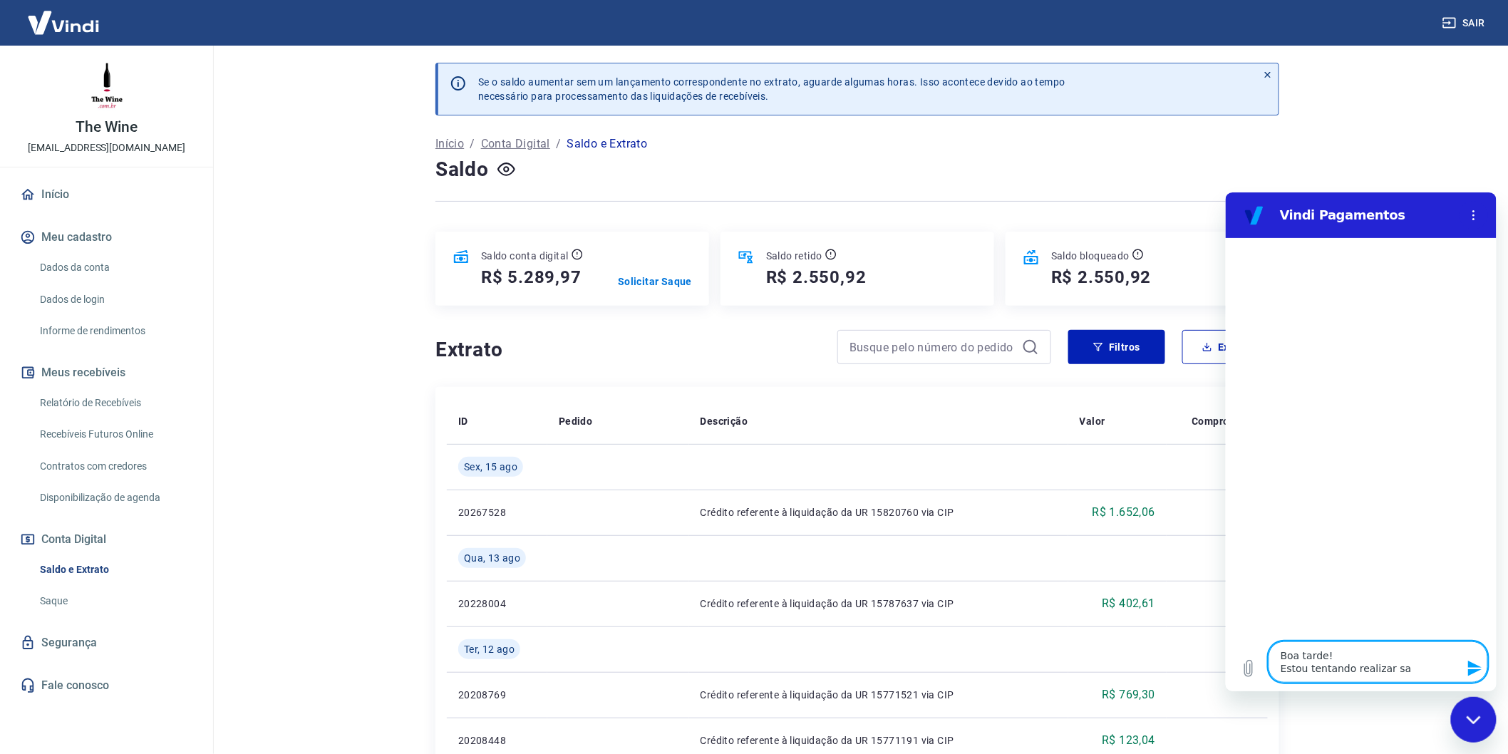
type textarea "Boa tarde! Estou tentando realizar s"
type textarea "x"
type textarea "Boa tarde! Estou tentando realizar"
type textarea "x"
type textarea "Boa tarde! Estou tentando realizar u"
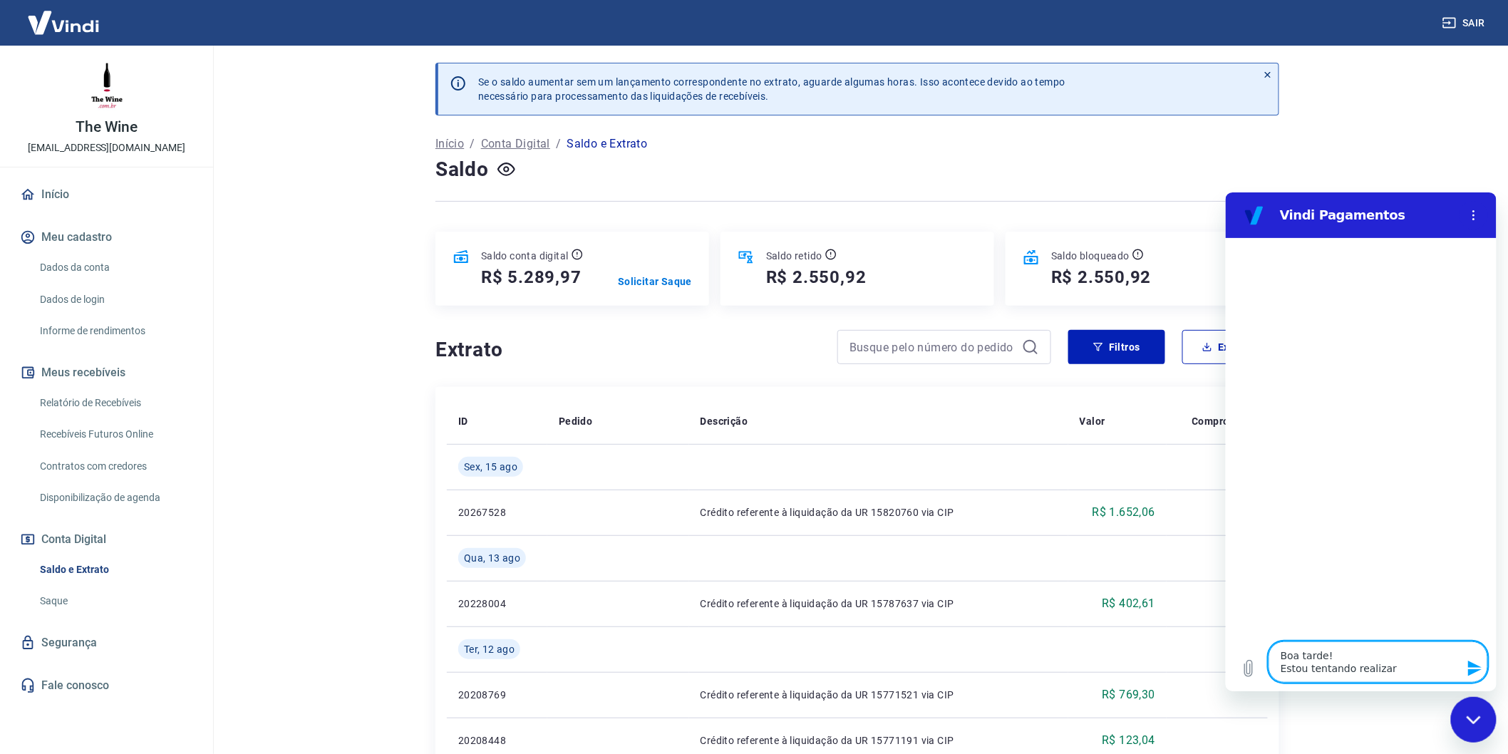
type textarea "x"
type textarea "Boa tarde! Estou tentando realizar"
type textarea "x"
type textarea "Boa tarde! Estou tentando realizar u"
type textarea "x"
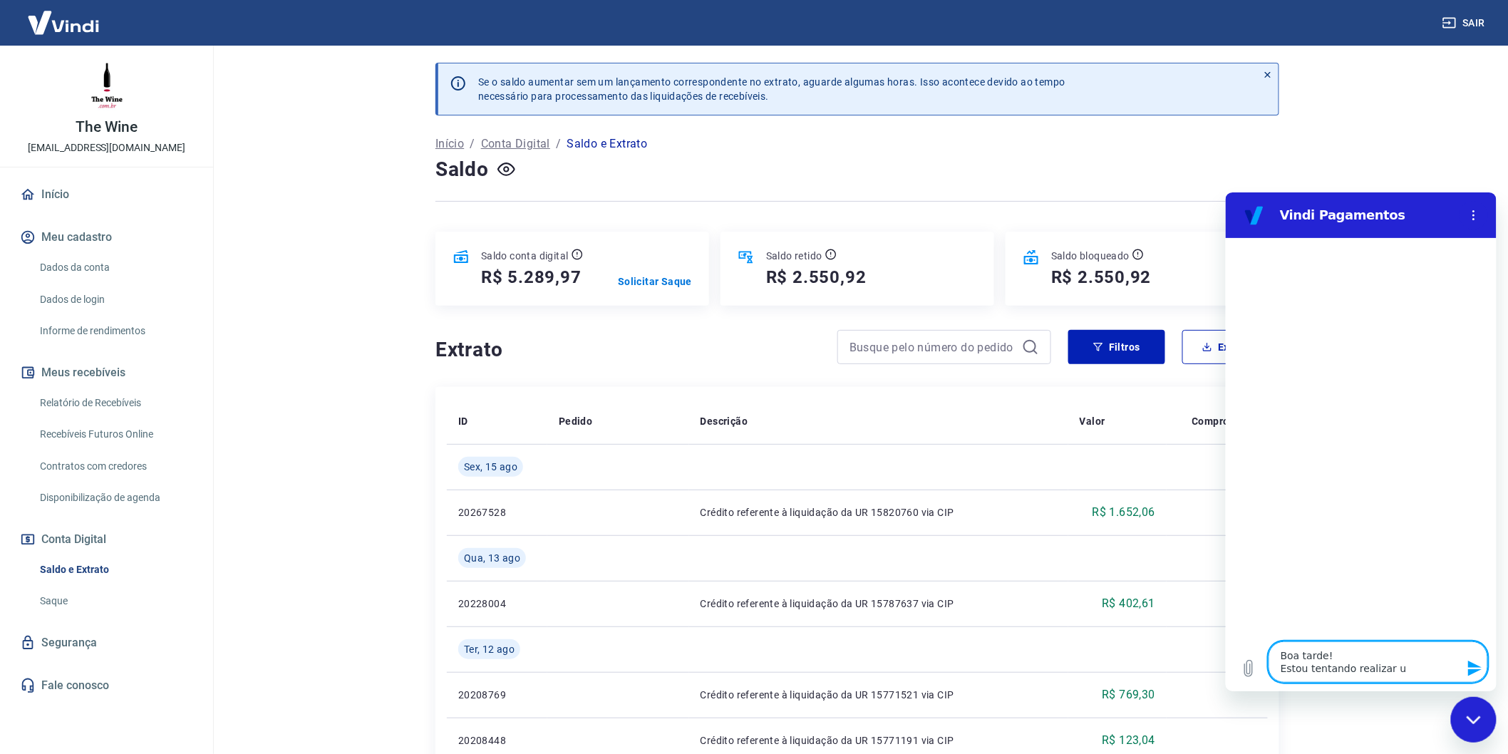
type textarea "Boa tarde! Estou tentando realizar um"
type textarea "x"
type textarea "Boa tarde! Estou tentando realizar um"
type textarea "x"
type textarea "Boa tarde! Estou tentando realizar um s"
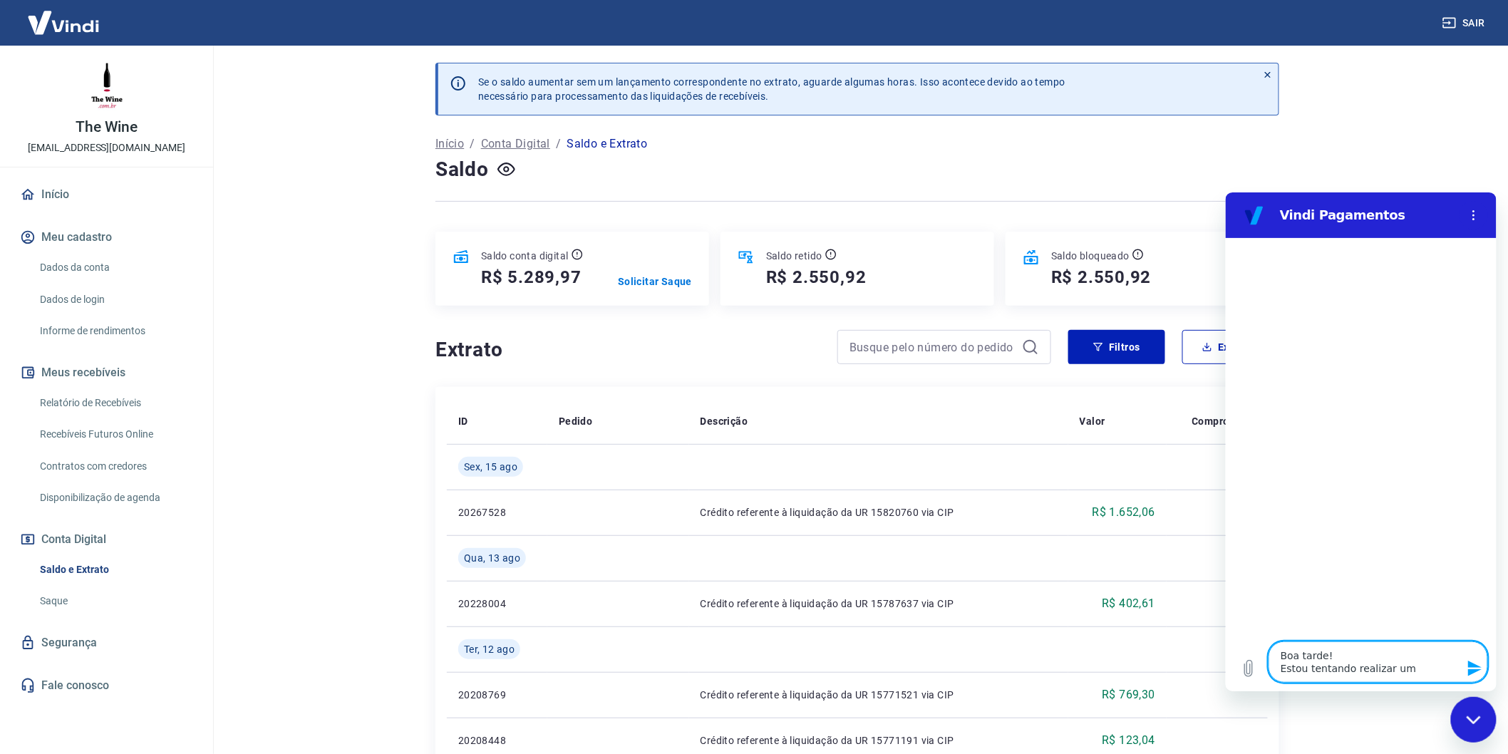
type textarea "x"
type textarea "Boa tarde! Estou tentando realizar um sa"
type textarea "x"
type textarea "Boa tarde! Estou tentando realizar um saq"
type textarea "x"
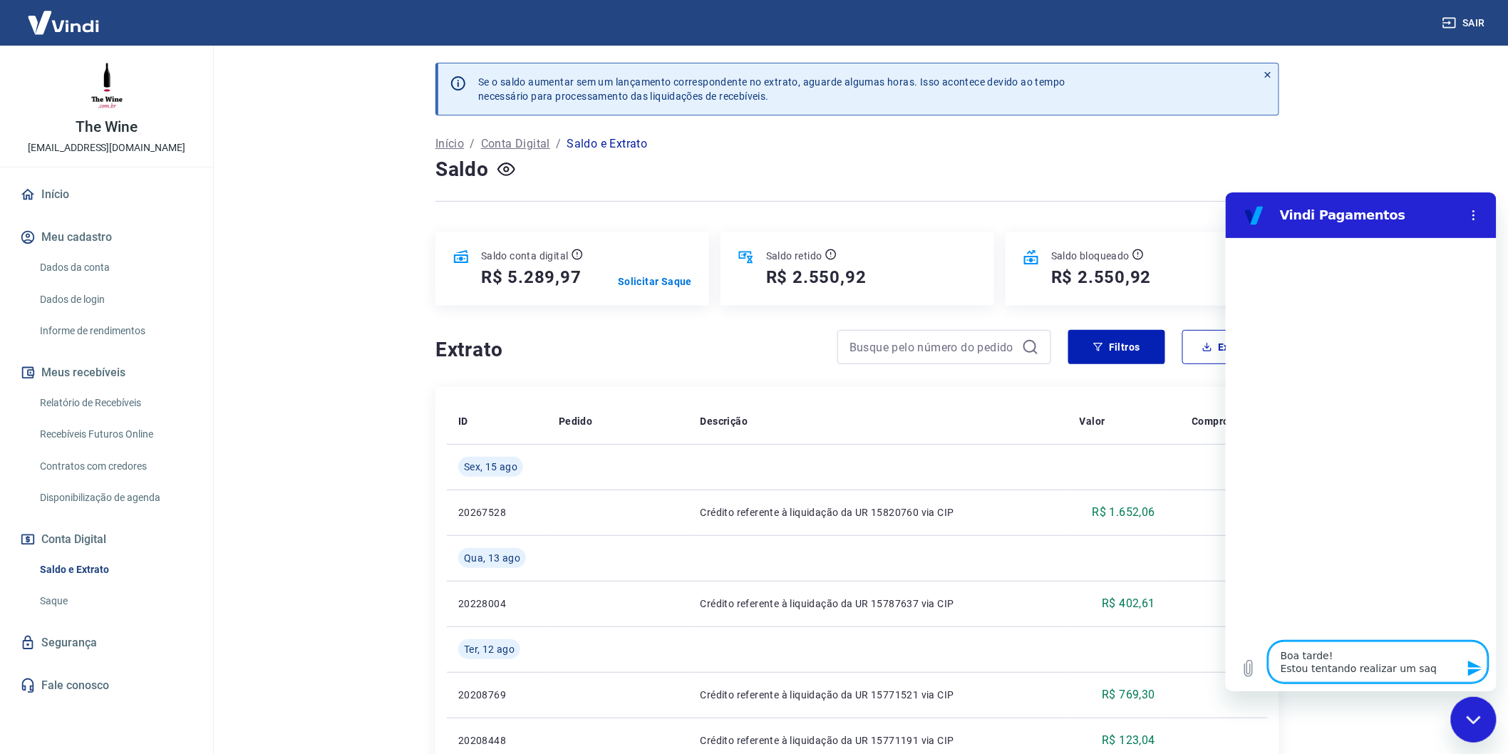
type textarea "Boa tarde! Estou tentando realizar um saqu"
type textarea "x"
type textarea "Boa tarde! Estou tentando realizar um saque"
type textarea "x"
type textarea "Boa tarde! Estou tentando realizar um saque"
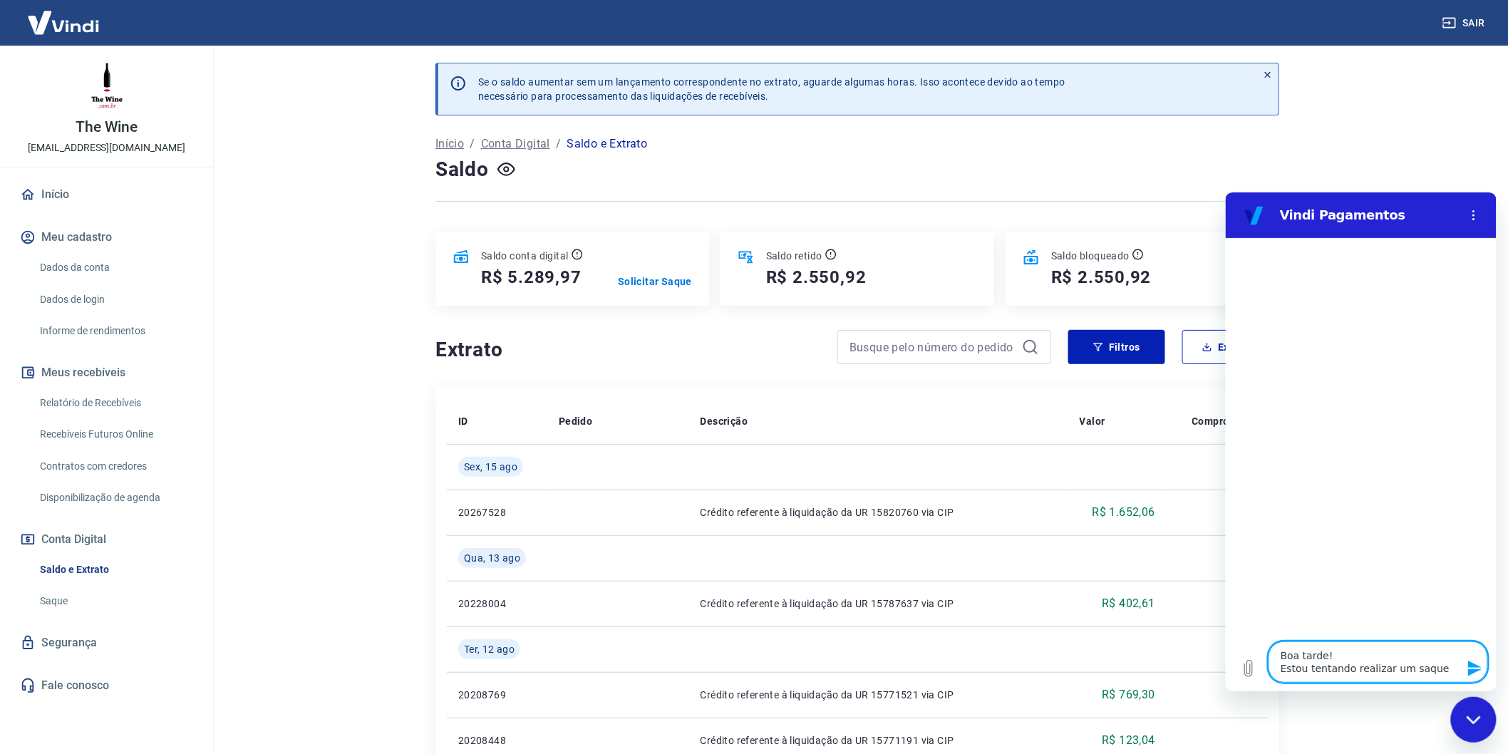
type textarea "x"
type textarea "Boa tarde! Estou tentando realizar um saque m"
type textarea "x"
type textarea "Boa tarde! Estou tentando realizar um saque ma"
type textarea "x"
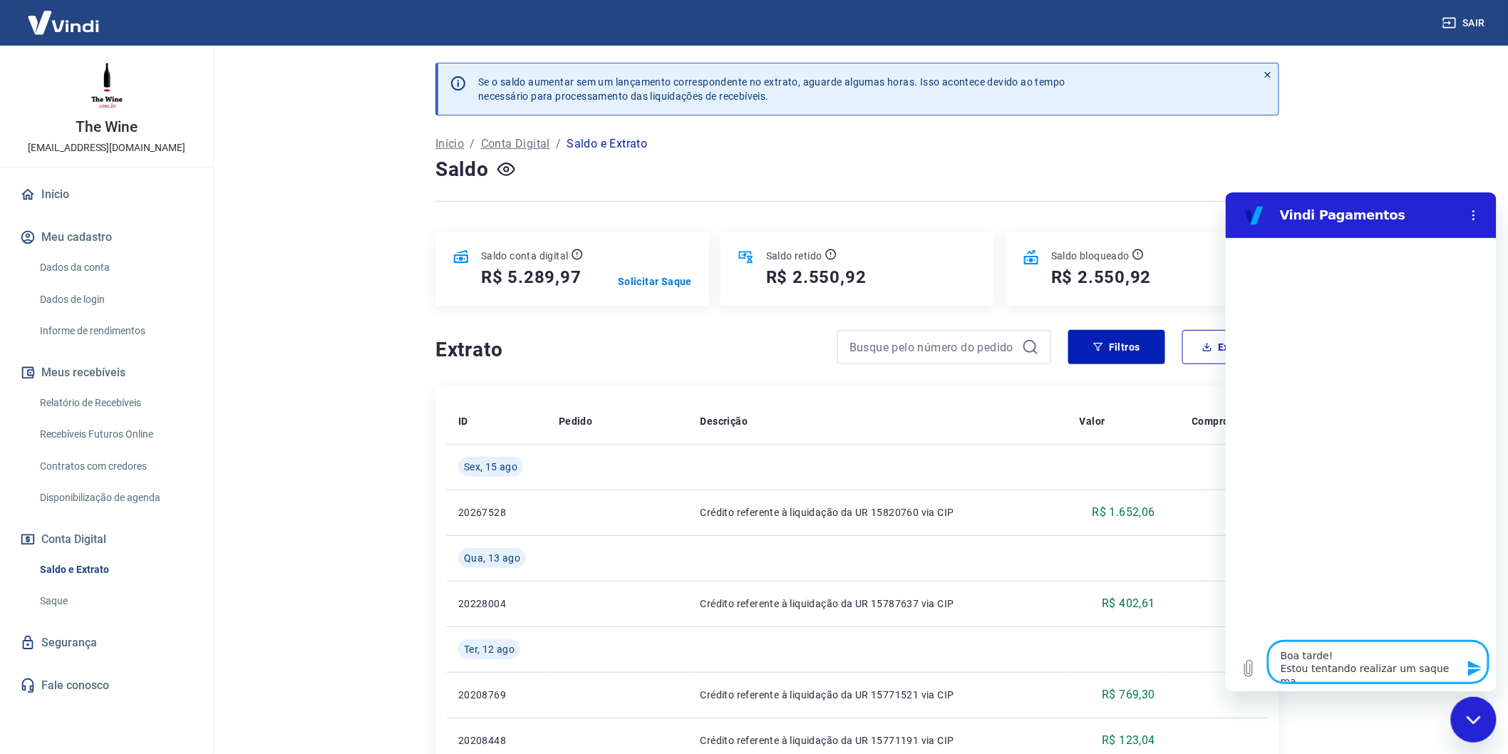
type textarea "Boa tarde! Estou tentando realizar um saque mas"
type textarea "x"
type textarea "Boa tarde! Estou tentando realizar um saque mas"
type textarea "x"
type textarea "Boa tarde! Estou tentando realizar um saque mas n"
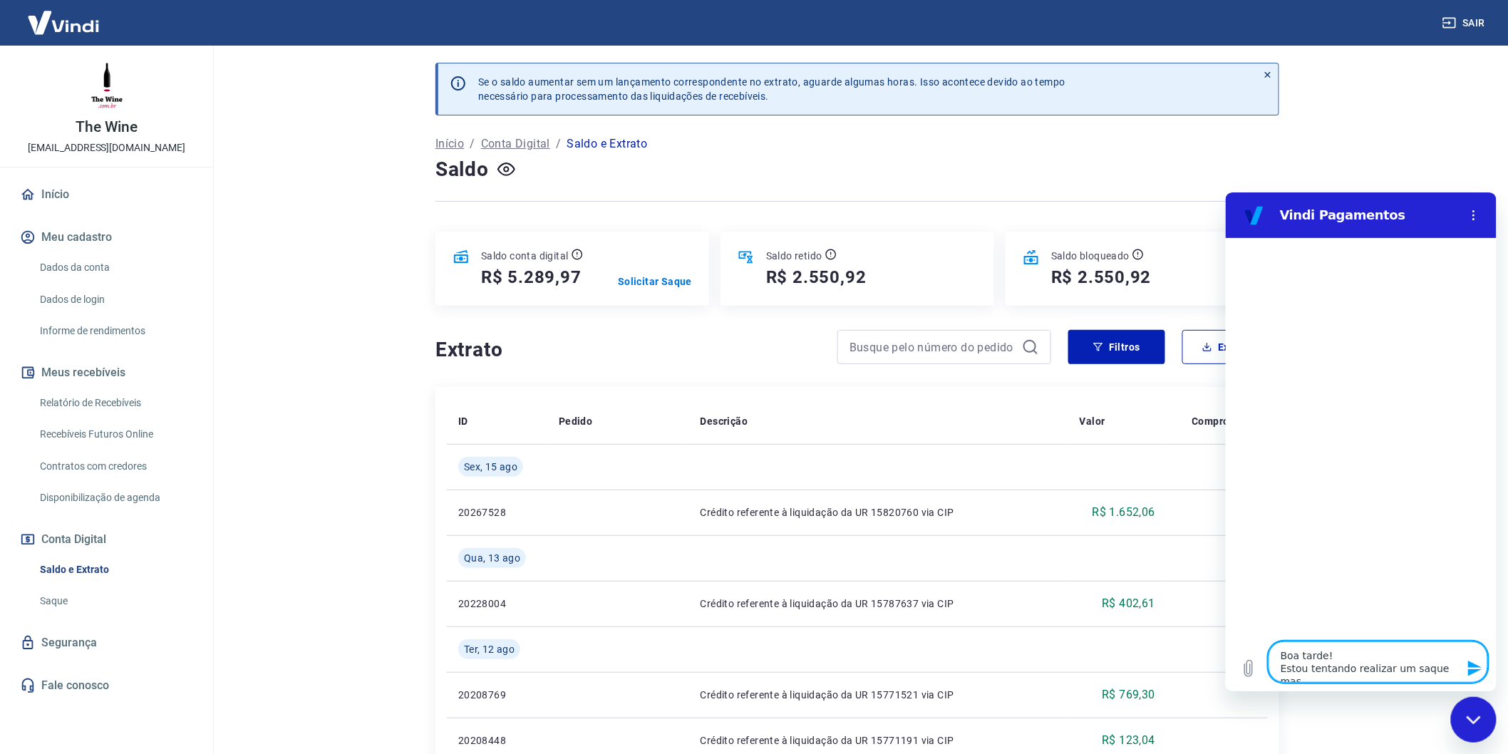
type textarea "x"
type textarea "Boa tarde! Estou tentando realizar um saque mas nã"
type textarea "x"
type textarea "Boa tarde! Estou tentando realizar um saque mas não"
type textarea "x"
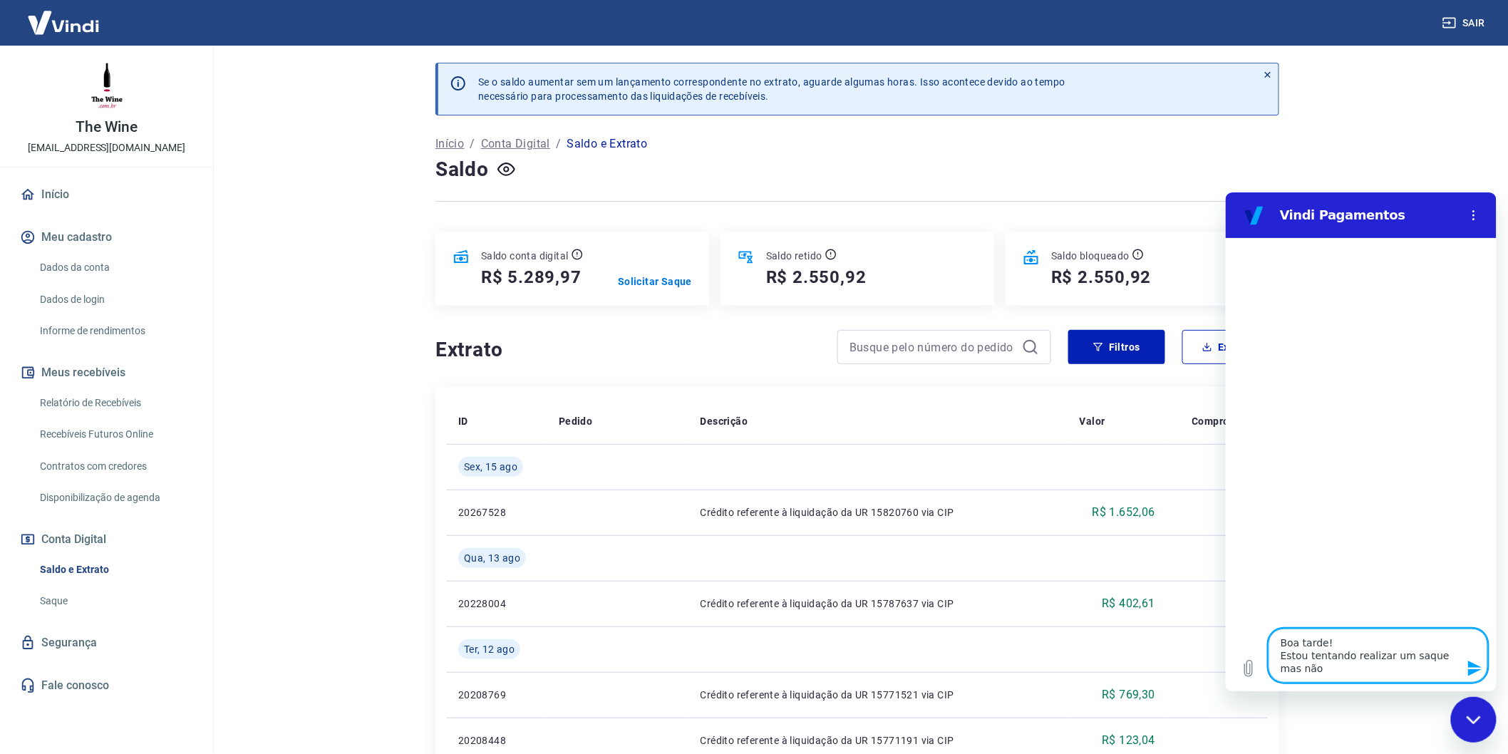
type textarea "Boa tarde! Estou tentando realizar um saque mas não"
type textarea "x"
type textarea "Boa tarde! Estou tentando realizar um saque mas não e"
type textarea "x"
type textarea "Boa tarde! Estou tentando realizar um saque mas não es"
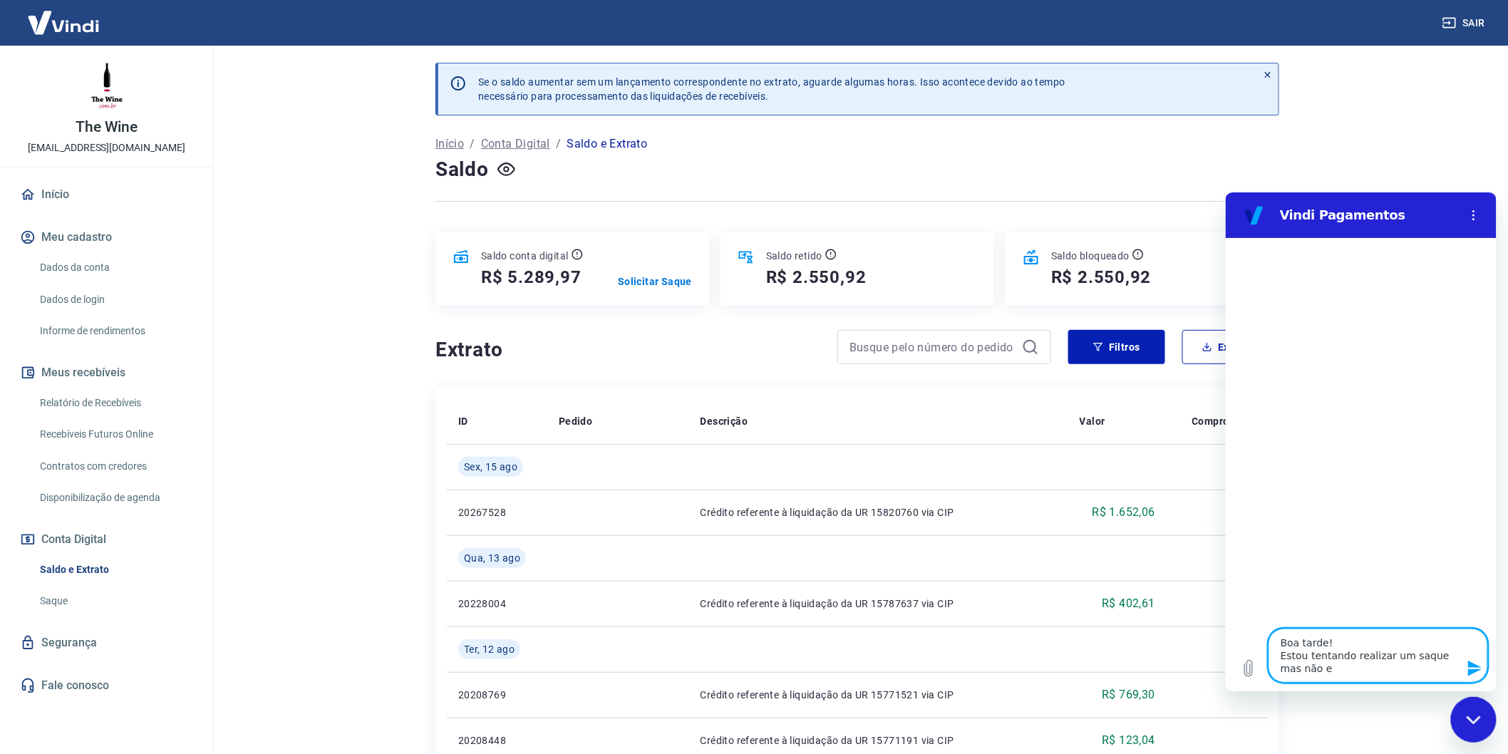
type textarea "x"
type textarea "Boa tarde! Estou tentando realizar um saque mas não est"
type textarea "x"
type textarea "Boa tarde! Estou tentando realizar um saque mas não esto"
type textarea "x"
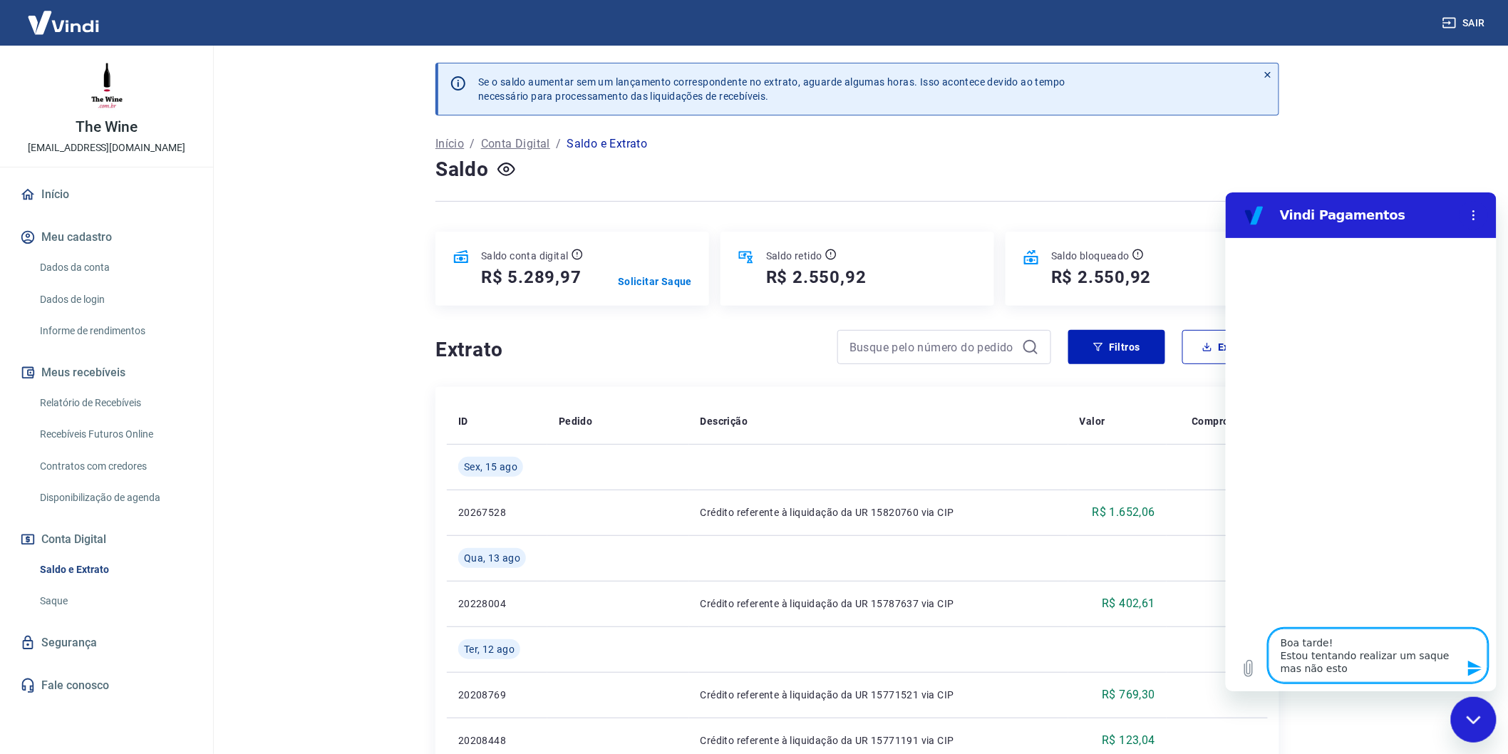
type textarea "Boa tarde! Estou tentando realizar um saque mas não estou"
type textarea "x"
type textarea "Boa tarde! Estou tentando realizar um saque mas não estou"
type textarea "x"
type textarea "Boa tarde! Estou tentando realizar um saque mas não estou c"
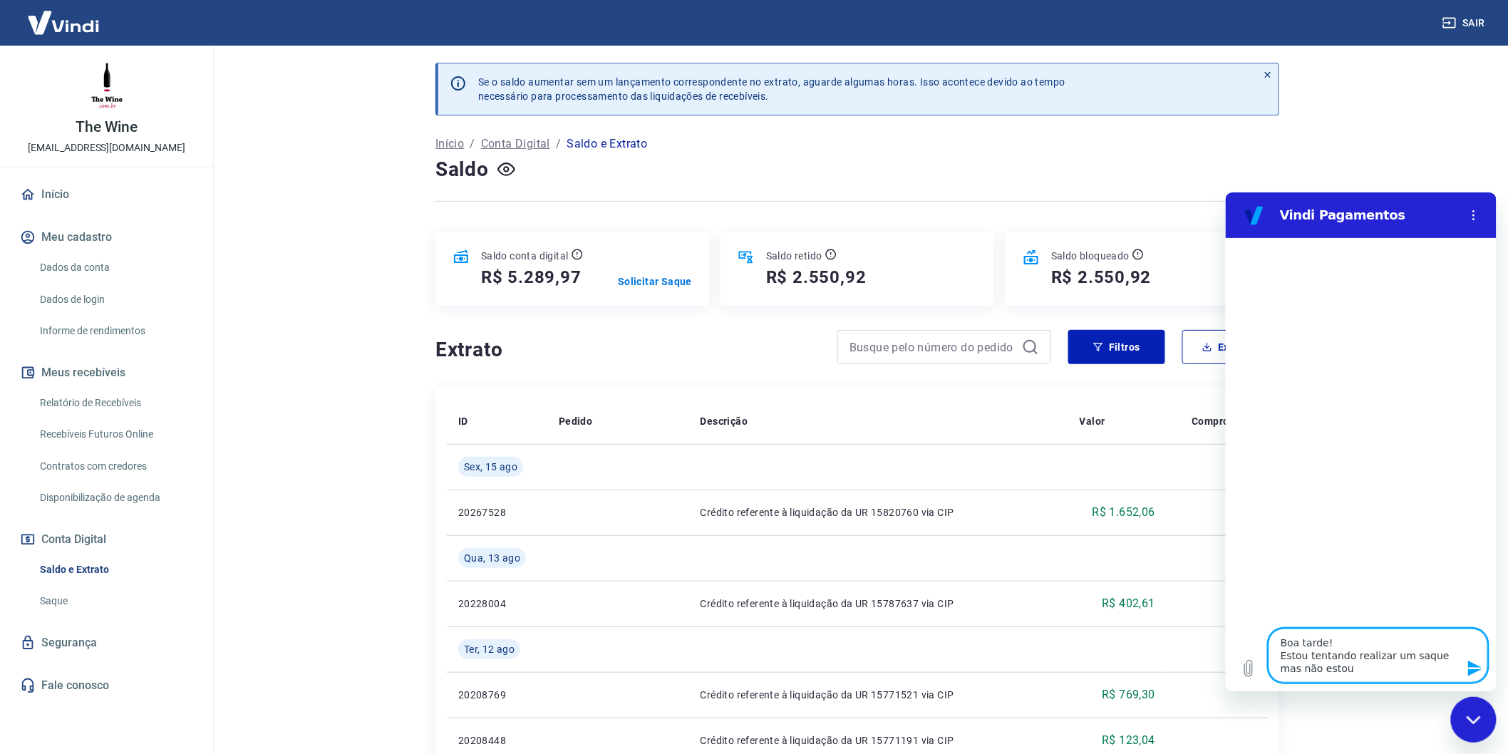
type textarea "x"
type textarea "Boa tarde! Estou tentando realizar um saque mas não estou co"
type textarea "x"
type textarea "Boa tarde! Estou tentando realizar um saque mas não estou con"
type textarea "x"
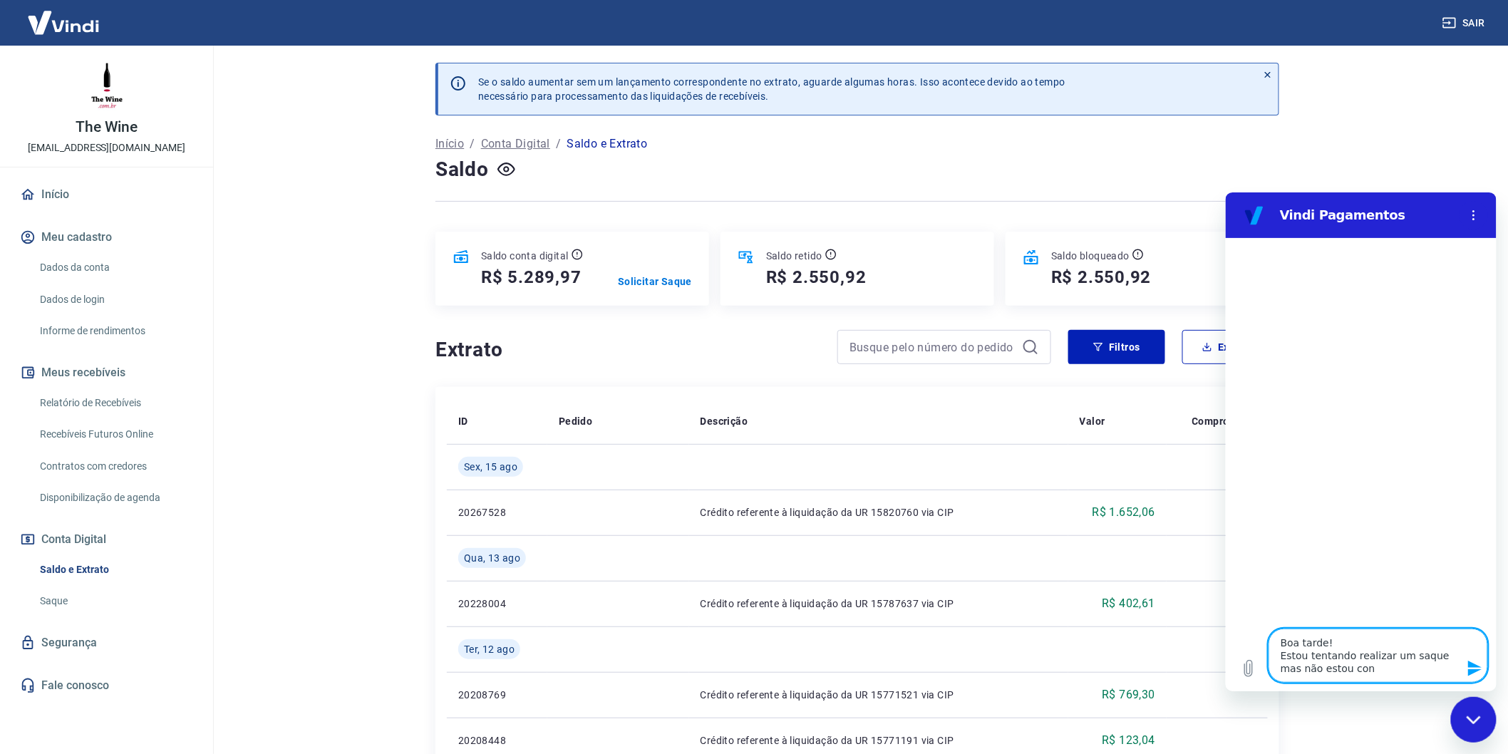
type textarea "Boa tarde! Estou tentando realizar um saque mas não estou cons"
type textarea "x"
type textarea "Boa tarde! Estou tentando realizar um saque mas não estou conse"
type textarea "x"
type textarea "Boa tarde! Estou tentando realizar um saque mas não estou conseg"
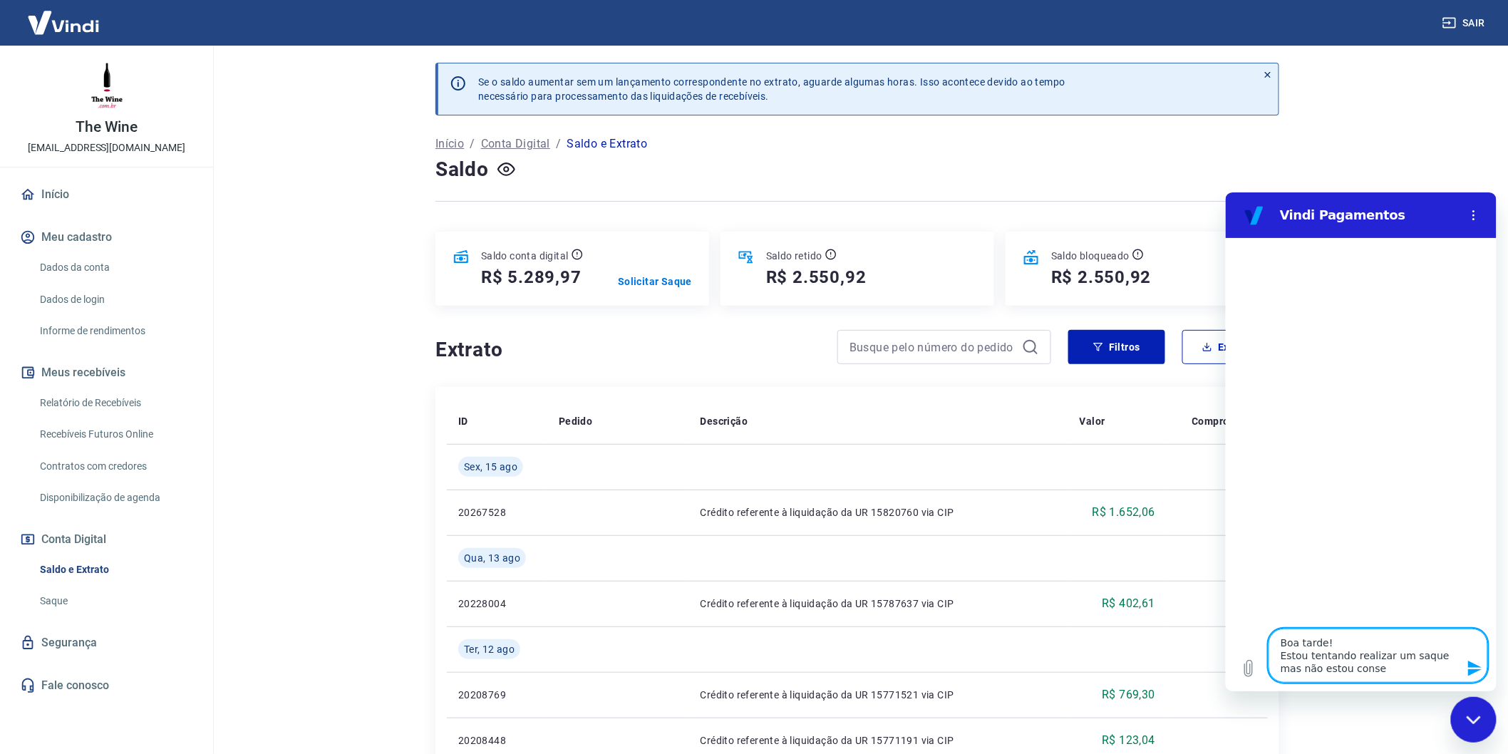
type textarea "x"
type textarea "Boa tarde! Estou tentando realizar um saque mas não estou consegu"
type textarea "x"
type textarea "Boa tarde! Estou tentando realizar um saque mas não estou consegui"
type textarea "x"
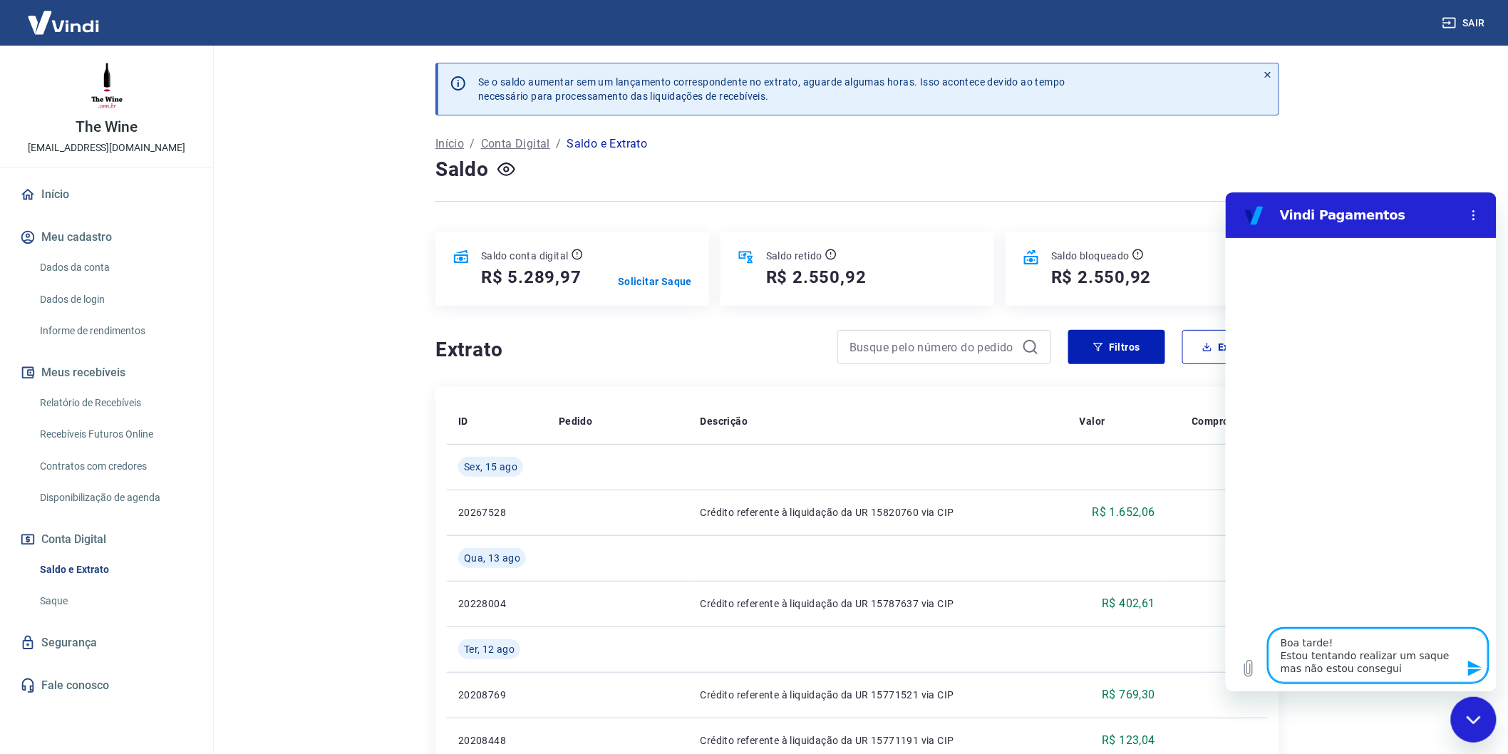
type textarea "Boa tarde! Estou tentando realizar um saque mas não estou conseguin"
type textarea "x"
type textarea "Boa tarde! Estou tentando realizar um saque mas não estou conseguind"
type textarea "x"
type textarea "Boa tarde! Estou tentando realizar um saque mas não estou conseguindo"
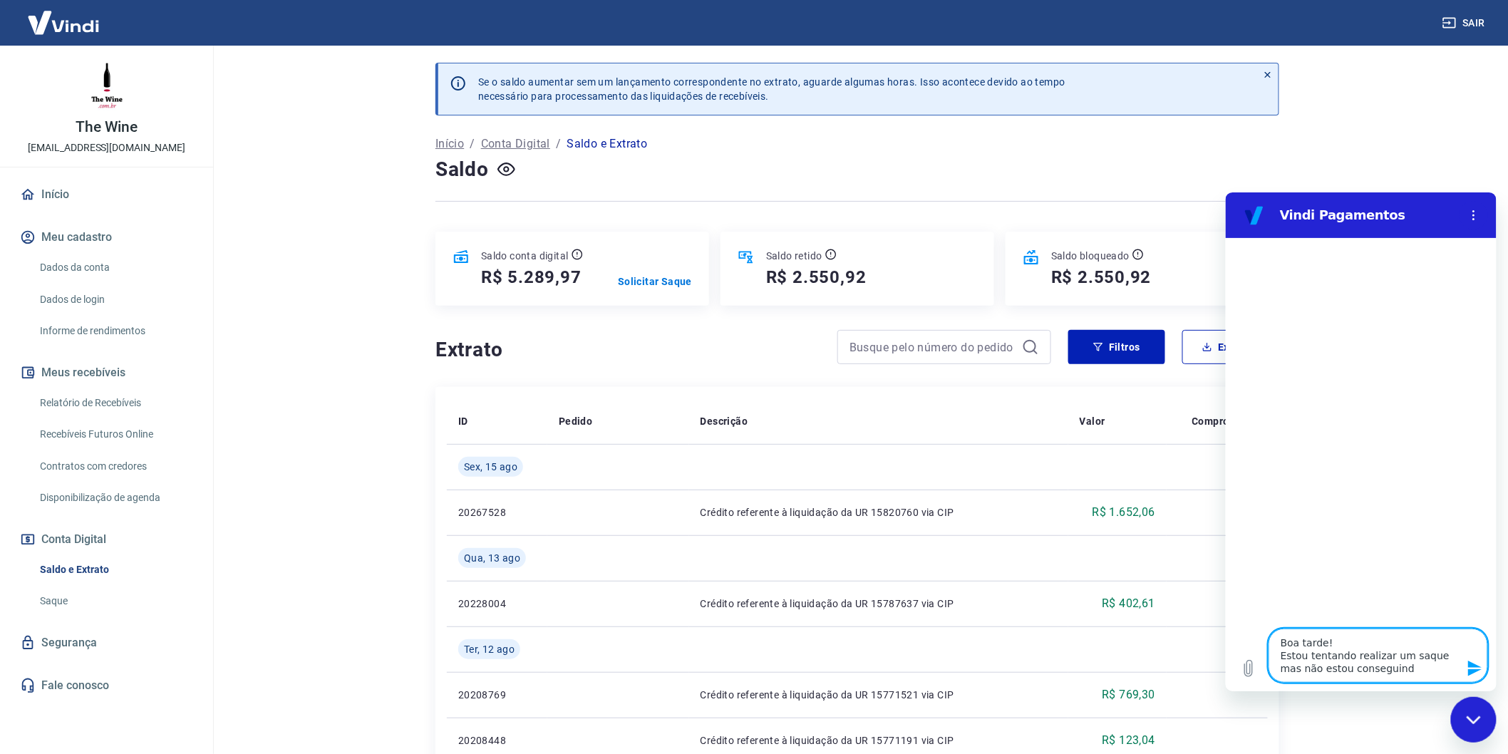
type textarea "x"
type textarea "Boa tarde! Estou tentando realizar um saque mas não estou conseguindo."
type textarea "x"
type textarea "Boa tarde! Estou tentando realizar um saque mas não estou conseguindo."
type textarea "x"
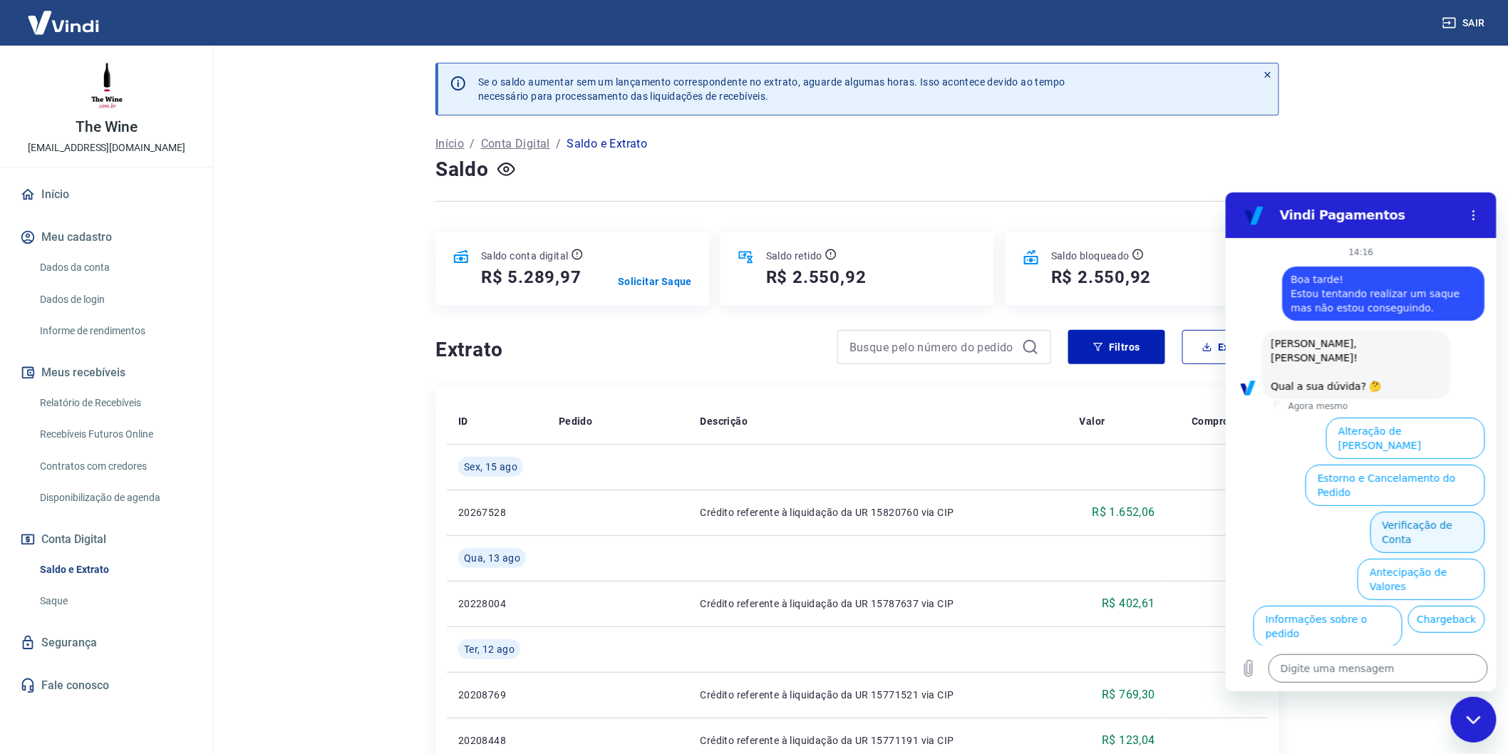
click at [1437, 511] on button "Verificação de Conta" at bounding box center [1427, 531] width 115 height 41
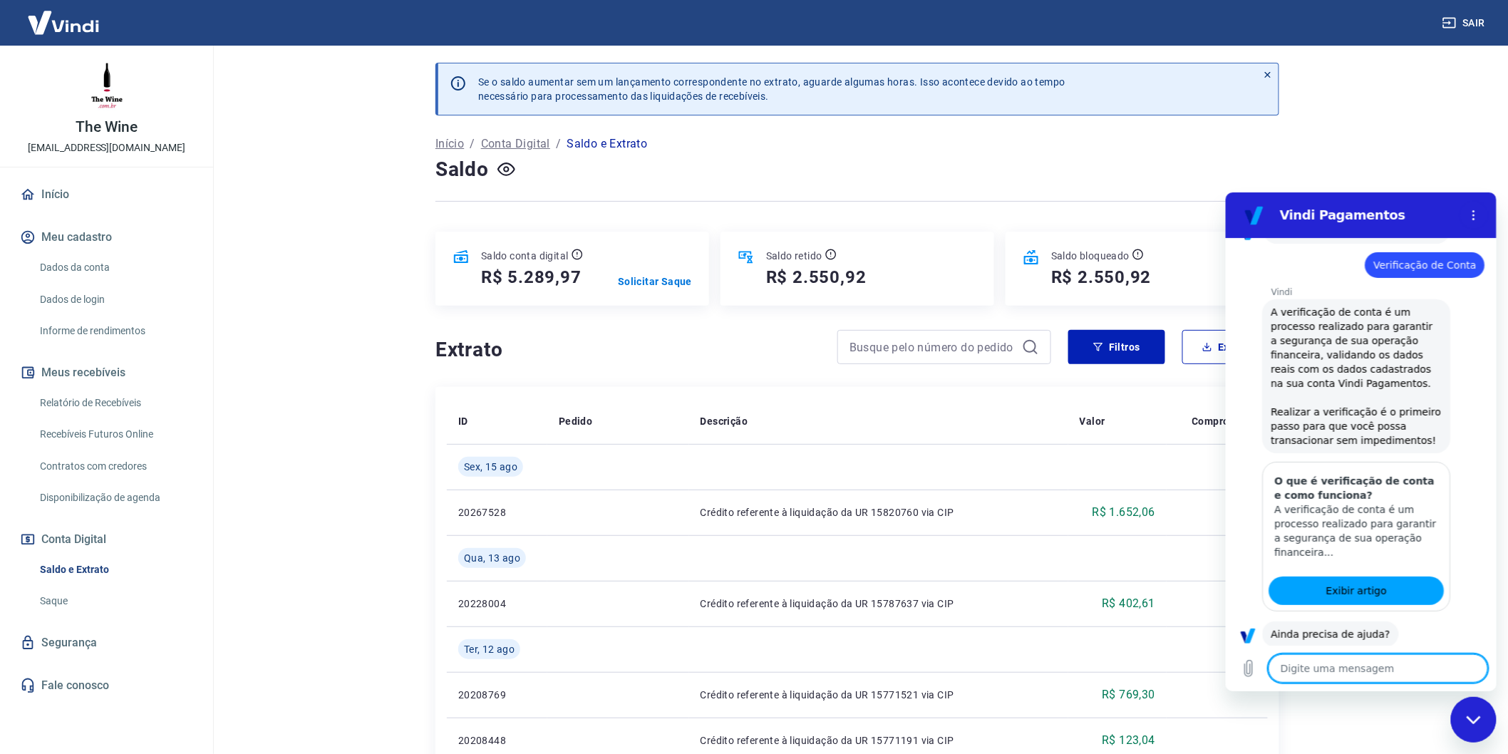
scroll to position [191, 0]
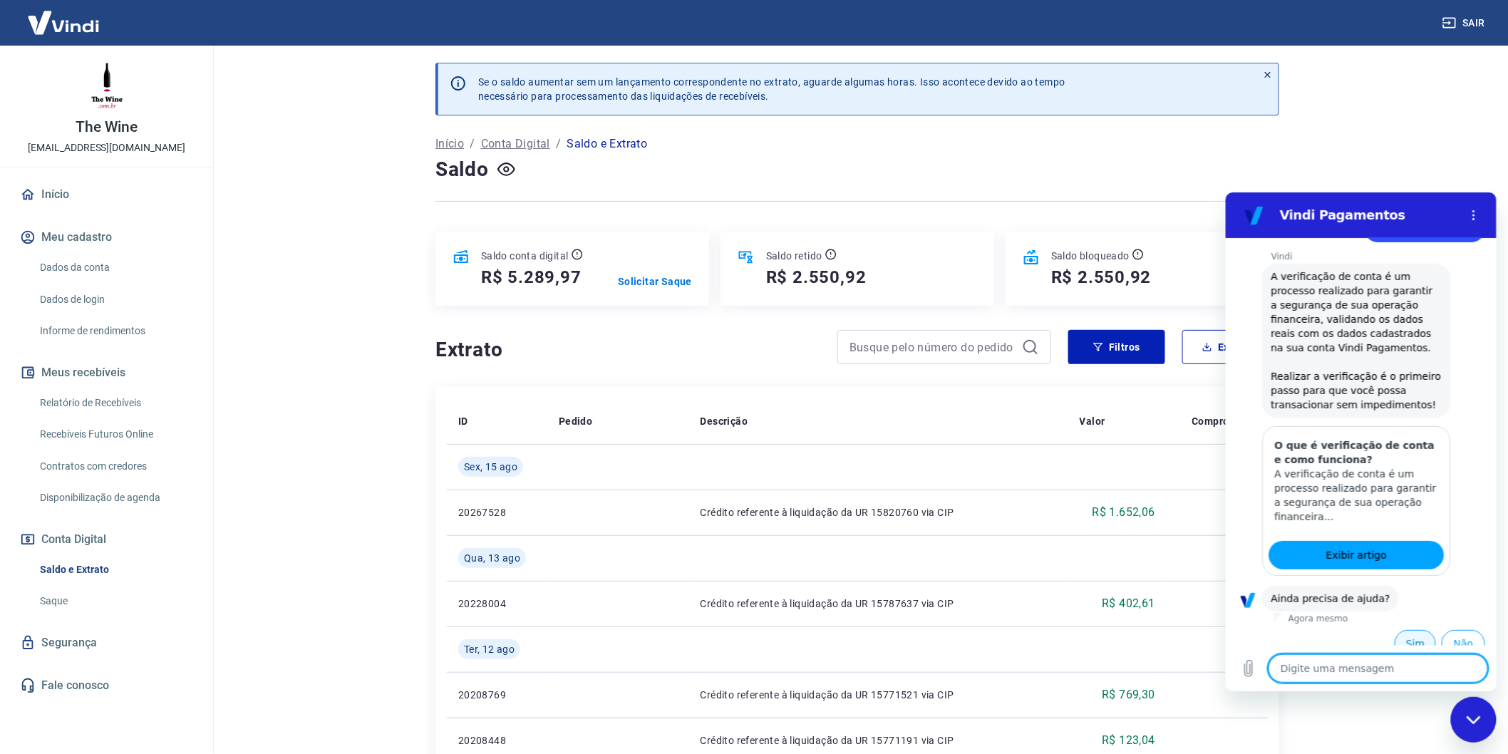
click at [1409, 629] on button "Sim" at bounding box center [1414, 642] width 41 height 27
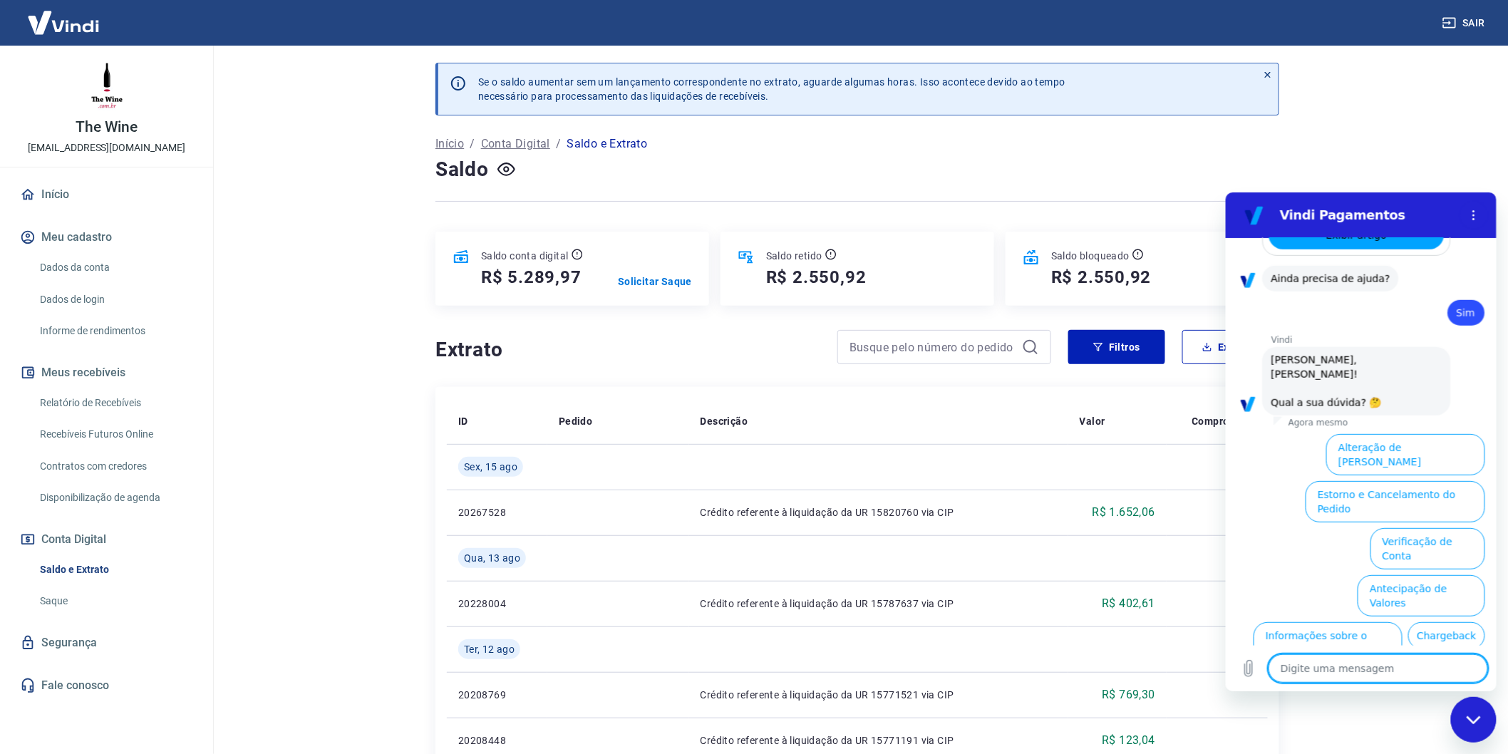
scroll to position [532, 0]
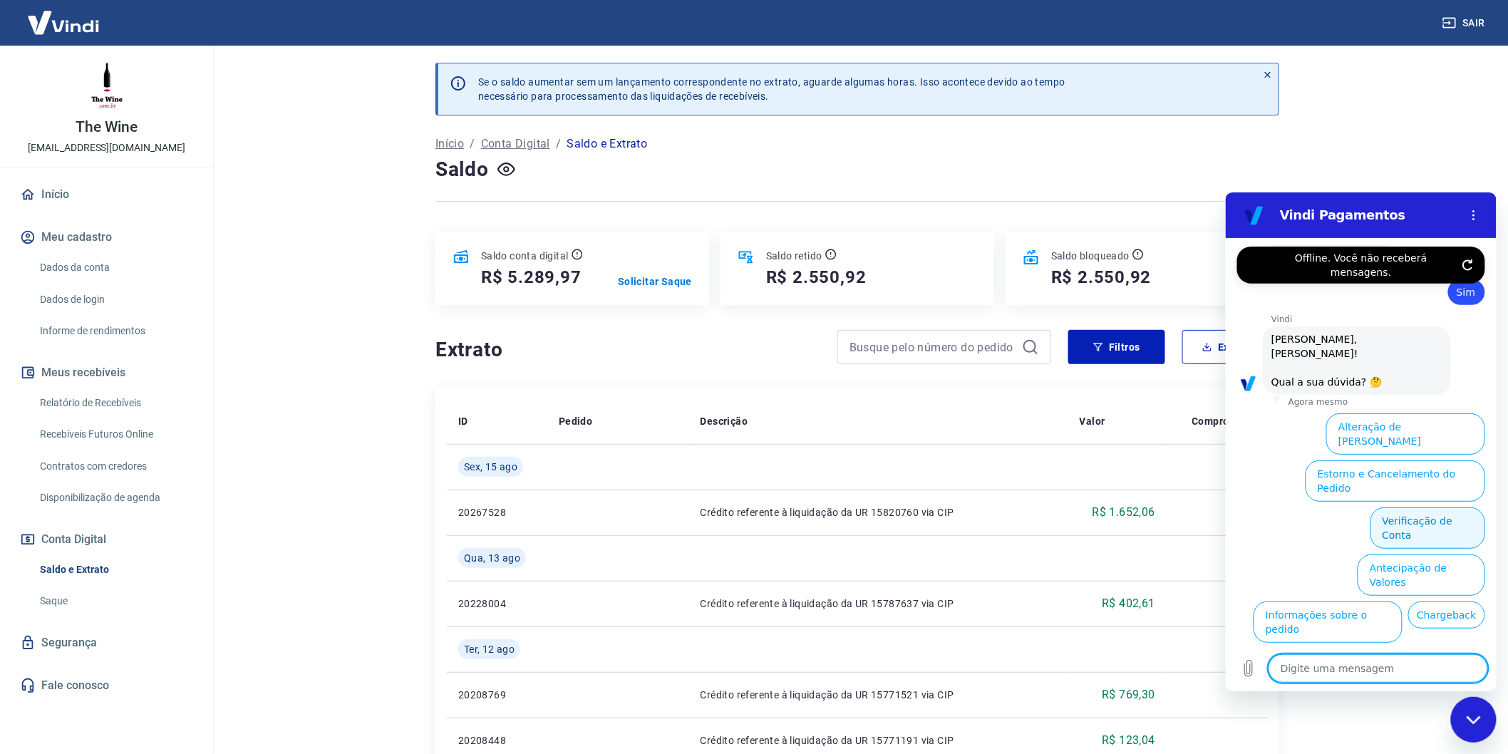
type textarea "x"
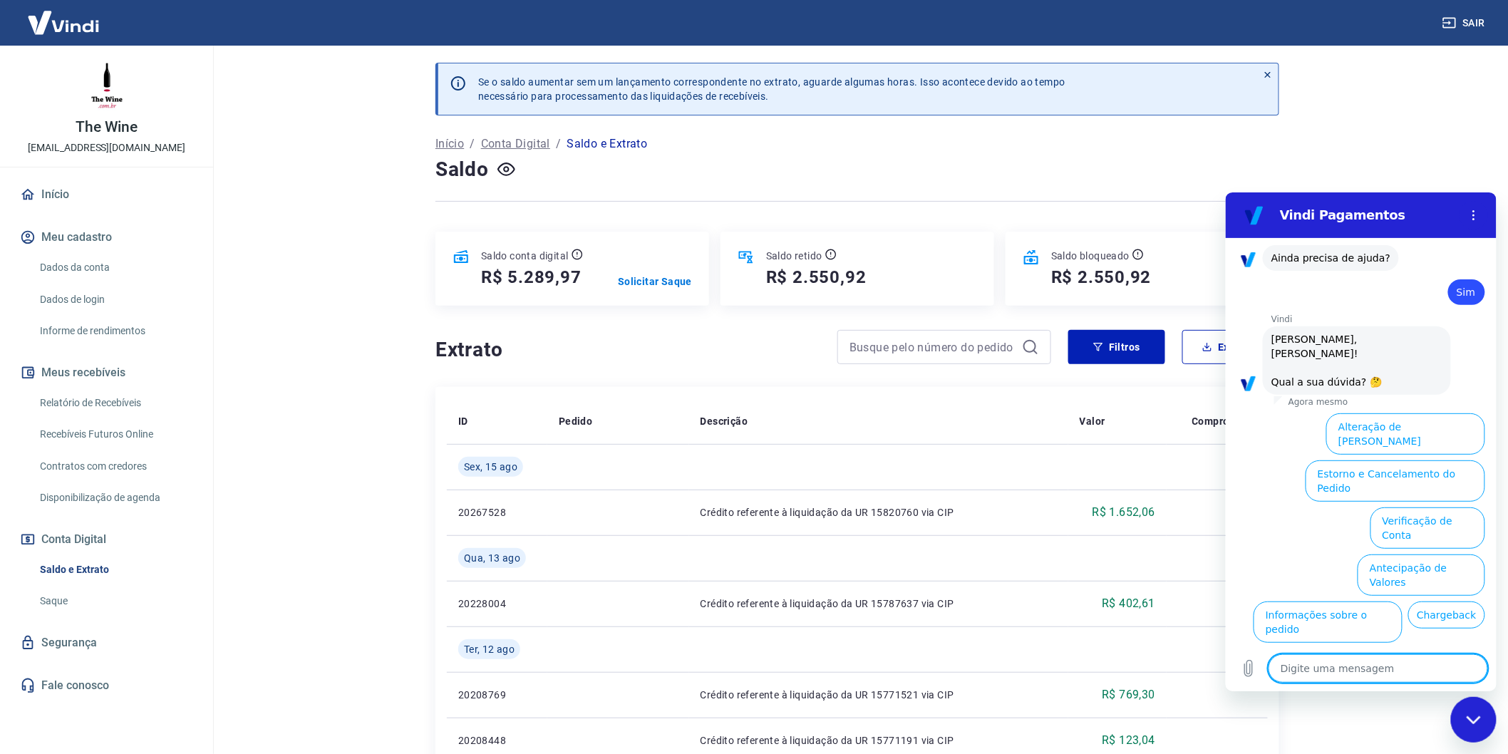
click at [1332, 665] on textarea at bounding box center [1377, 667] width 219 height 29
type textarea "s"
type textarea "x"
type textarea "sa"
type textarea "x"
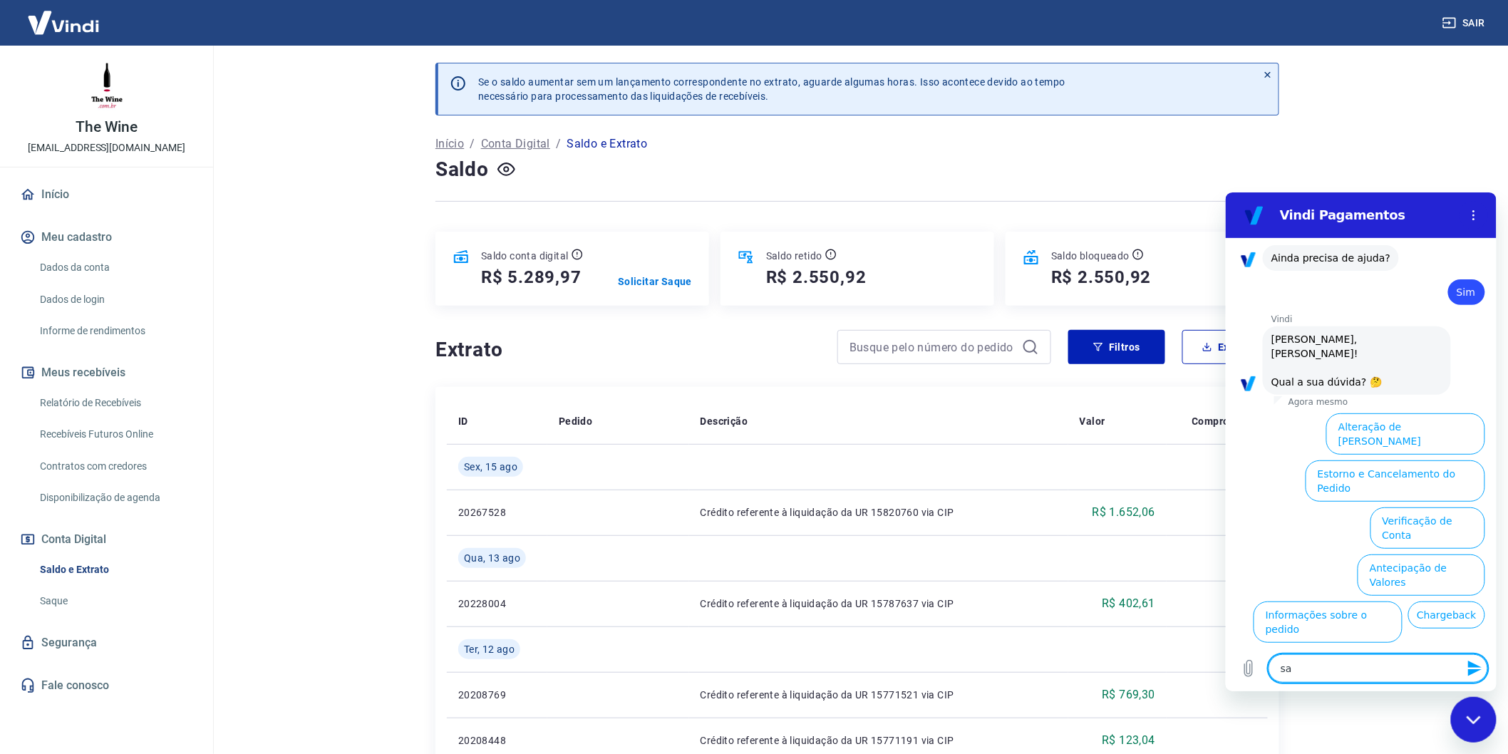
type textarea "saq"
type textarea "x"
type textarea "saqu"
type textarea "x"
type textarea "saque"
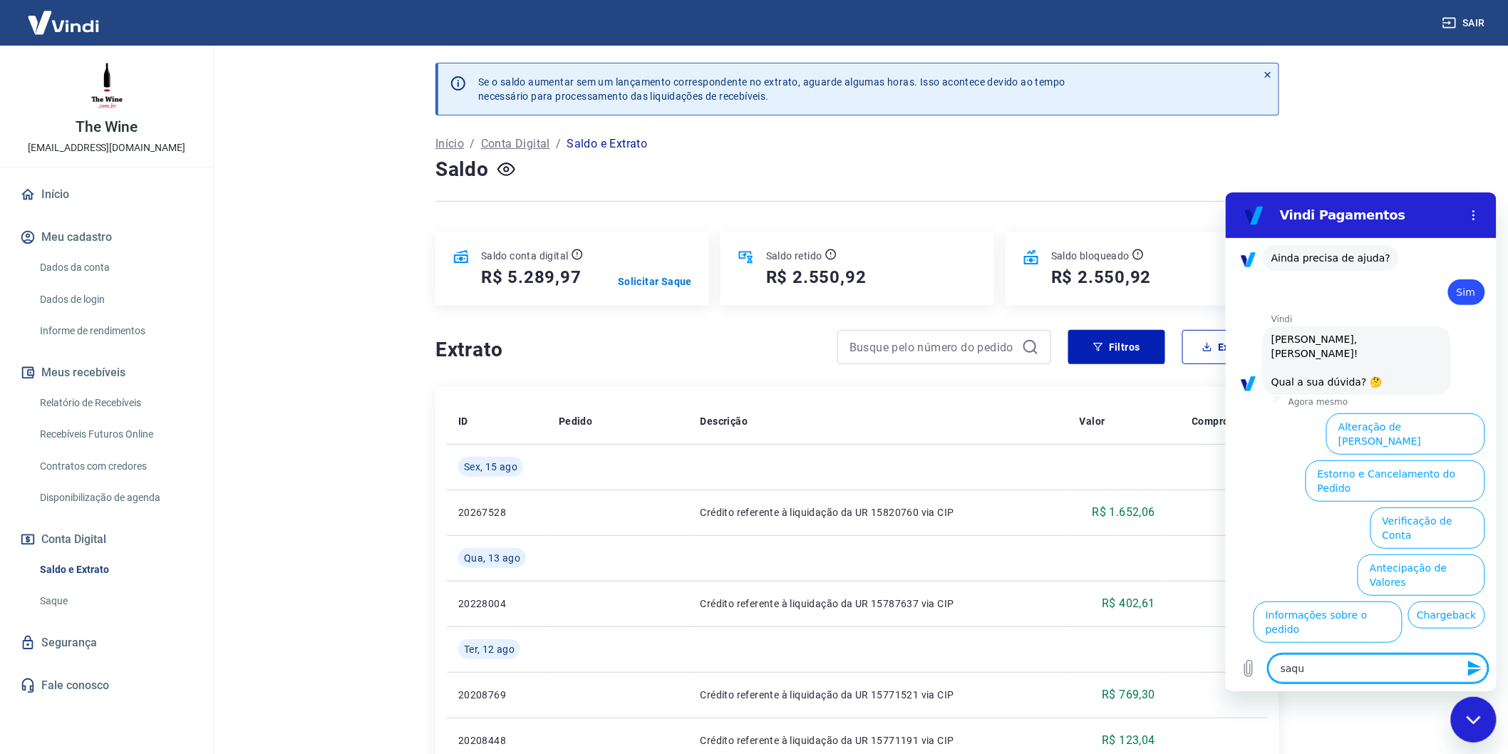
type textarea "x"
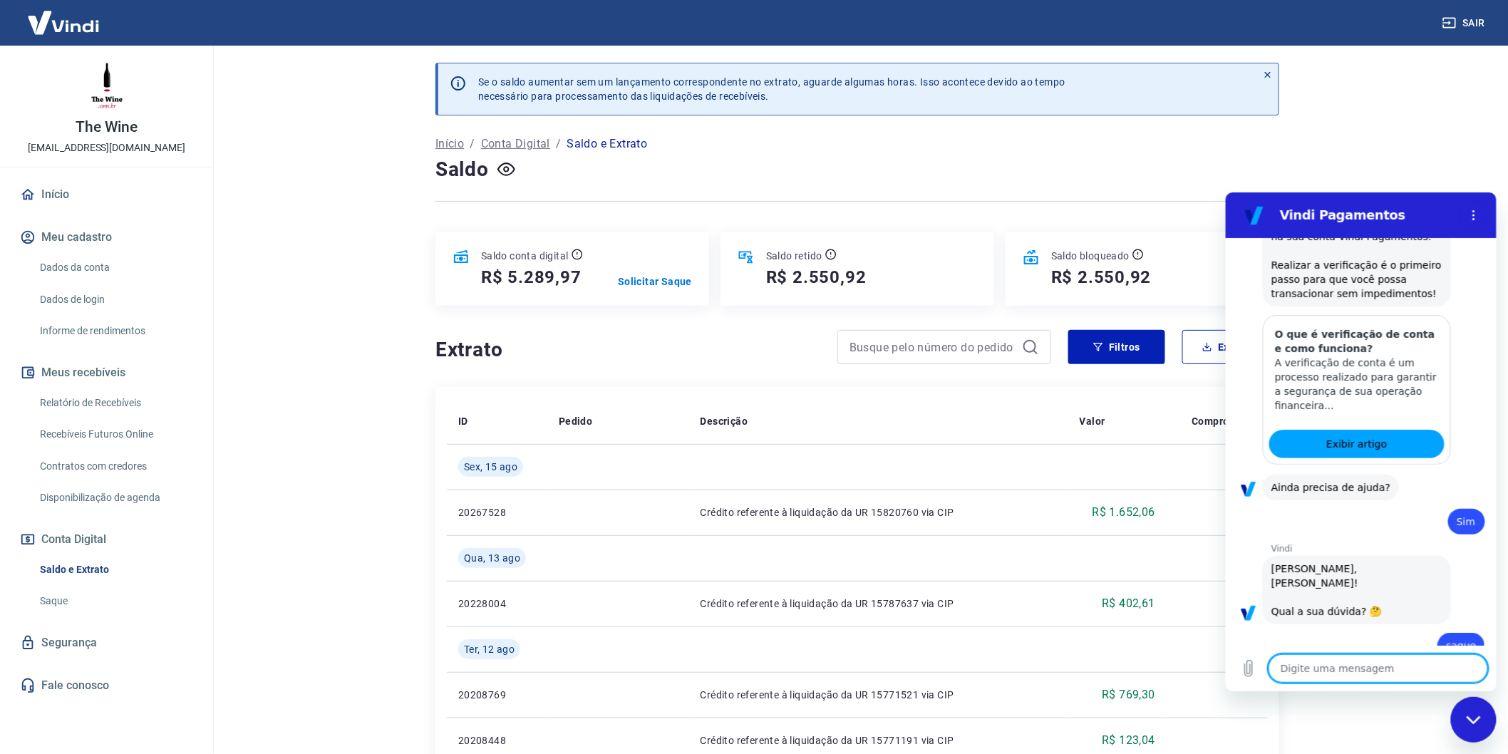
type textarea "x"
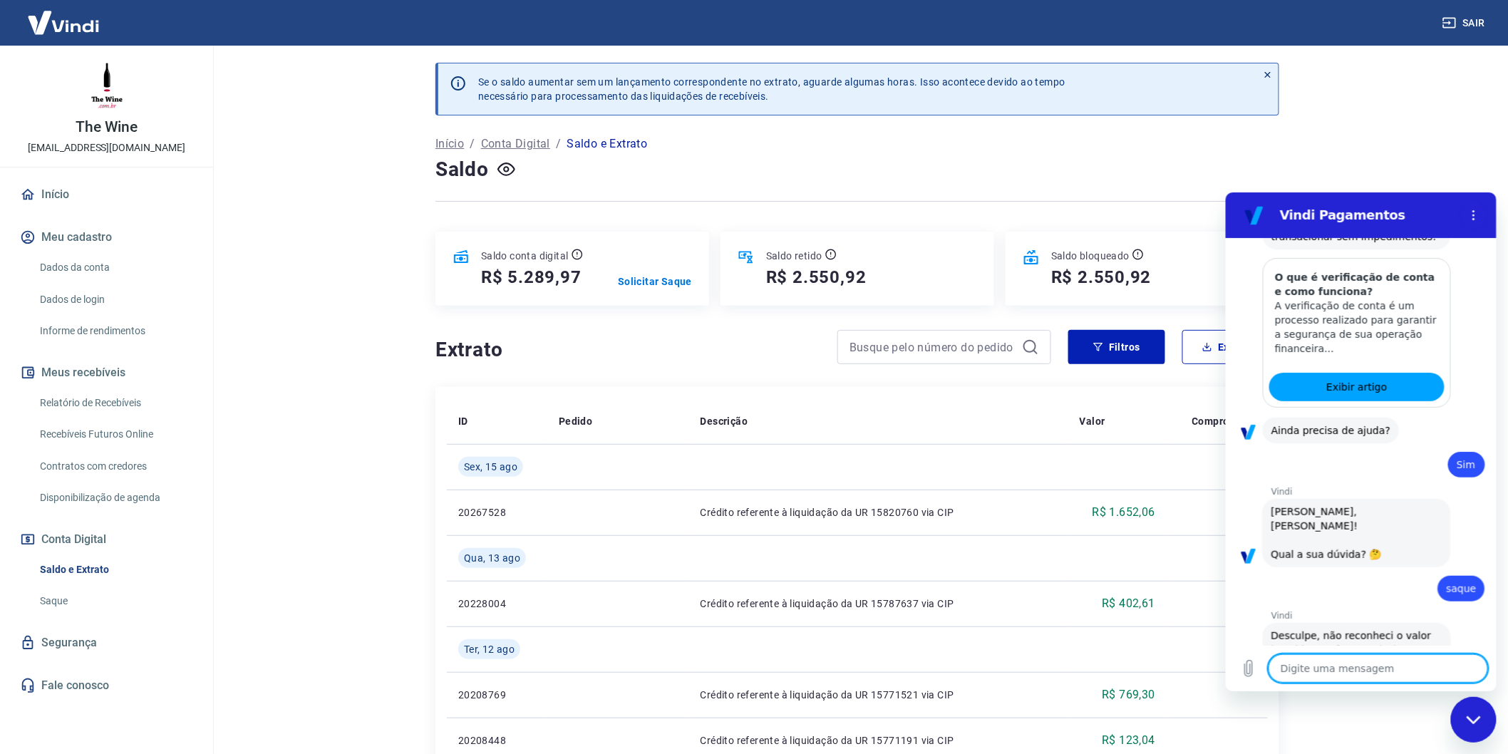
scroll to position [378, 0]
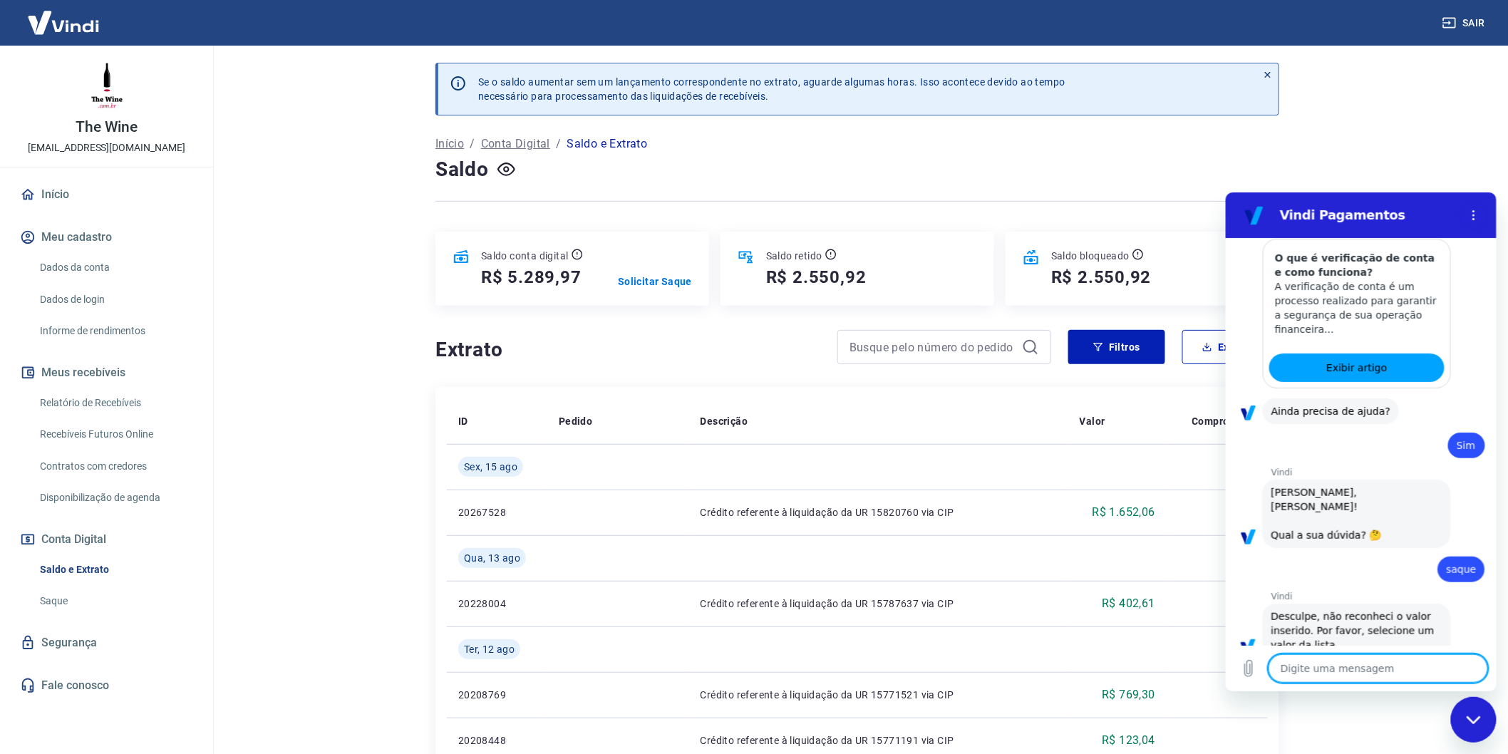
click at [1367, 655] on textarea at bounding box center [1377, 667] width 219 height 29
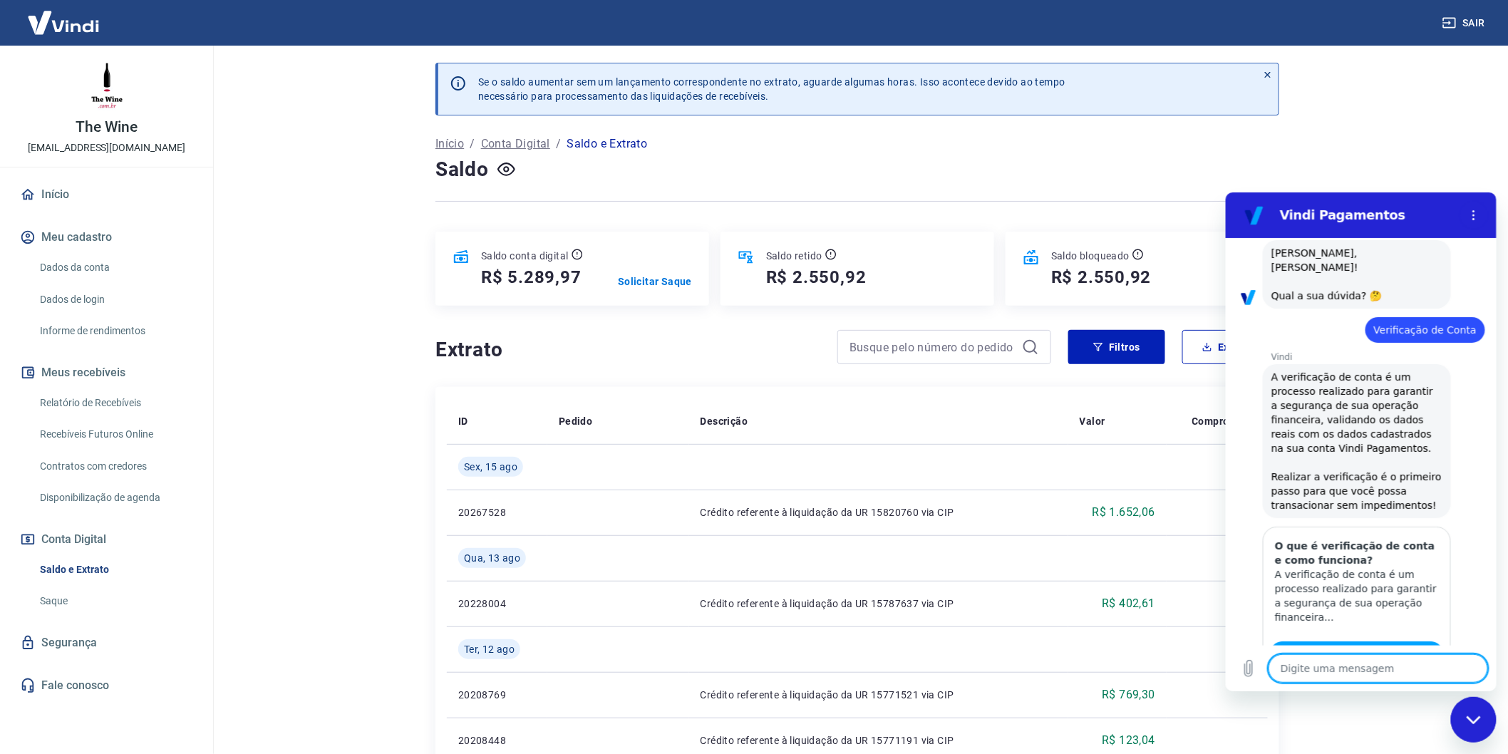
scroll to position [0, 0]
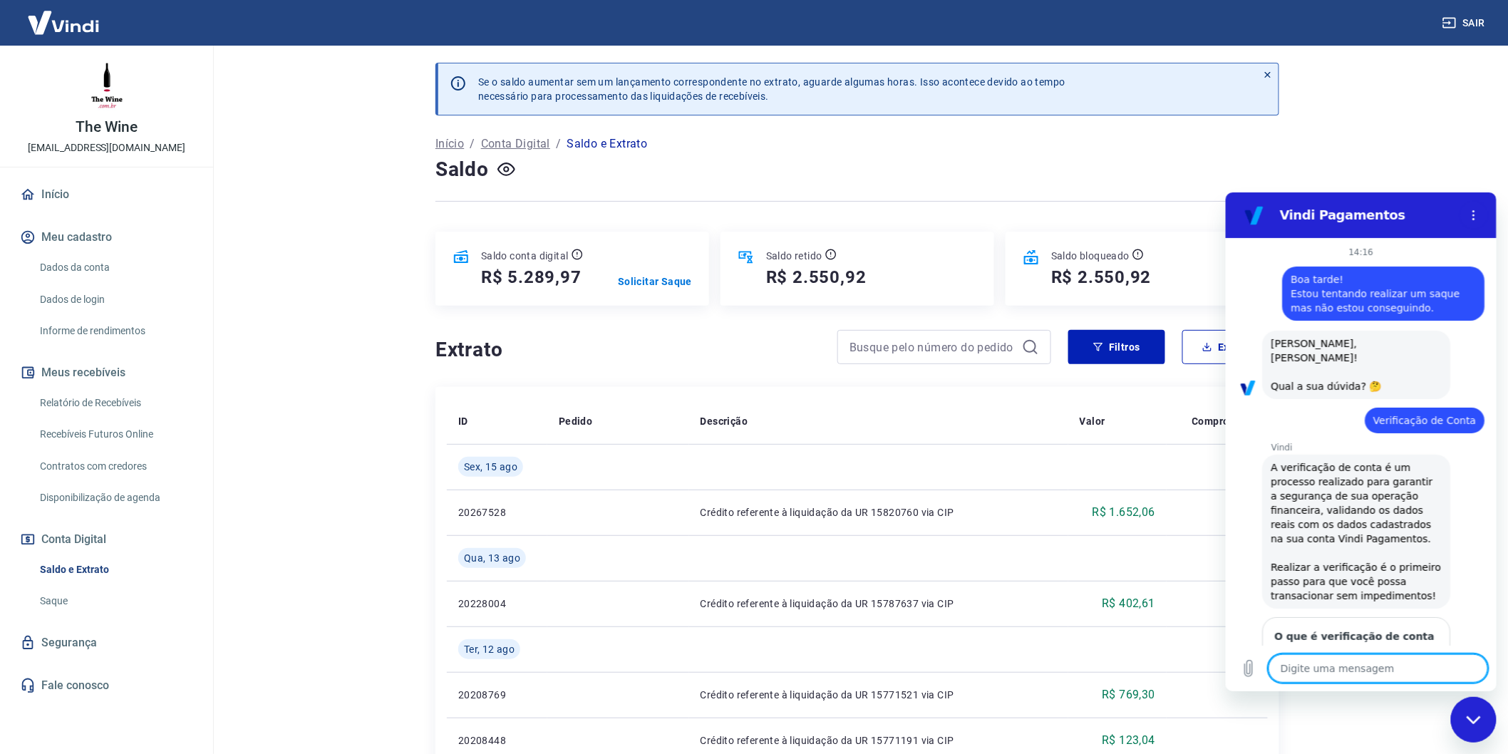
click at [1356, 296] on span "Boa tarde! Estou tentando realizar um saque mas não estou conseguindo." at bounding box center [1376, 293] width 172 height 40
copy span "Estou tentando realizar um saque mas não estou conseguindo."
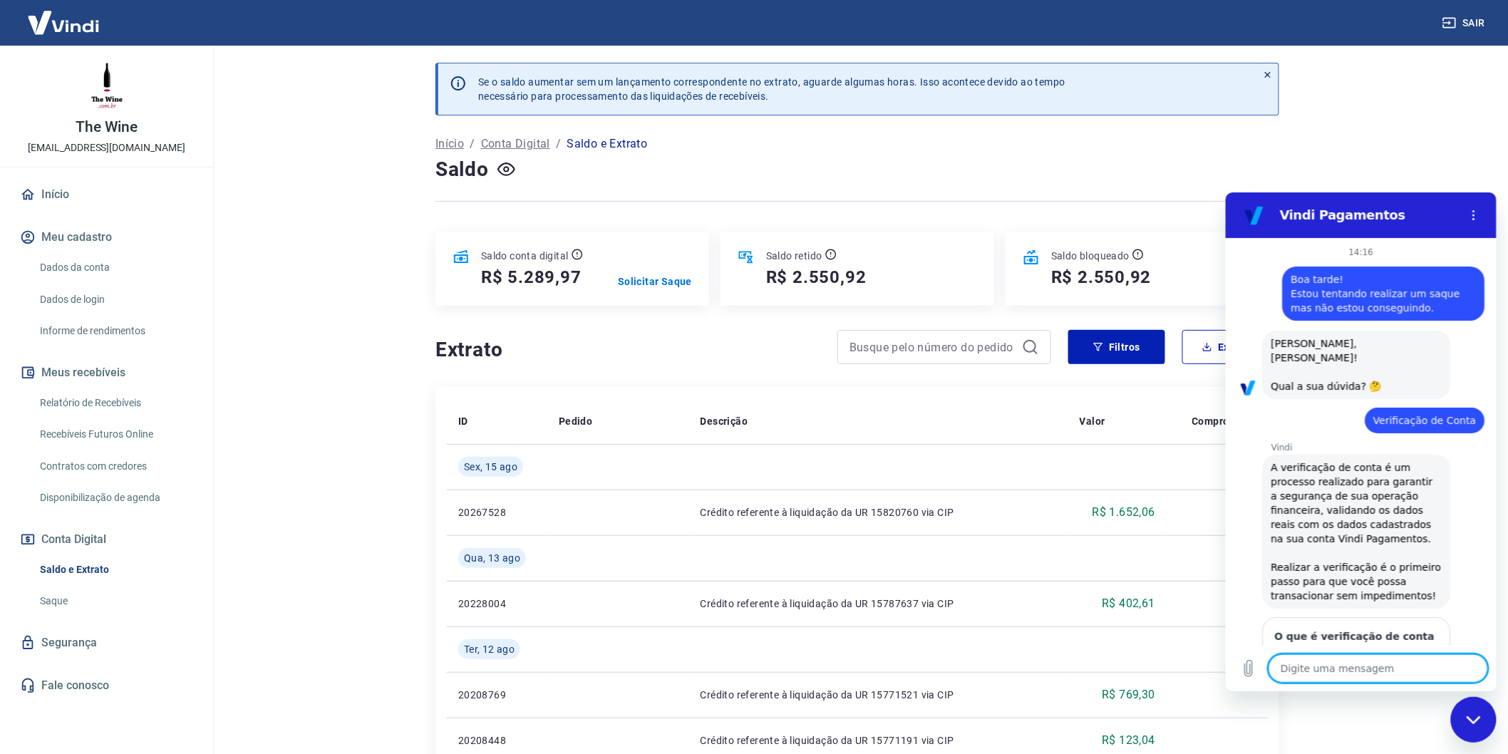
click at [1321, 671] on textarea at bounding box center [1377, 667] width 219 height 29
type textarea "n"
type textarea "x"
type textarea "na"
type textarea "x"
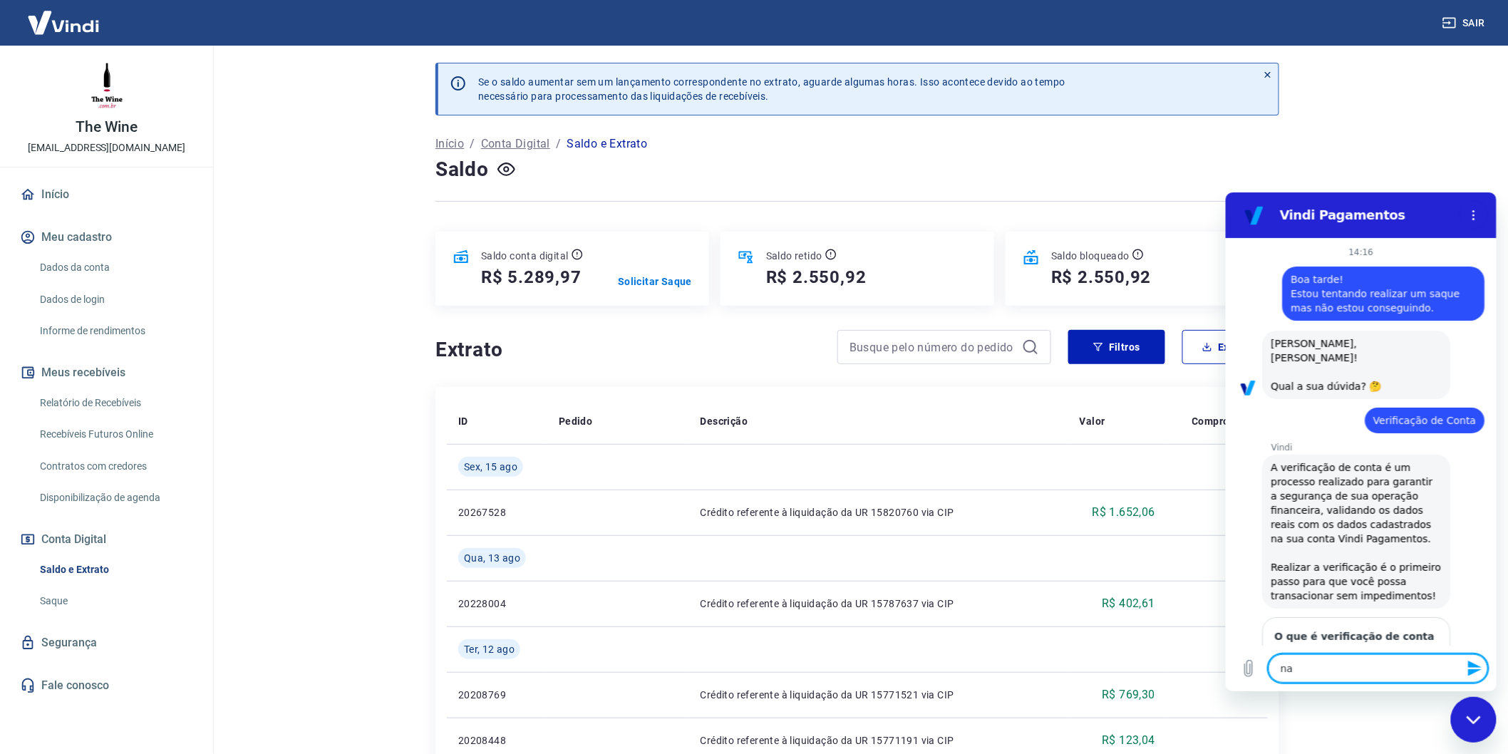
type textarea "n"
type textarea "x"
type textarea "nã"
type textarea "x"
type textarea "não"
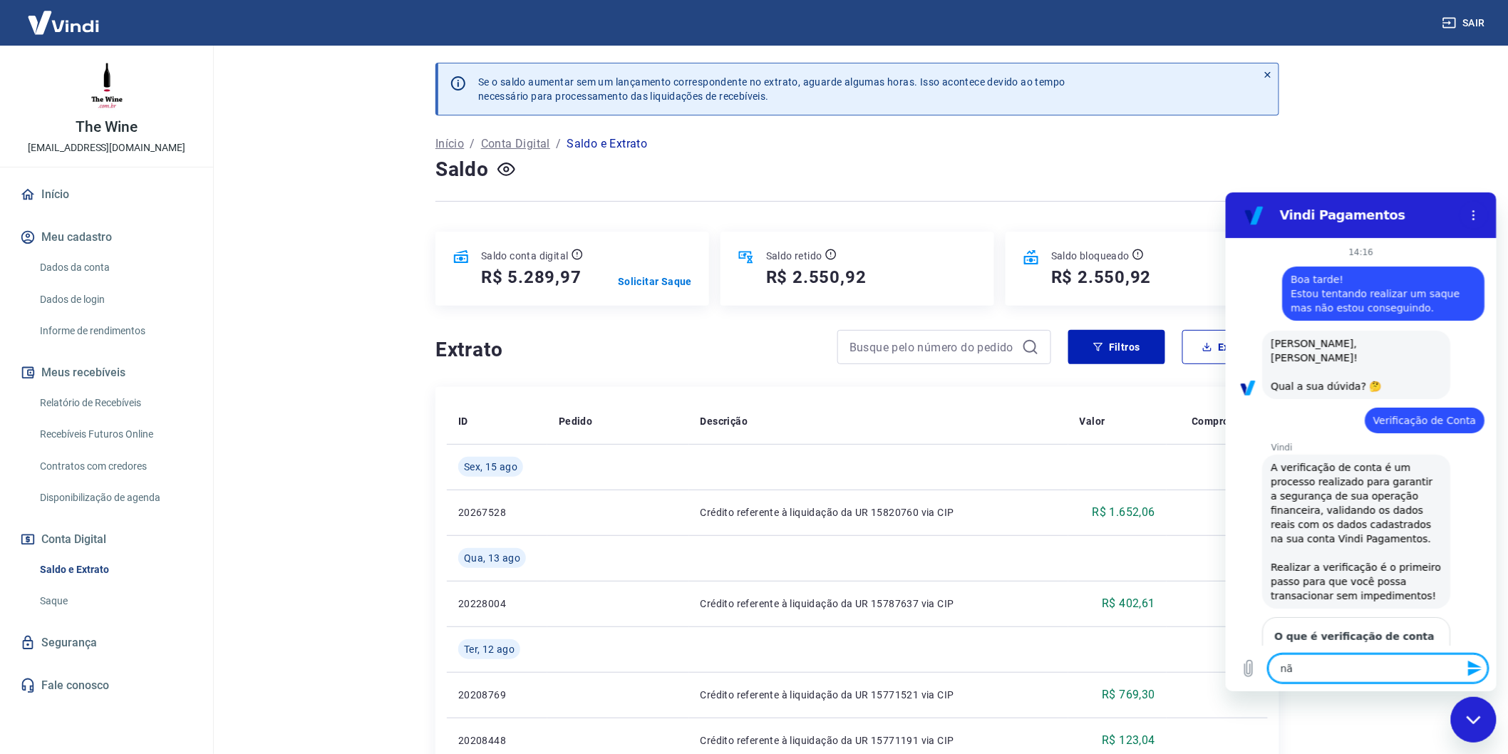
type textarea "x"
type textarea "não"
type textarea "x"
type textarea "não e"
type textarea "x"
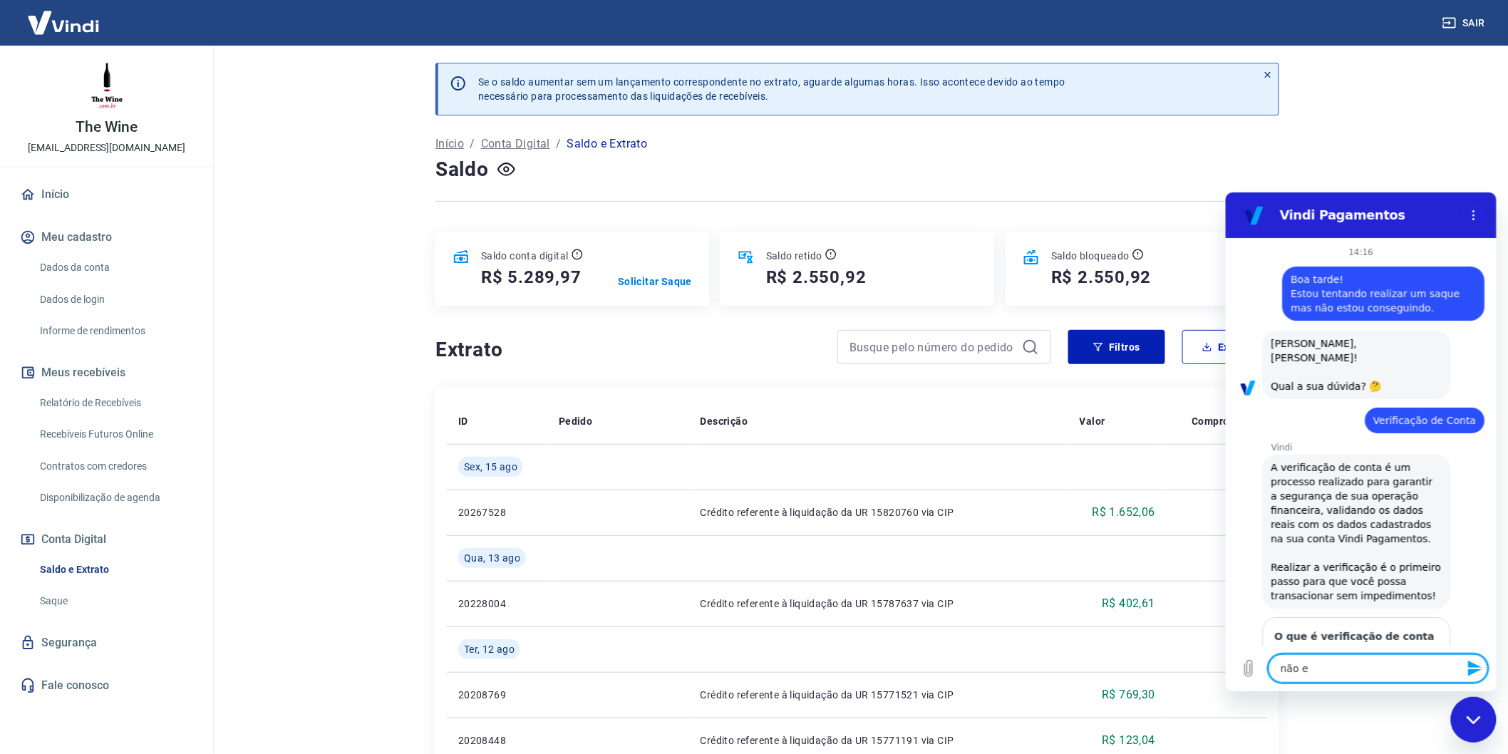
type textarea "não es"
type textarea "x"
type textarea "não est"
type textarea "x"
type textarea "não esto"
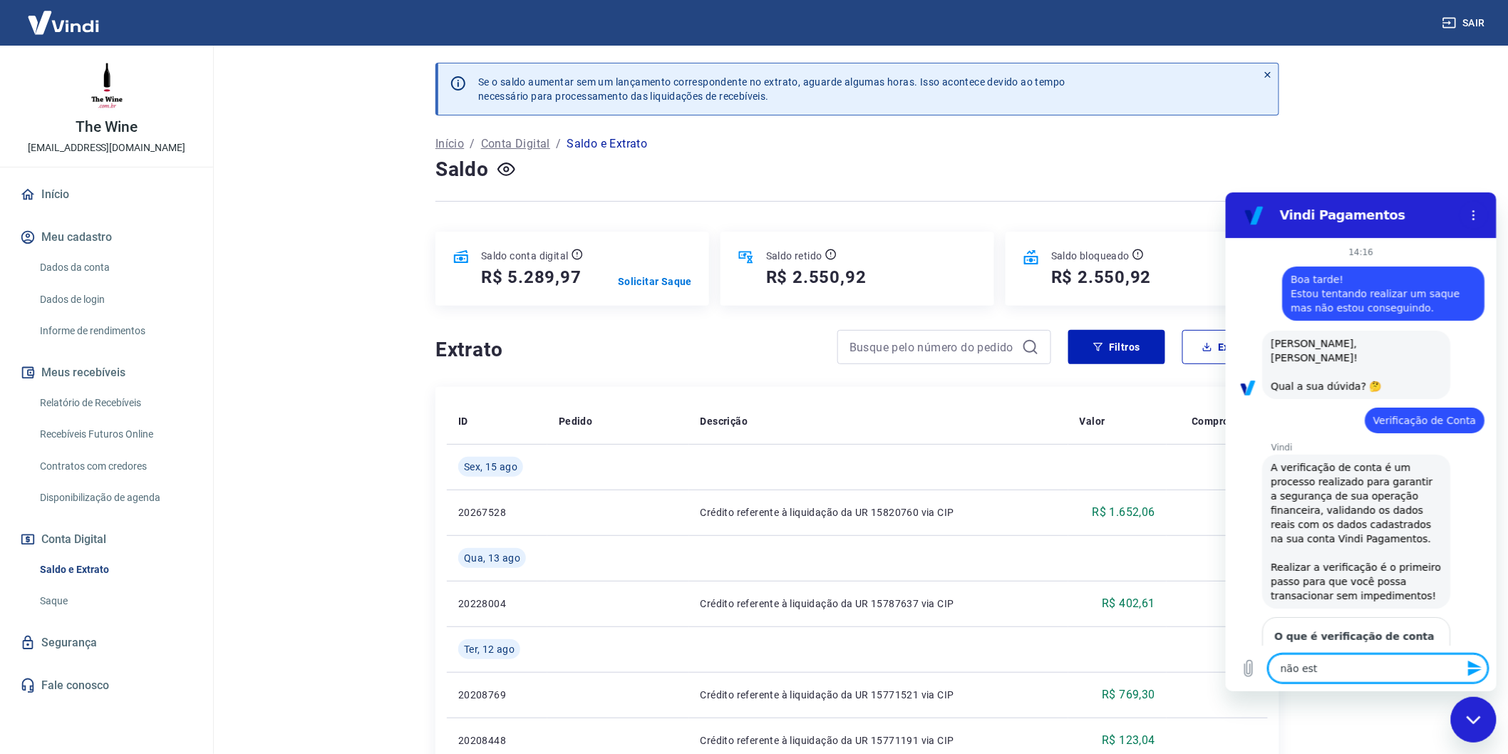
type textarea "x"
type textarea "não estou"
type textarea "x"
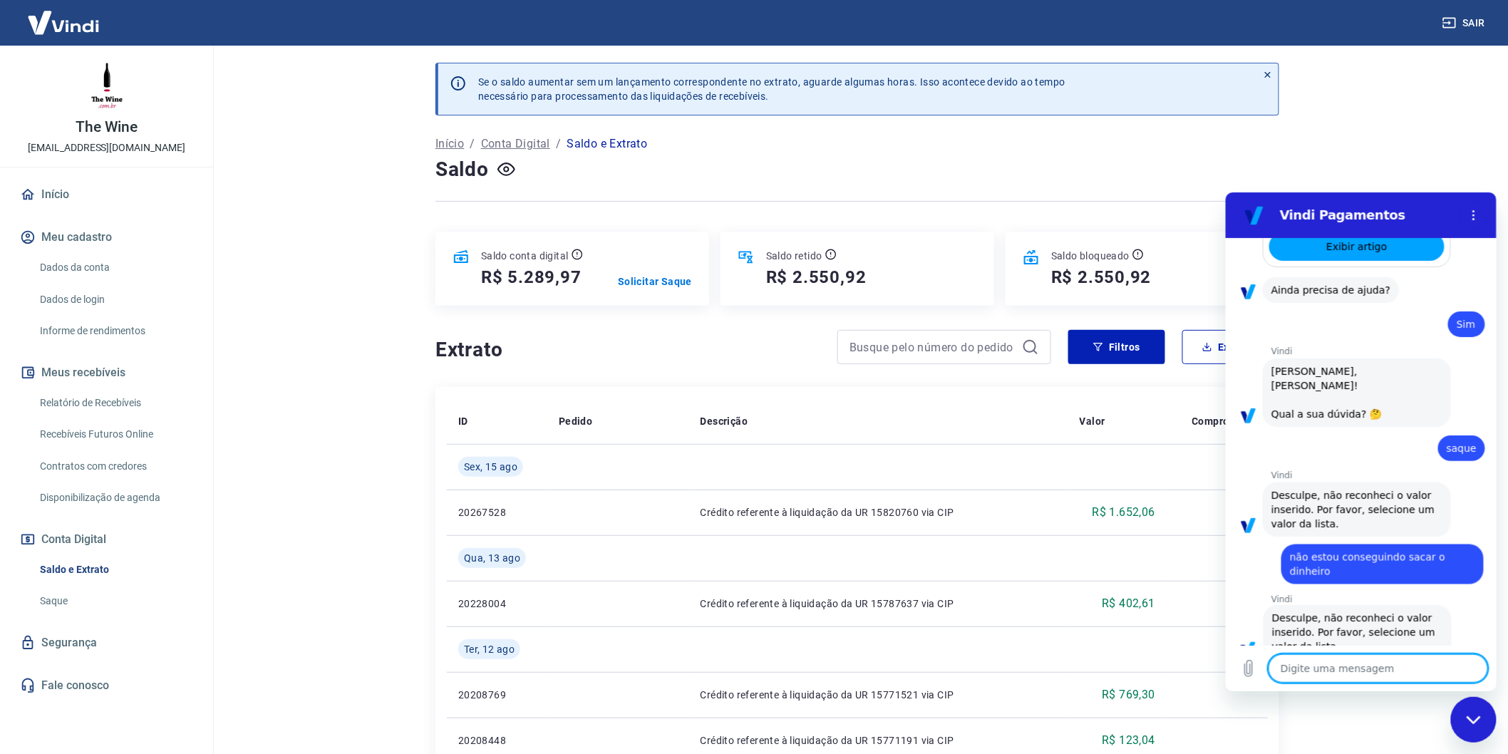
scroll to position [502, 0]
click at [1474, 214] on circle "Menu de opções" at bounding box center [1473, 215] width 2 height 2
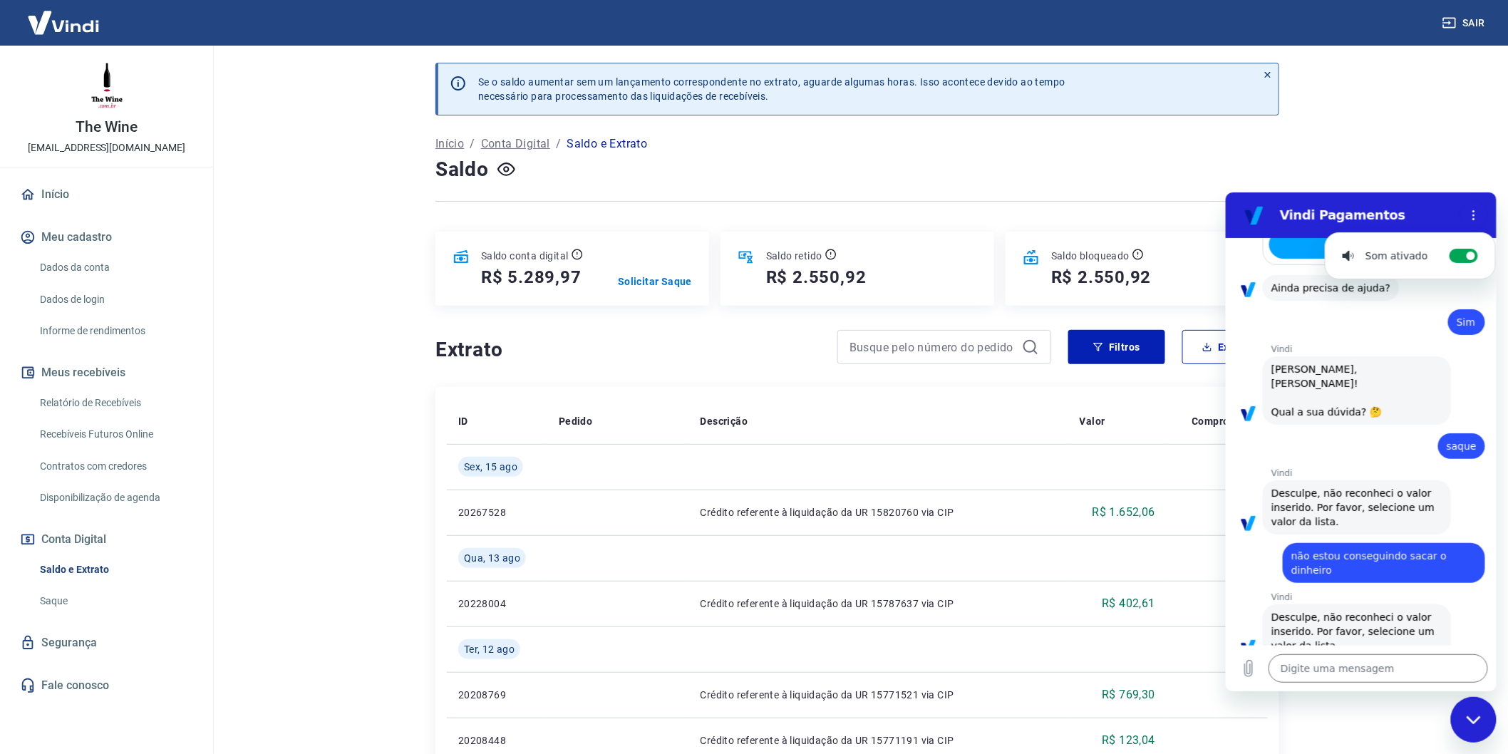
click at [1474, 232] on ul "Som ativado Alternar notificações sonoras" at bounding box center [1409, 255] width 171 height 47
click at [1497, 728] on main "Se o saldo aumentar sem um lançamento correspondente no extrato, aguarde alguma…" at bounding box center [857, 400] width 1301 height 708
click at [1475, 729] on div "Fechar janela de mensagens" at bounding box center [1472, 719] width 43 height 43
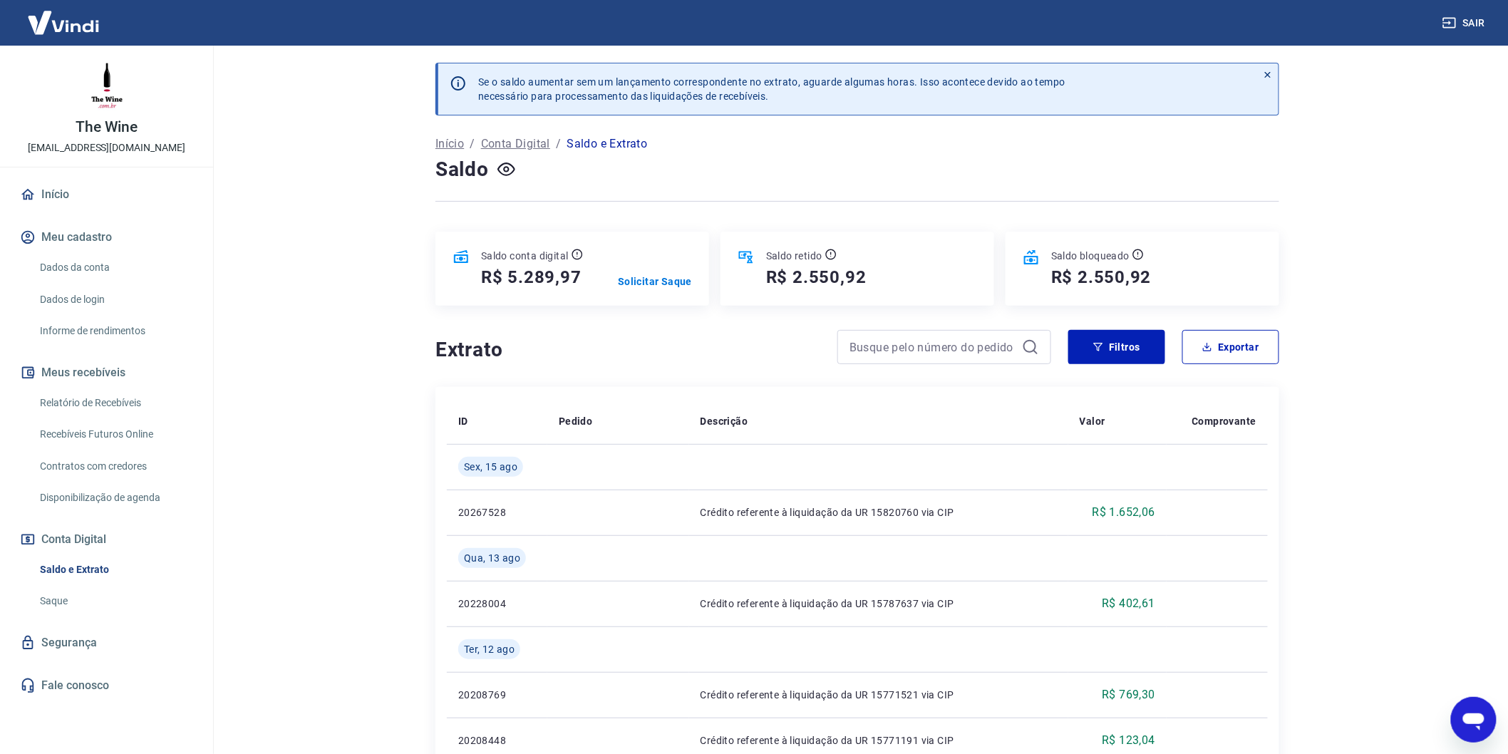
click at [1475, 729] on icon "Abrir janela de mensagens" at bounding box center [1473, 719] width 26 height 26
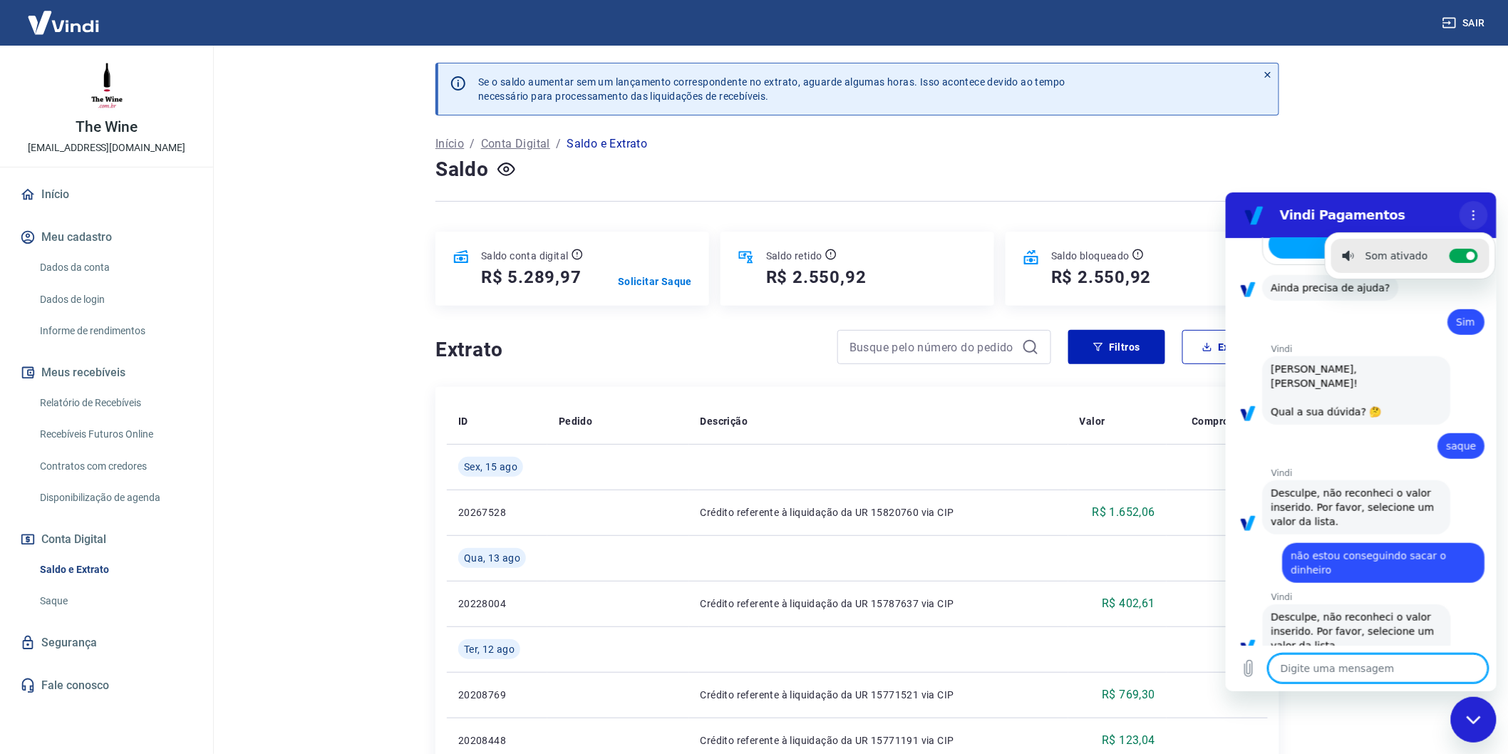
click at [1468, 219] on icon "Menu de opções" at bounding box center [1472, 214] width 11 height 11
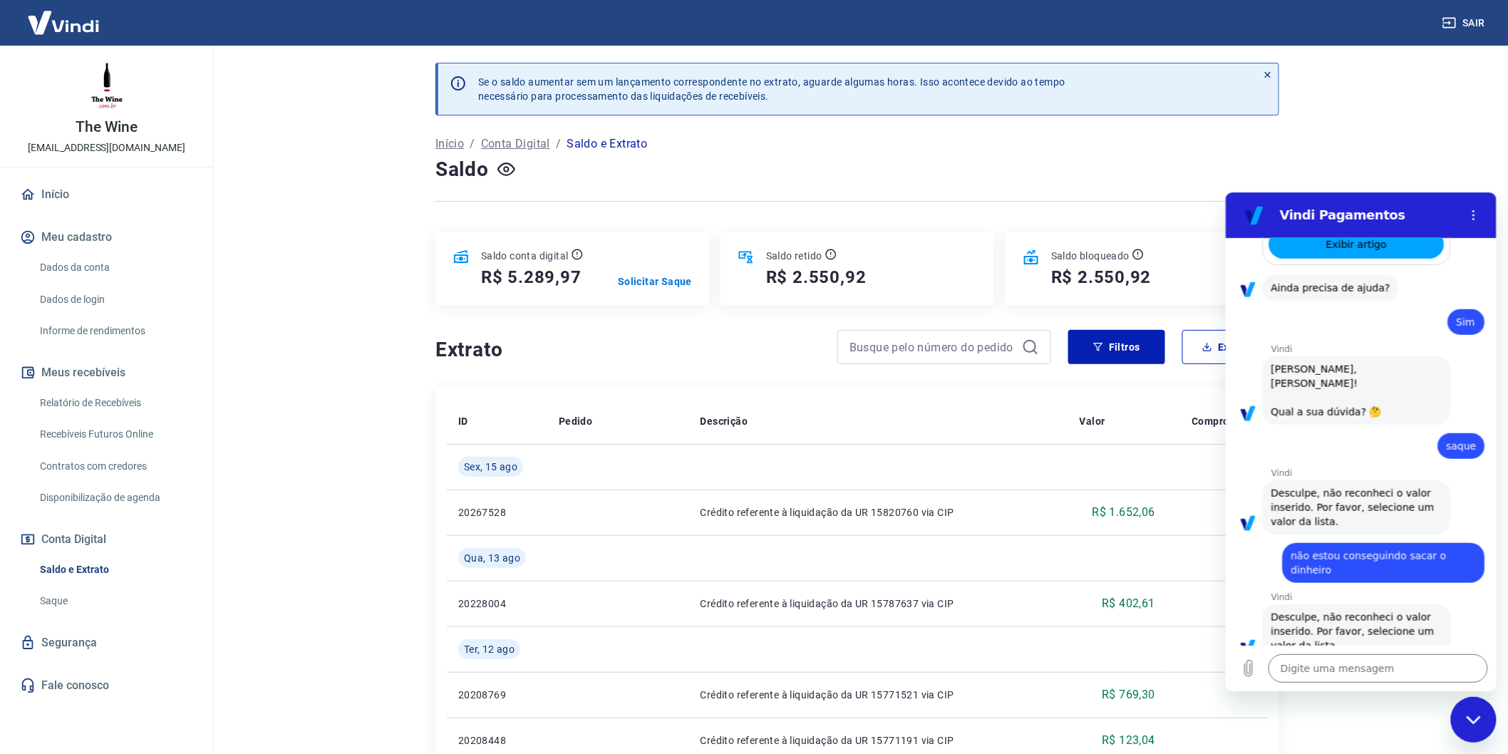
click at [61, 673] on link "Fale conosco" at bounding box center [106, 685] width 179 height 31
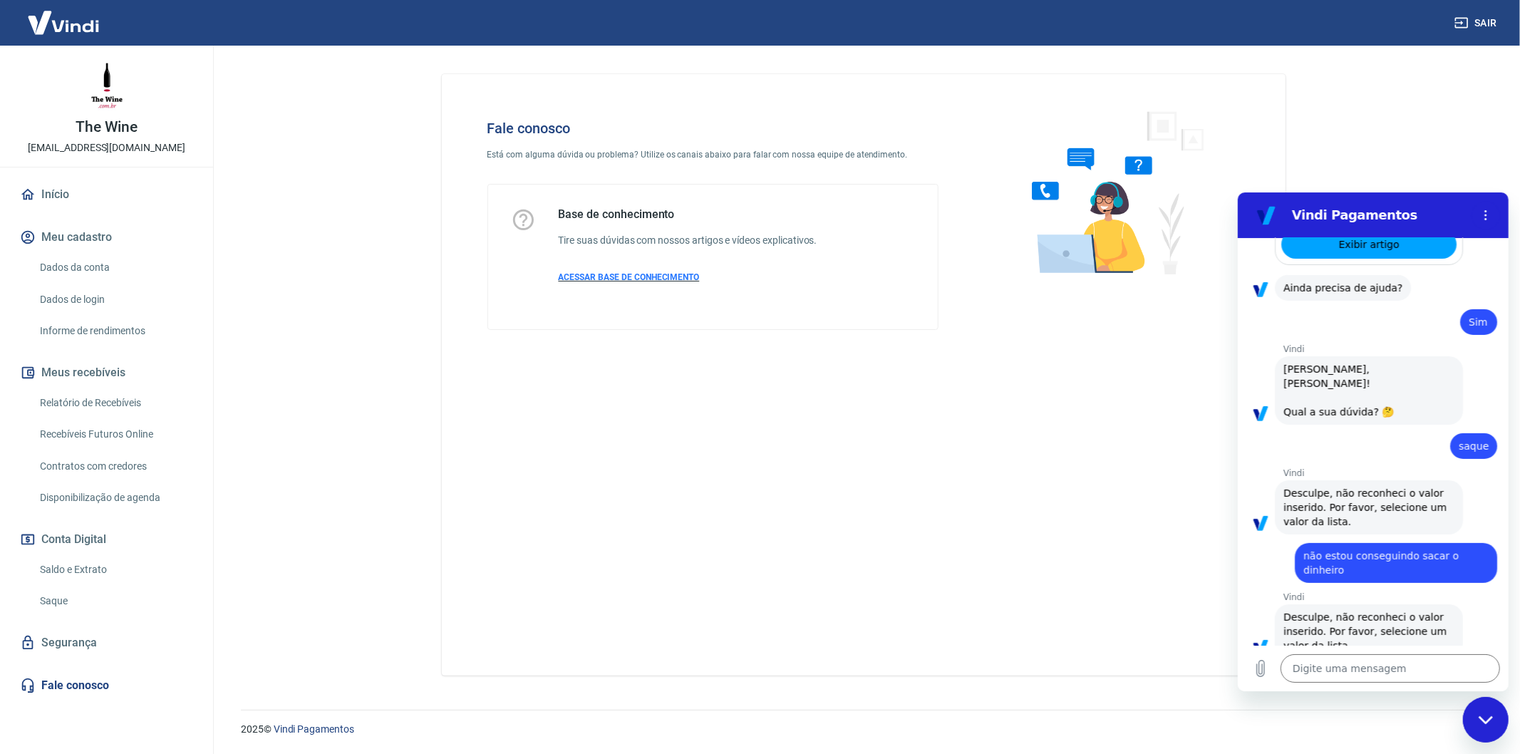
click at [618, 276] on span "ACESSAR BASE DE CONHECIMENTO" at bounding box center [629, 277] width 141 height 10
click at [1485, 213] on icon "Menu de opções" at bounding box center [1484, 214] width 11 height 11
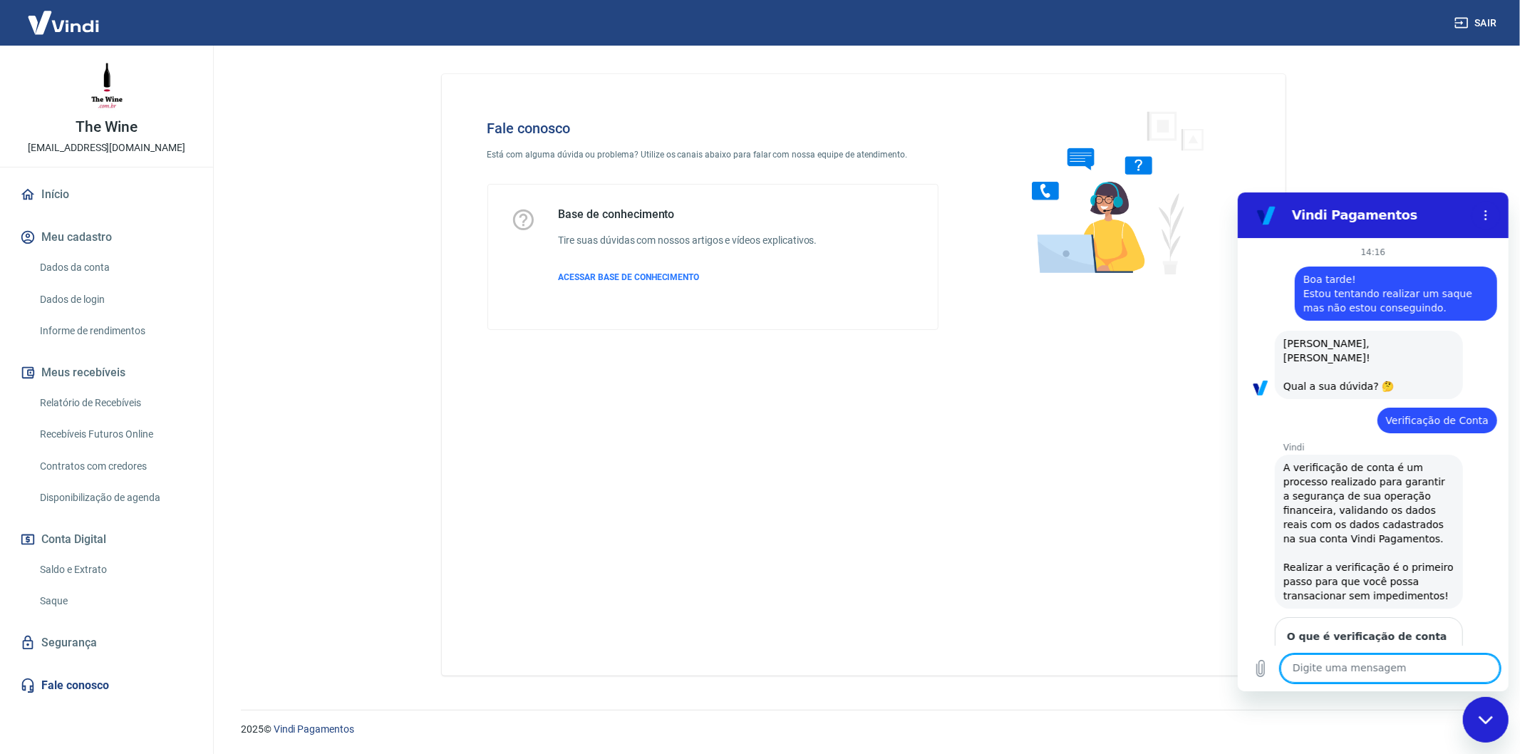
scroll to position [502, 0]
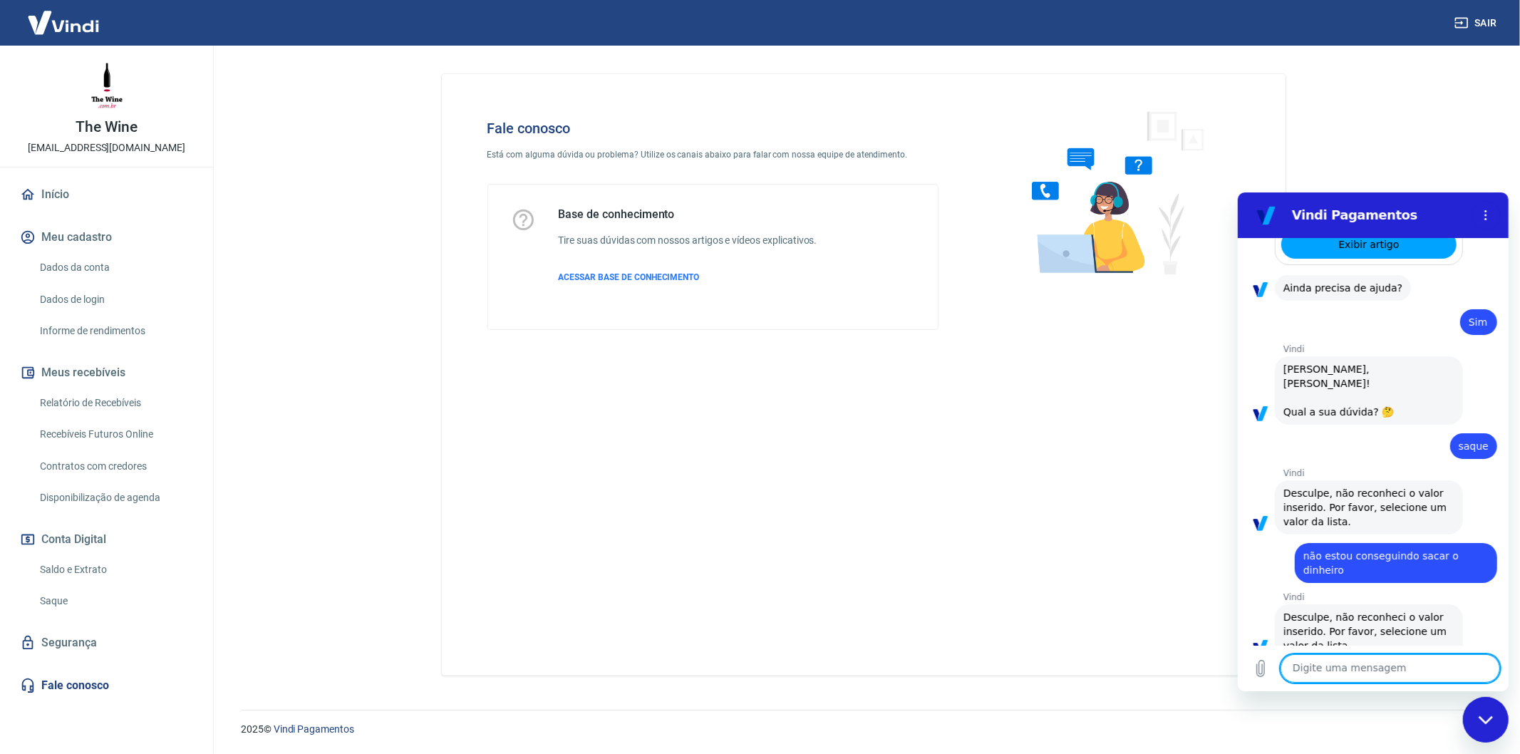
click at [1497, 723] on div "Fechar janela de mensagens" at bounding box center [1485, 719] width 43 height 43
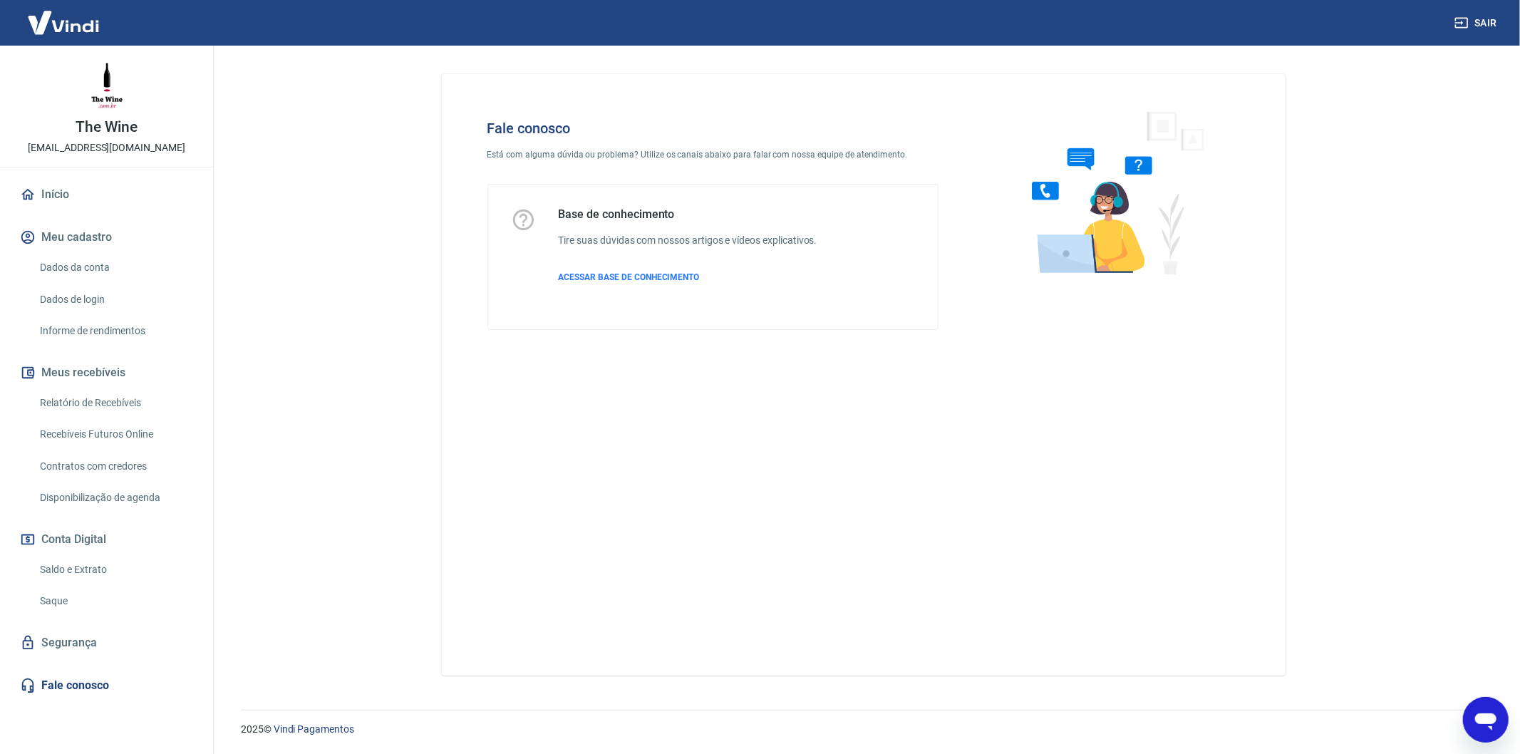
drag, startPoint x: 2961, startPoint y: 1443, endPoint x: 1497, endPoint y: 723, distance: 1631.2
click at [1497, 723] on icon "Abrir janela de mensagens" at bounding box center [1485, 719] width 26 height 26
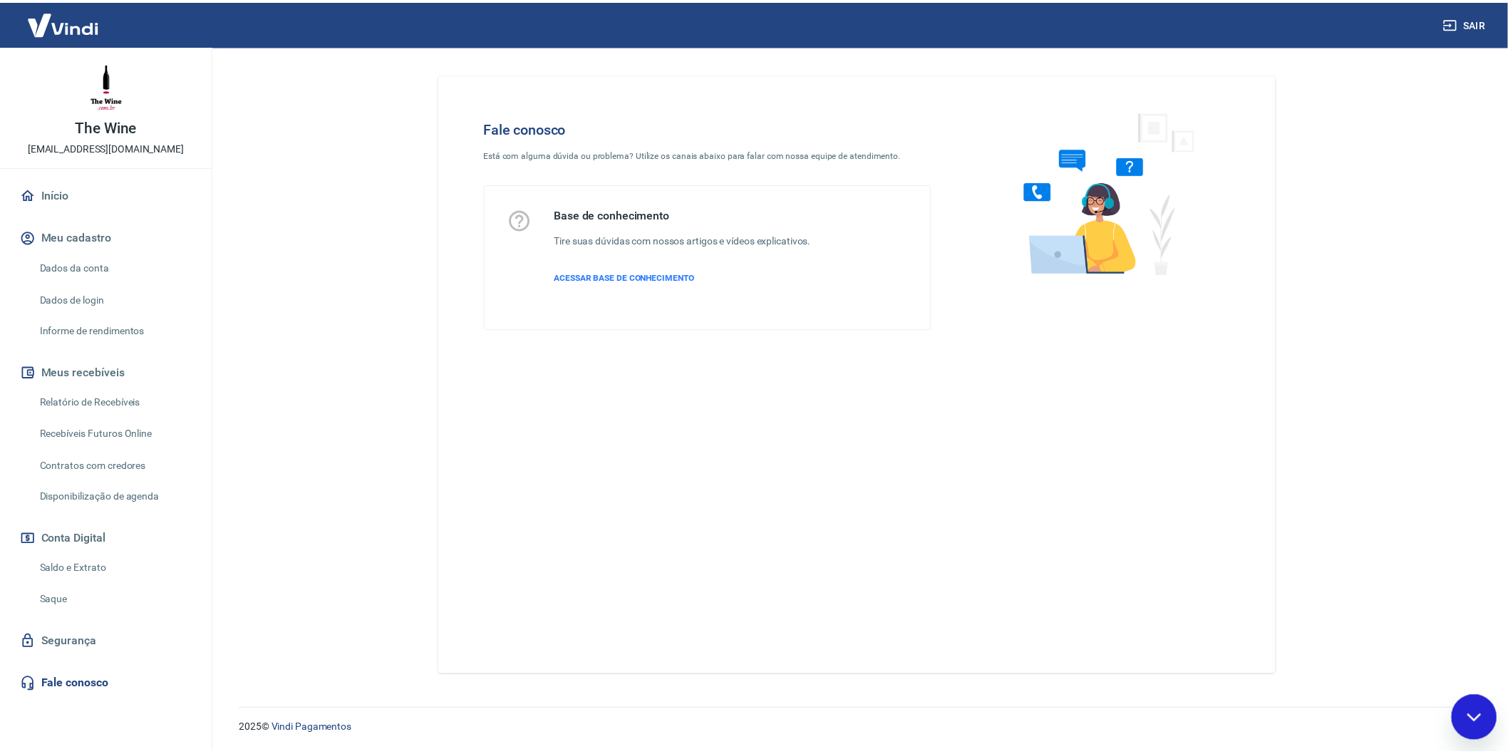
scroll to position [0, 0]
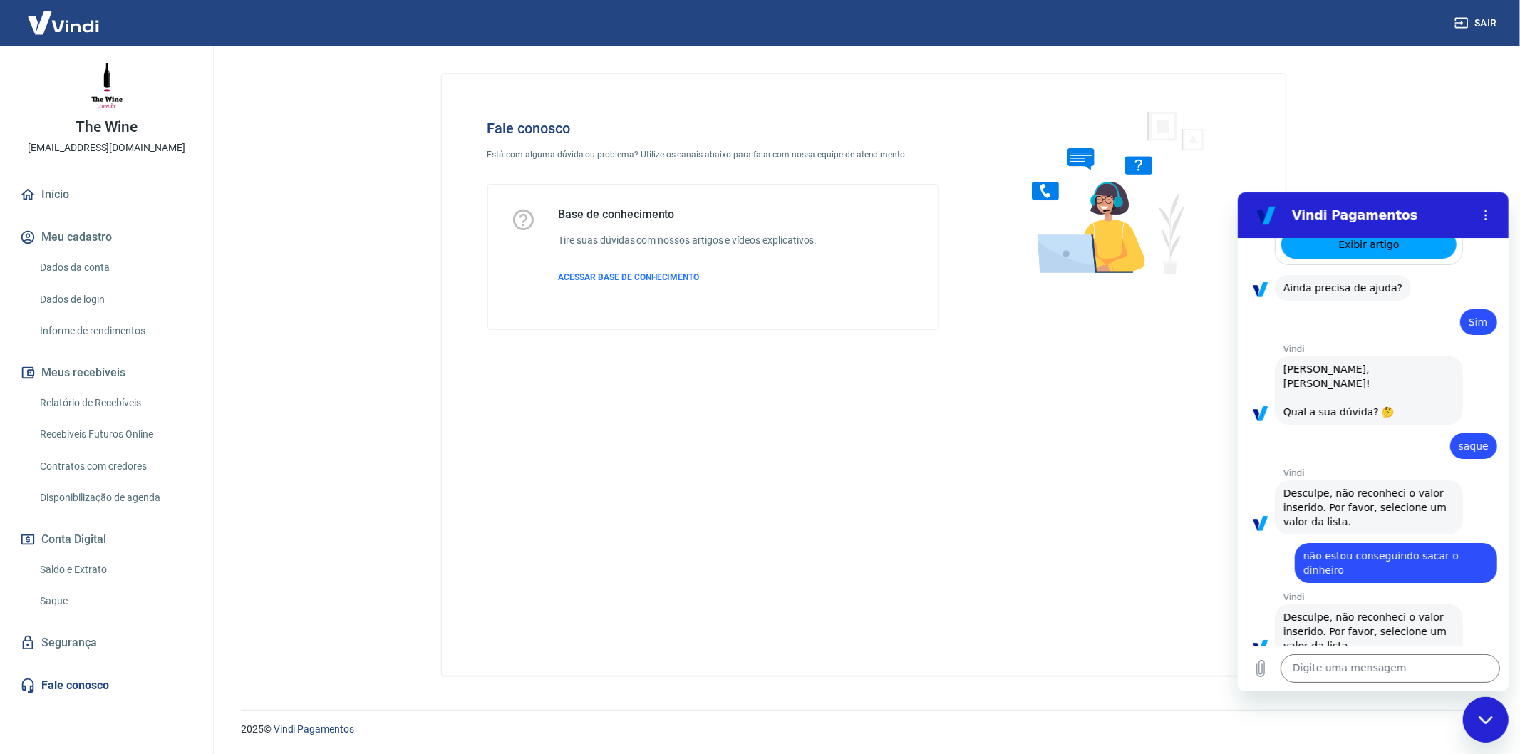
click at [1497, 723] on div "Fechar janela de mensagens" at bounding box center [1485, 719] width 43 height 43
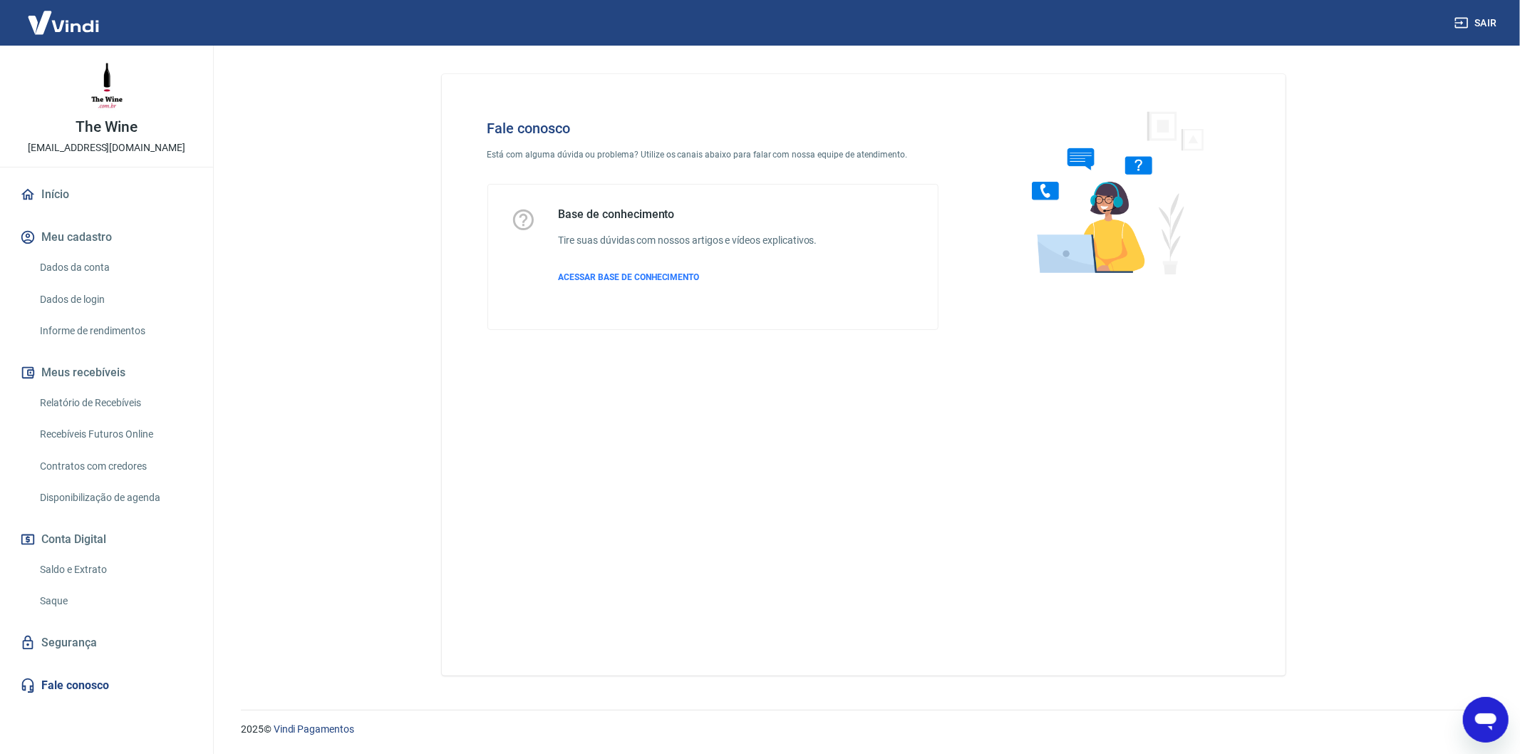
click at [70, 578] on link "Saldo e Extrato" at bounding box center [115, 569] width 162 height 29
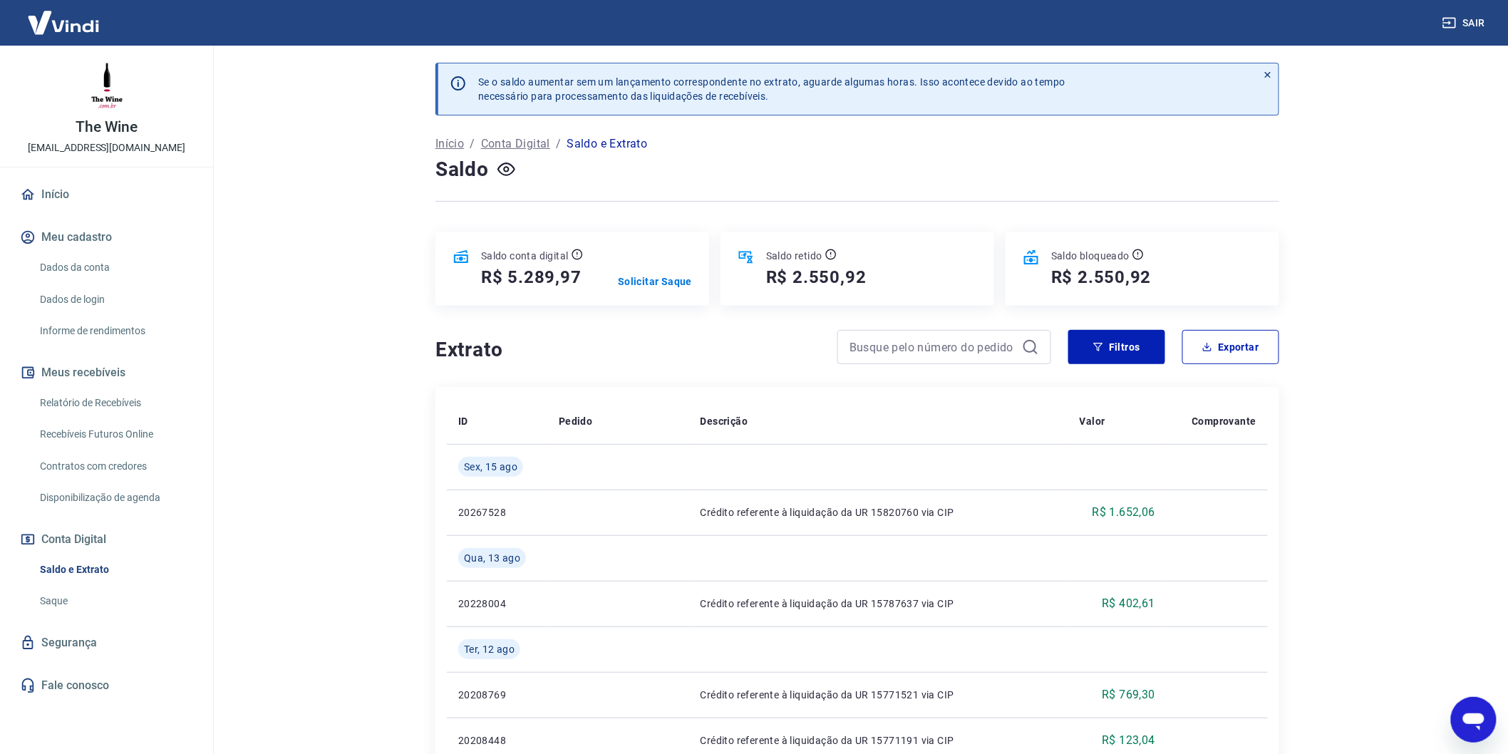
click at [69, 595] on link "Saque" at bounding box center [115, 600] width 162 height 29
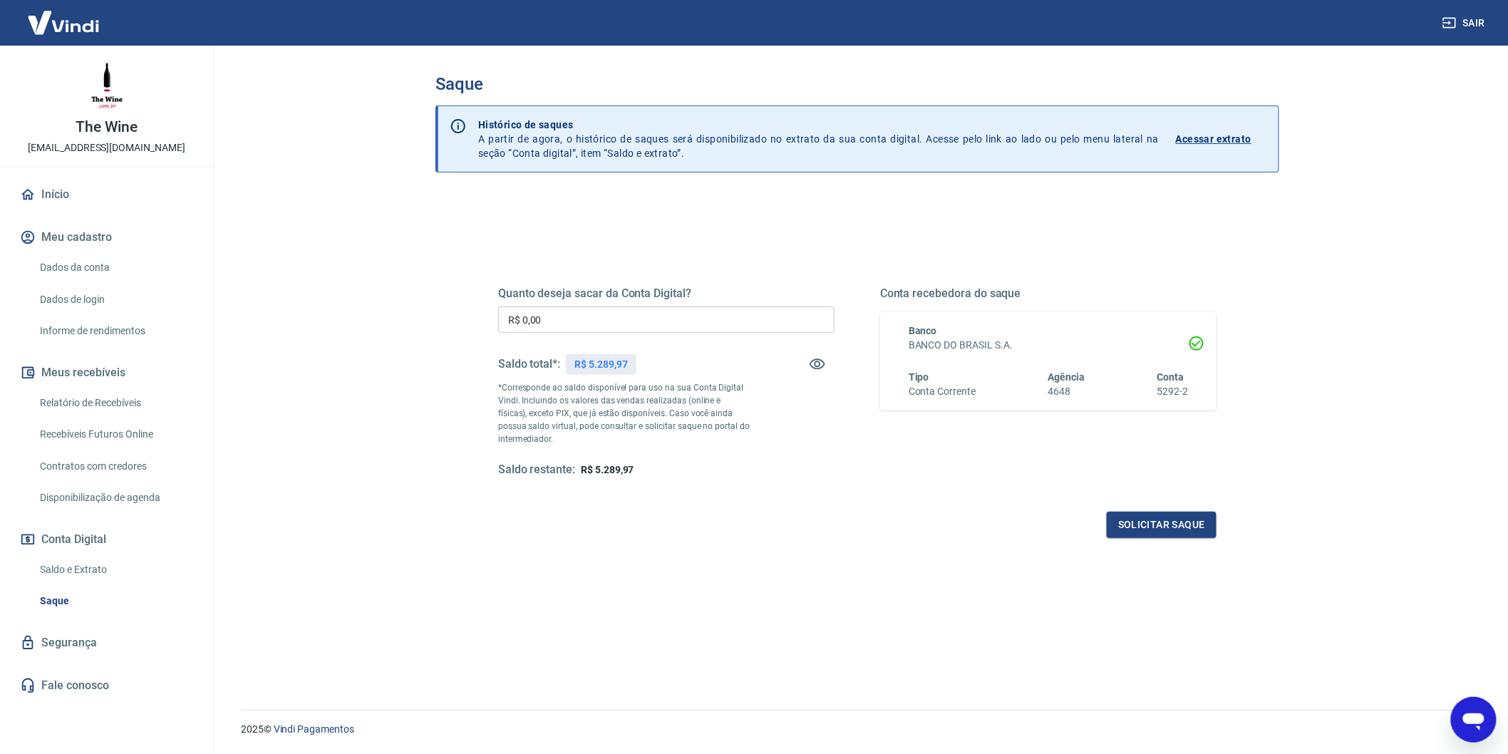
click at [110, 698] on link "Fale conosco" at bounding box center [106, 685] width 179 height 31
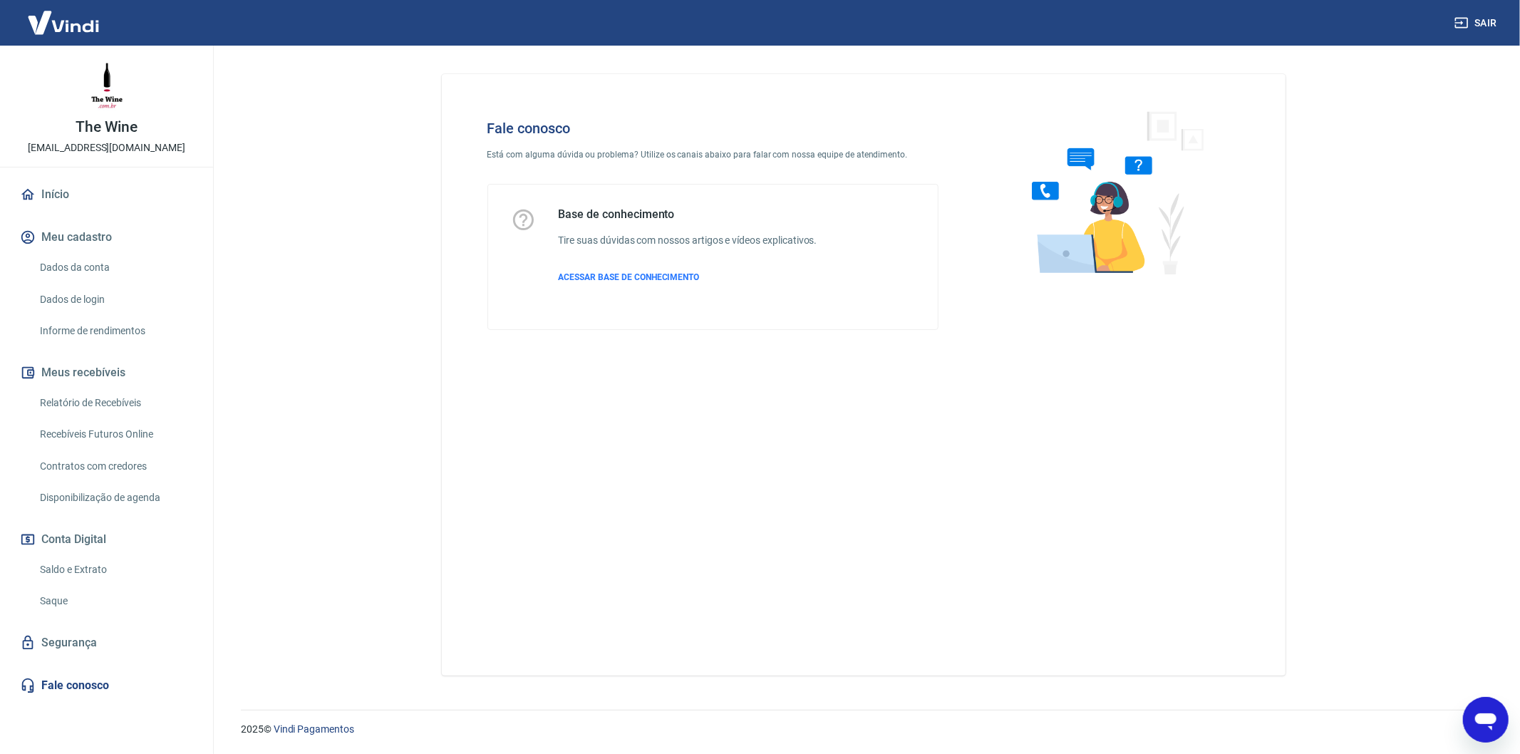
click at [113, 656] on link "Segurança" at bounding box center [106, 642] width 179 height 31
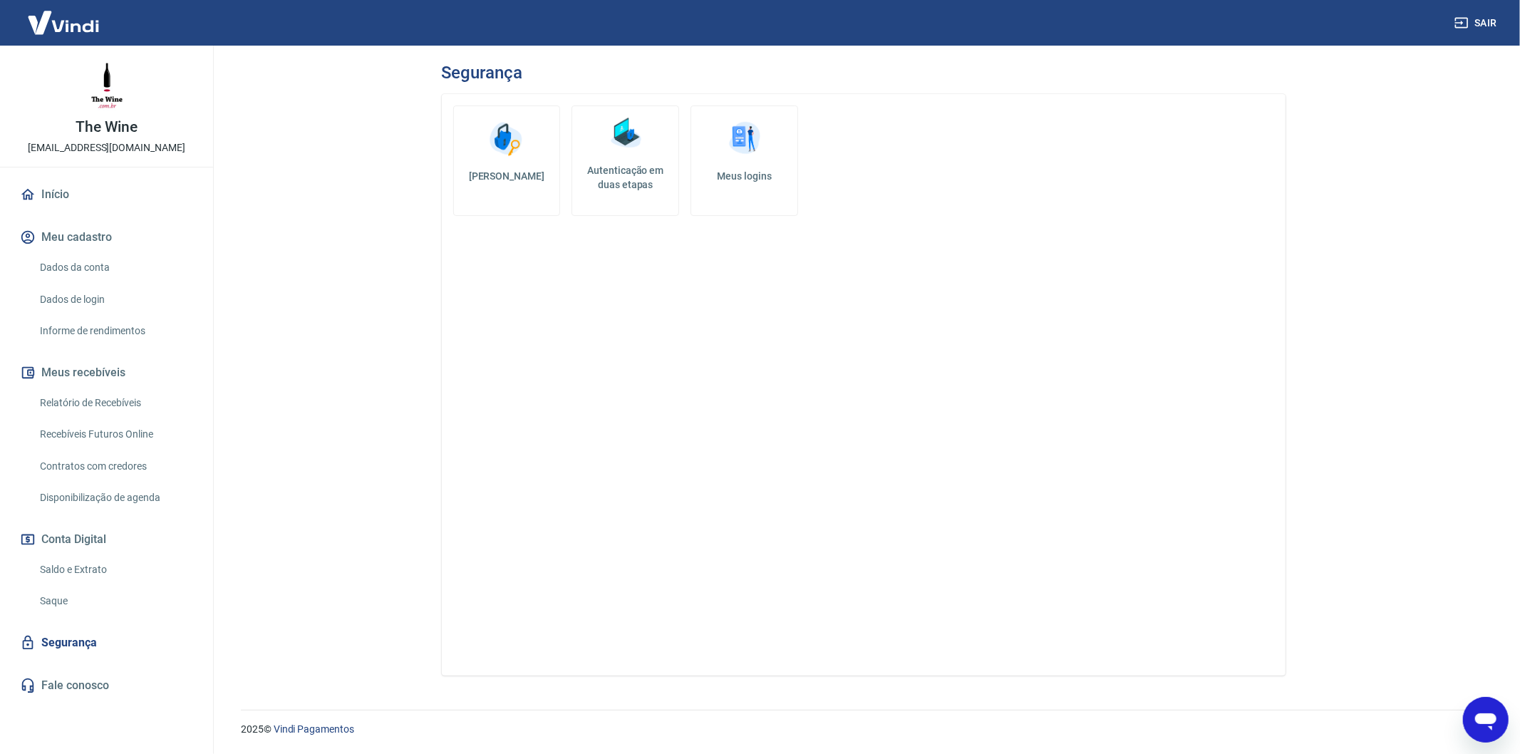
click at [94, 307] on link "Dados de login" at bounding box center [115, 299] width 162 height 29
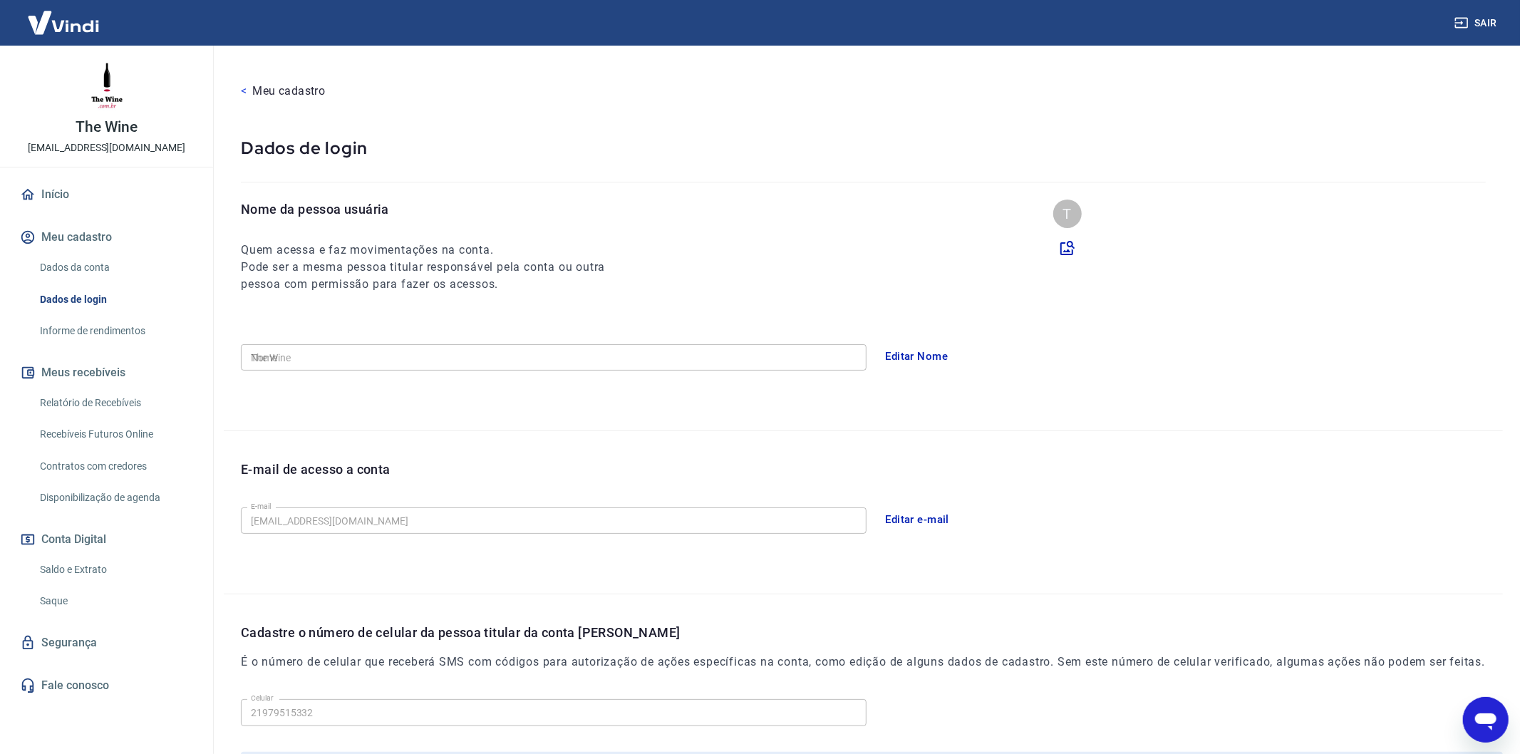
type input "[PHONE_NUMBER]"
click at [95, 274] on link "Dados da conta" at bounding box center [115, 267] width 162 height 29
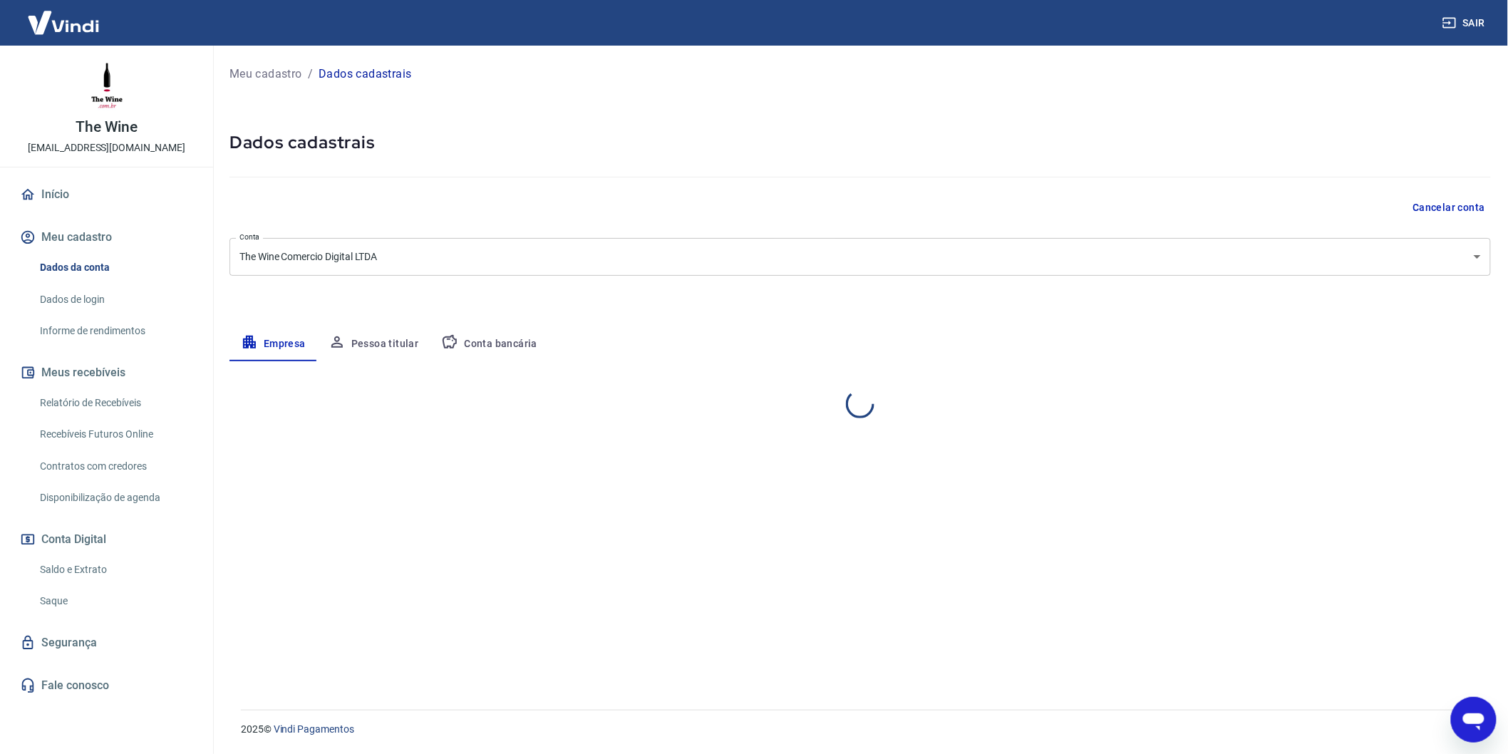
select select "RJ"
select select "business"
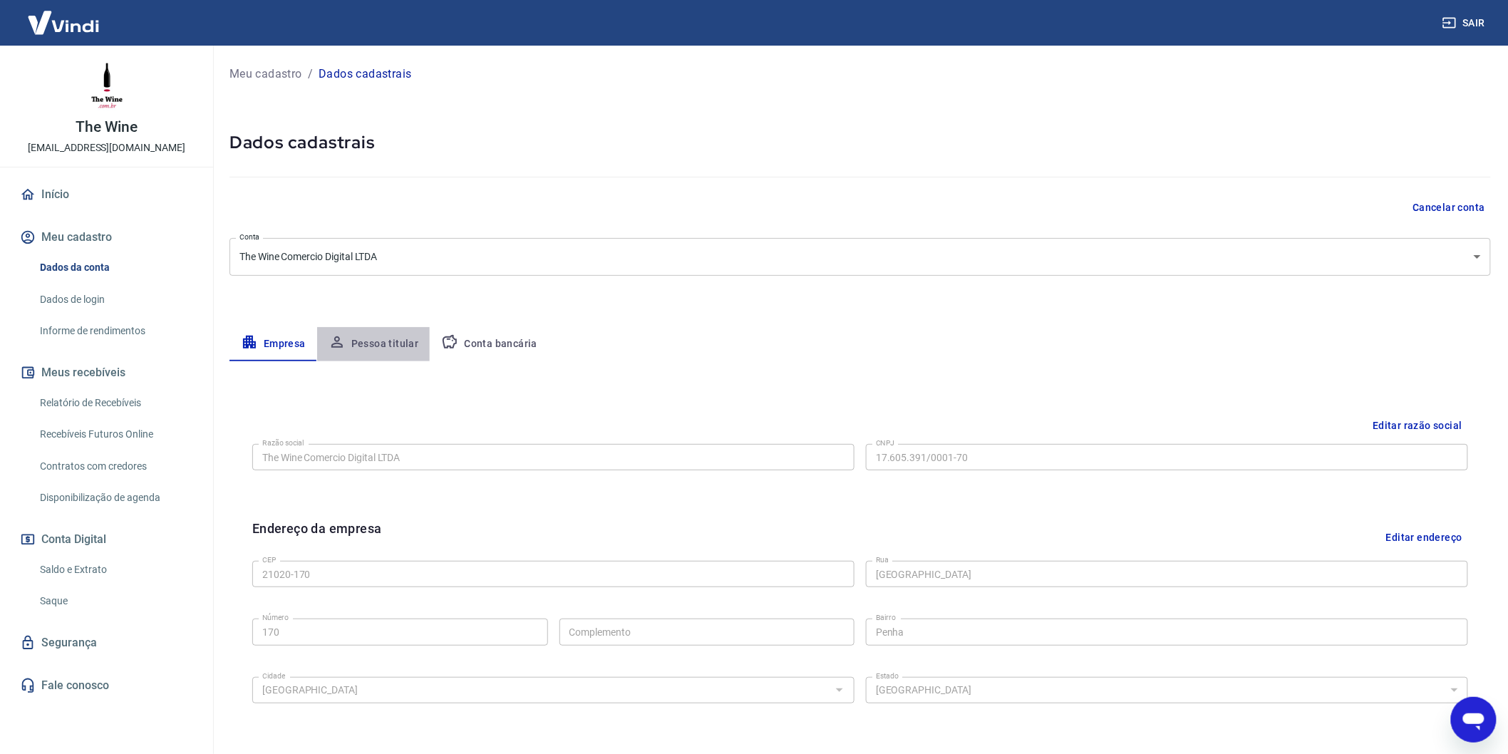
click at [410, 338] on button "Pessoa titular" at bounding box center [373, 344] width 113 height 34
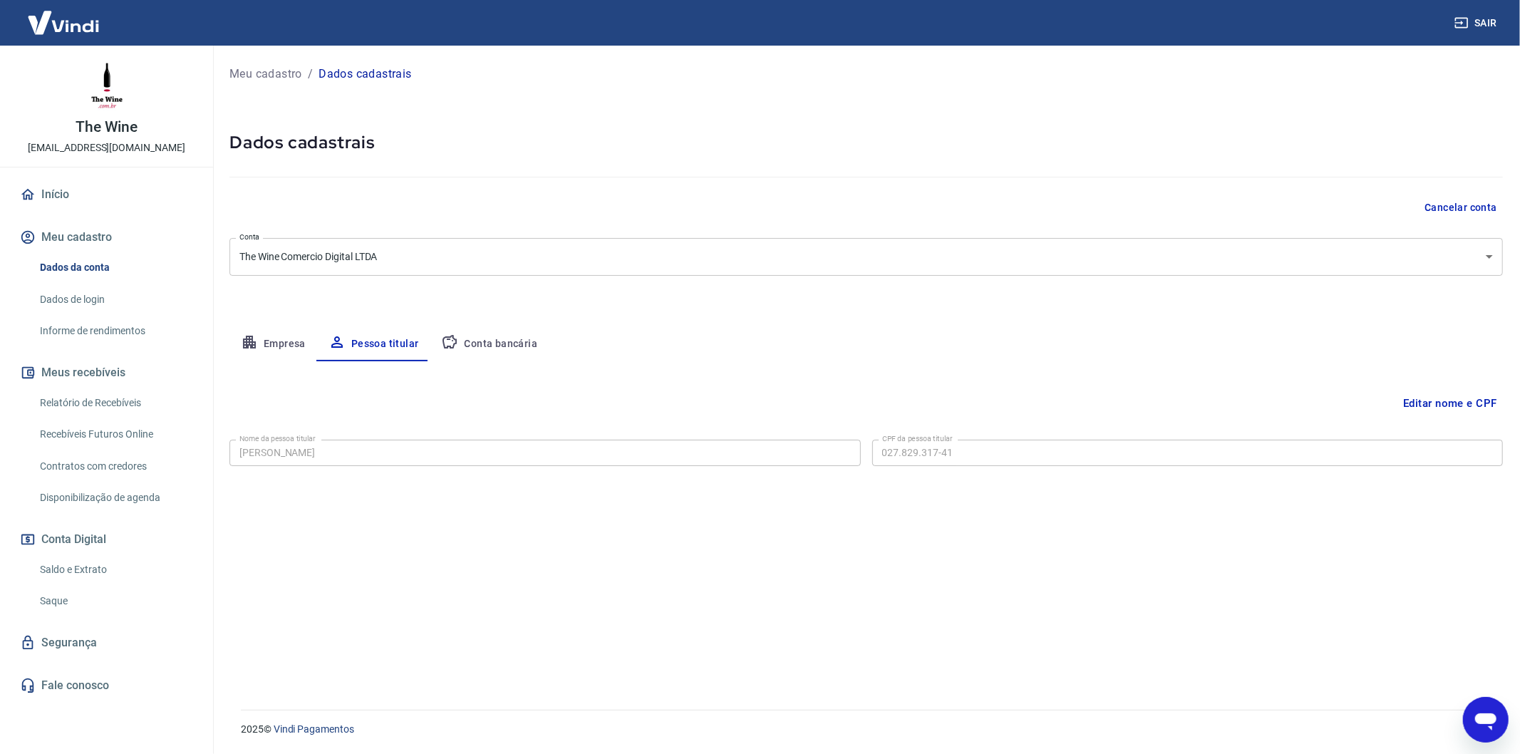
click at [496, 341] on button "Conta bancária" at bounding box center [489, 344] width 119 height 34
select select "1"
click at [1478, 711] on icon "Abrir janela de mensagens" at bounding box center [1485, 719] width 26 height 26
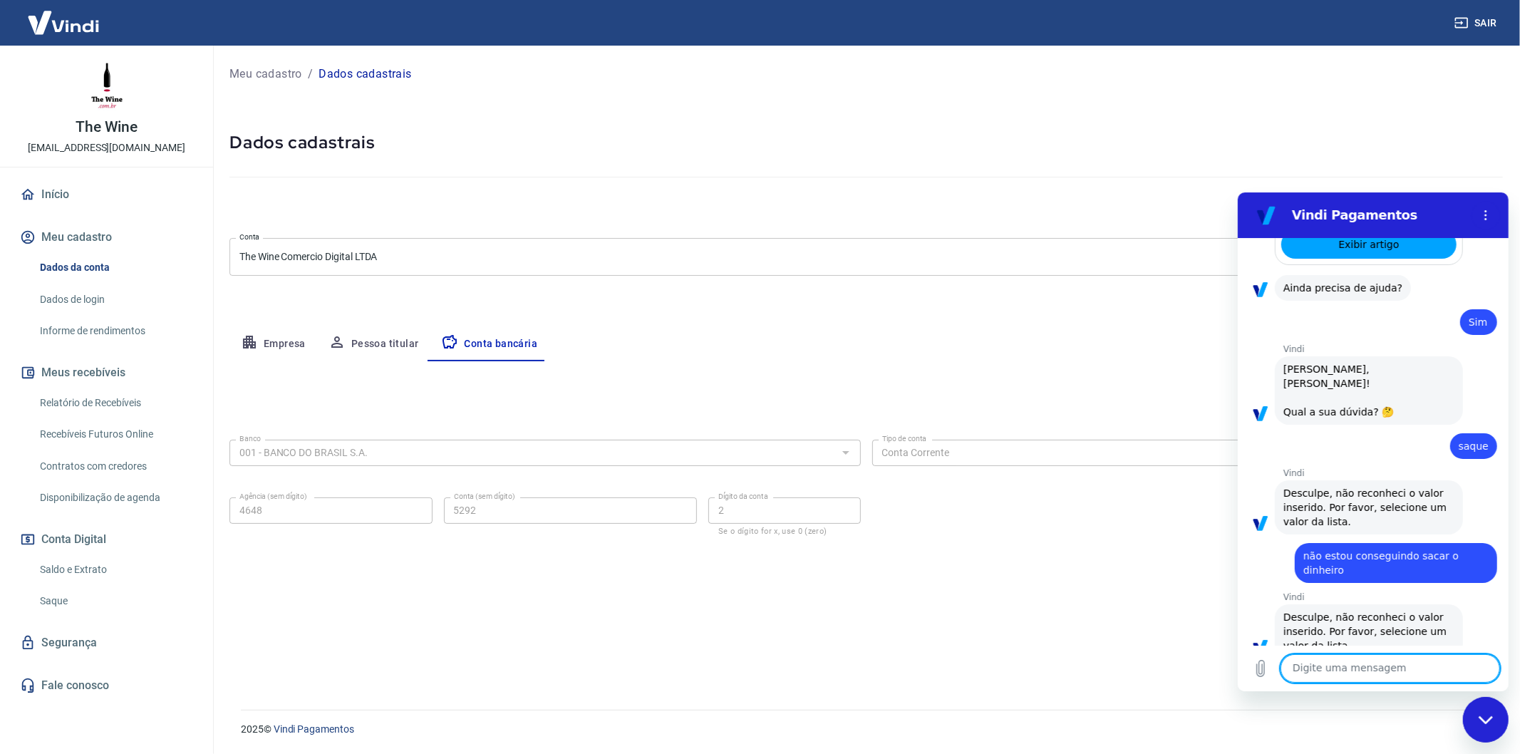
click at [630, 197] on div "Cancelar conta" at bounding box center [865, 208] width 1273 height 26
click at [1491, 212] on button "Menu de opções" at bounding box center [1485, 214] width 29 height 29
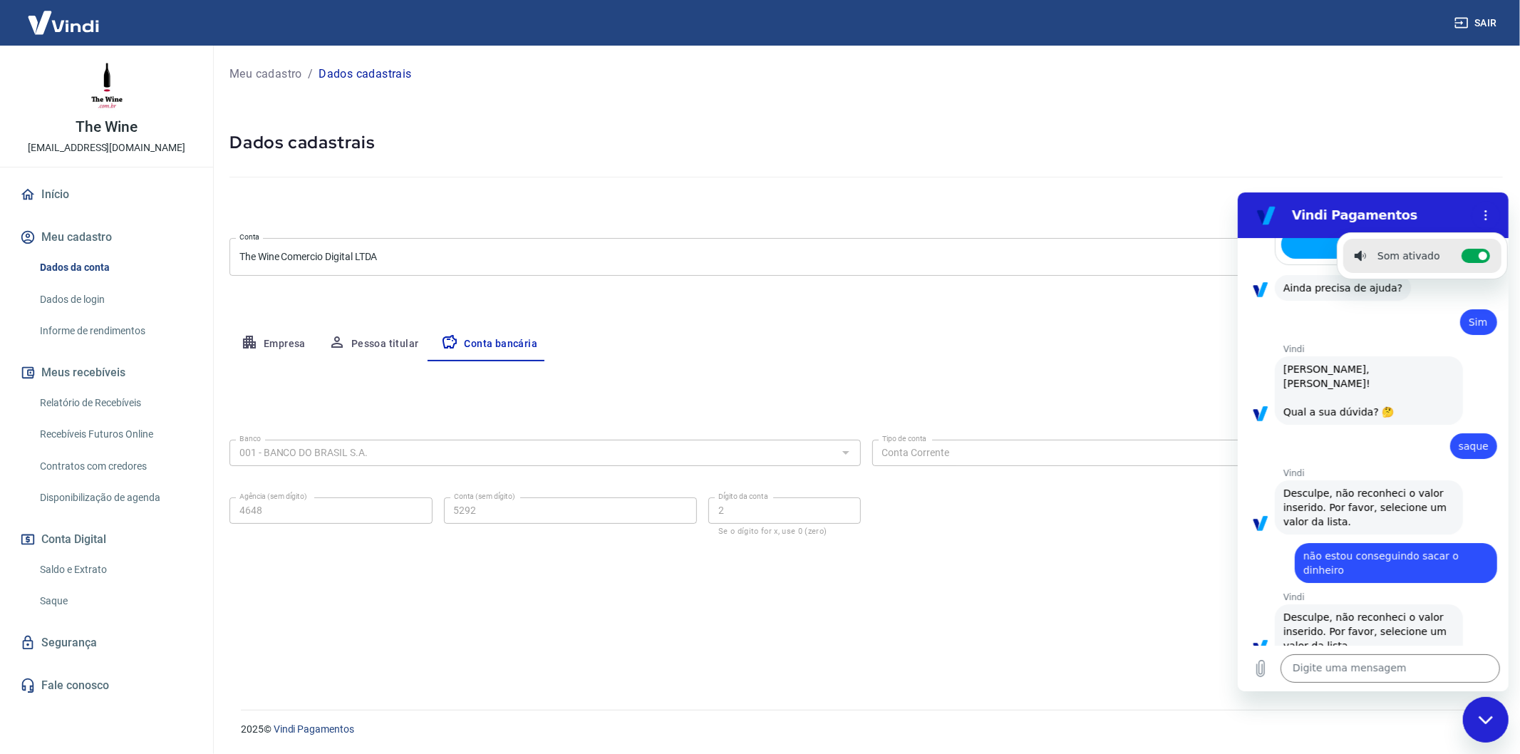
click at [1493, 249] on ul "Som ativado Alternar notificações sonoras" at bounding box center [1421, 255] width 171 height 47
click at [1476, 249] on icon at bounding box center [1481, 254] width 11 height 11
click at [1472, 249] on input "Alternar notificações sonoras" at bounding box center [1475, 255] width 29 height 14
checkbox input "false"
drag, startPoint x: 223, startPoint y: 31, endPoint x: 1508, endPoint y: 322, distance: 1317.9
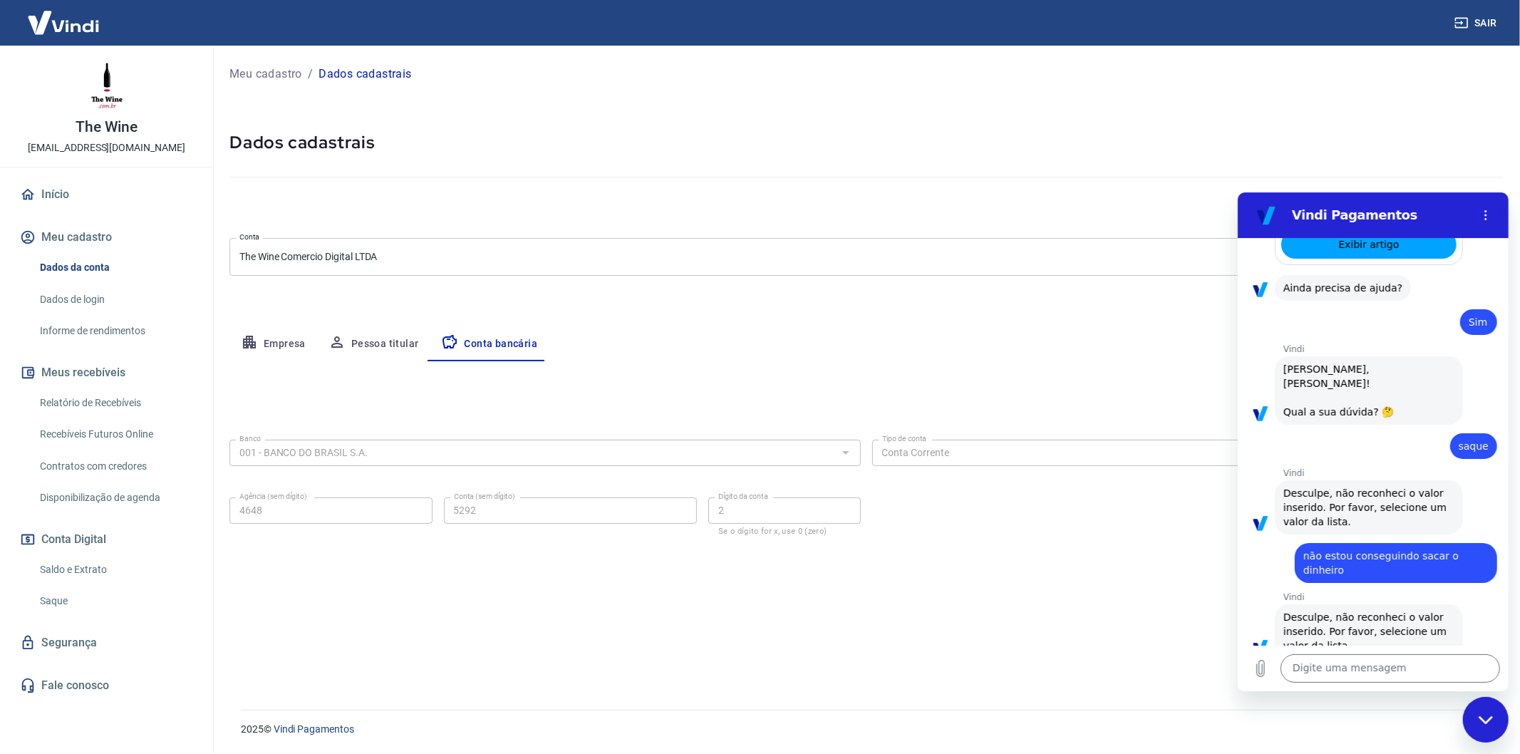
click at [1508, 322] on div "Meu cadastro / Dados cadastrais Dados cadastrais Cancelar conta Conta The Wine …" at bounding box center [866, 369] width 1308 height 647
click at [1446, 369] on div "Vindi diz: [PERSON_NAME], [PERSON_NAME]! Qual a sua dúvida? 🤔" at bounding box center [1368, 390] width 188 height 68
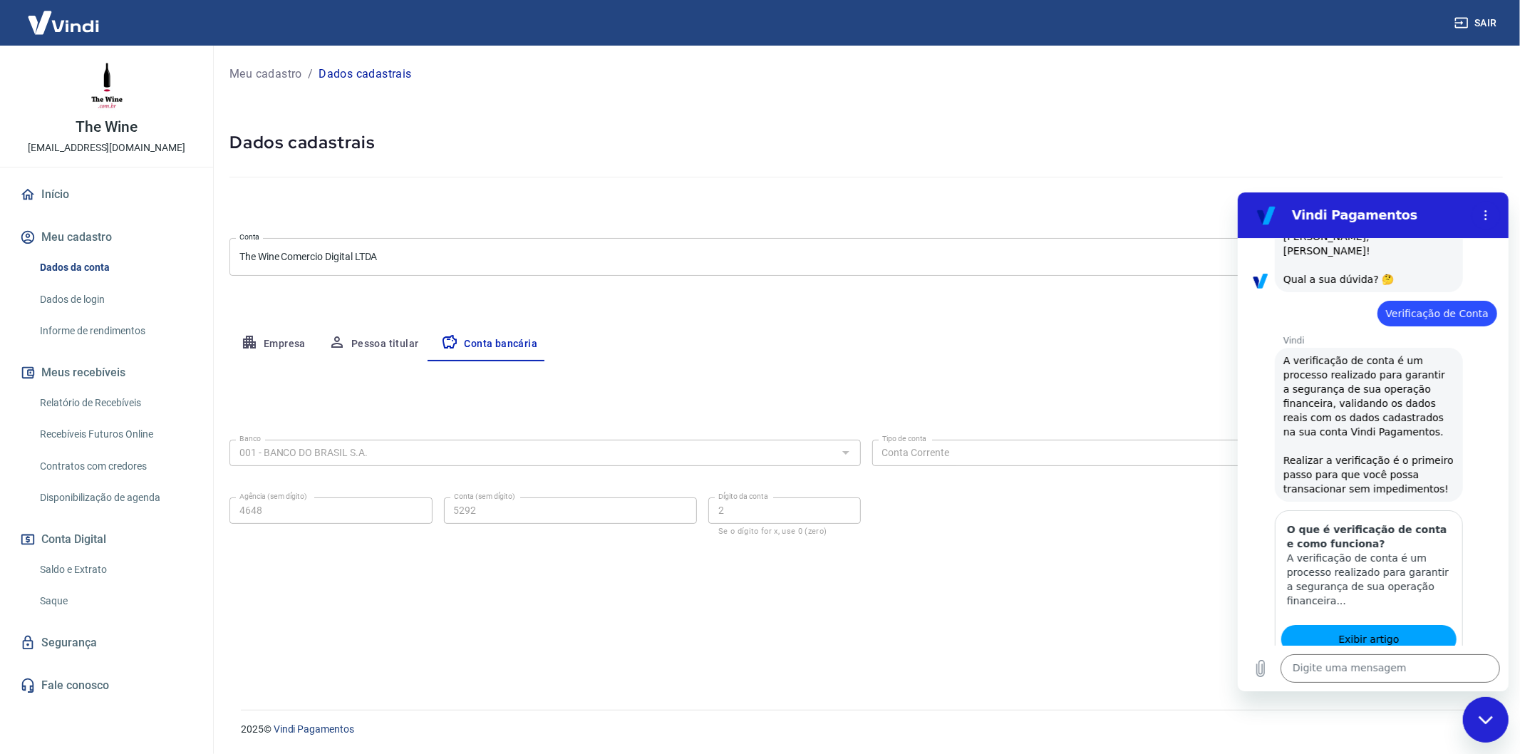
scroll to position [502, 0]
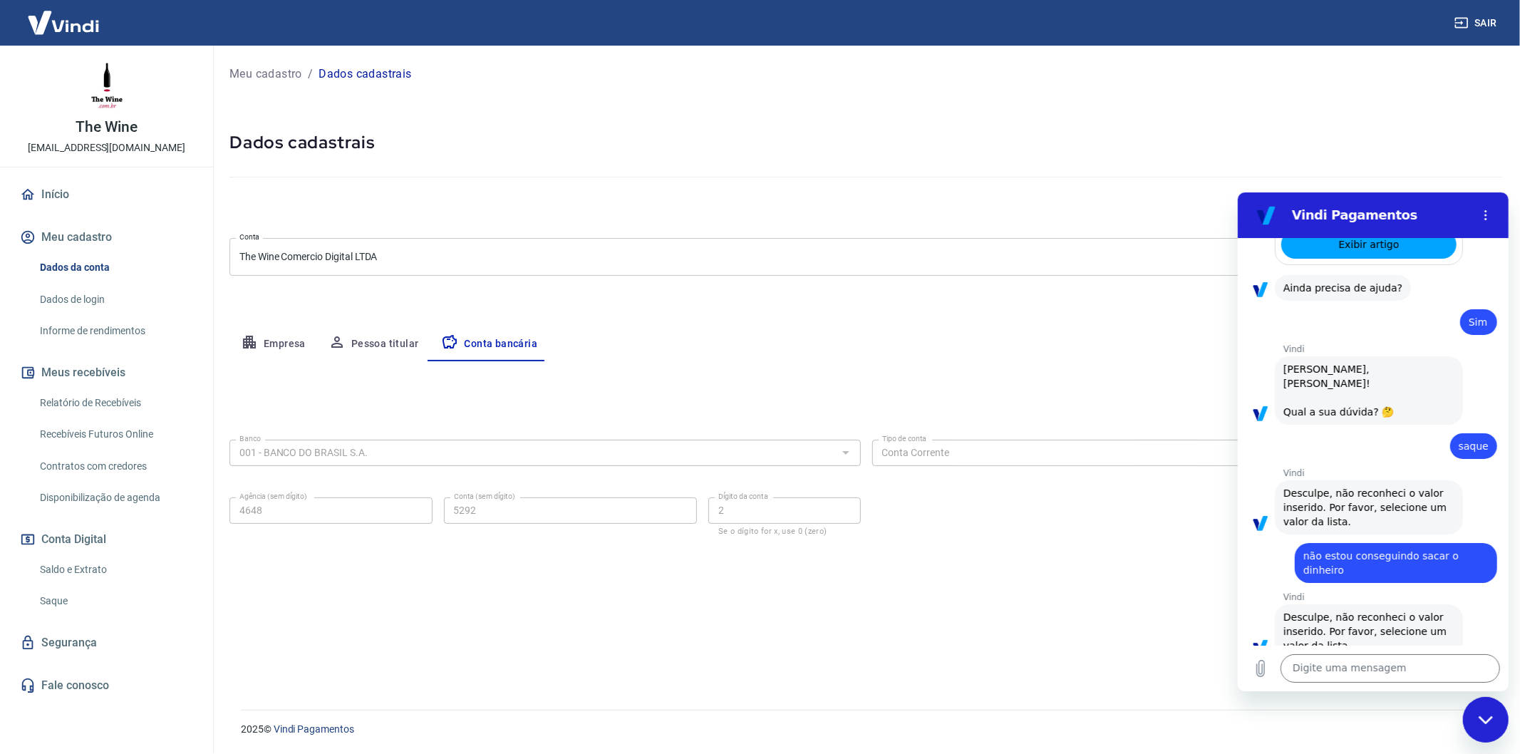
click at [1496, 205] on div at bounding box center [1485, 214] width 29 height 29
click at [1255, 673] on icon "Carregar arquivo" at bounding box center [1259, 667] width 17 height 17
click at [1449, 705] on div "2025 © Vindi Pagamentos" at bounding box center [863, 723] width 1279 height 61
click at [1431, 670] on textarea at bounding box center [1389, 667] width 219 height 29
type textarea "oi"
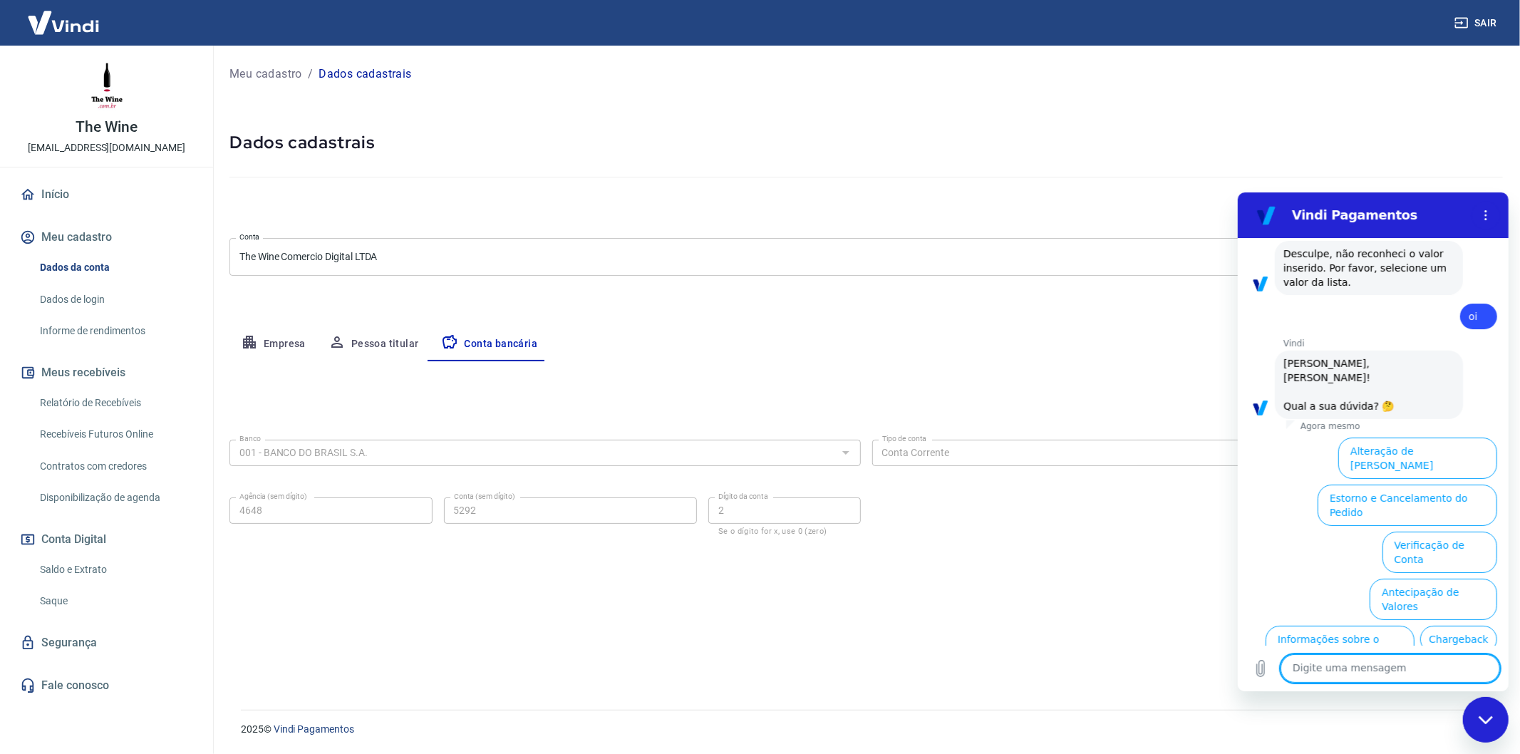
scroll to position [874, 0]
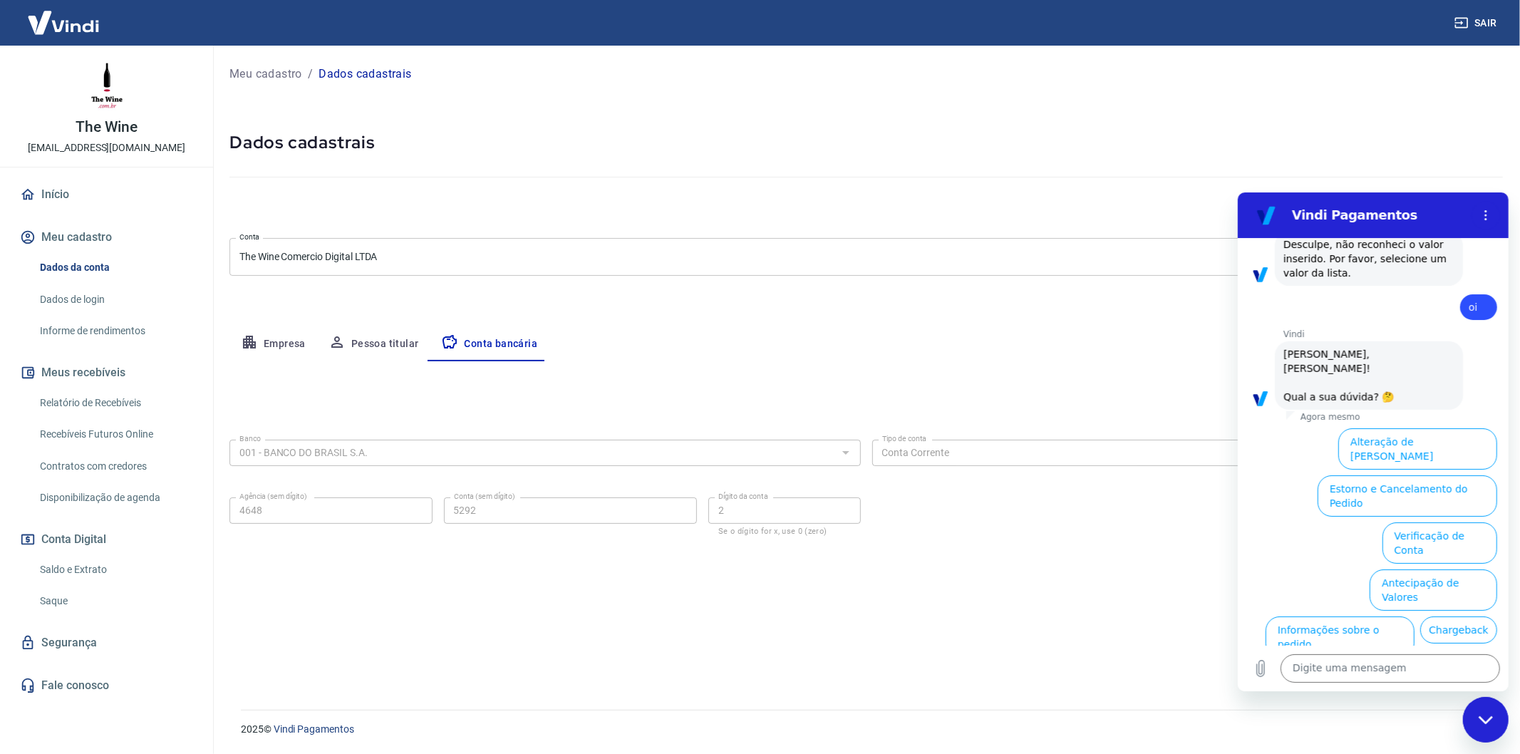
click at [1372, 663] on button "Extrato e Recebíveis" at bounding box center [1316, 683] width 112 height 41
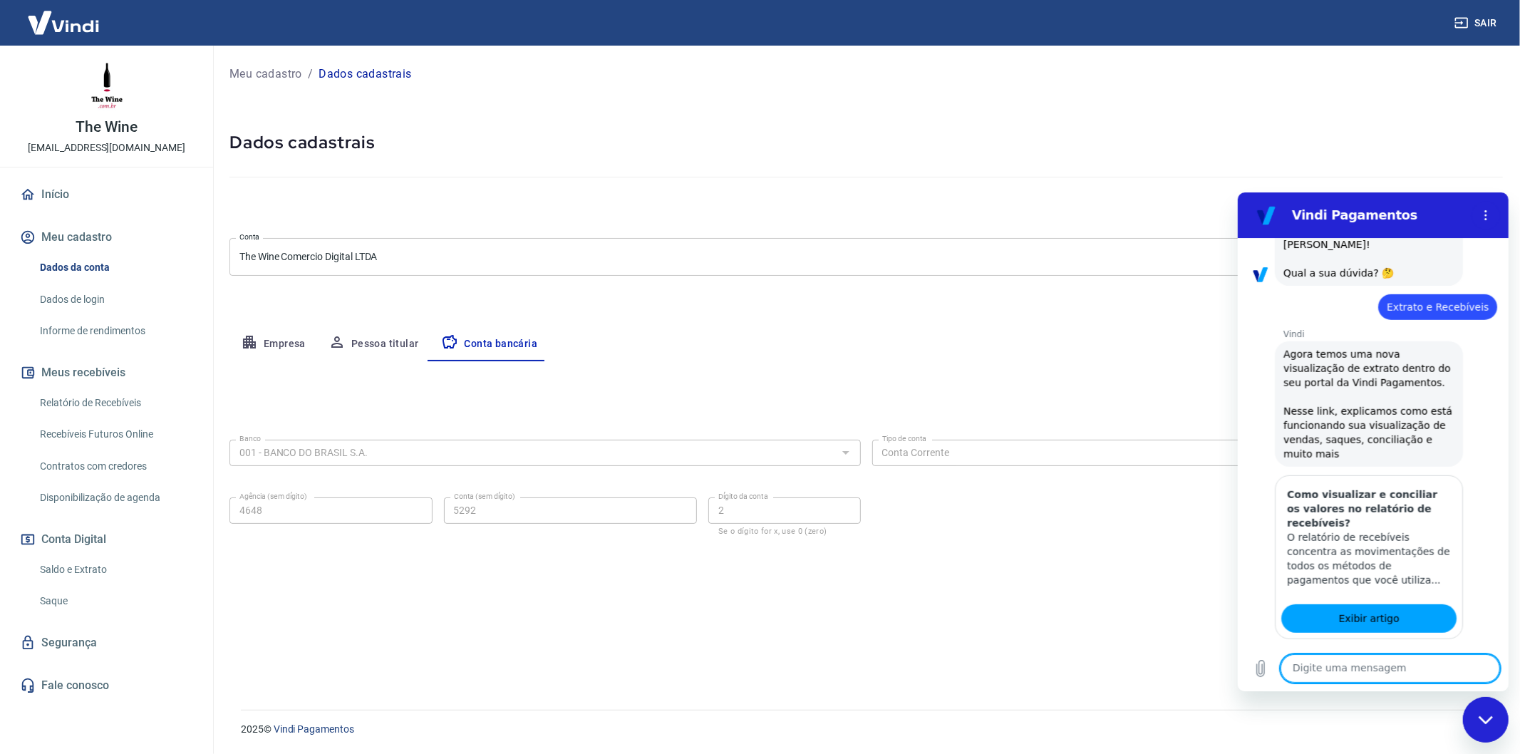
scroll to position [1034, 0]
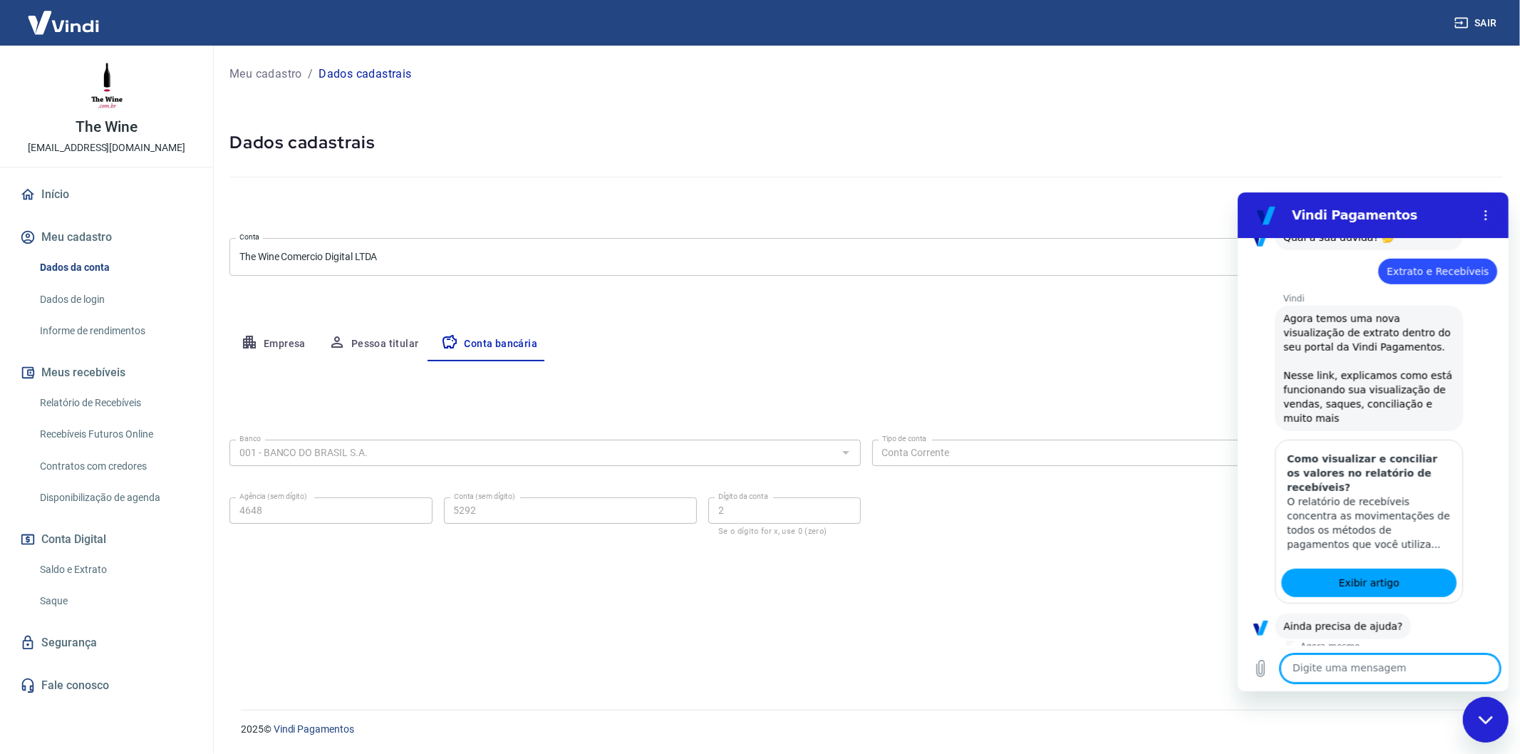
click at [1425, 657] on button "Sim" at bounding box center [1426, 670] width 41 height 27
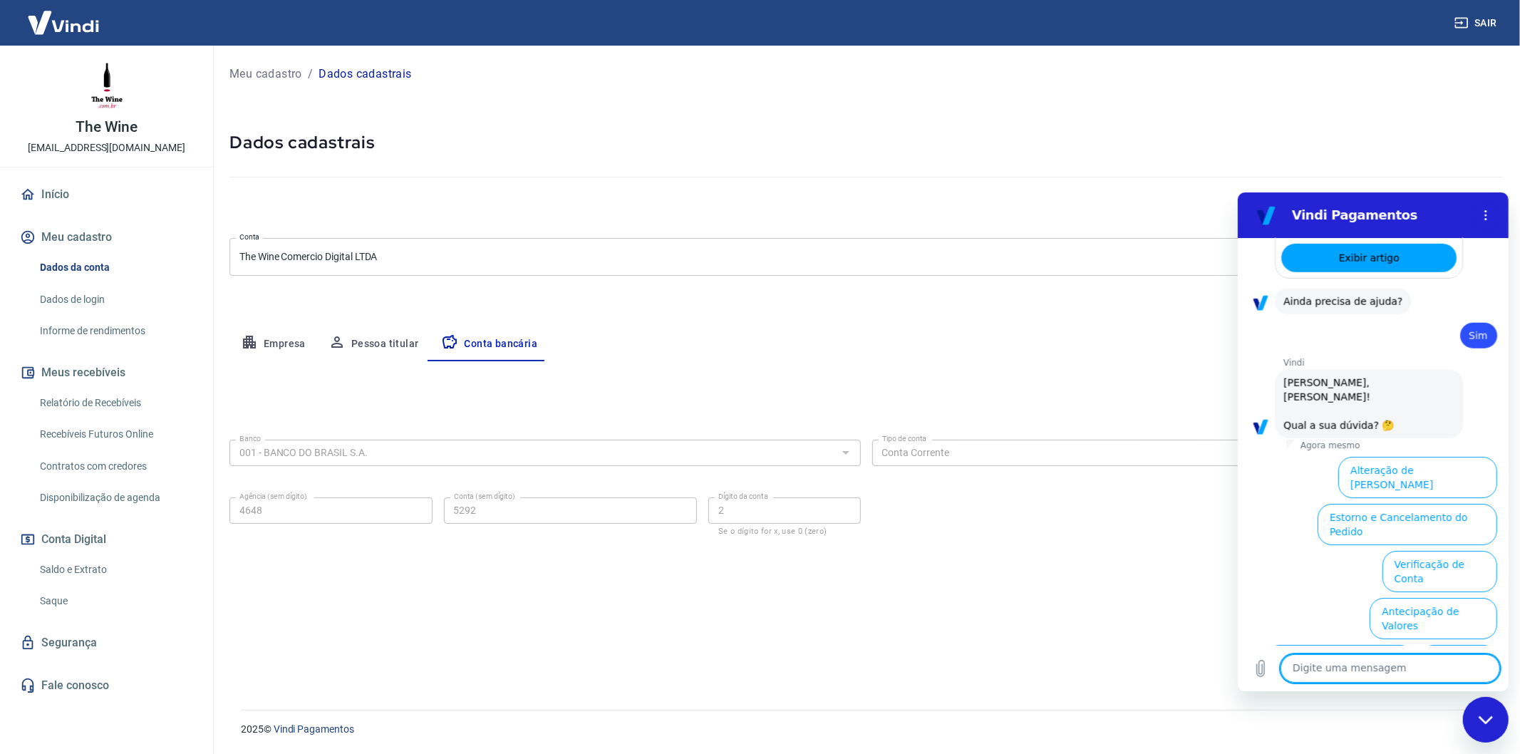
scroll to position [1373, 0]
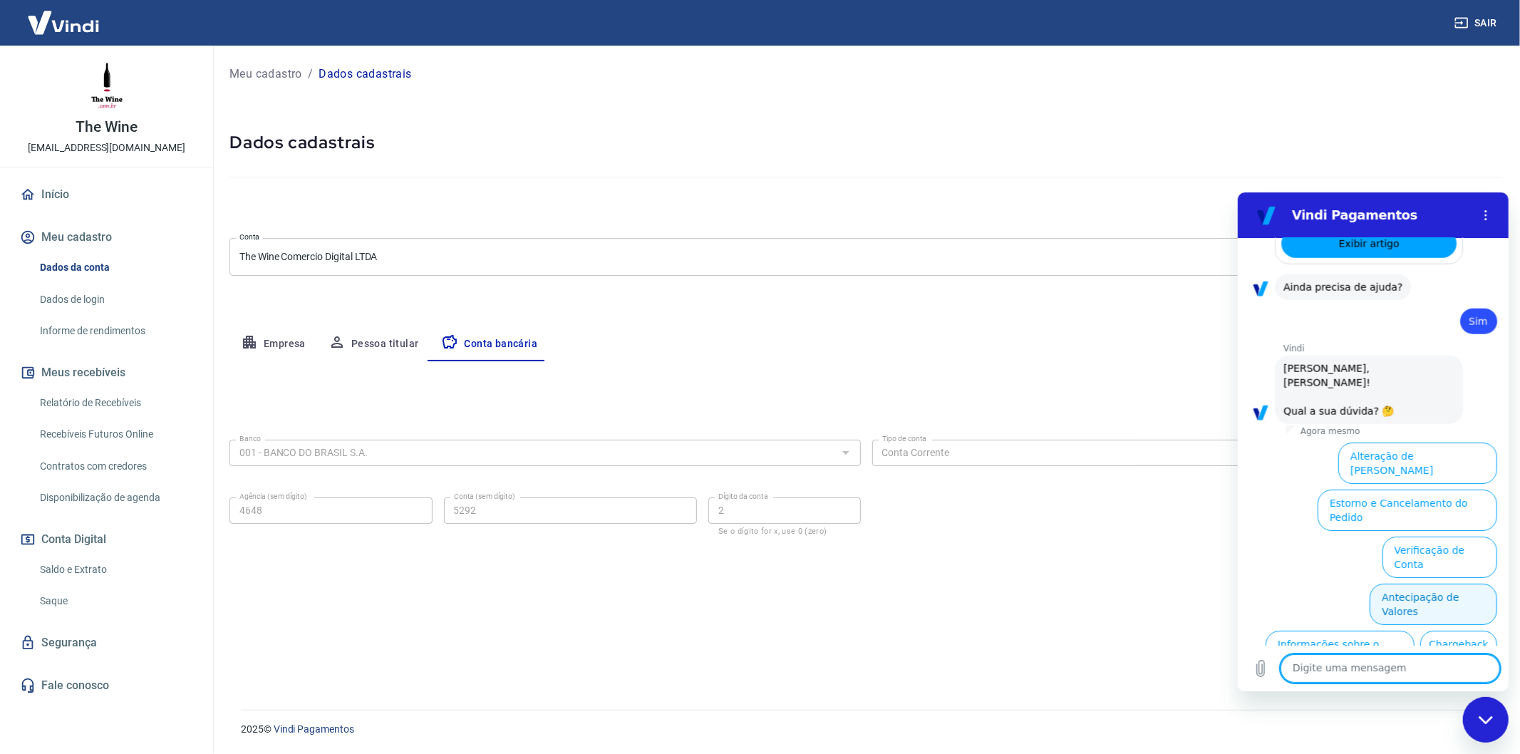
click at [1431, 583] on button "Antecipação de Valores" at bounding box center [1433, 603] width 128 height 41
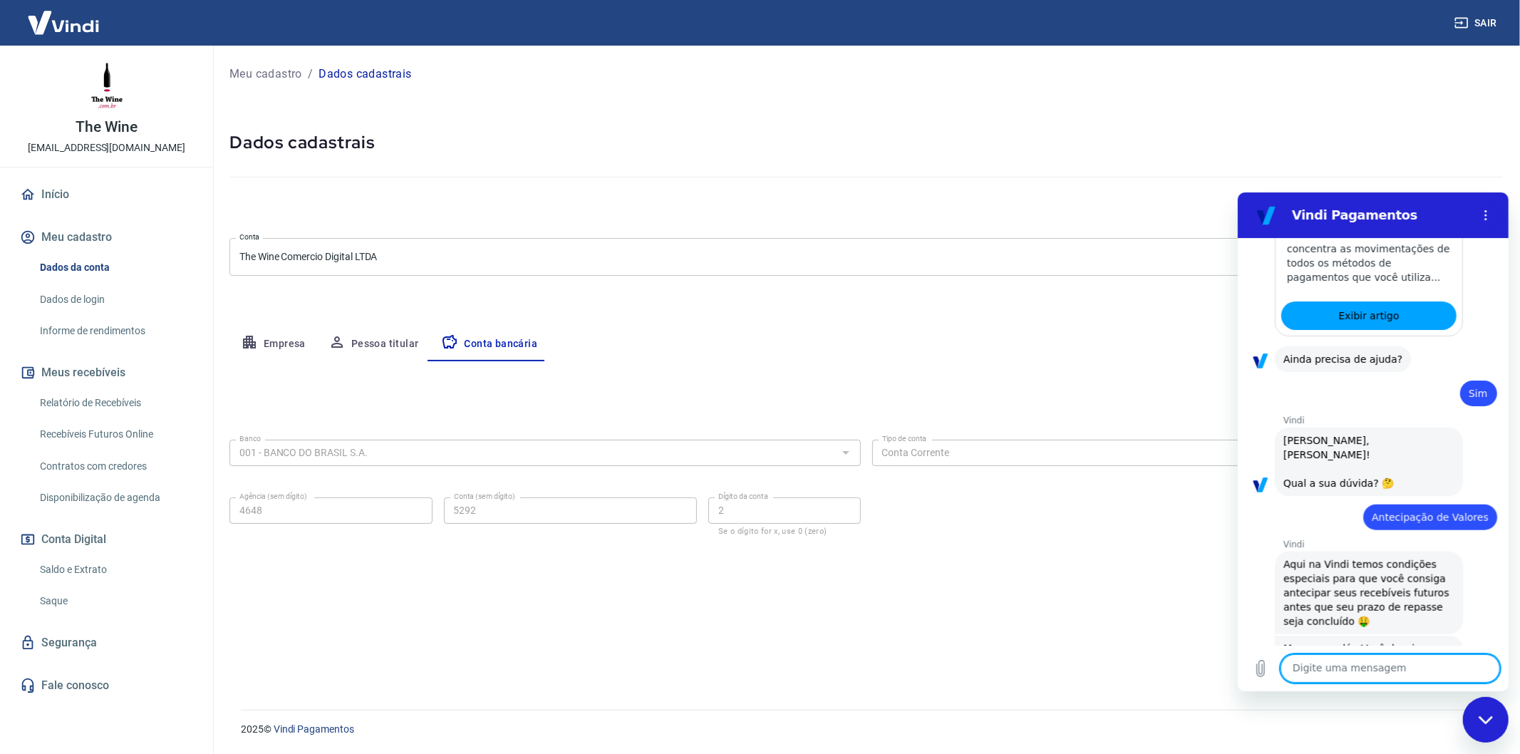
scroll to position [1370, 0]
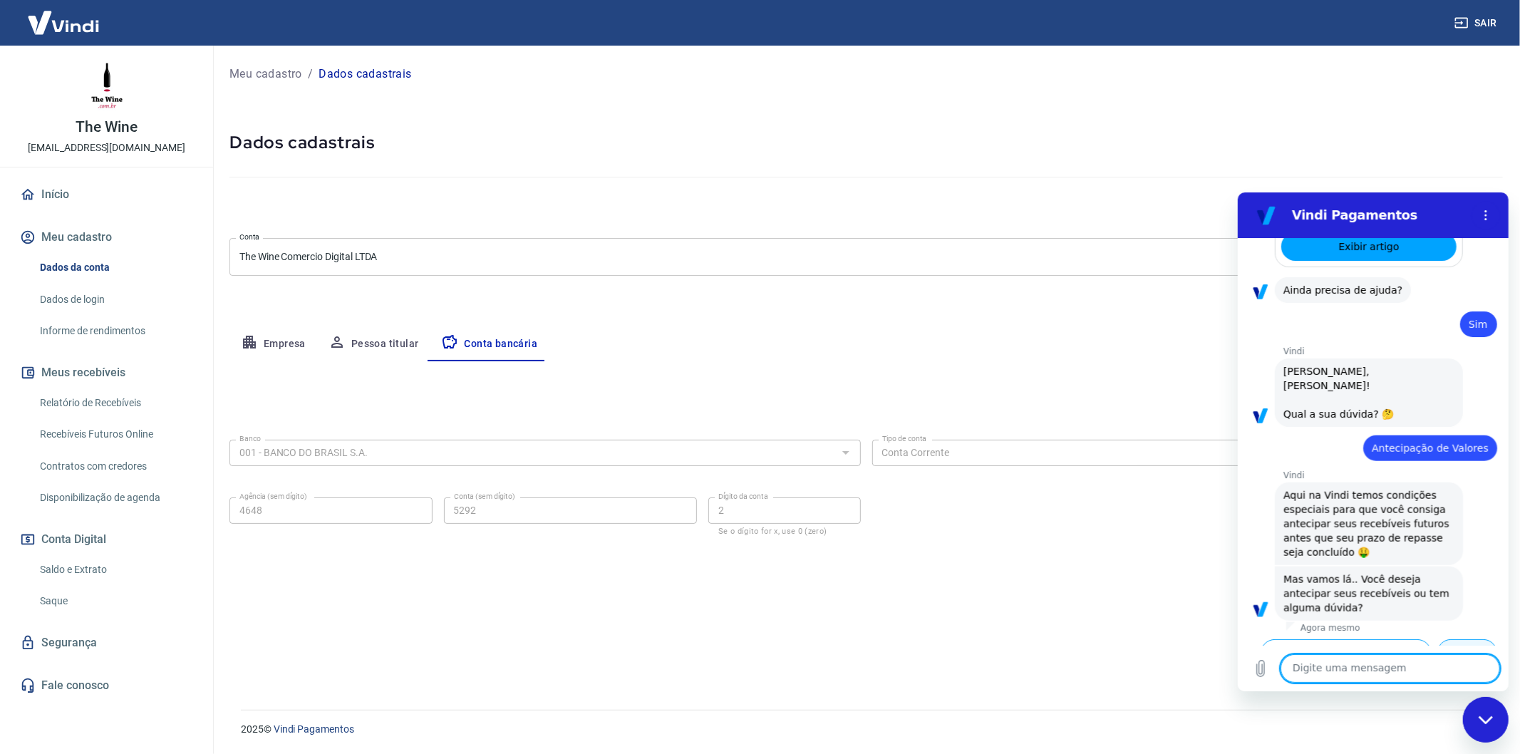
click at [1459, 638] on button "Dúvidas" at bounding box center [1466, 651] width 60 height 27
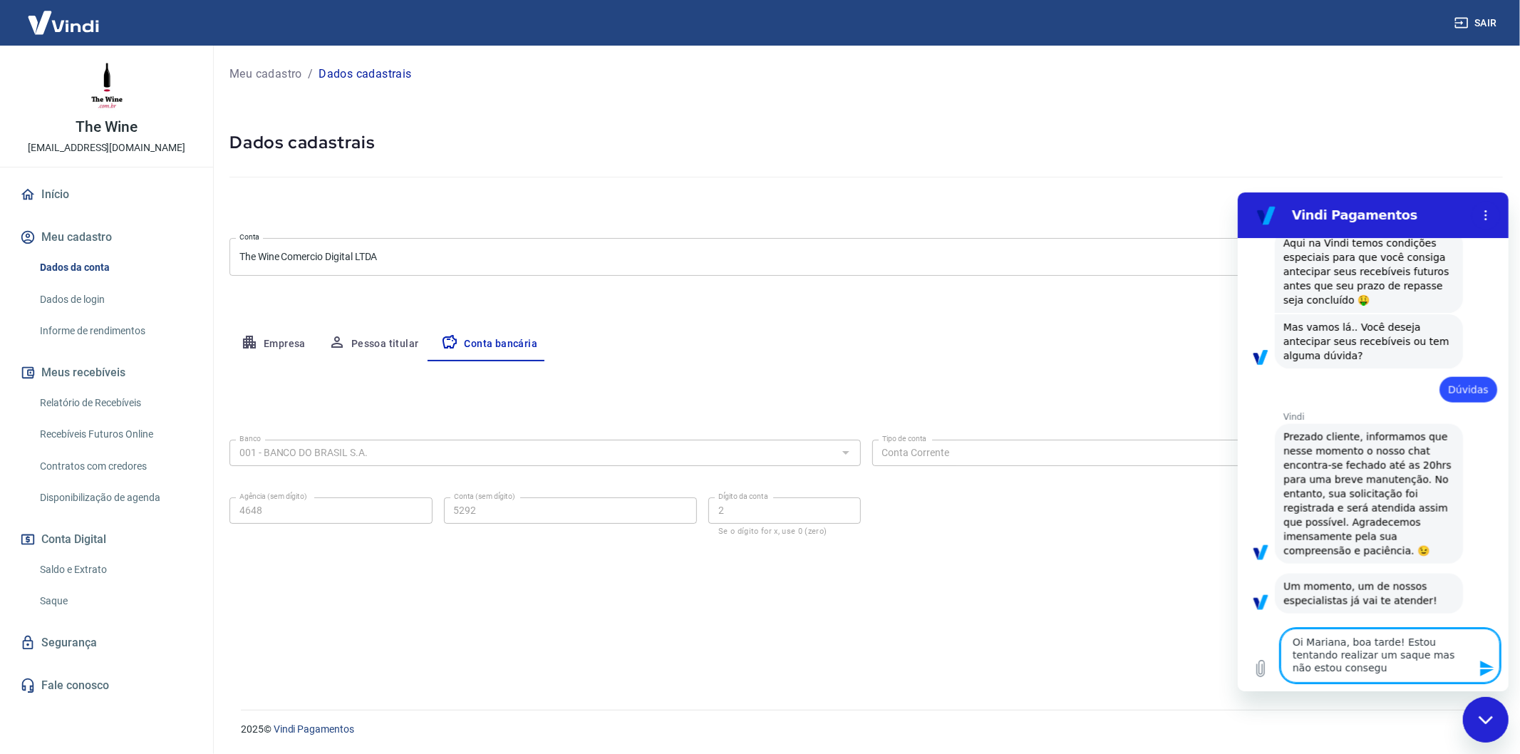
scroll to position [1627, 0]
type textarea "Oi Mariana, boa tarde! Estou tentando realizar um saque mas não estou conseguin…"
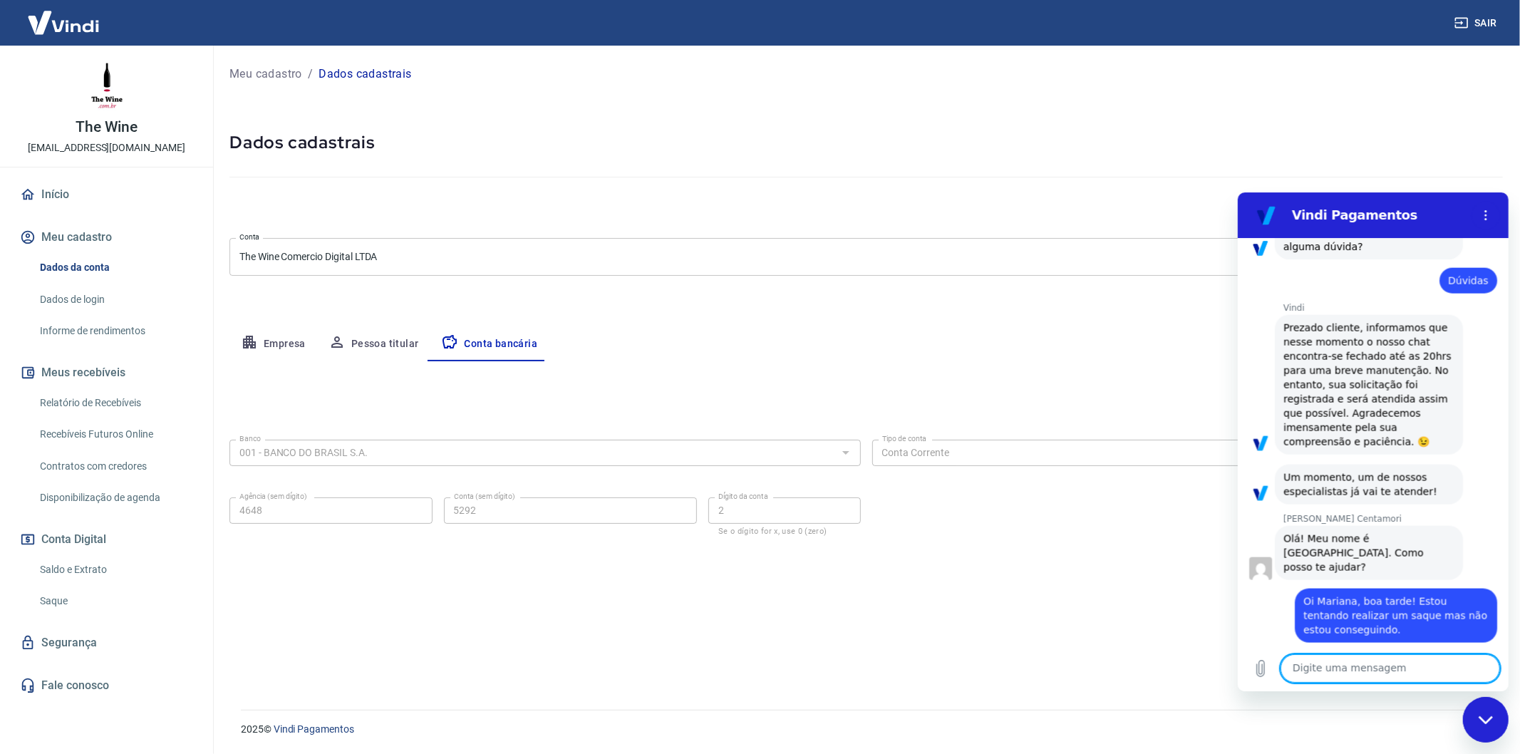
scroll to position [1734, 0]
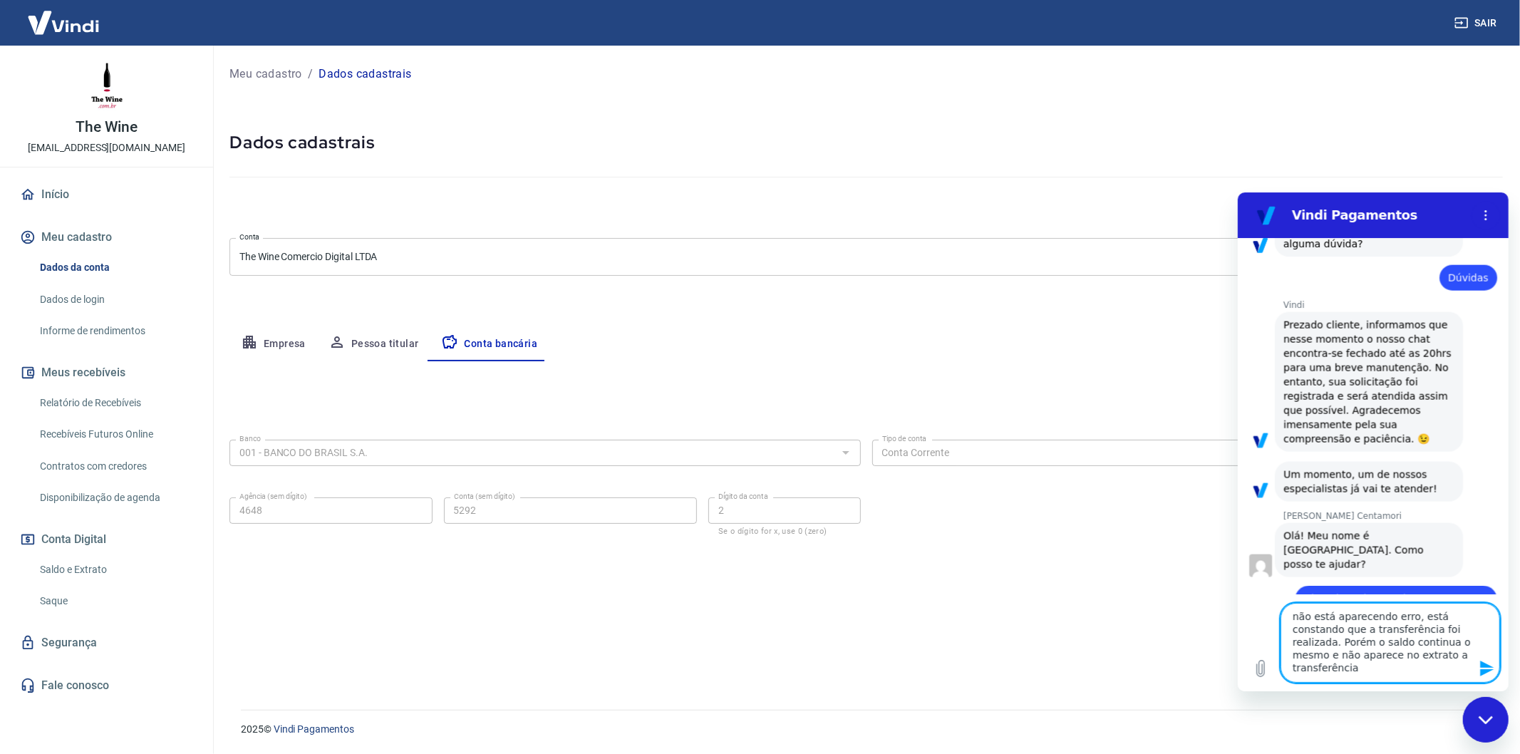
type textarea "não está aparecendo erro, está constando que a transferência foi realizada. Por…"
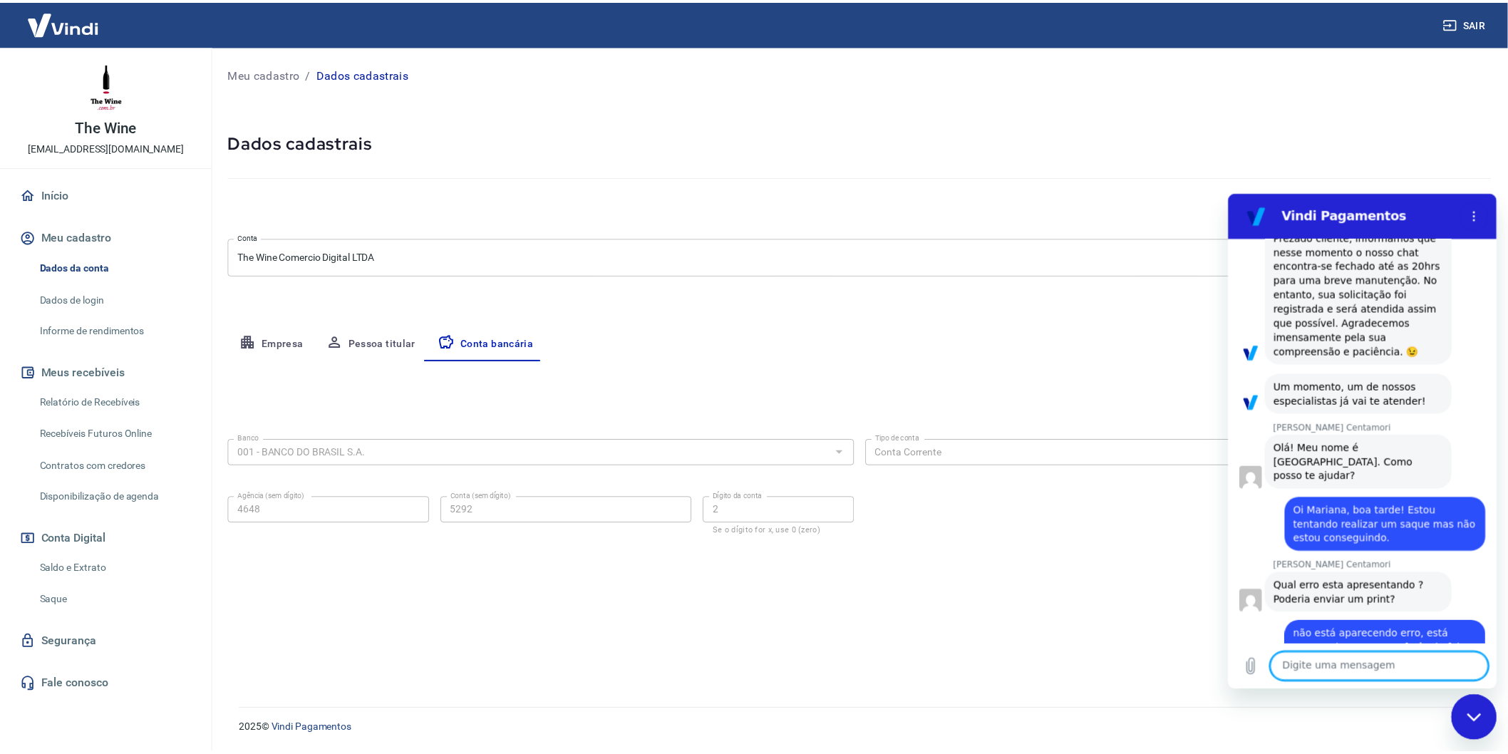
scroll to position [1826, 0]
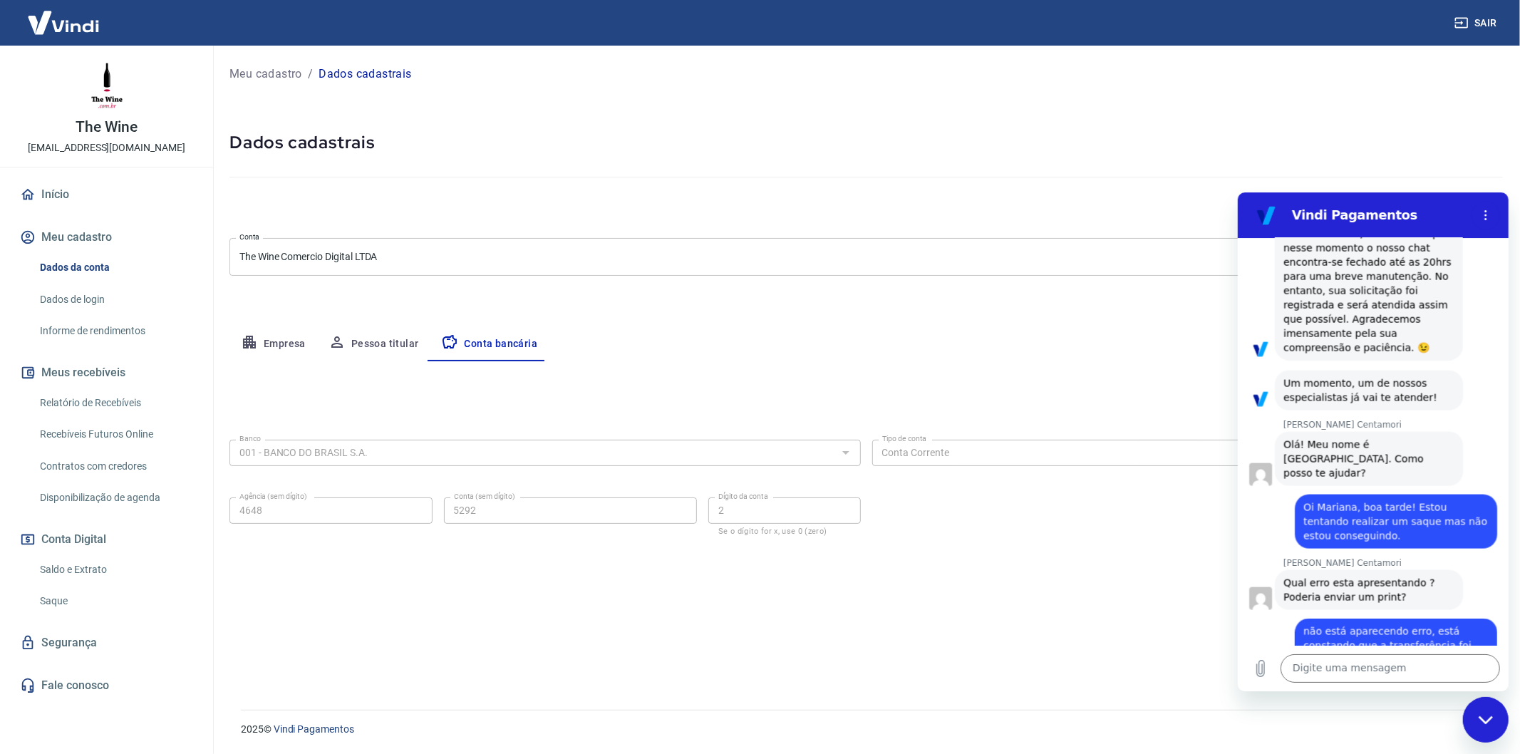
click at [100, 566] on link "Saldo e Extrato" at bounding box center [115, 569] width 162 height 29
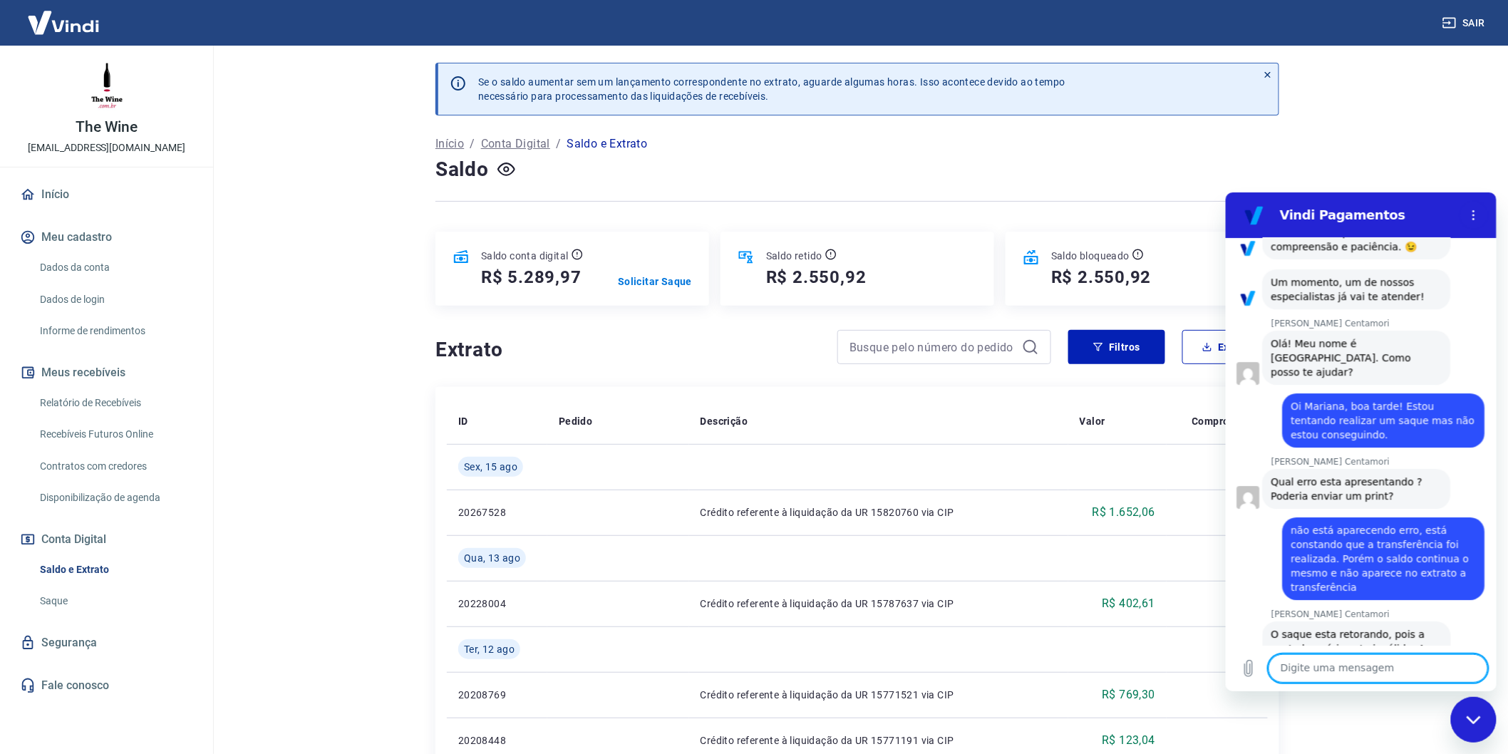
scroll to position [1929, 0]
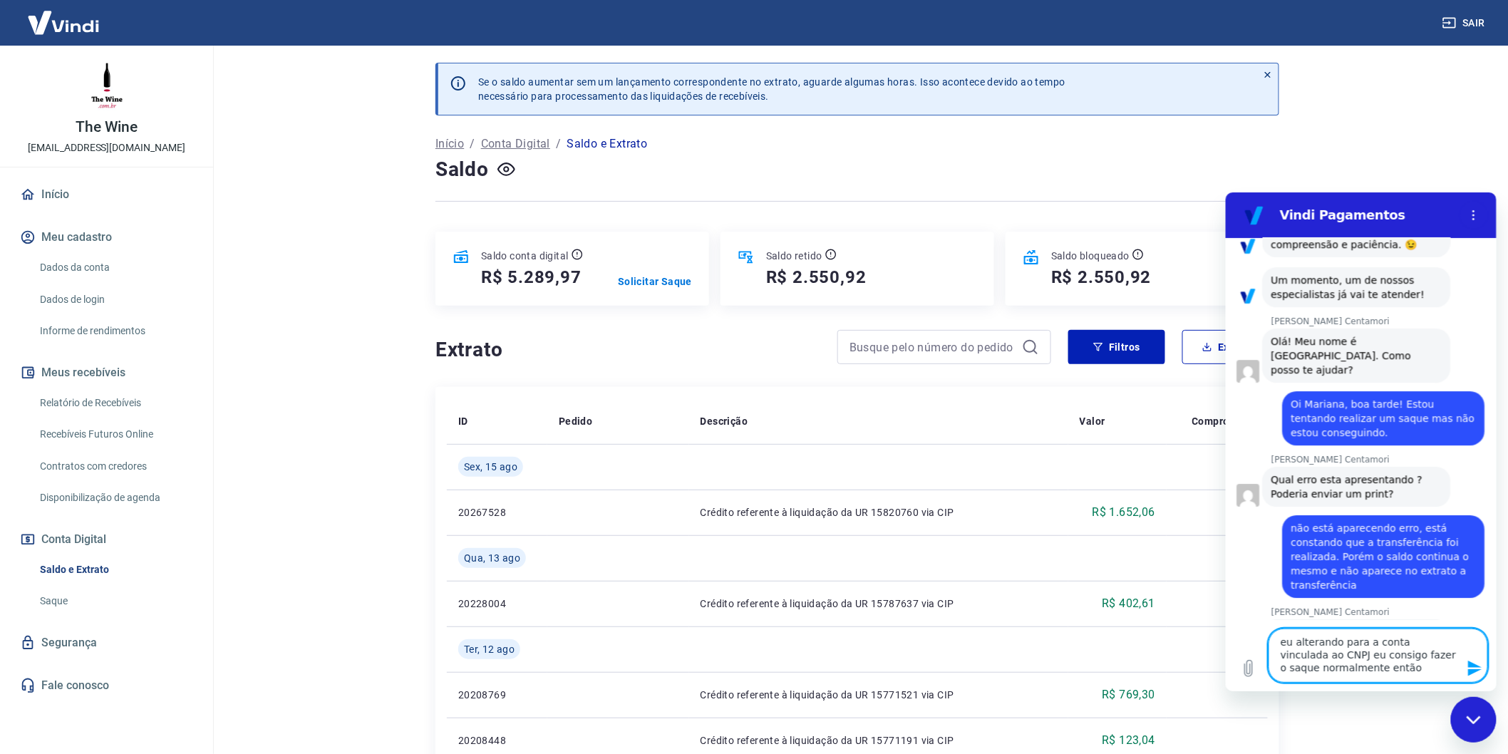
type textarea "eu alterando para a conta vinculada ao CNPJ eu consigo fazer o saque normalment…"
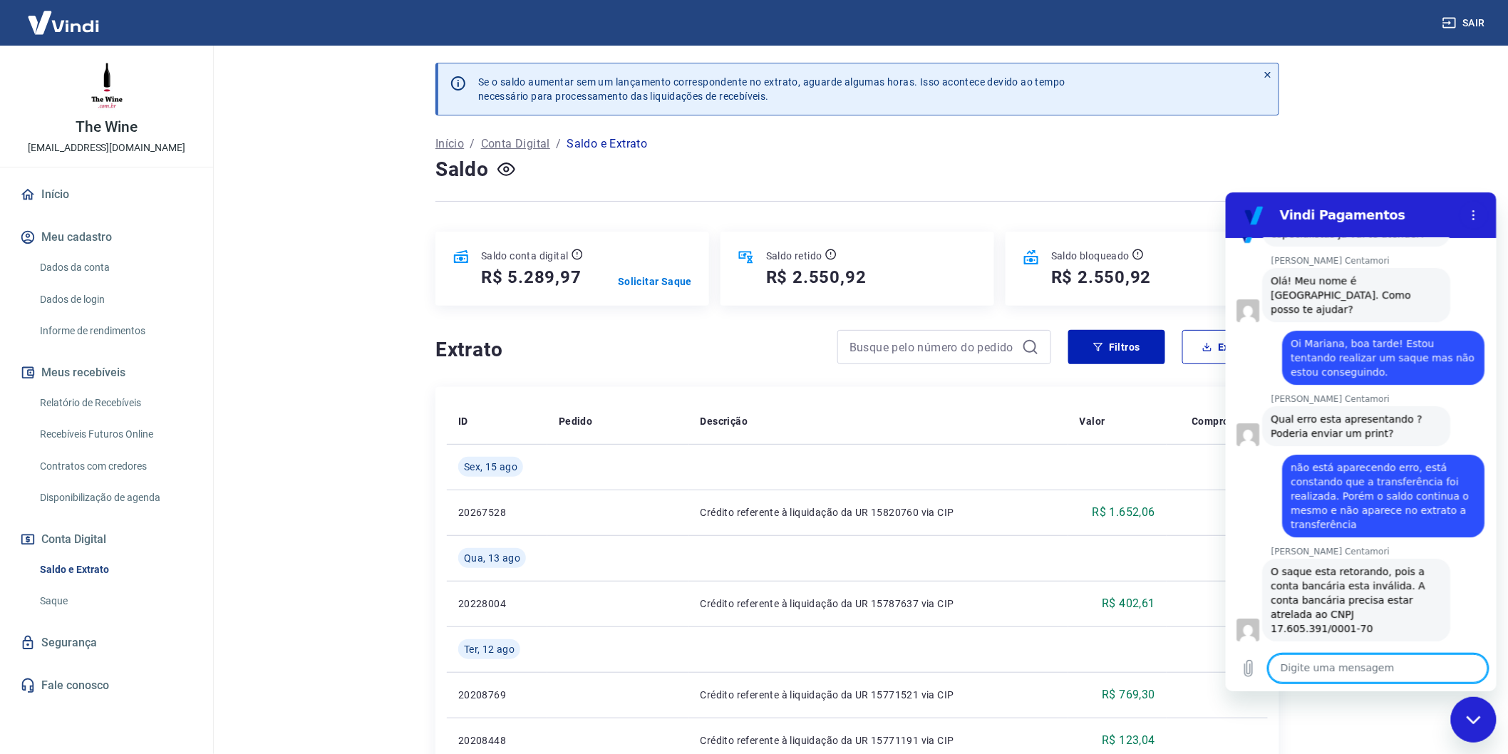
scroll to position [1992, 0]
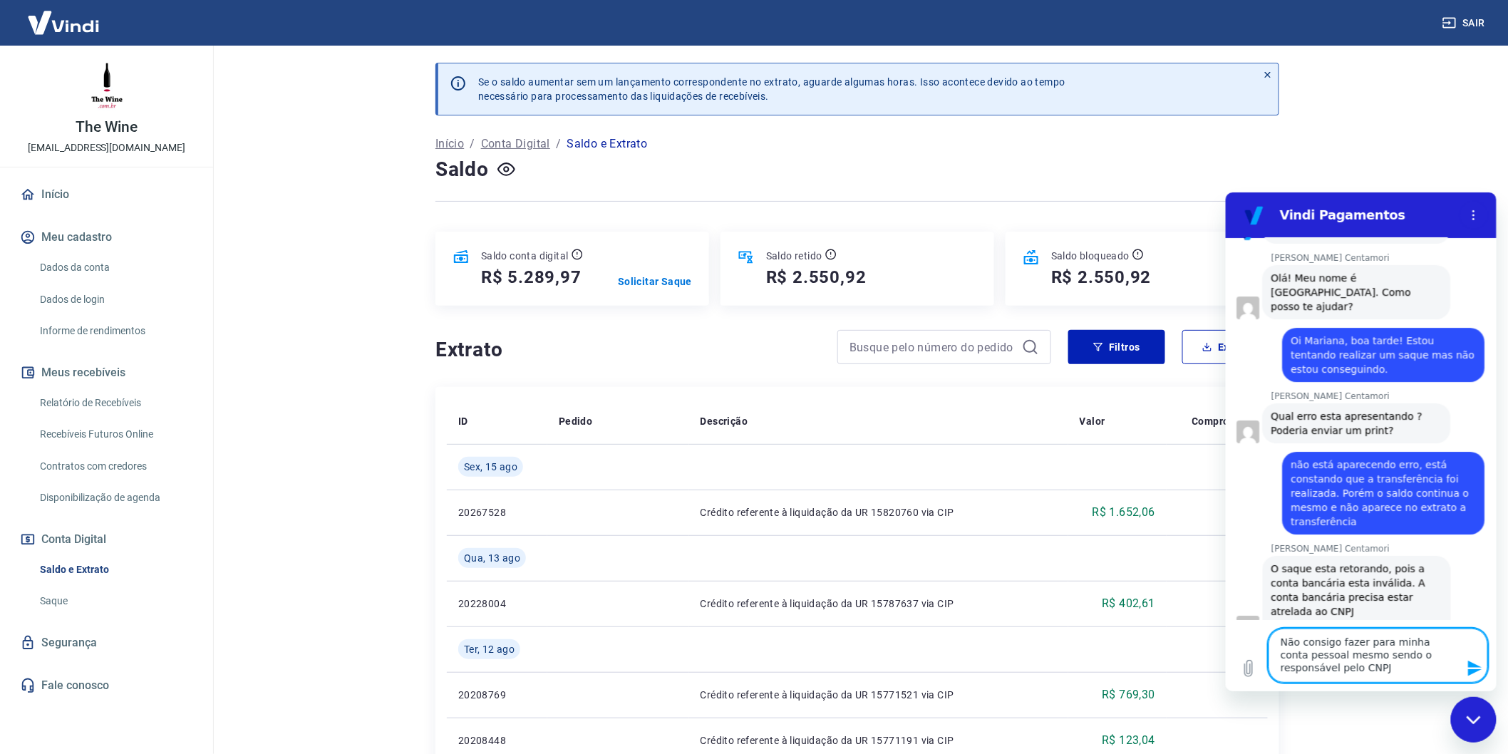
type textarea "Não consigo fazer para minha conta pessoal mesmo sendo o responsável pelo CNPJ?"
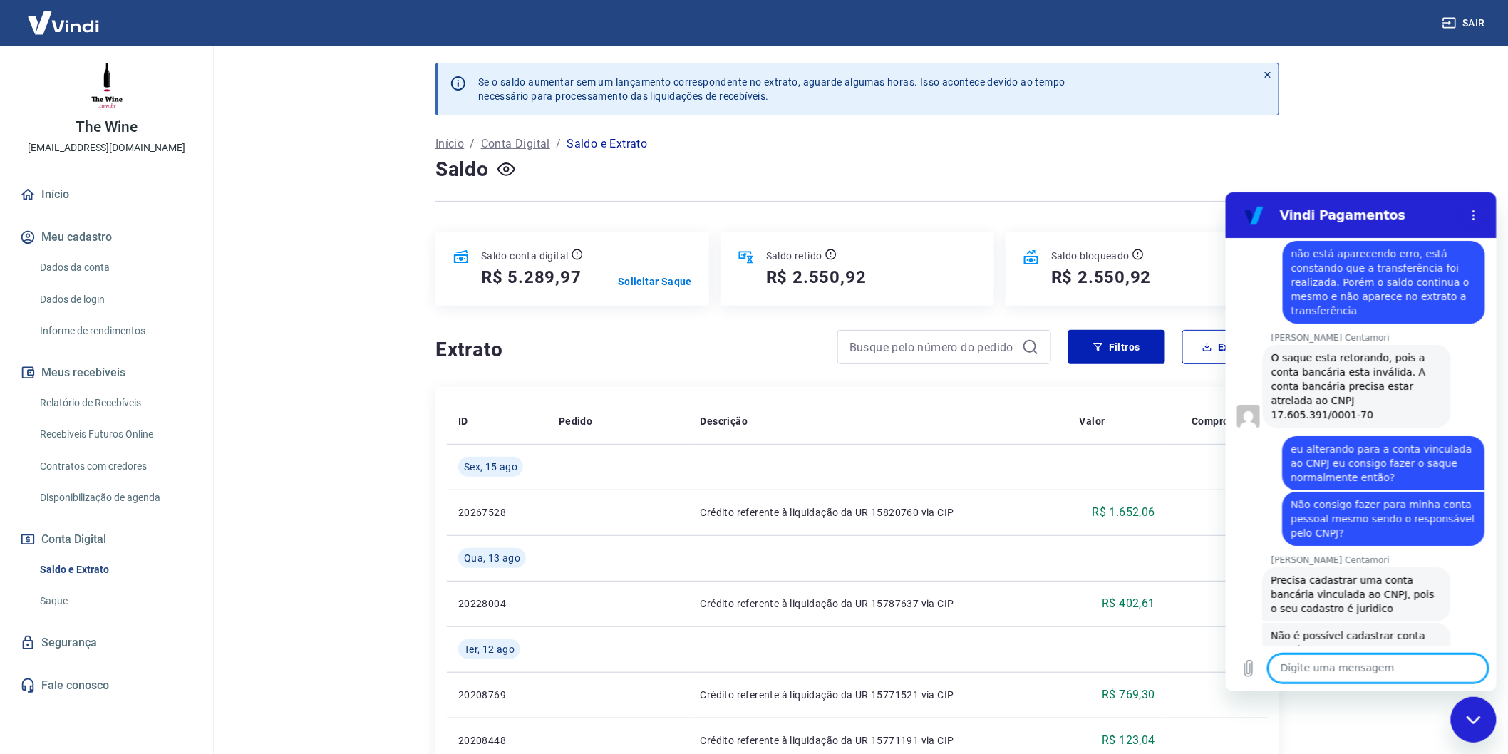
scroll to position [2205, 0]
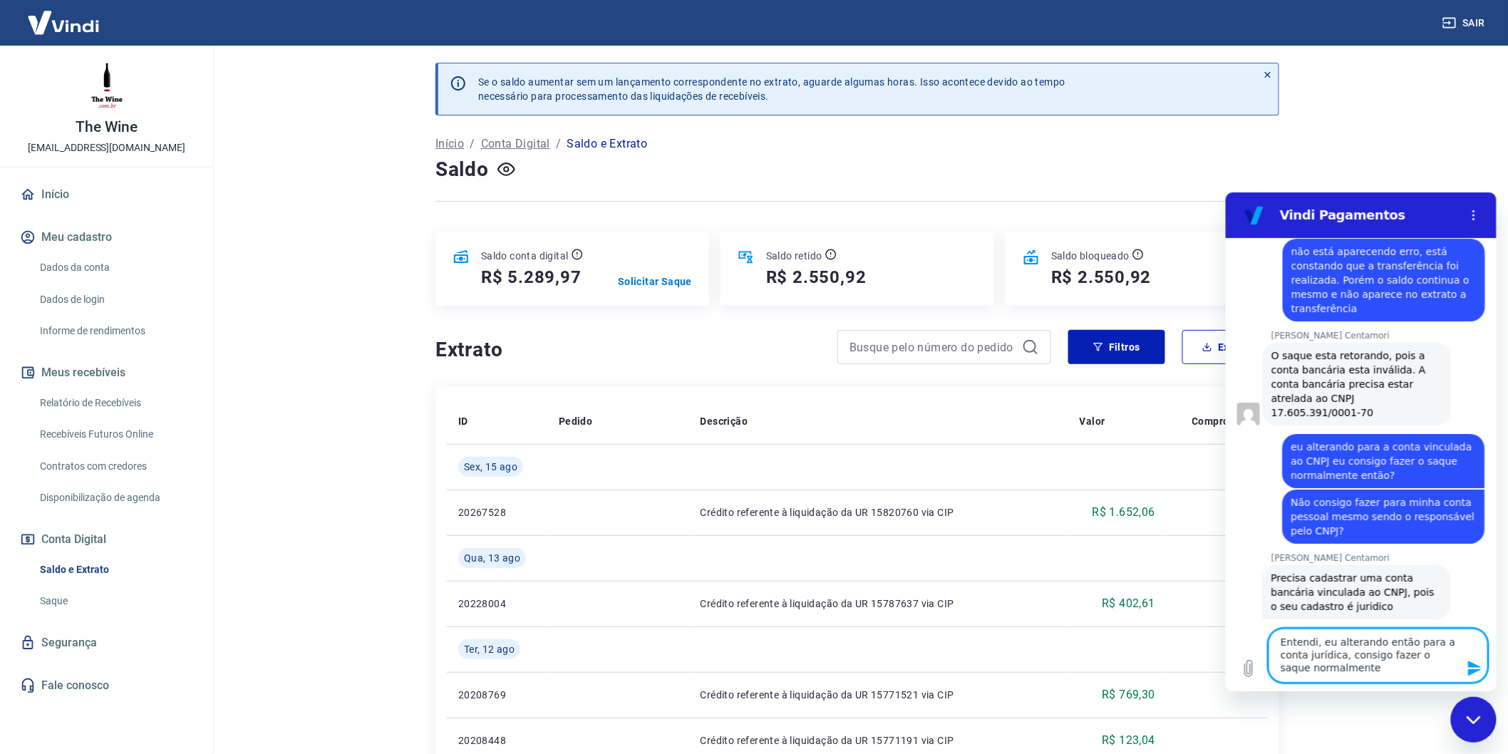
type textarea "Entendi, eu alterando então para a conta jurídica, consigo fazer o saque normal…"
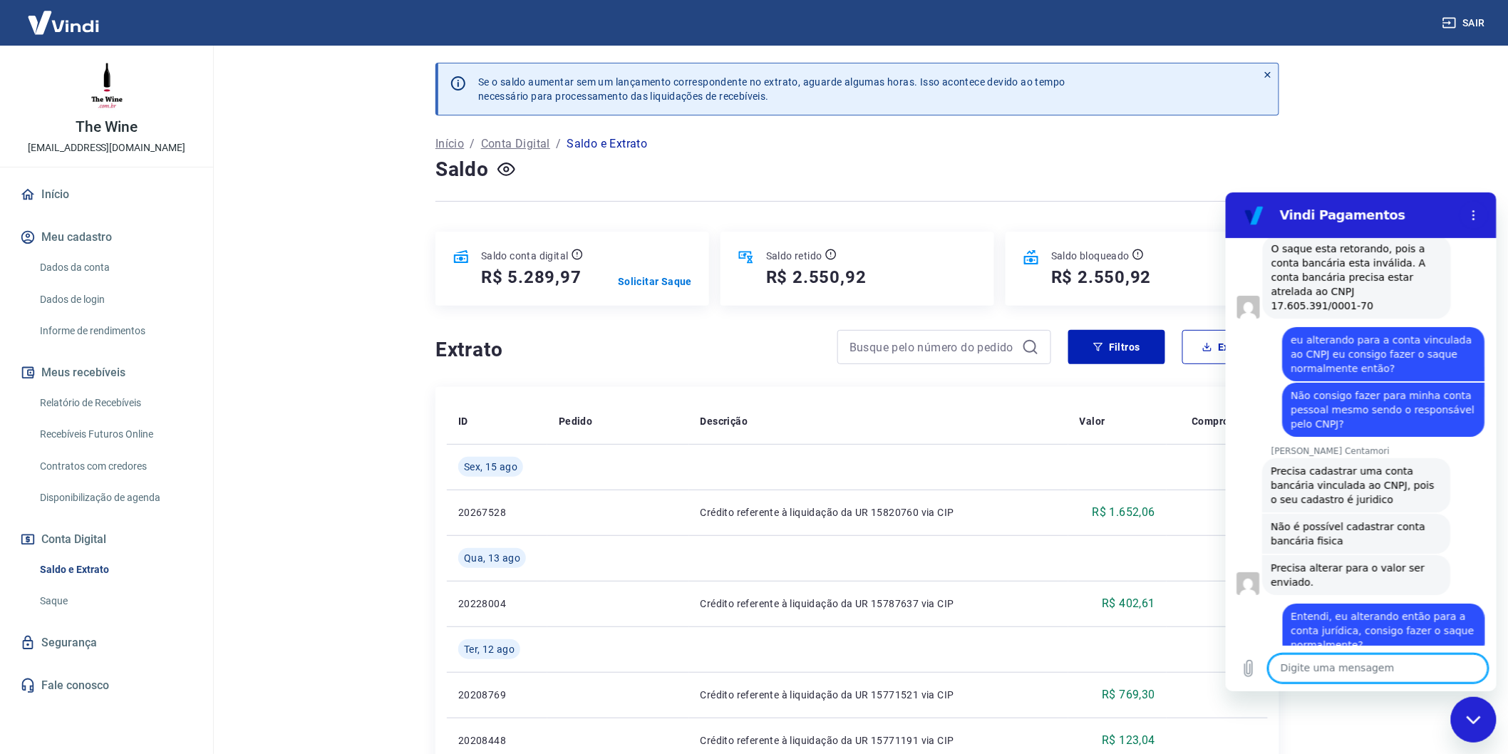
scroll to position [2316, 0]
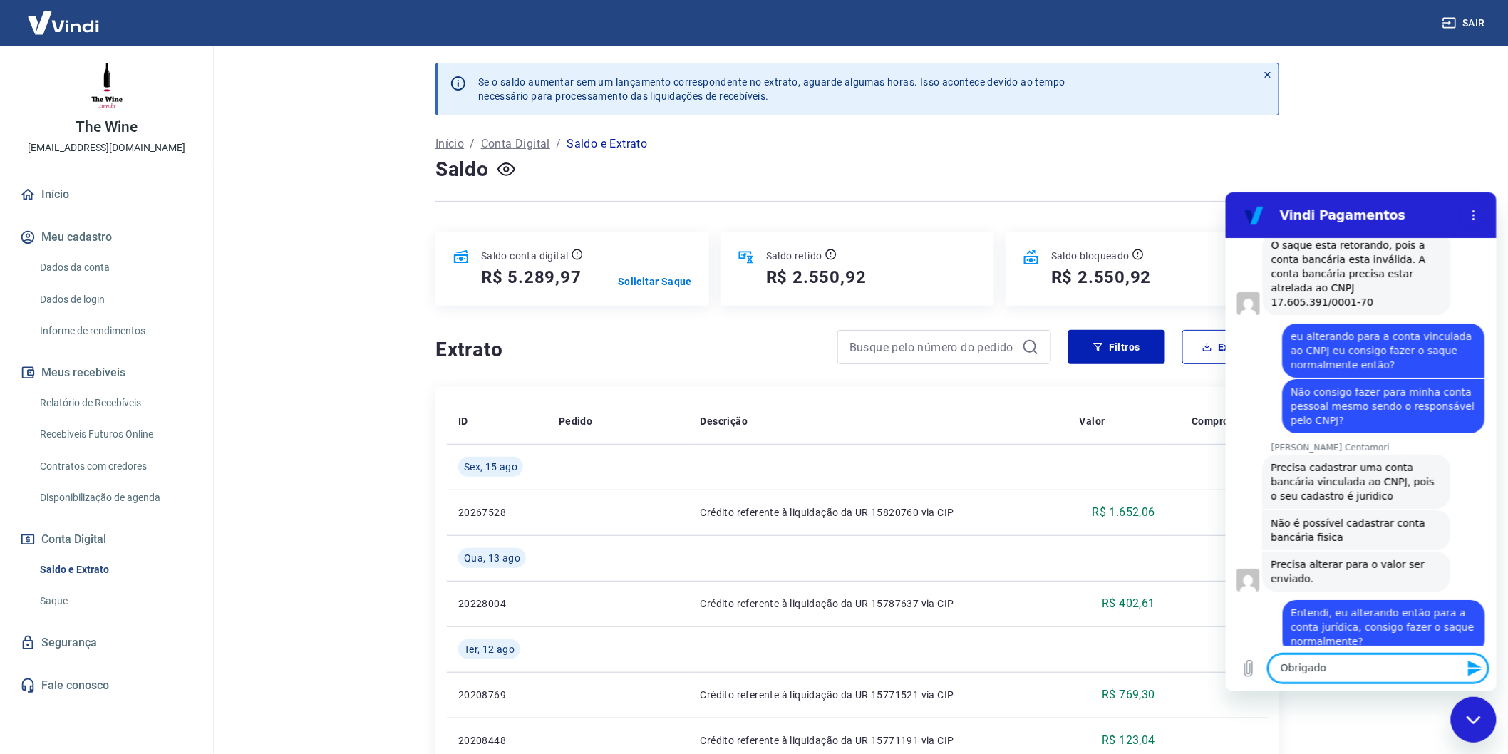
type textarea "Obrigado!"
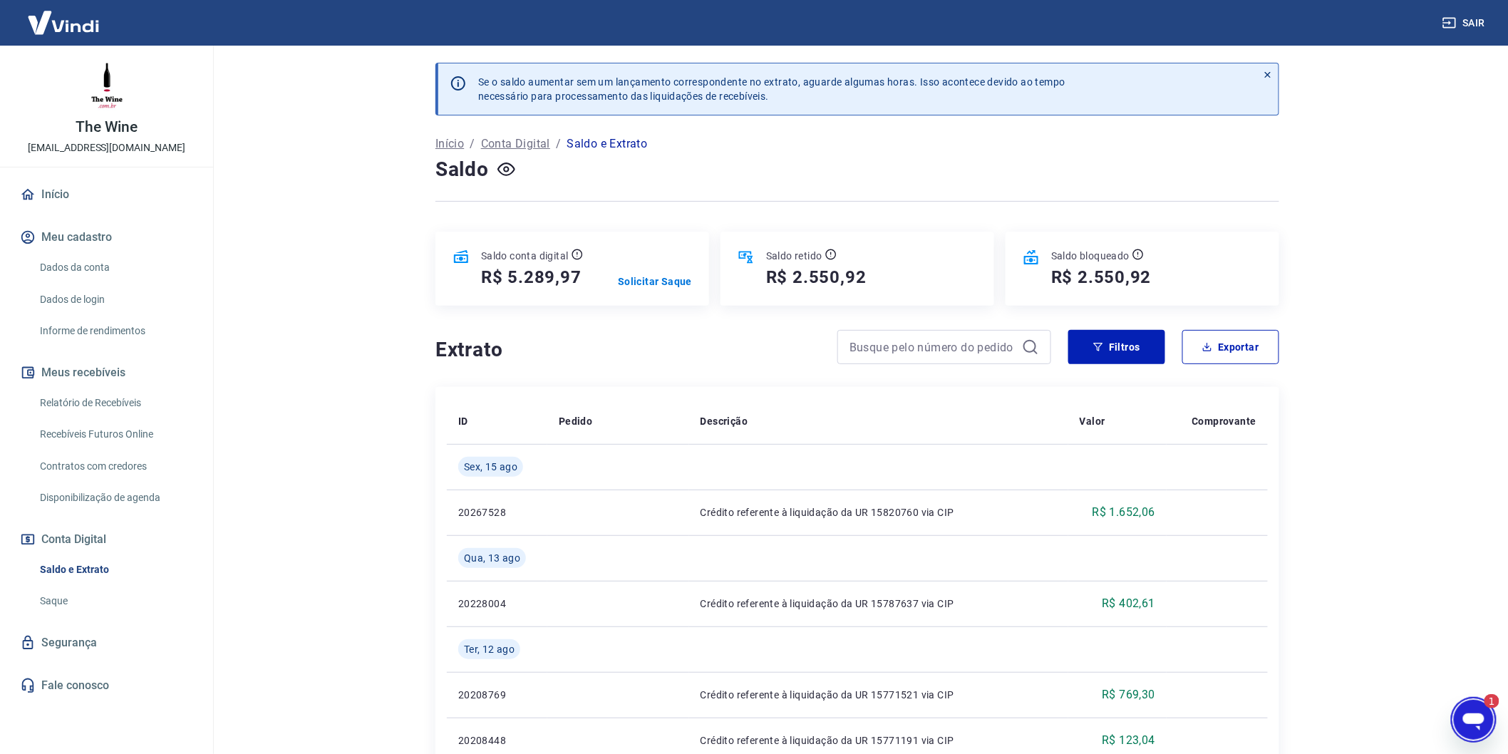
scroll to position [0, 0]
click at [1437, 706] on main "Se o saldo aumentar sem um lançamento correspondente no extrato, aguarde alguma…" at bounding box center [857, 400] width 1301 height 708
click at [1459, 704] on div "Abrir janela de mensagens, 3 mensagens não lidas" at bounding box center [1472, 719] width 43 height 43
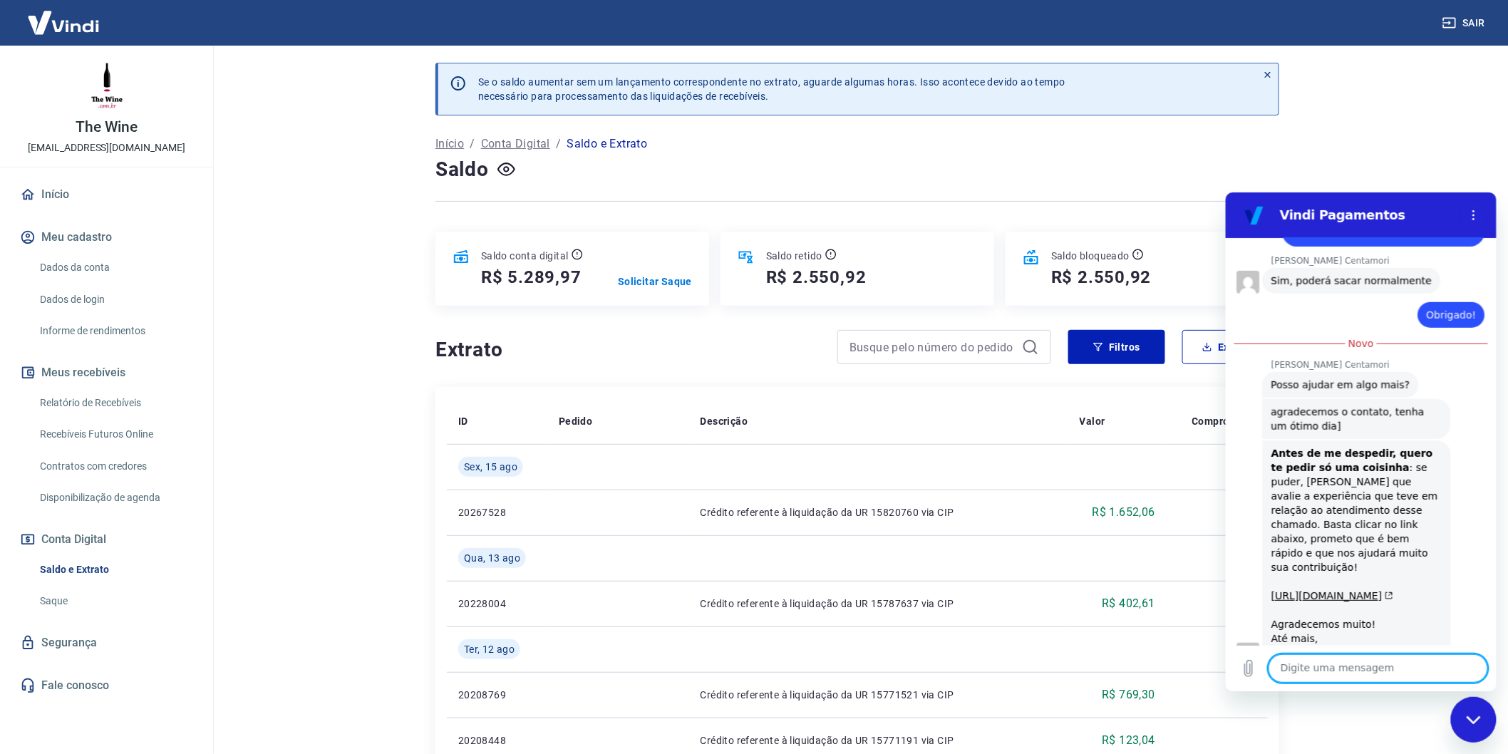
scroll to position [2803, 0]
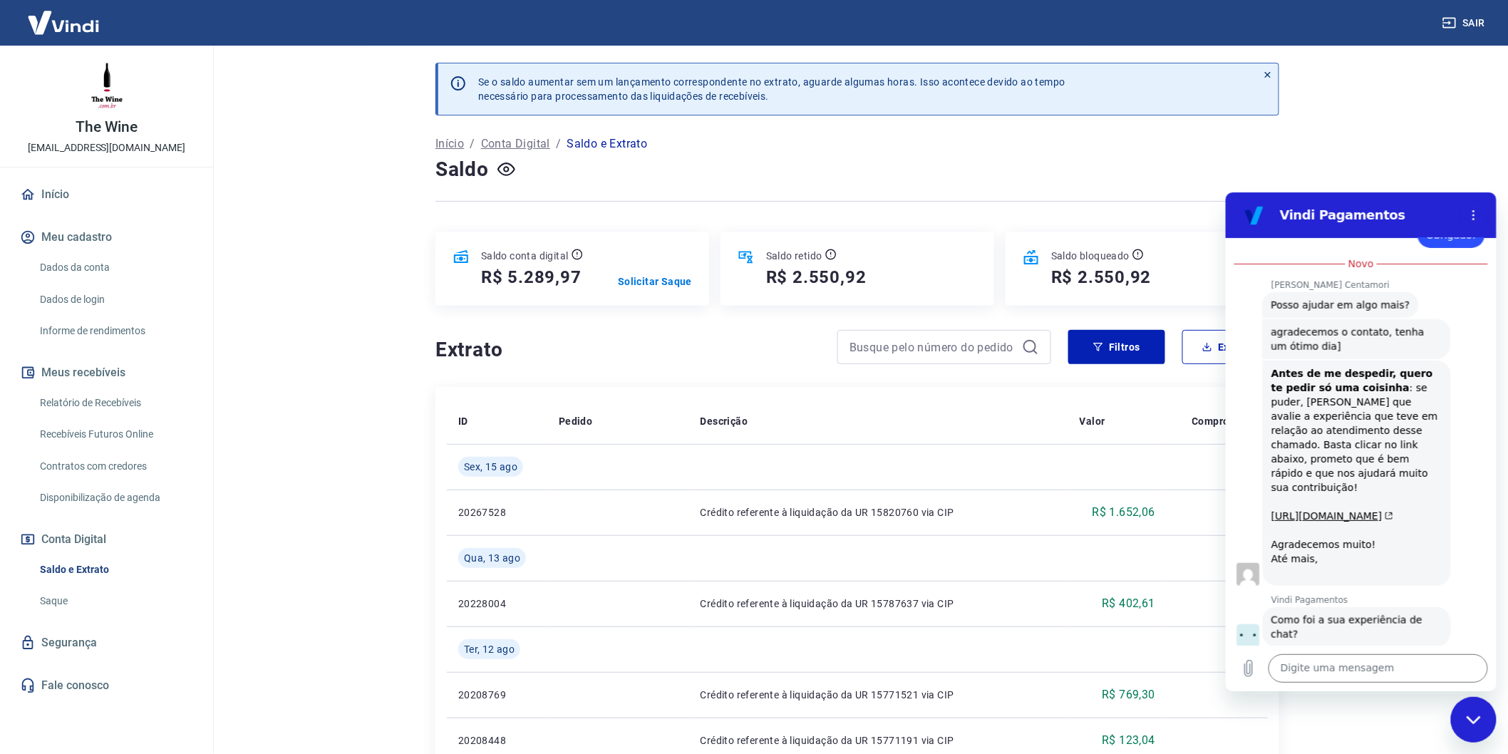
click at [1449, 164] on main "Se o saldo aumentar sem um lançamento correspondente no extrato, aguarde alguma…" at bounding box center [857, 400] width 1301 height 708
click at [86, 294] on link "Dados de login" at bounding box center [115, 299] width 162 height 29
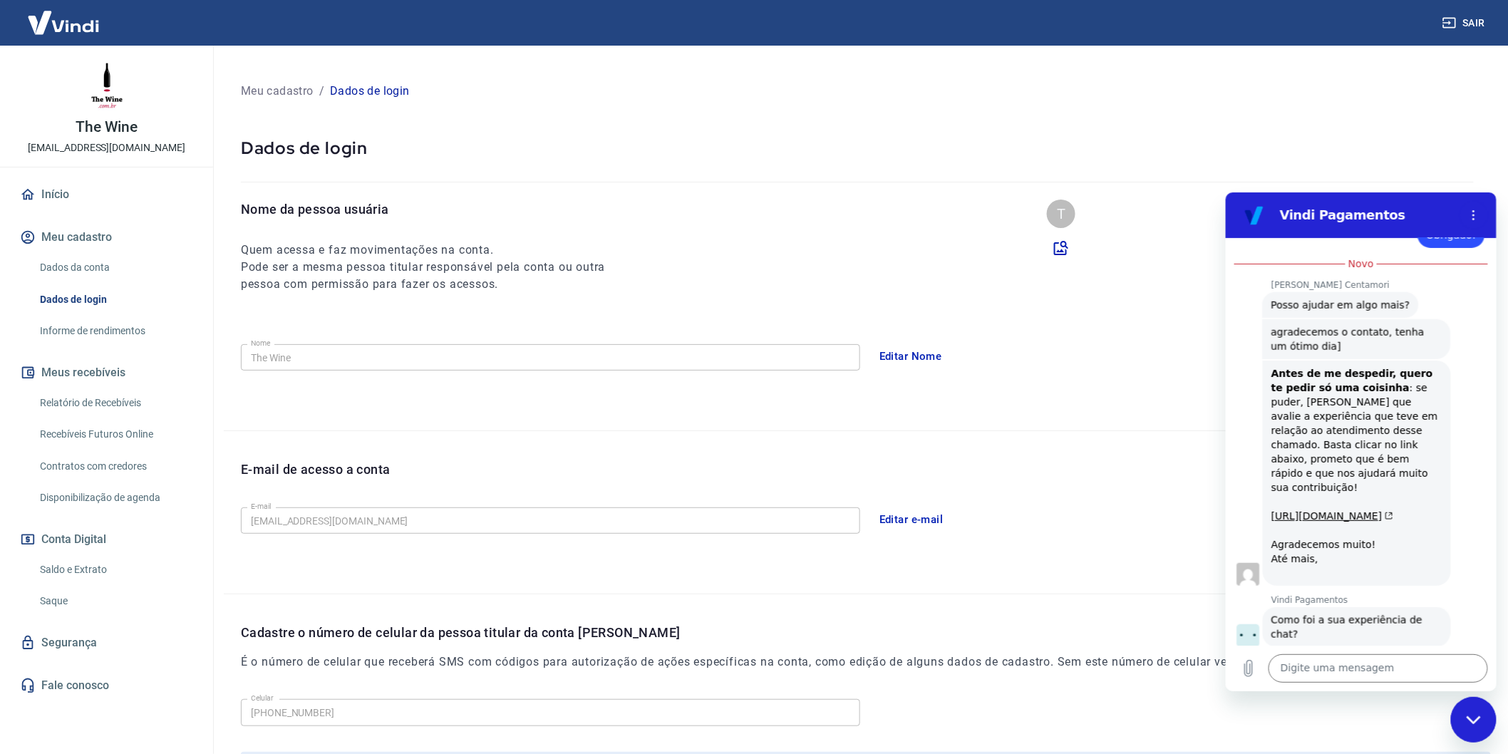
click at [87, 274] on link "Dados da conta" at bounding box center [115, 267] width 162 height 29
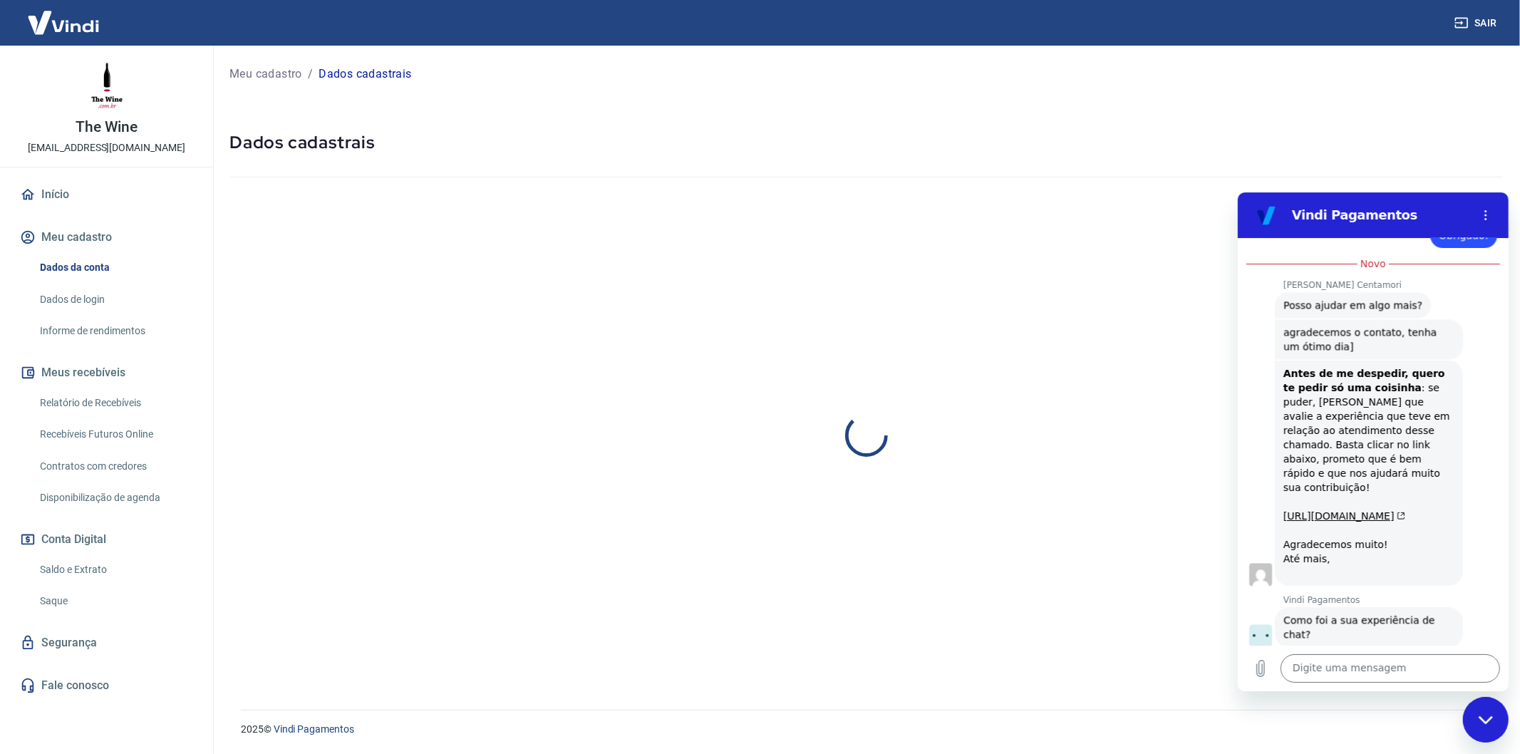
select select "RJ"
select select "business"
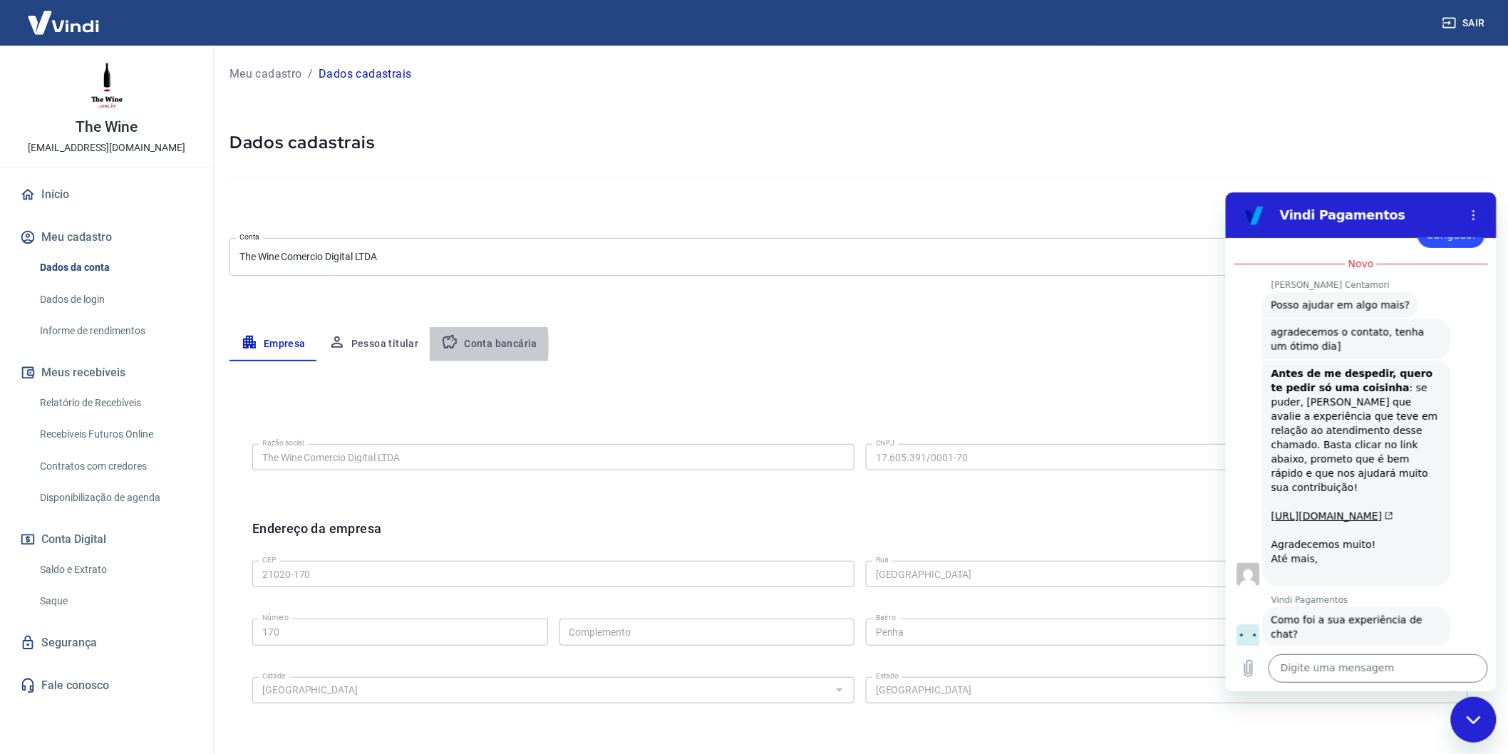
click at [467, 345] on button "Conta bancária" at bounding box center [489, 344] width 119 height 34
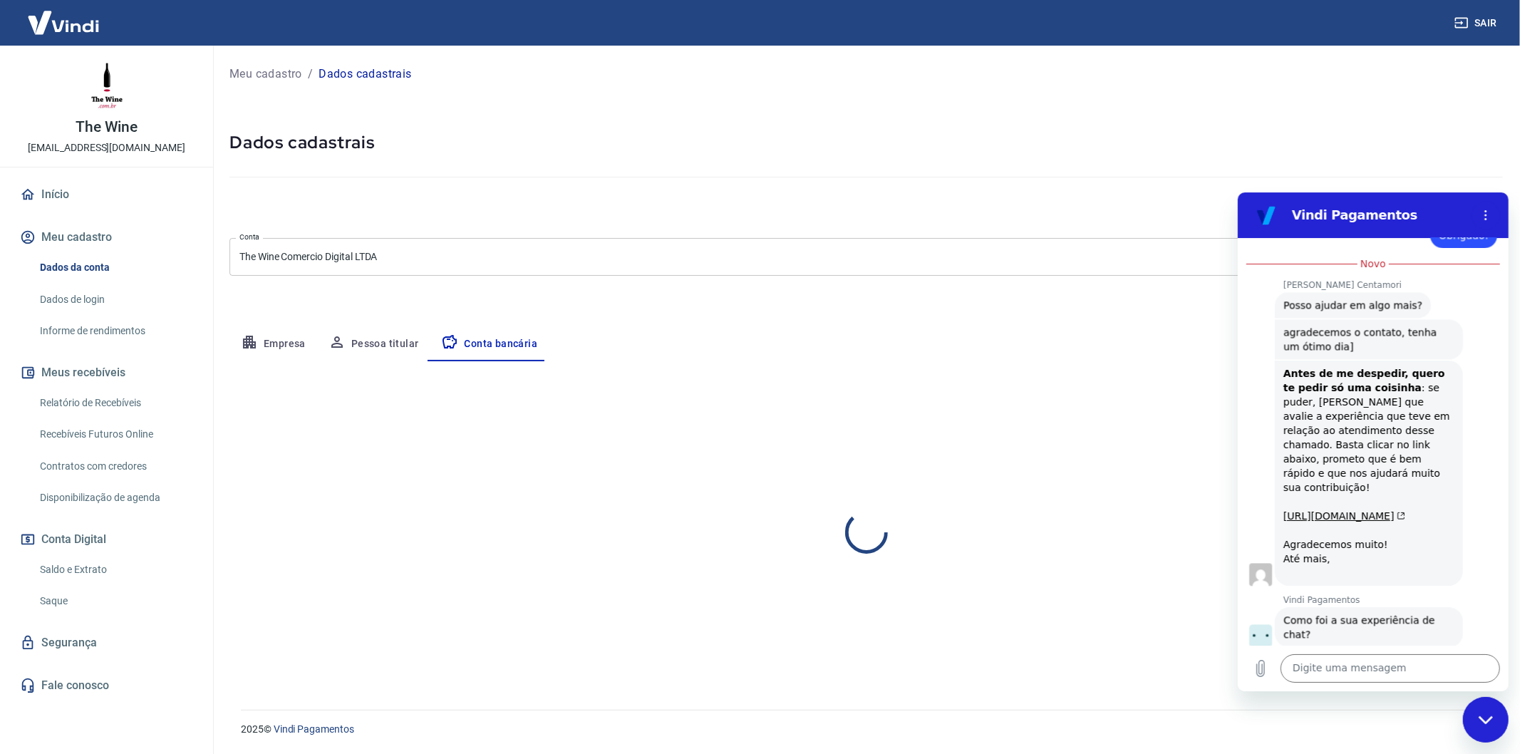
select select "1"
click at [1484, 712] on div "Fechar janela de mensagens" at bounding box center [1485, 719] width 43 height 43
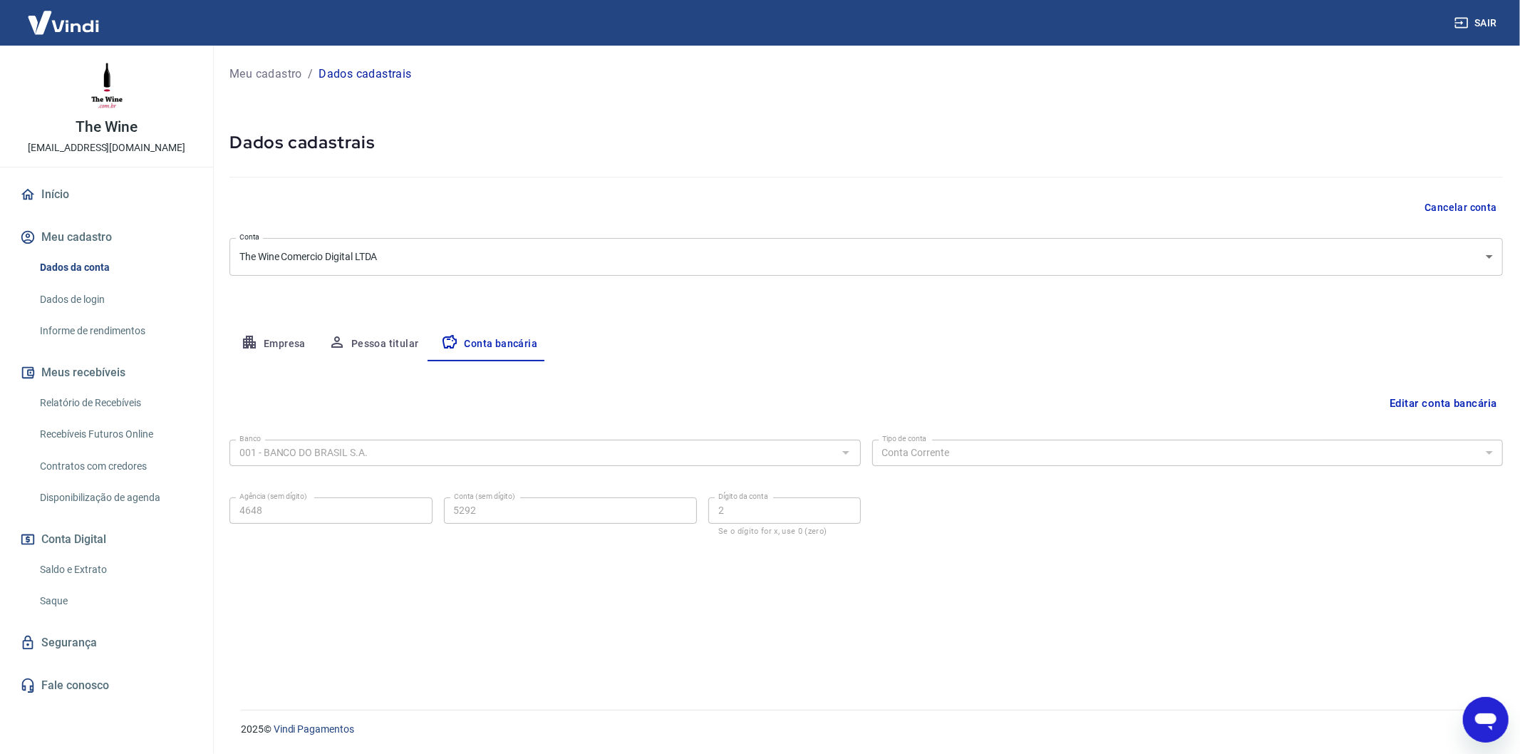
click at [1426, 394] on button "Editar conta bancária" at bounding box center [1443, 403] width 119 height 27
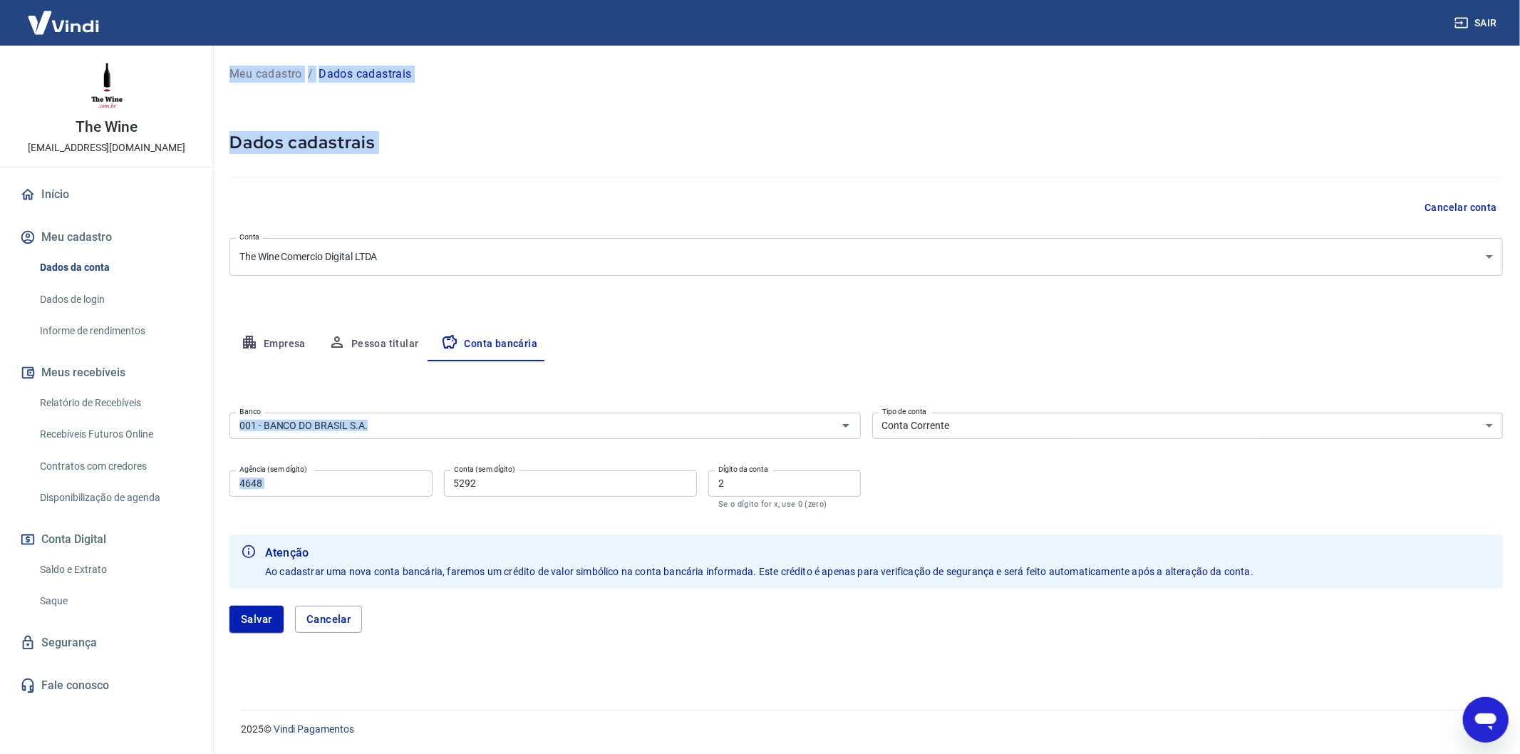
drag, startPoint x: 201, startPoint y: 510, endPoint x: 103, endPoint y: 517, distance: 98.5
click at [103, 517] on div "Sair The Wine [EMAIL_ADDRESS][DOMAIN_NAME] Início Meu cadastro Dados da conta D…" at bounding box center [760, 377] width 1520 height 754
click at [361, 472] on input "4648" at bounding box center [330, 483] width 203 height 26
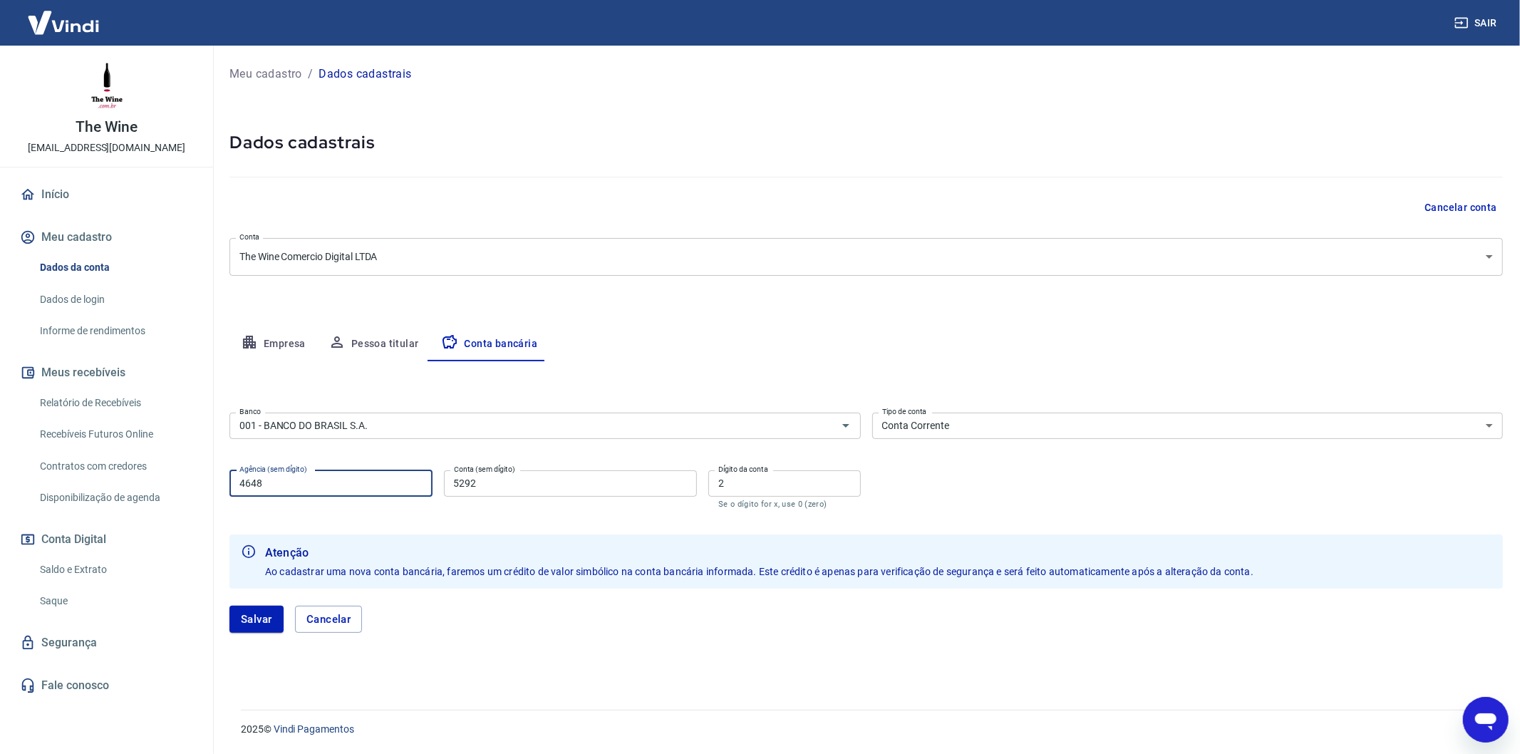
click at [361, 481] on input "4648" at bounding box center [330, 483] width 203 height 26
type input "3519"
type input "201451"
type input "3"
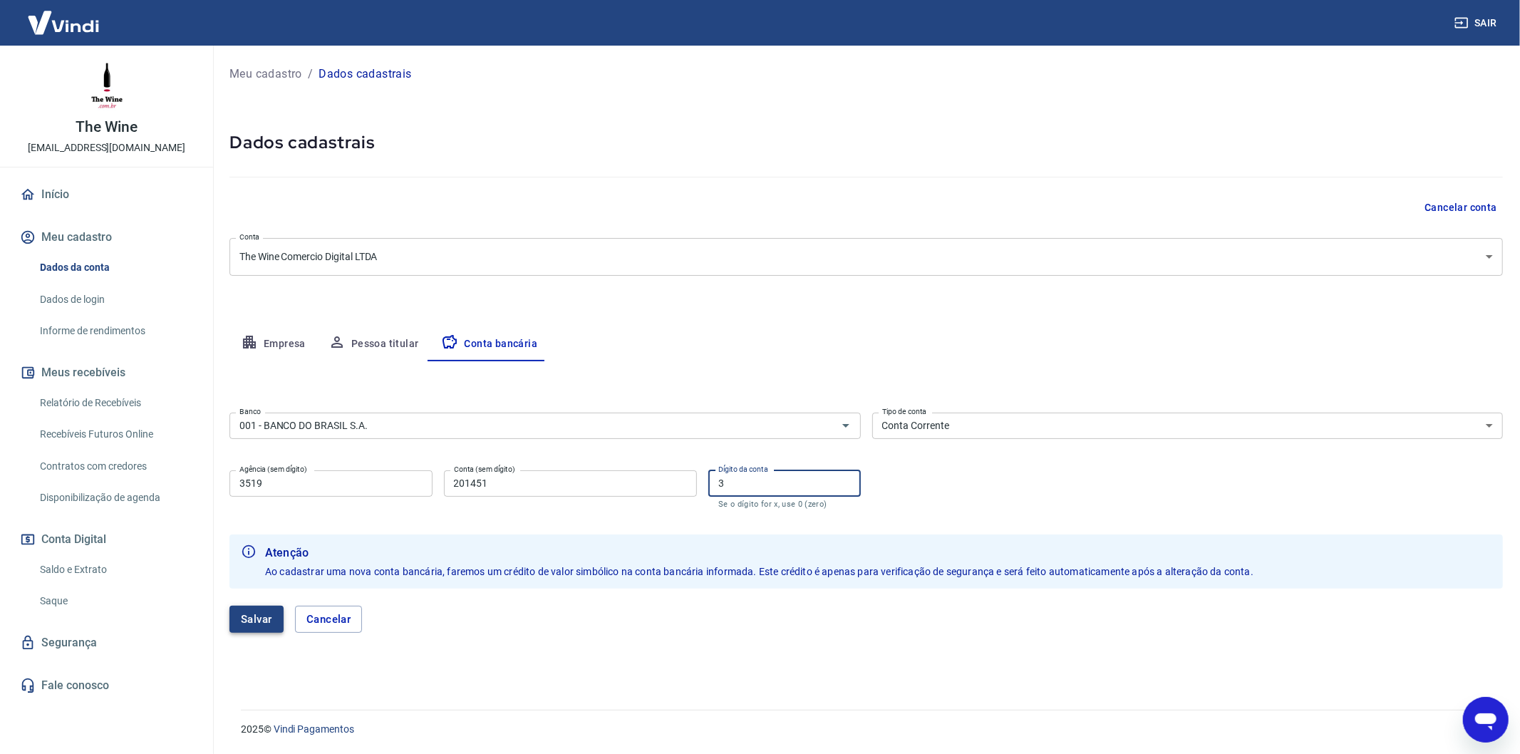
click at [247, 625] on button "Salvar" at bounding box center [256, 619] width 54 height 27
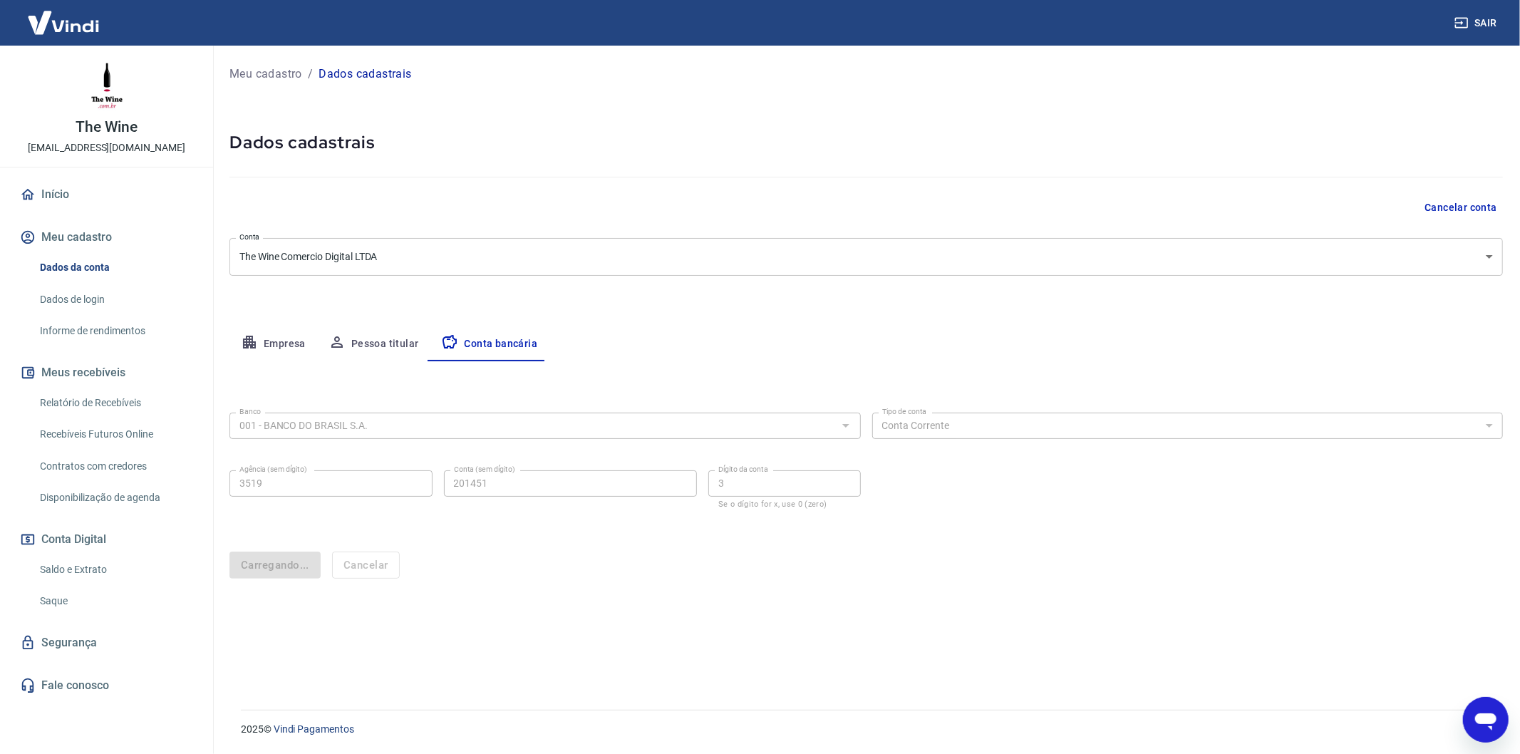
select select "1"
click at [88, 602] on link "Saque" at bounding box center [115, 600] width 162 height 29
